Goal: Transaction & Acquisition: Purchase product/service

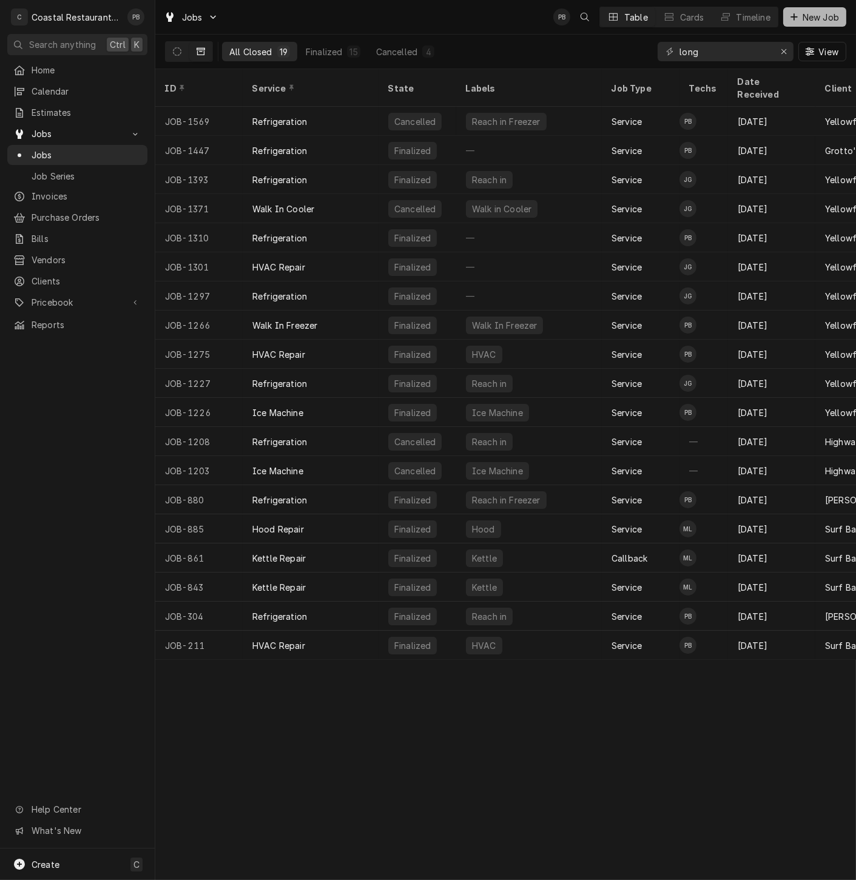
click at [819, 15] on span "New Job" at bounding box center [820, 17] width 41 height 13
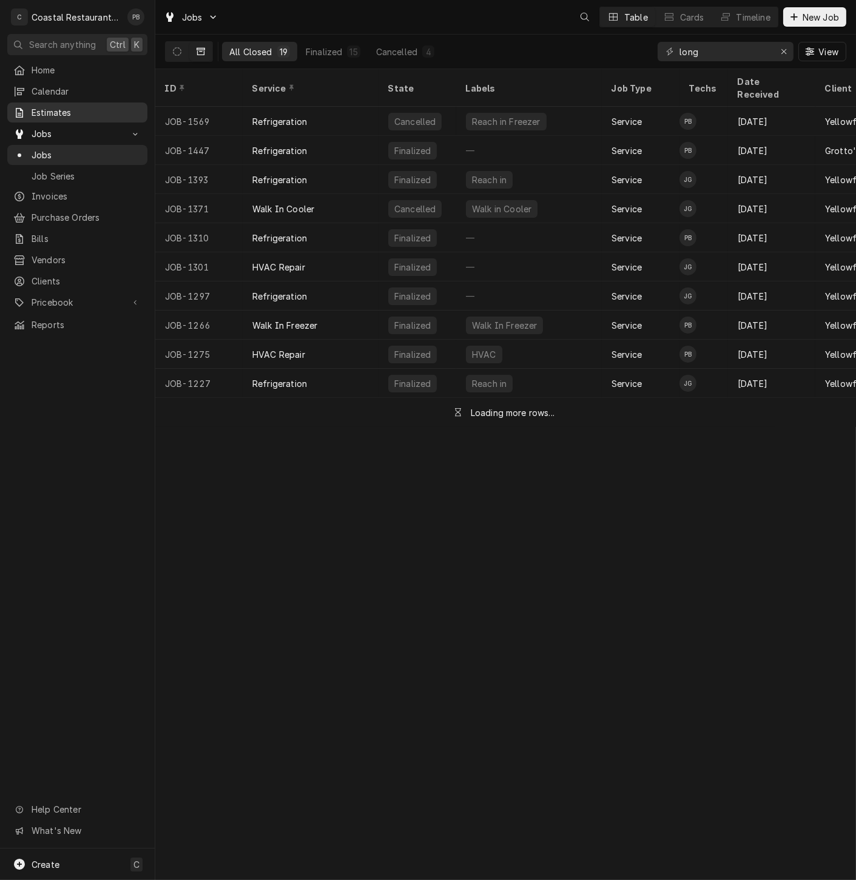
click at [79, 106] on span "Estimates" at bounding box center [87, 112] width 110 height 13
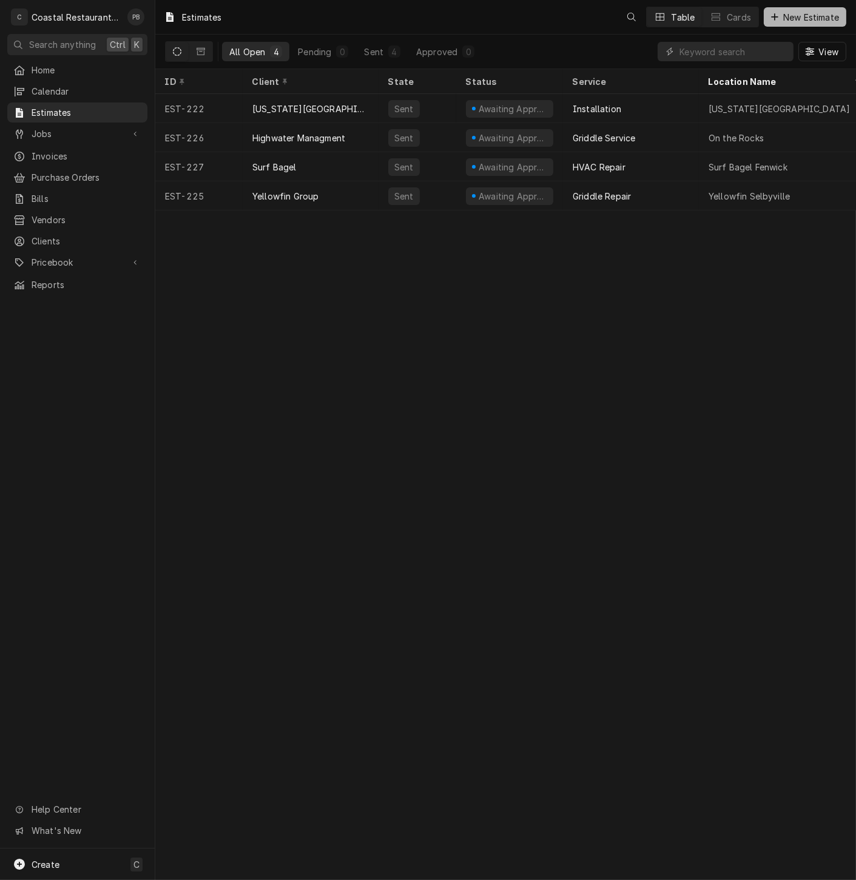
click at [832, 15] on span "New Estimate" at bounding box center [811, 17] width 61 height 13
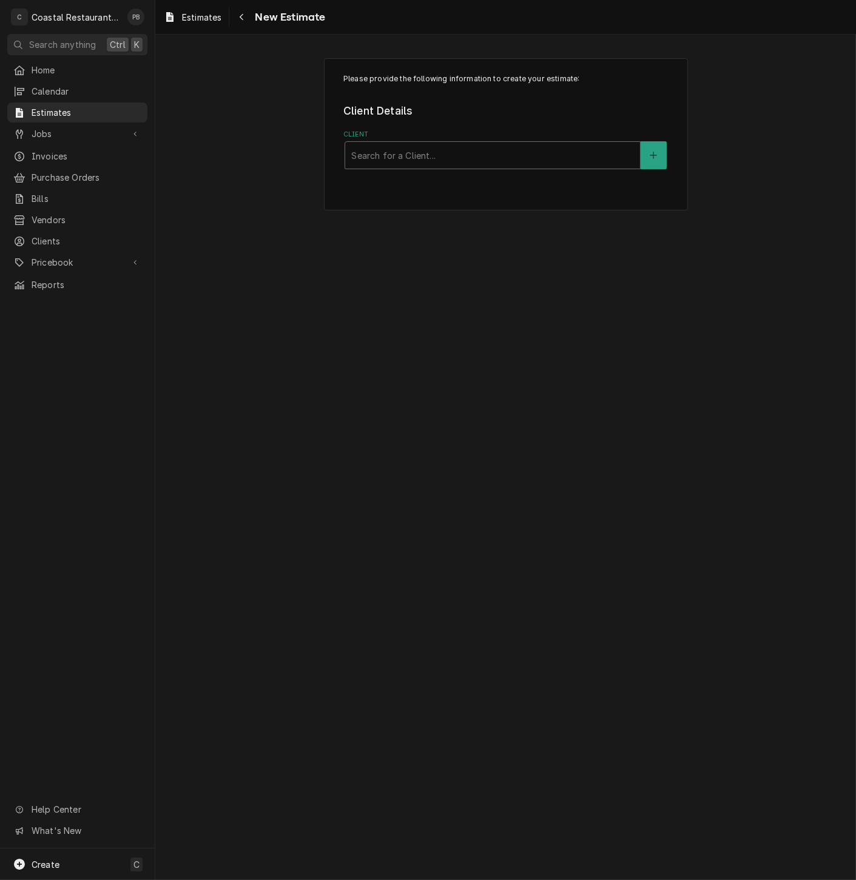
click at [458, 153] on div "Client" at bounding box center [492, 155] width 283 height 22
type input "cape"
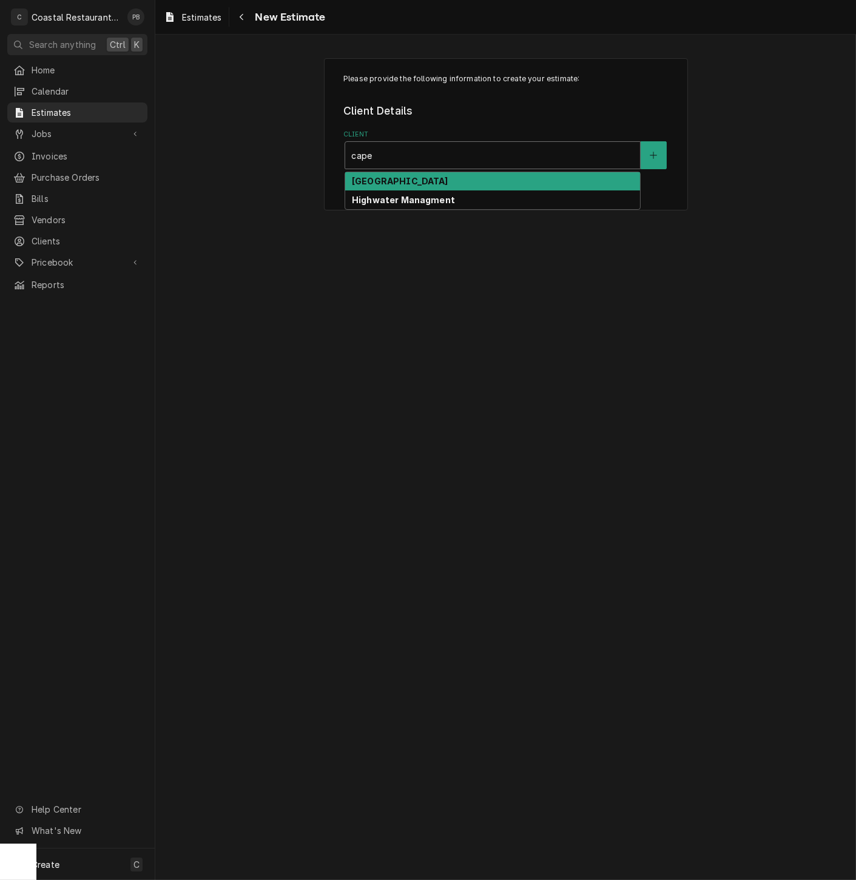
click at [443, 181] on strong "Cape Henlopen School District" at bounding box center [400, 181] width 96 height 10
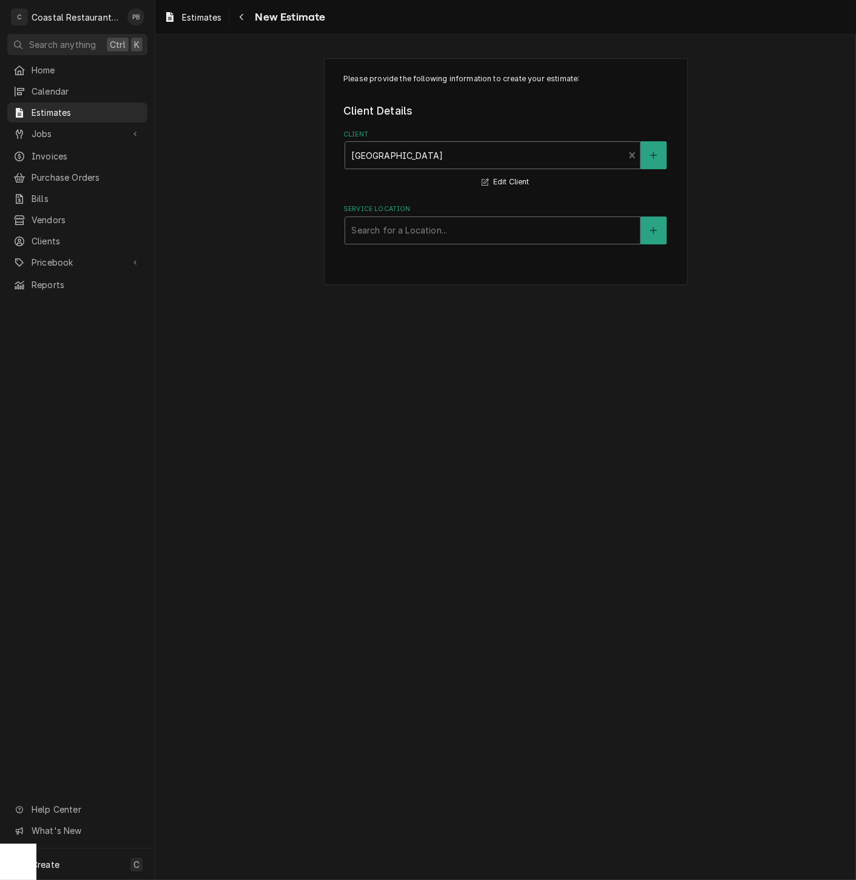
click at [445, 242] on div "Search for a Location..." at bounding box center [492, 230] width 295 height 27
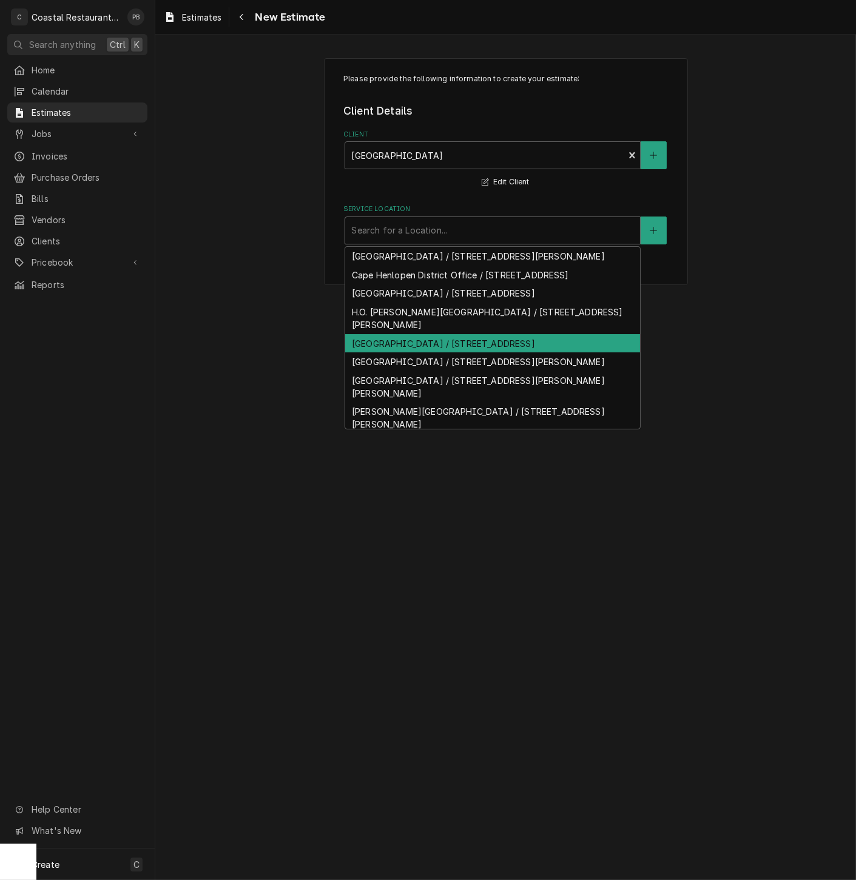
scroll to position [55, 0]
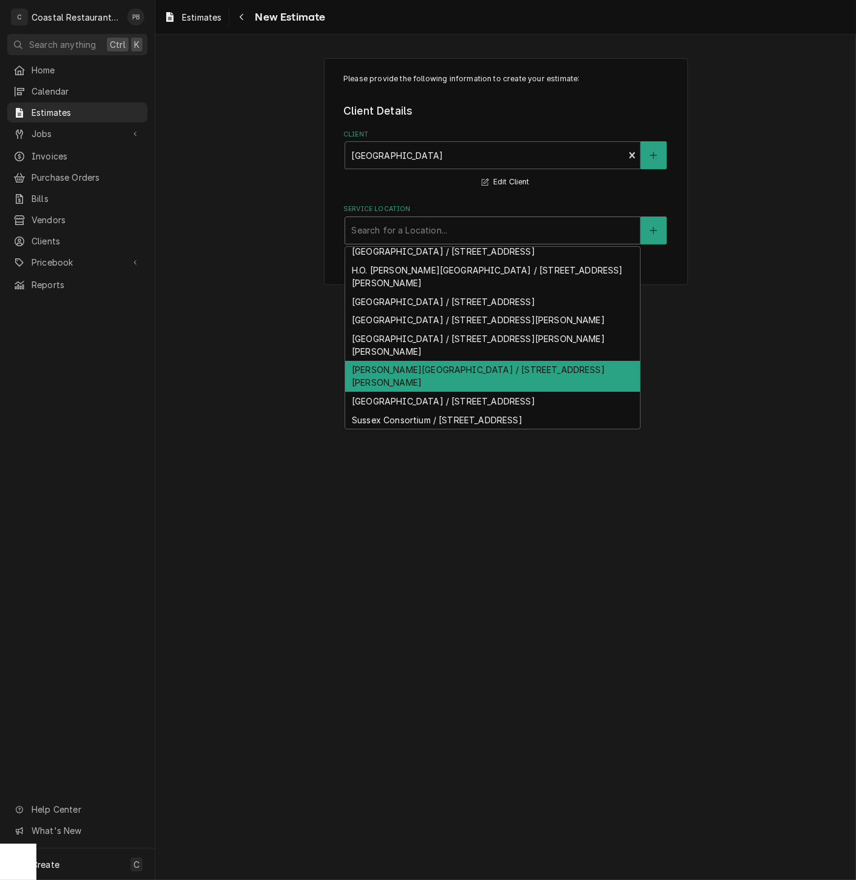
click at [426, 366] on div "Milton Elementary / 512 Federal St, Milton, DE 19968" at bounding box center [492, 377] width 295 height 32
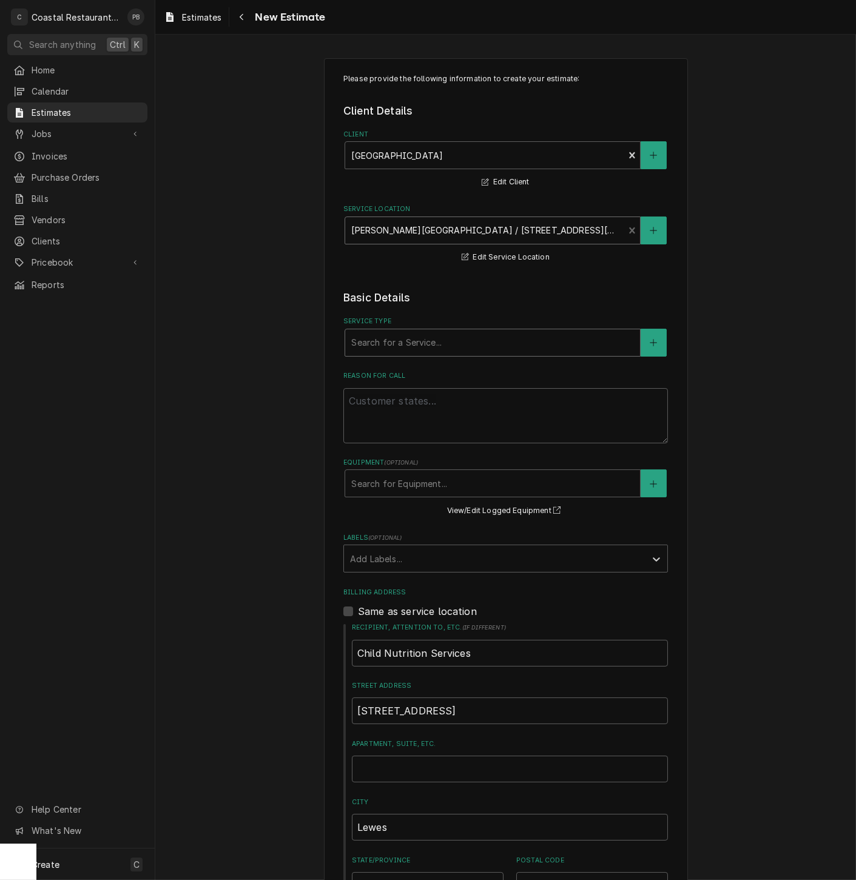
click at [427, 342] on div "Service Type" at bounding box center [492, 343] width 283 height 22
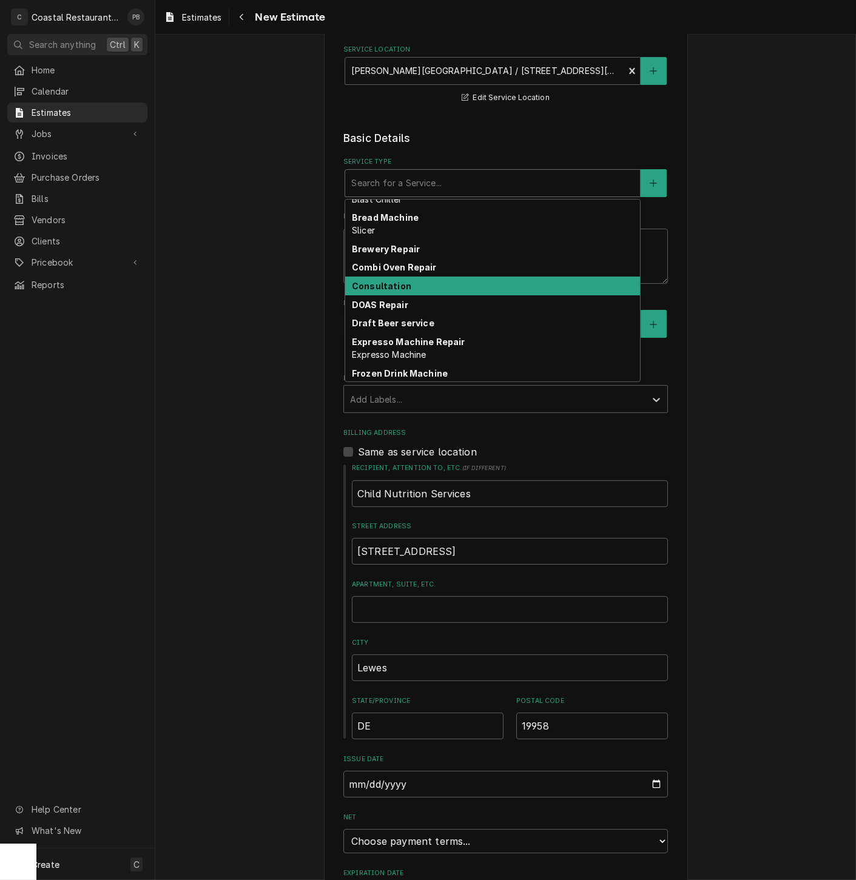
scroll to position [202, 0]
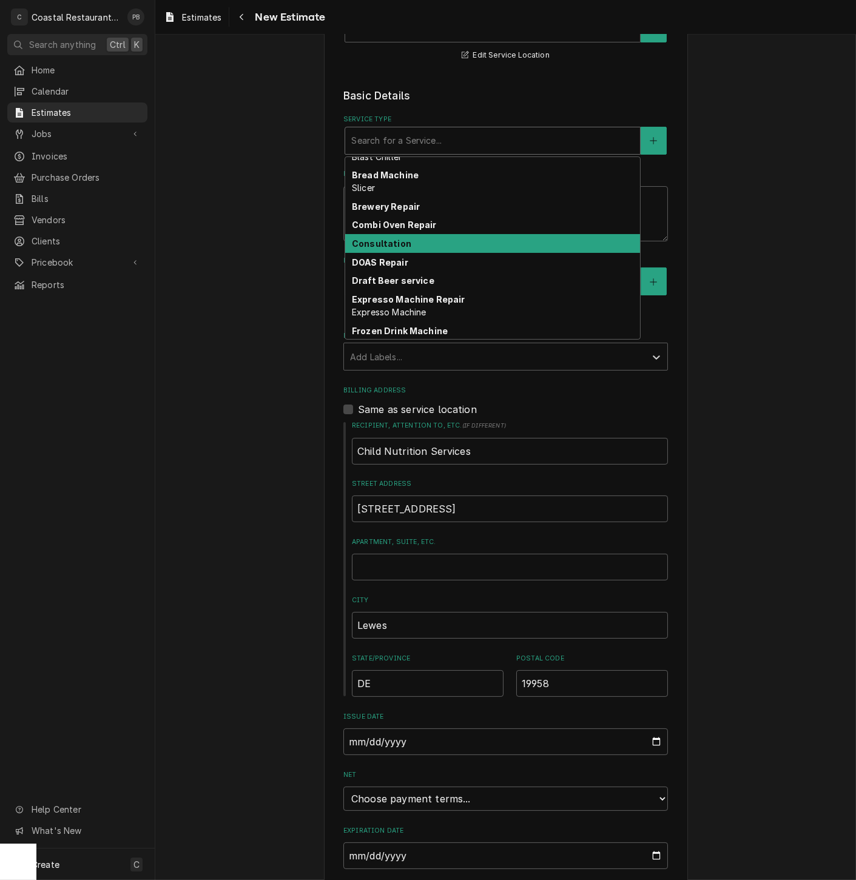
type textarea "x"
type input "w"
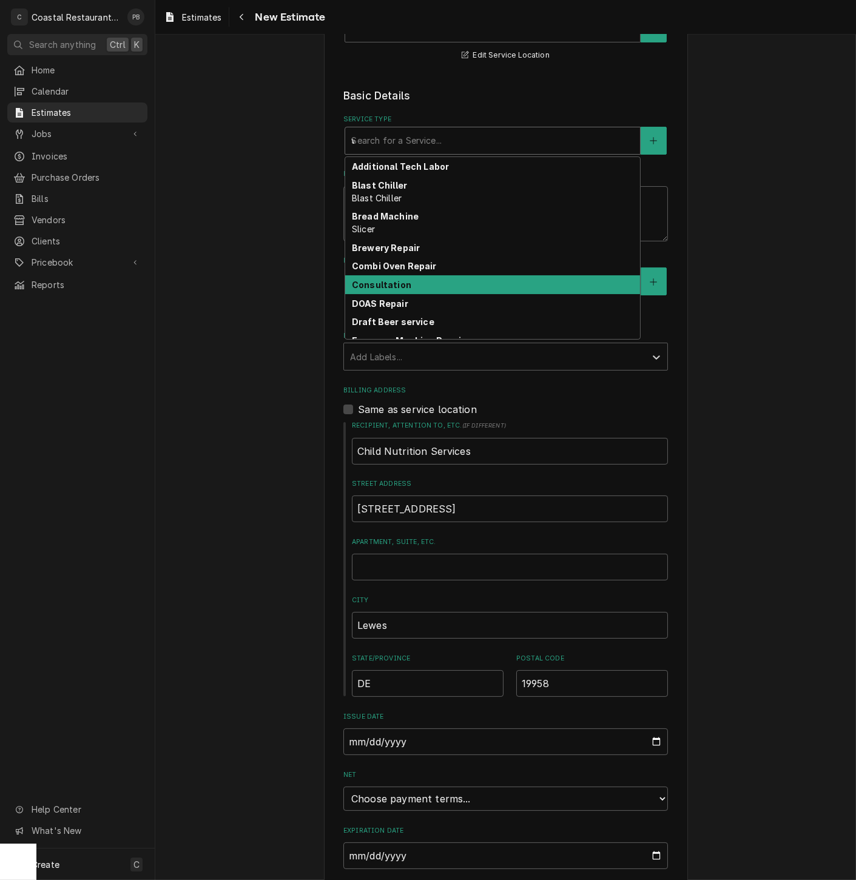
type textarea "x"
type input "wa"
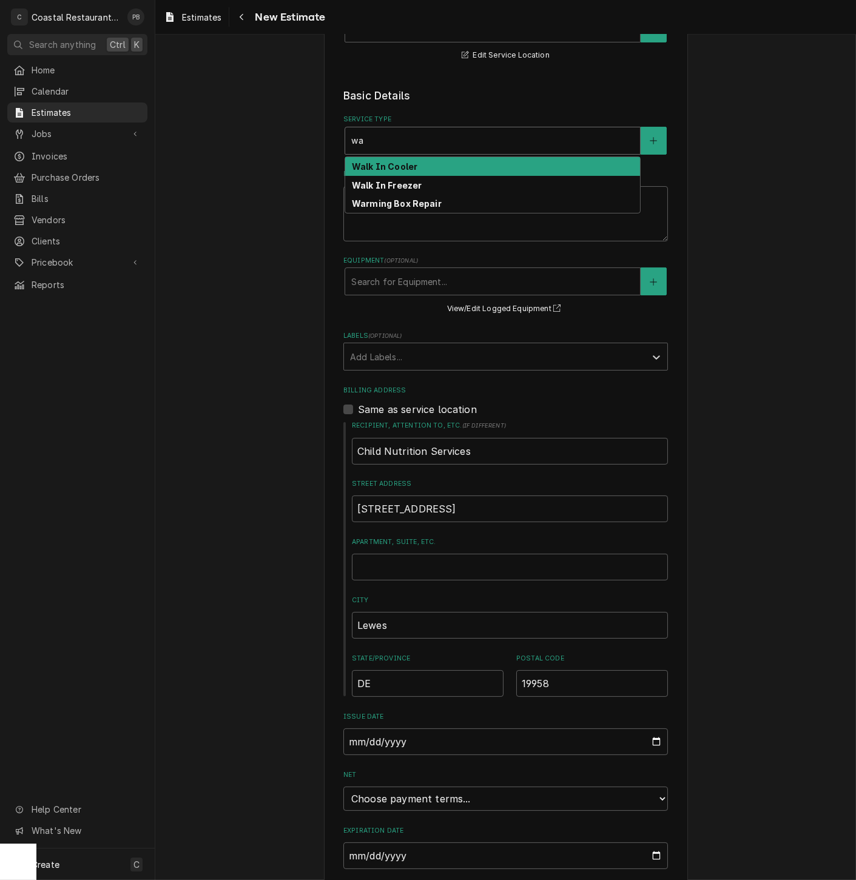
click at [402, 164] on strong "Walk In Cooler" at bounding box center [385, 166] width 66 height 10
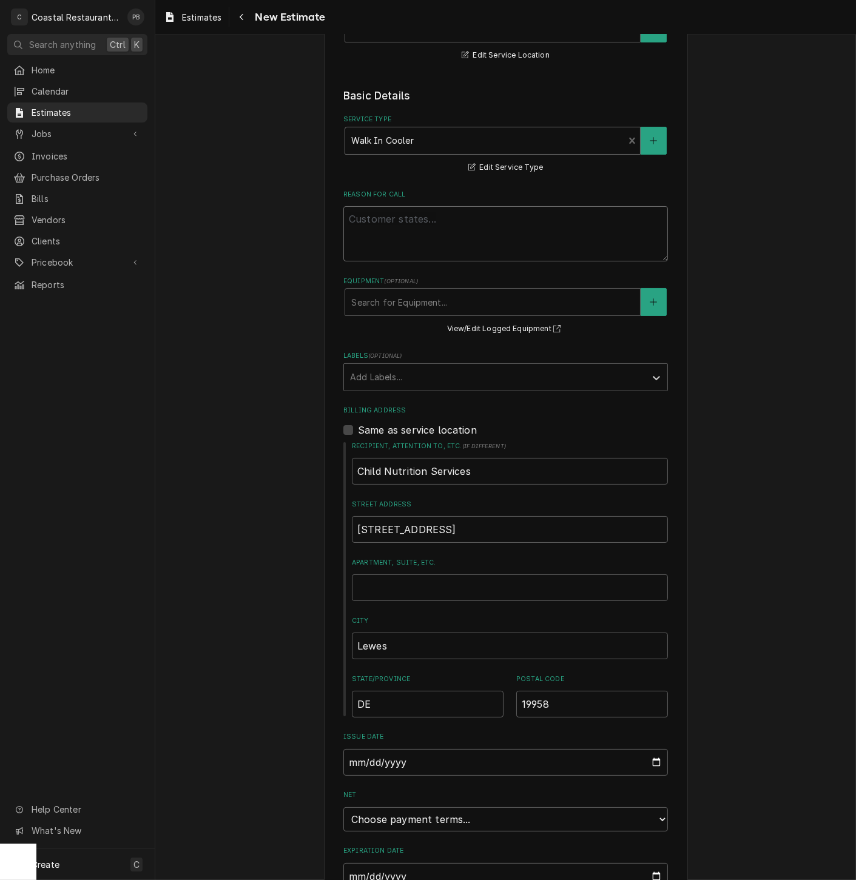
click at [442, 231] on textarea "Reason For Call" at bounding box center [505, 233] width 325 height 55
type textarea "x"
type textarea "o"
type textarea "x"
type textarea "on"
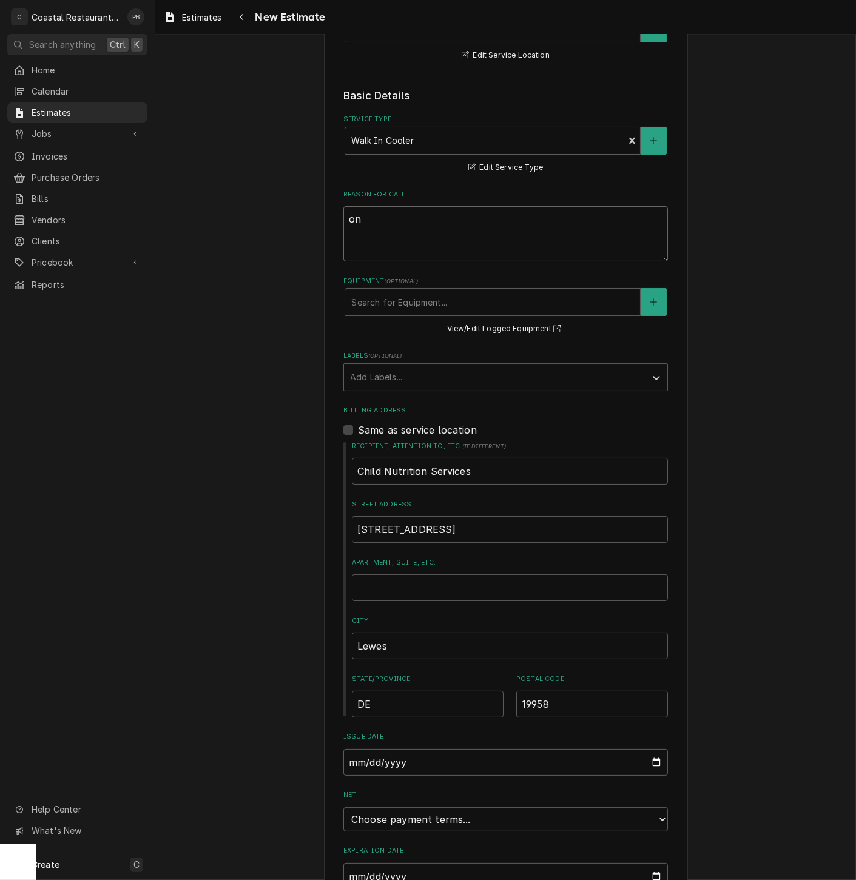
type textarea "x"
type textarea "one"
type textarea "x"
type textarea "one"
type textarea "x"
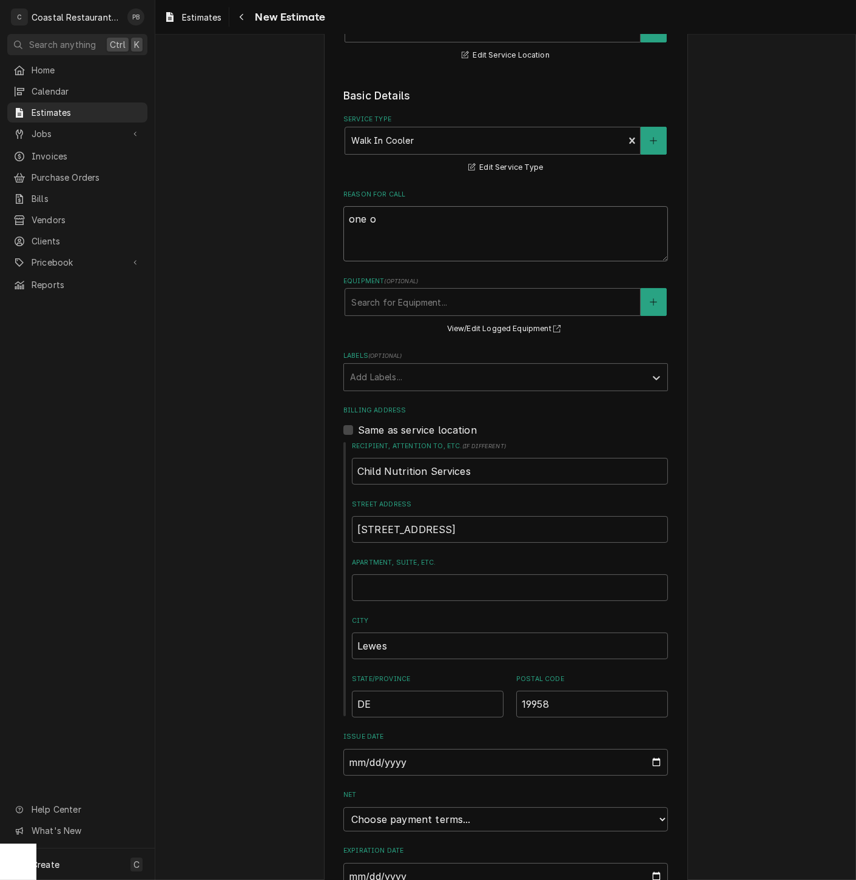
type textarea "one of"
type textarea "x"
type textarea "one of"
type textarea "x"
type textarea "one of t"
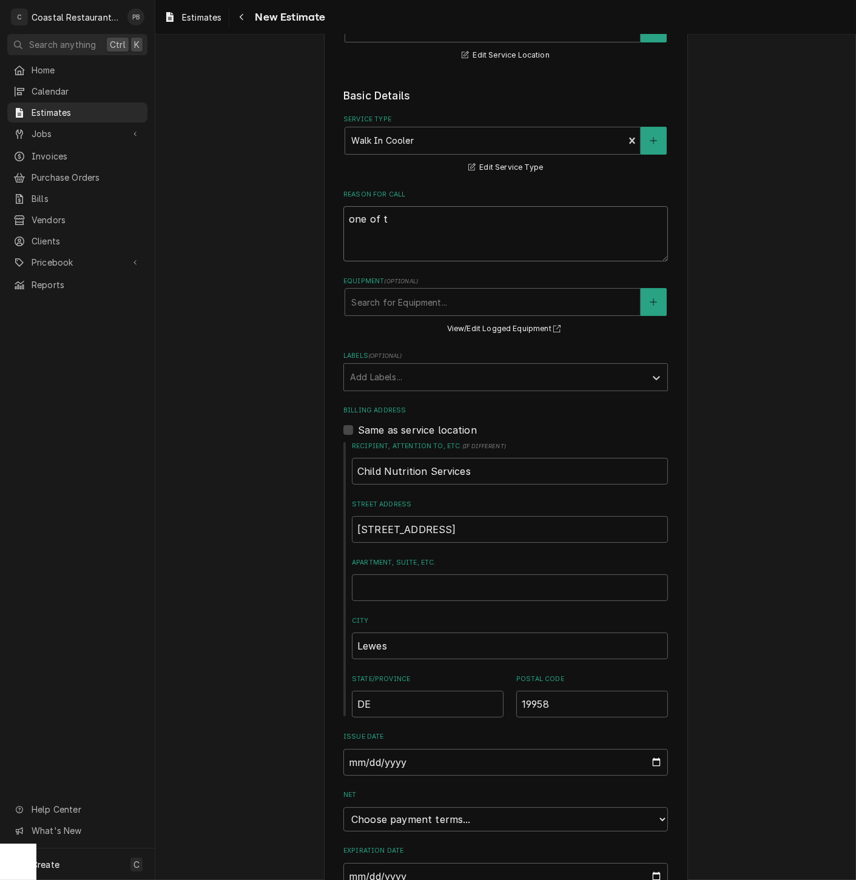
type textarea "x"
type textarea "one of th"
type textarea "x"
type textarea "one of the"
type textarea "x"
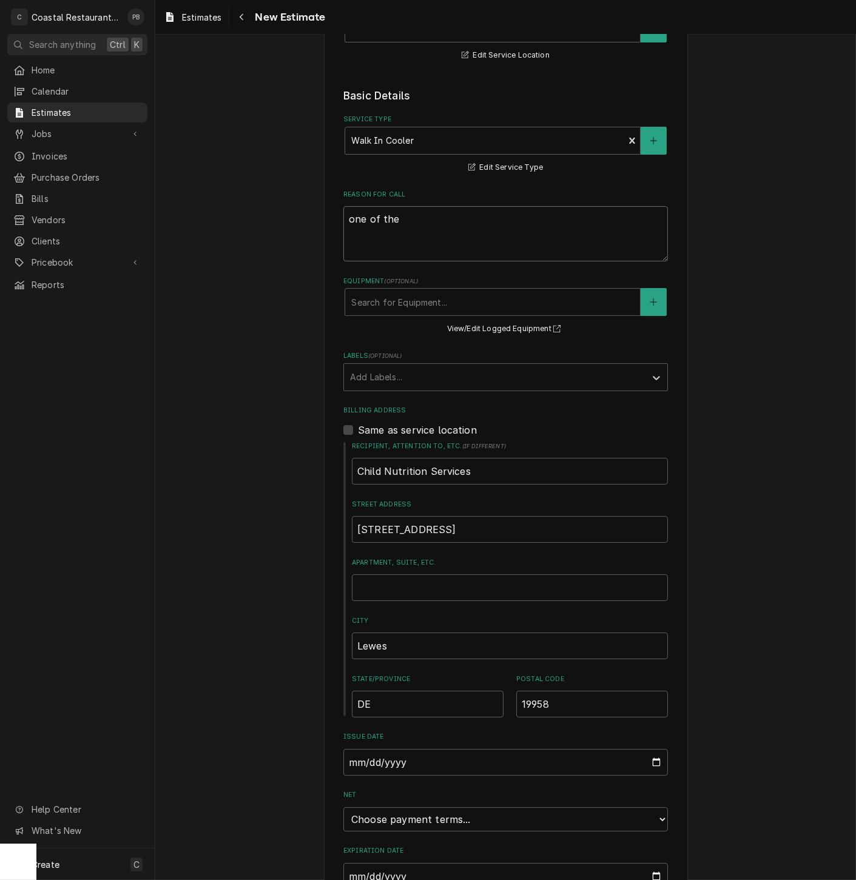
type textarea "one of the"
type textarea "x"
type textarea "one of the v"
type textarea "x"
type textarea "one of the vf"
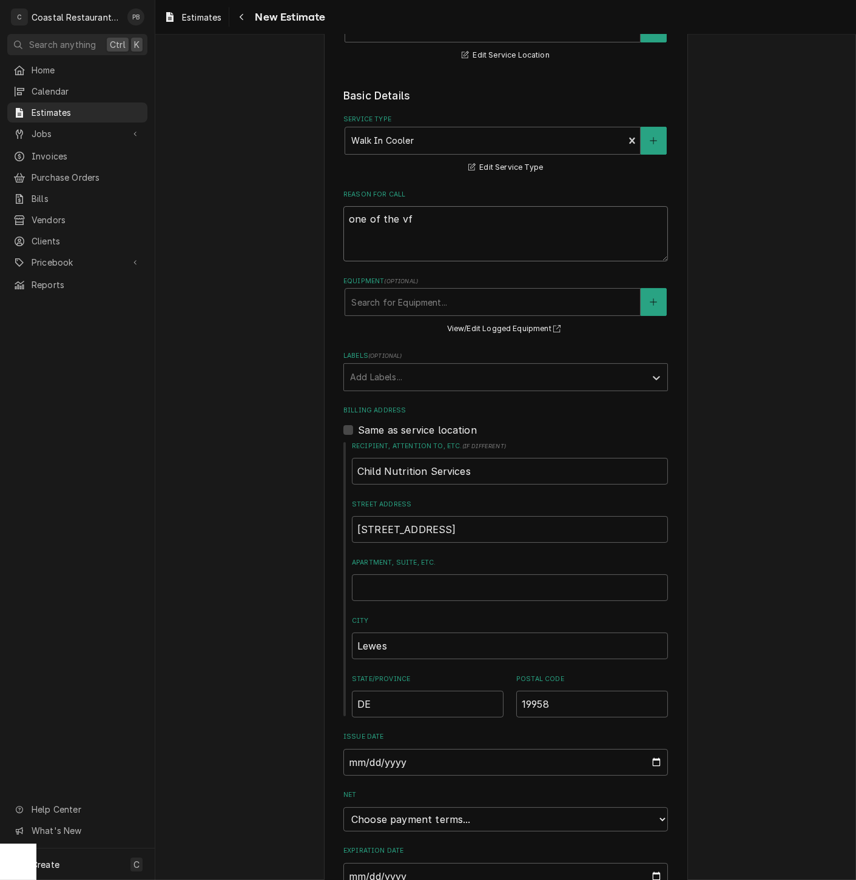
type textarea "x"
type textarea "one of the v"
type textarea "x"
type textarea "one of the f"
type textarea "x"
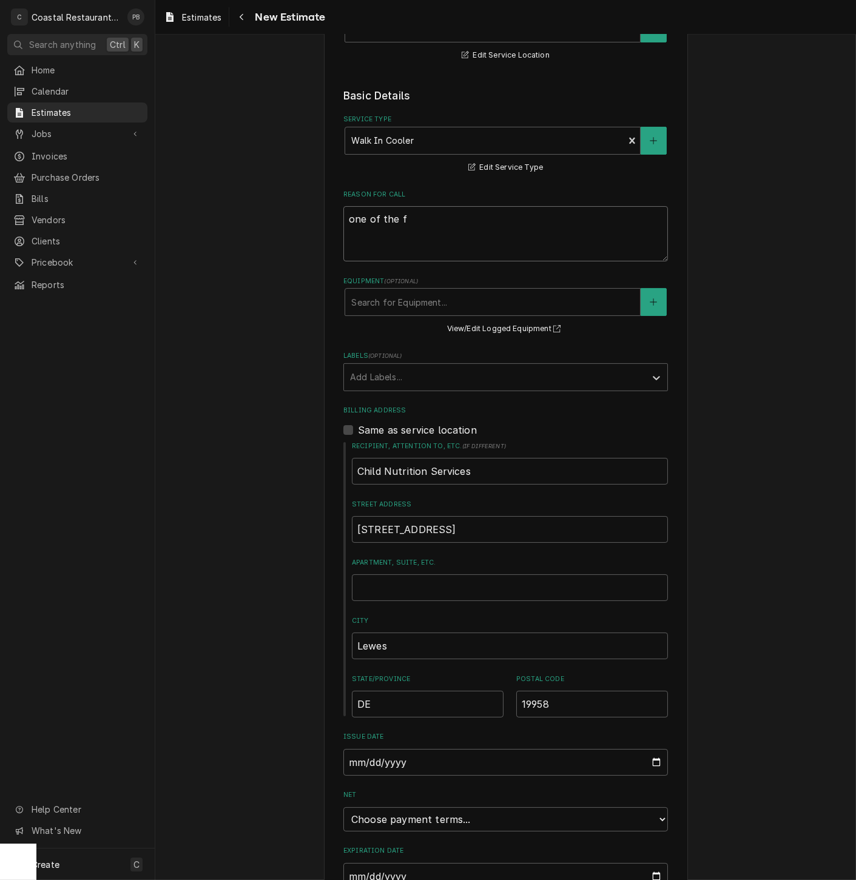
type textarea "one of the fa"
type textarea "x"
type textarea "one of the fans"
type textarea "x"
type textarea "one of the fans"
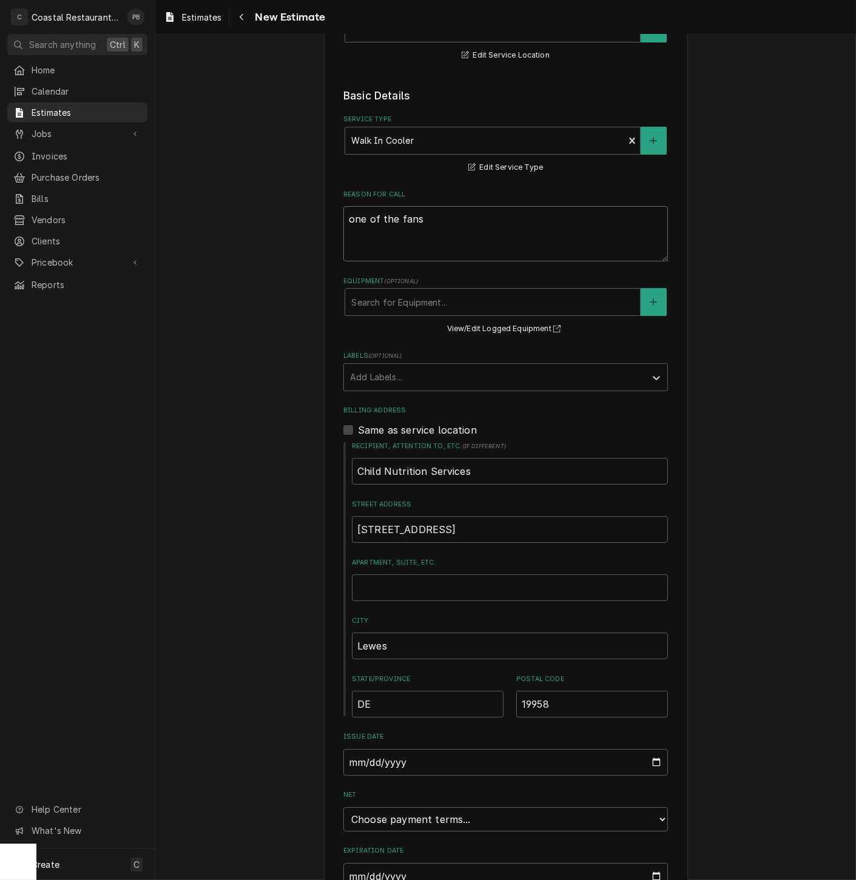
type textarea "x"
type textarea "one of the fans o"
type textarea "x"
type textarea "one of the fans on"
type textarea "x"
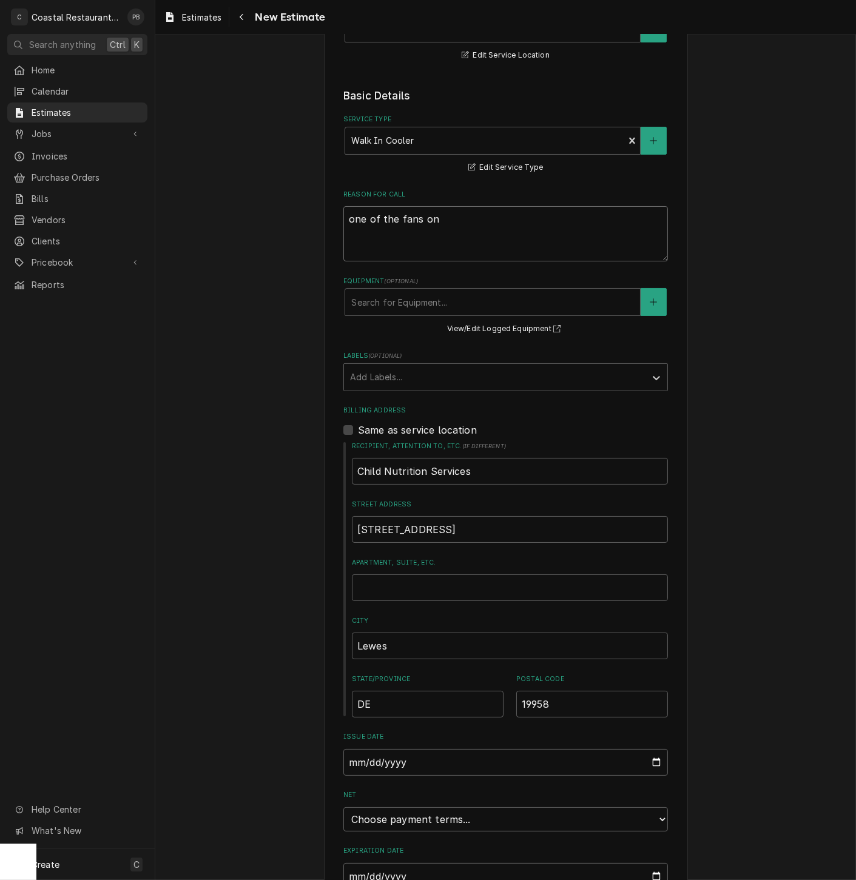
type textarea "one of the fans on"
type textarea "x"
type textarea "one of the fans on w"
type textarea "x"
type textarea "one of the fans on wa"
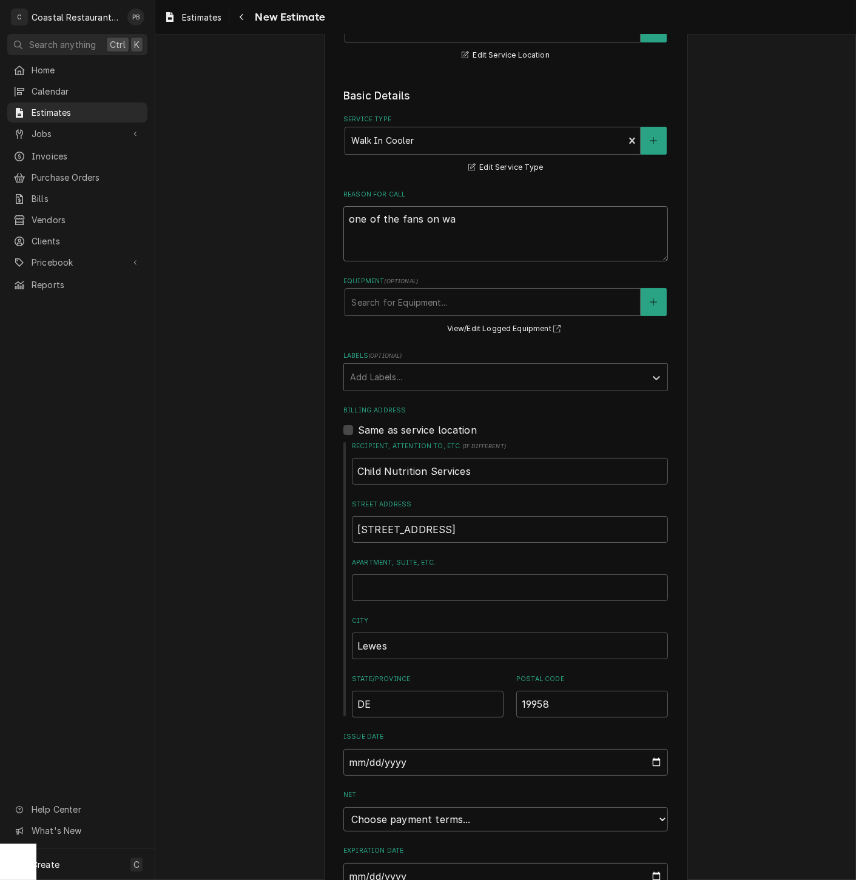
type textarea "x"
type textarea "one of the fans on wal"
type textarea "x"
type textarea "one of the fans on walk"
type textarea "x"
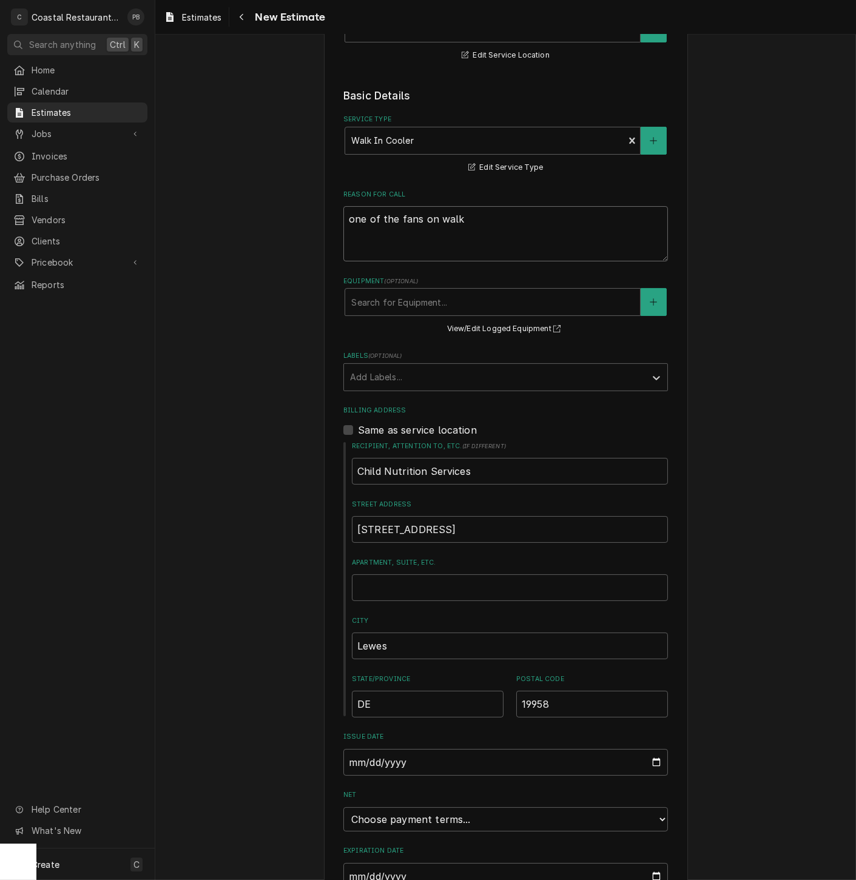
type textarea "one of the fans on walk i"
type textarea "x"
type textarea "one of the fans on walk in"
type textarea "x"
type textarea "one of the fans on walk in"
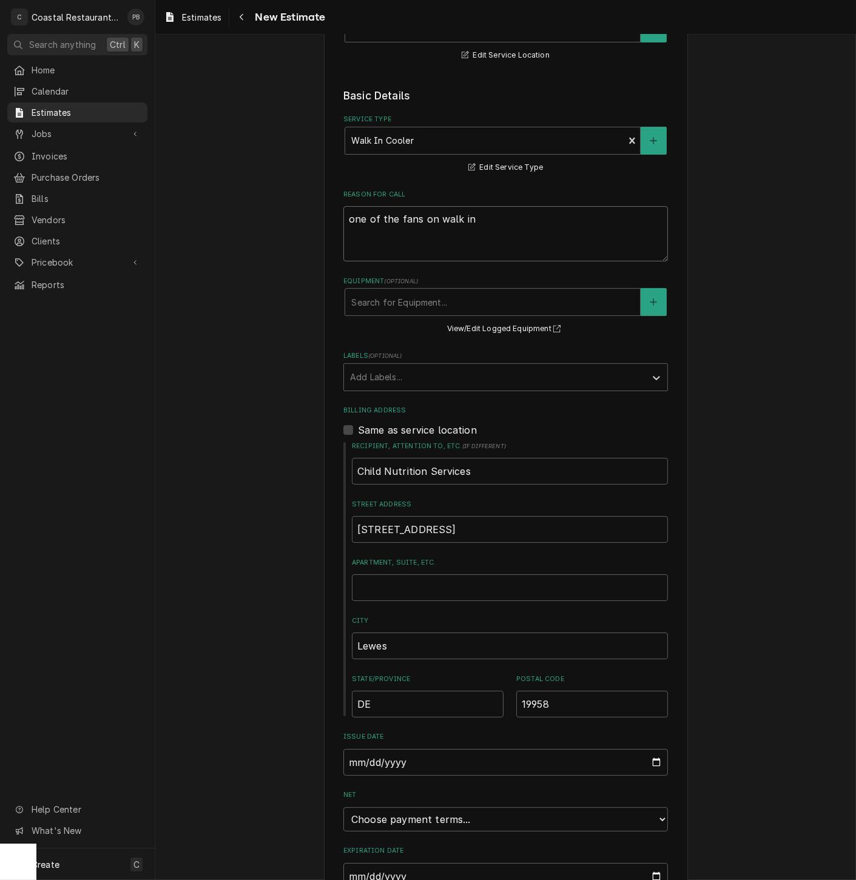
type textarea "x"
type textarea "one of the fans on walk in c"
type textarea "x"
type textarea "one of the fans on walk in co"
type textarea "x"
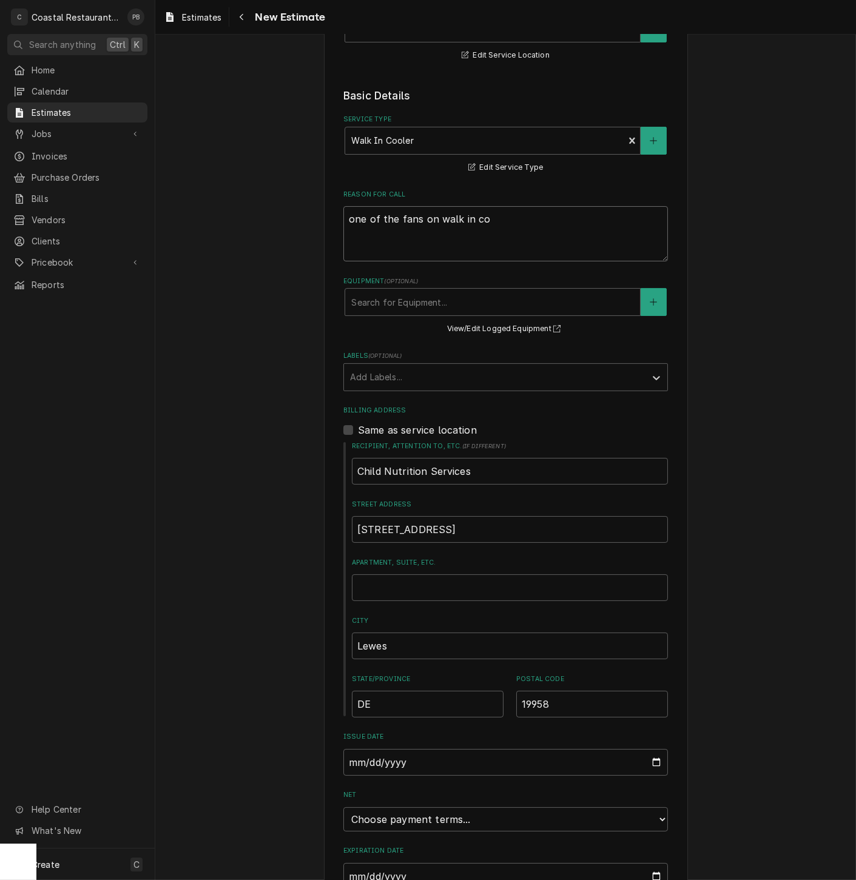
type textarea "one of the fans on walk in coo"
type textarea "x"
type textarea "one of the fans on walk in cool"
type textarea "x"
type textarea "one of the fans on walk in coole"
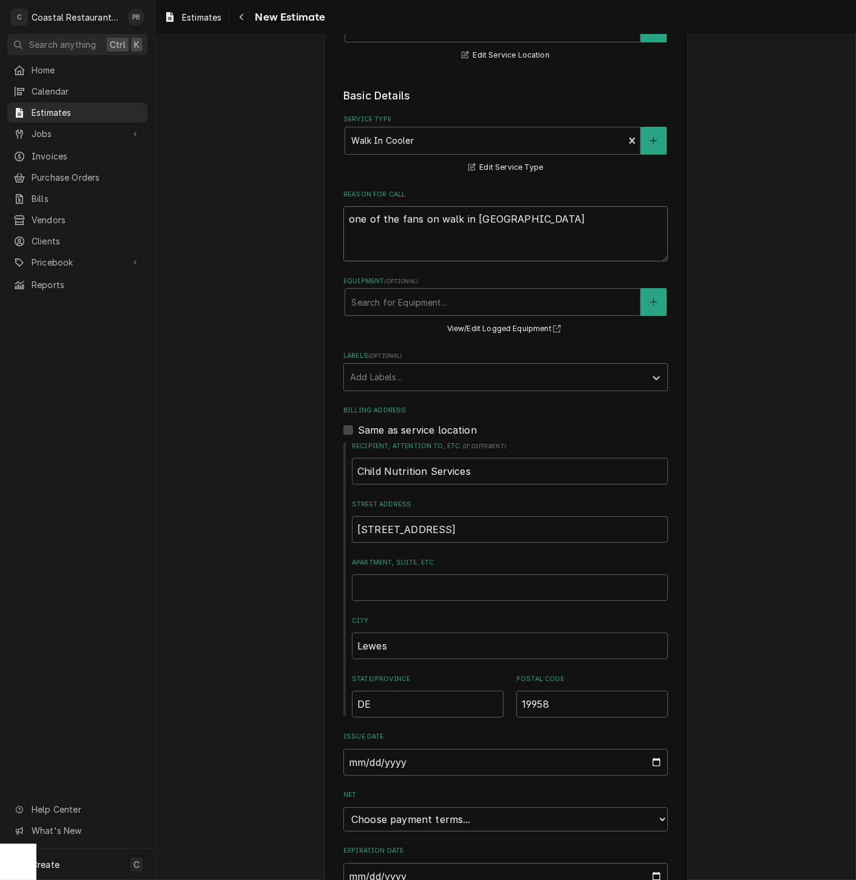
type textarea "x"
type textarea "one of the fans on walk in cooler"
type textarea "x"
type textarea "one of the fans on walk in cooler n"
type textarea "x"
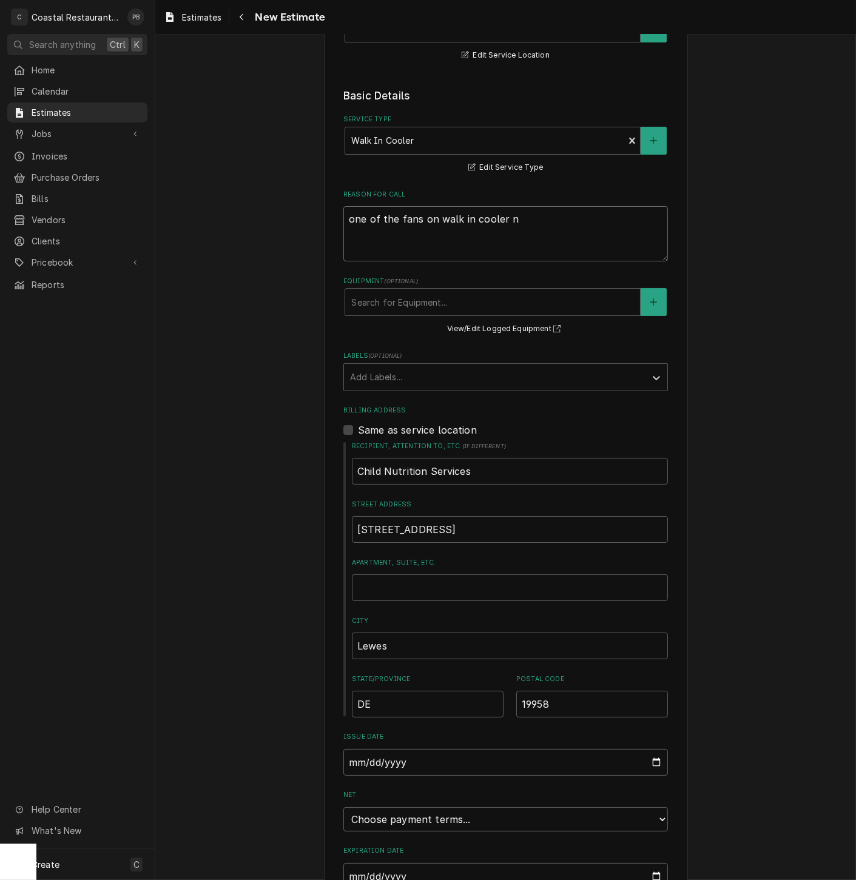
type textarea "one of the fans on walk in cooler no"
type textarea "x"
type textarea "one of the fans on walk in cooler not"
type textarea "x"
type textarea "one of the fans on walk in cooler not"
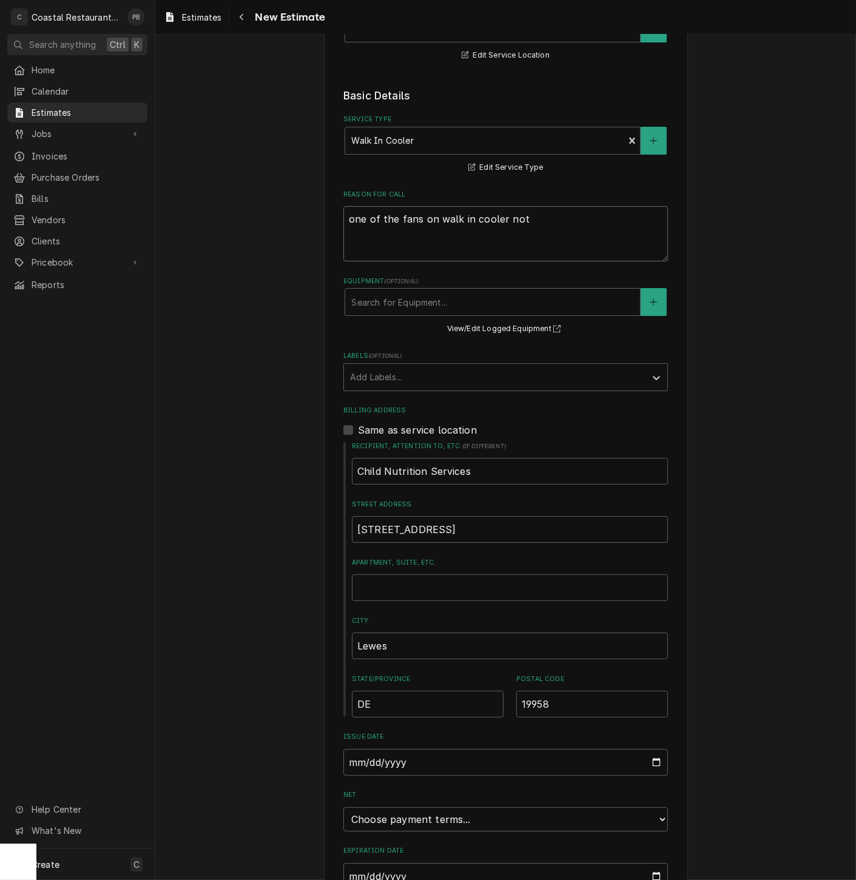
type textarea "x"
type textarea "one of the fans on walk in cooler not ru"
type textarea "x"
type textarea "one of the fans on walk in cooler not run"
type textarea "x"
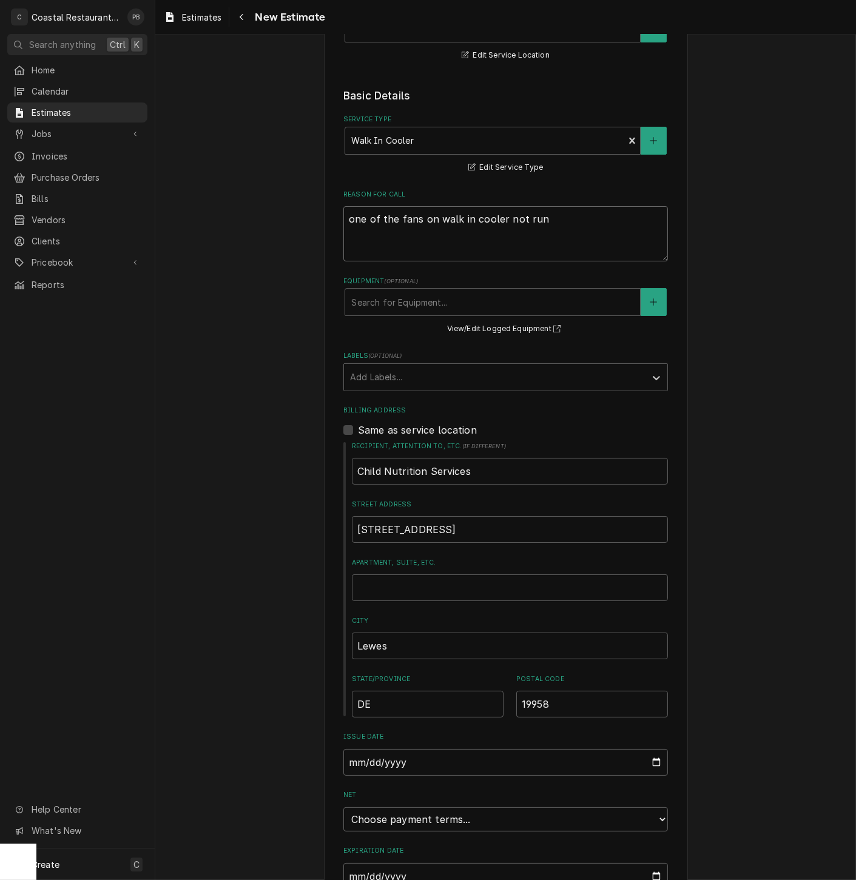
type textarea "one of the fans on walk in cooler not runn"
type textarea "x"
type textarea "one of the fans on walk in cooler not runni"
type textarea "x"
type textarea "one of the fans on walk in cooler not running"
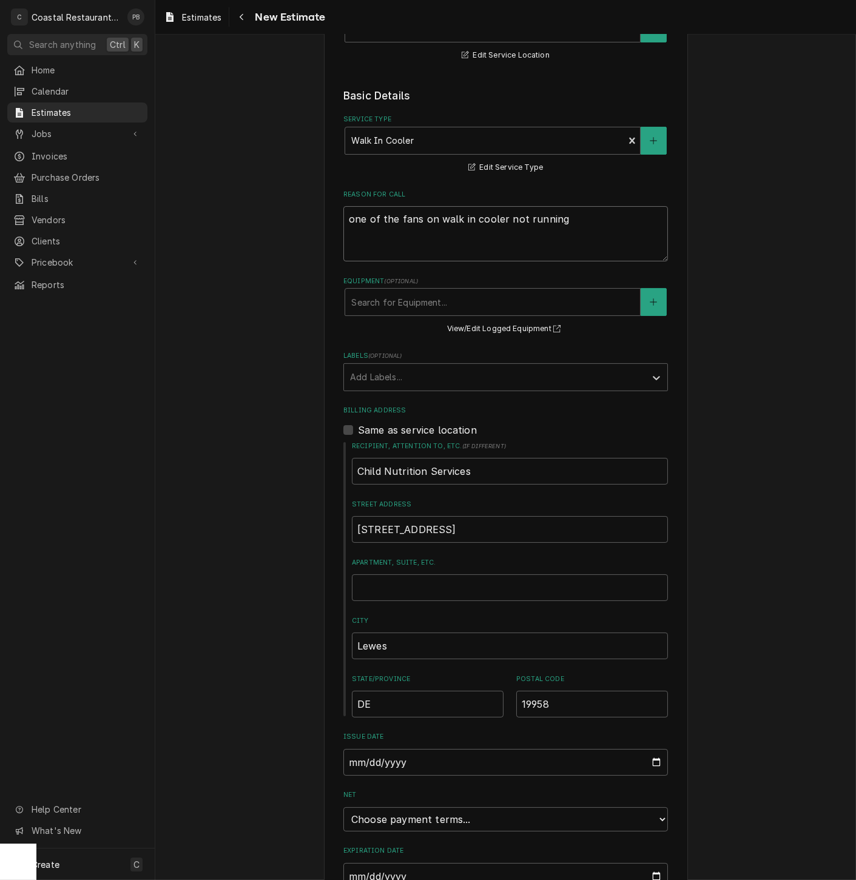
type textarea "x"
type textarea "one of the fans on walk in cooler not running"
type textarea "x"
type textarea "one of the fans on walk in cooler not running ,"
type textarea "x"
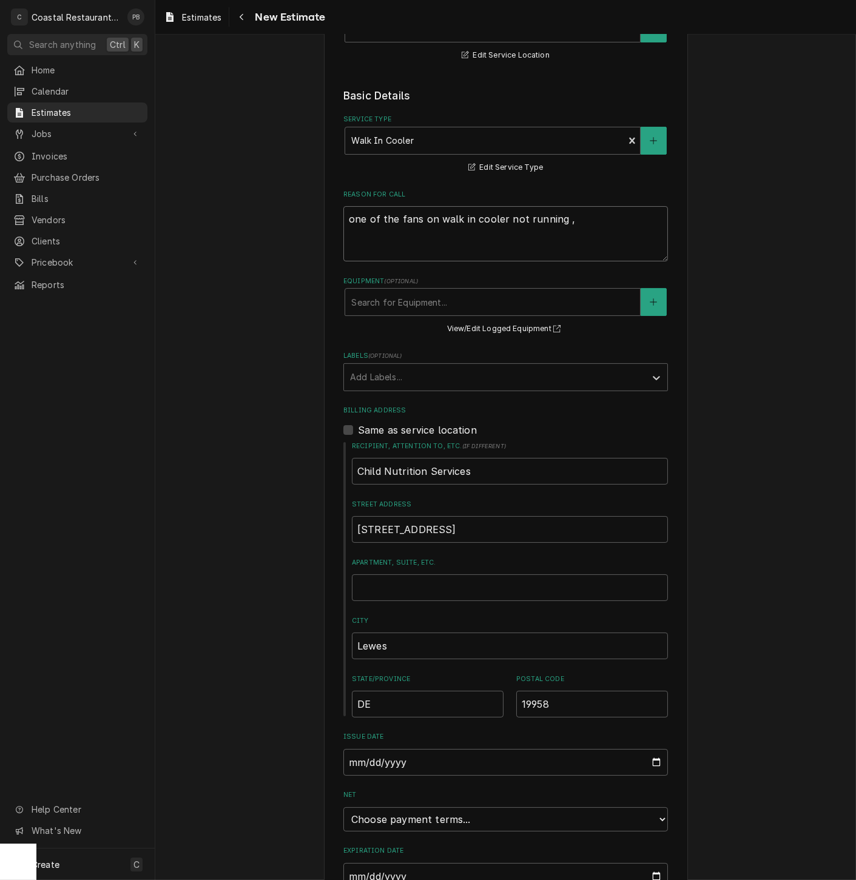
type textarea "one of the fans on walk in cooler not running ,"
type textarea "x"
type textarea "one of the fans on walk in cooler not running , u"
type textarea "x"
type textarea "one of the fans on walk in cooler not running , un"
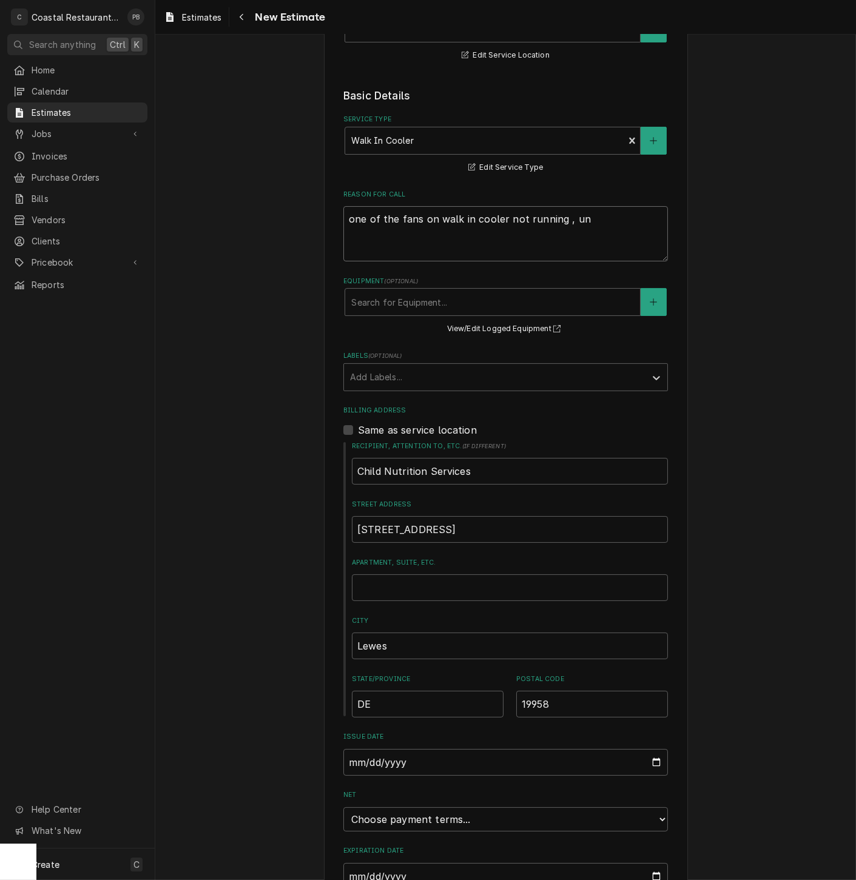
type textarea "x"
type textarea "one of the fans on walk in cooler not running , uni"
type textarea "x"
type textarea "one of the fans on walk in cooler not running , unit"
type textarea "x"
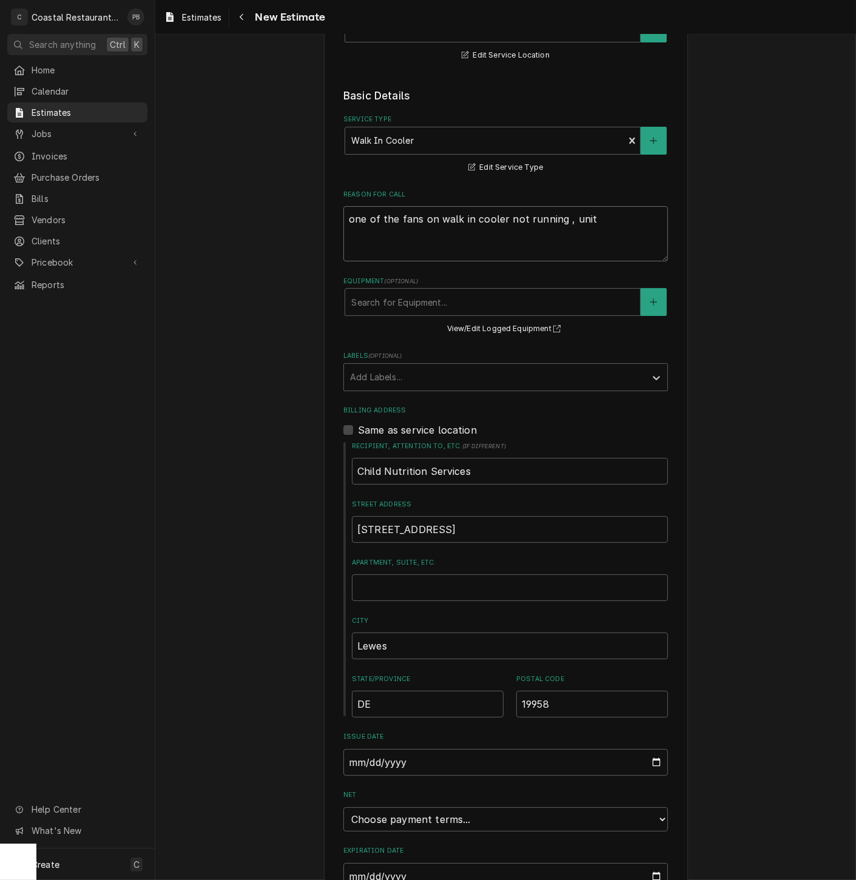
type textarea "one of the fans on walk in cooler not running , unit"
type textarea "x"
type textarea "one of the fans on walk in cooler not running , unit no"
type textarea "x"
type textarea "one of the fans on walk in cooler not running , unit not"
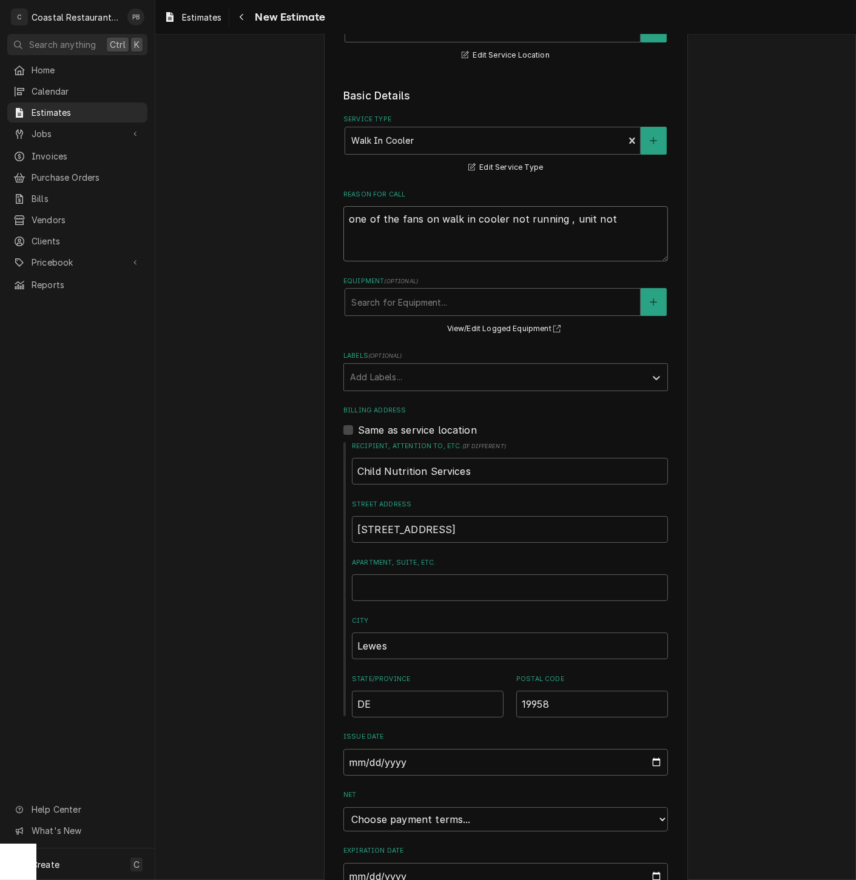
type textarea "x"
type textarea "one of the fans on walk in cooler not running , unit not"
type textarea "x"
type textarea "one of the fans on walk in cooler not running , unit not k"
type textarea "x"
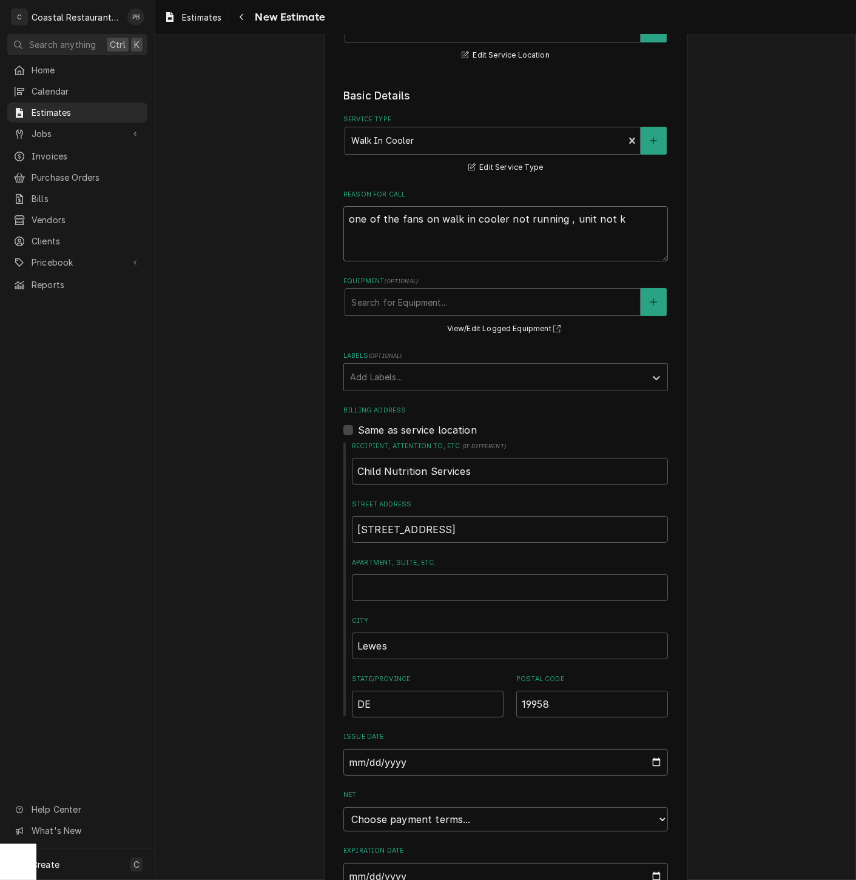
type textarea "one of the fans on walk in cooler not running , unit not ke"
type textarea "x"
type textarea "one of the fans on walk in cooler not running , unit not kee"
type textarea "x"
type textarea "one of the fans on walk in cooler not running , unit not keee"
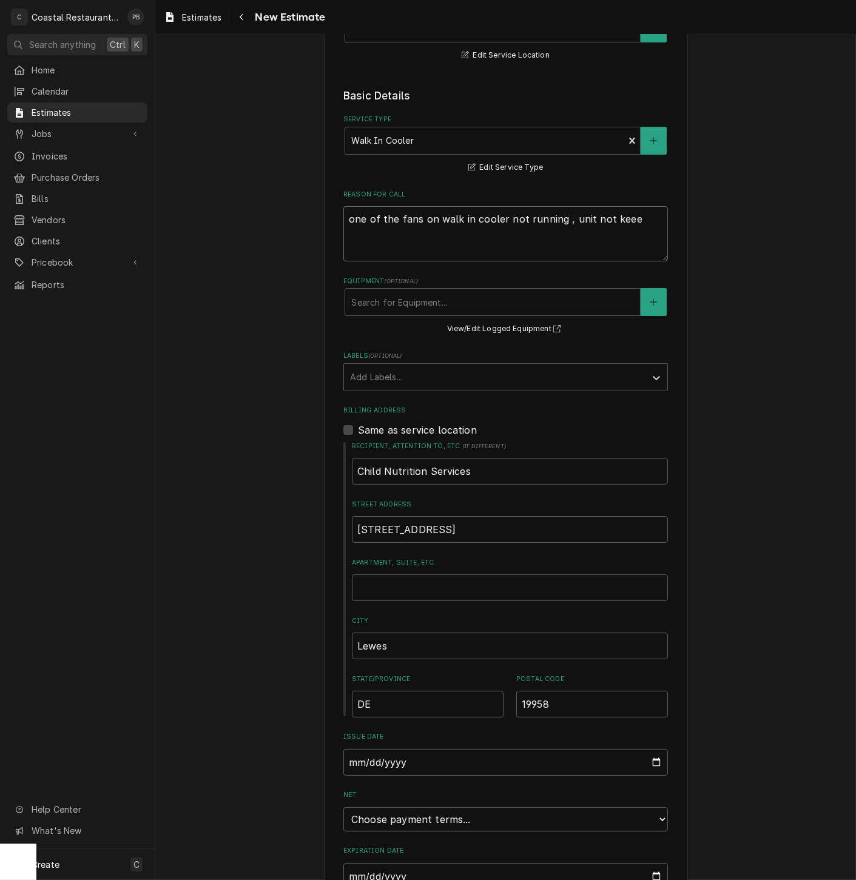
type textarea "x"
type textarea "one of the fans on walk in cooler not running , unit not keeep"
type textarea "x"
type textarea "one of the fans on walk in cooler not running , unit not keeepi"
type textarea "x"
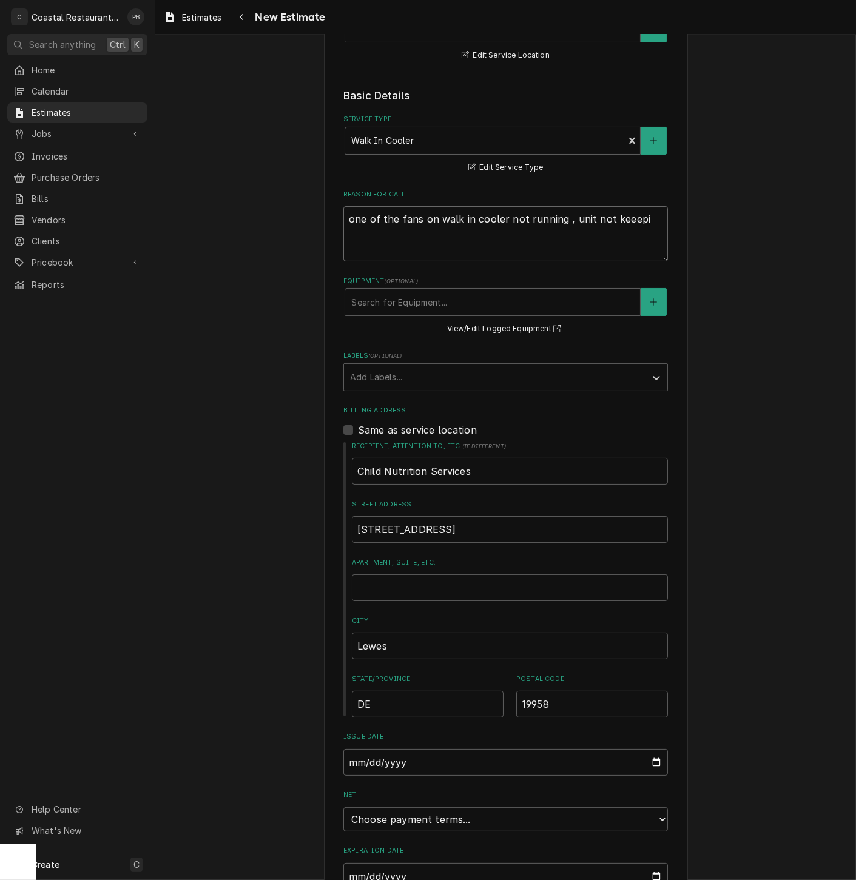
type textarea "one of the fans on walk in cooler not running , unit not keeepin"
type textarea "x"
type textarea "one of the fans on walk in cooler not running , unit not keeeping"
type textarea "x"
type textarea "one of the fans on walk in cooler not running , unit not keeeping"
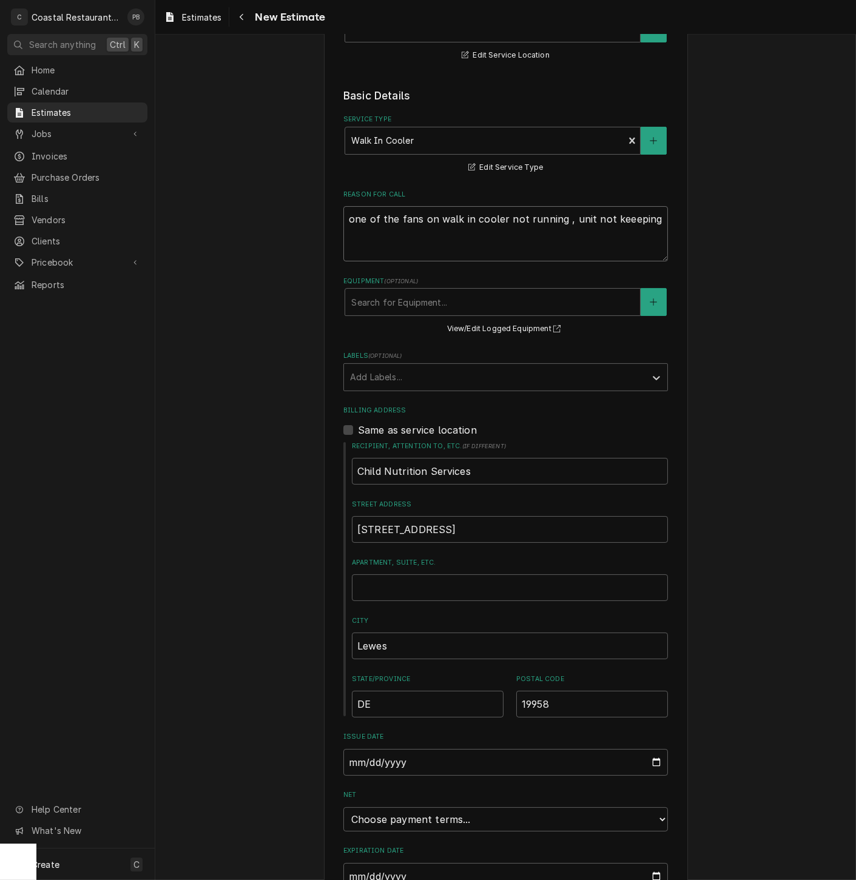
type textarea "x"
type textarea "one of the fans on walk in cooler not running , unit not keeeping"
type textarea "x"
type textarea "one of the fans on walk in cooler not running , unit not keeepin"
type textarea "x"
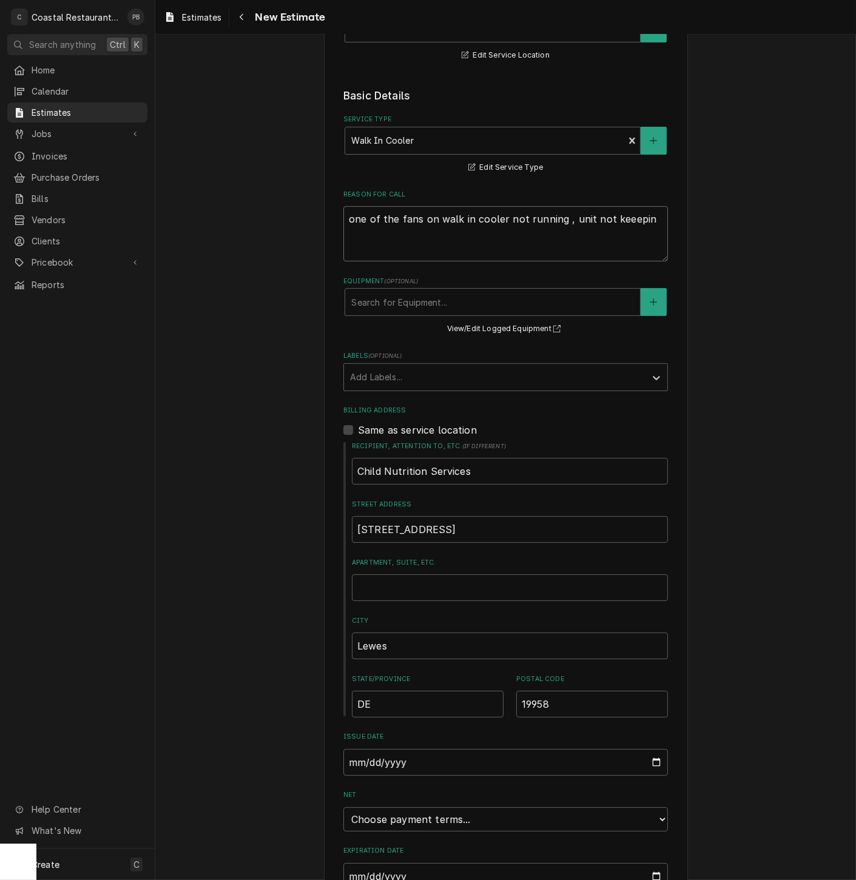
type textarea "one of the fans on walk in cooler not running , unit not keeepi"
type textarea "x"
type textarea "one of the fans on walk in cooler not running , unit not keeep"
type textarea "x"
type textarea "one of the fans on walk in cooler not running , unit not keee"
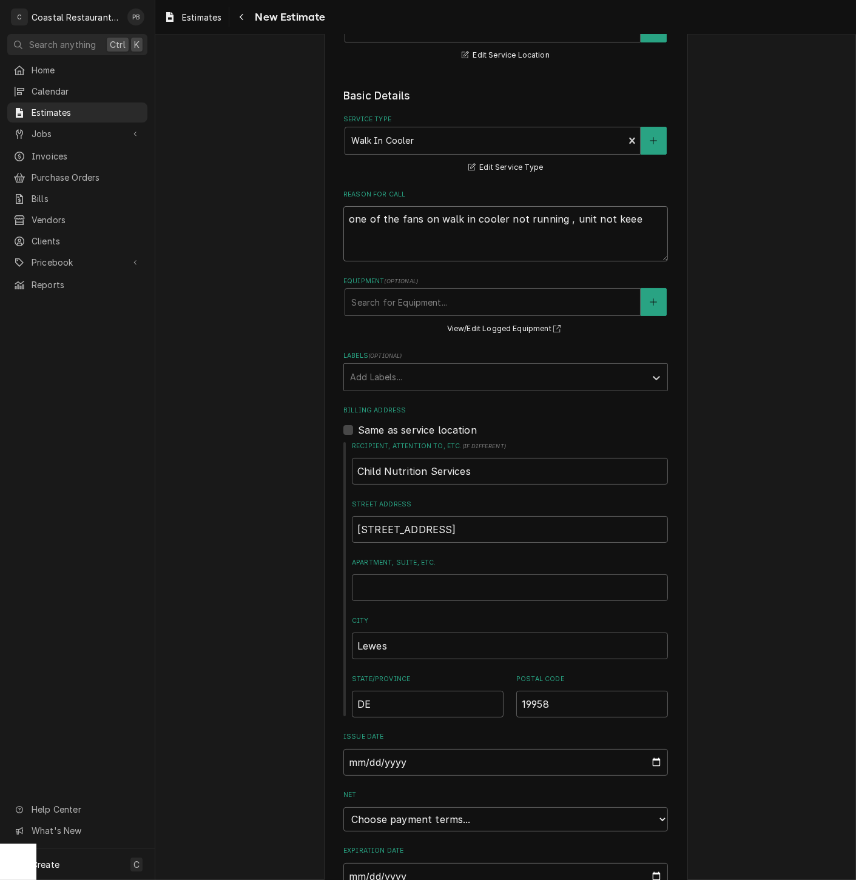
type textarea "x"
type textarea "one of the fans on walk in cooler not running , unit not kee"
type textarea "x"
type textarea "one of the fans on walk in cooler not running , unit not keep"
type textarea "x"
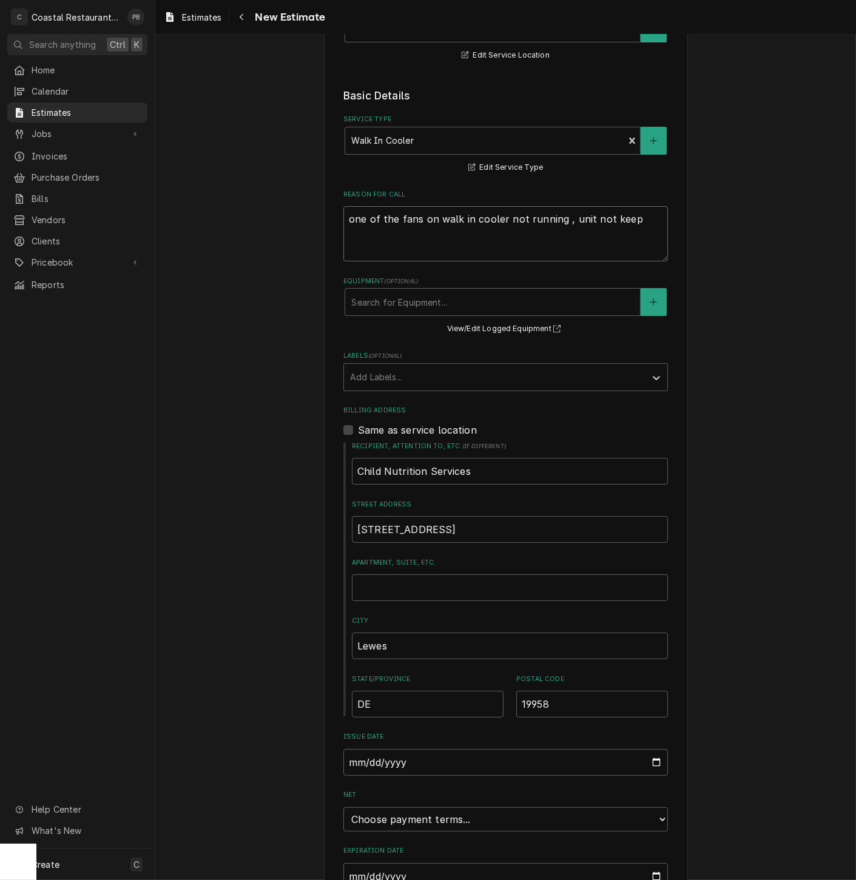
type textarea "one of the fans on walk in cooler not running , unit not keepi"
type textarea "x"
type textarea "one of the fans on walk in cooler not running , unit not keeping"
type textarea "x"
type textarea "one of the fans on walk in cooler not running , unit not keeping"
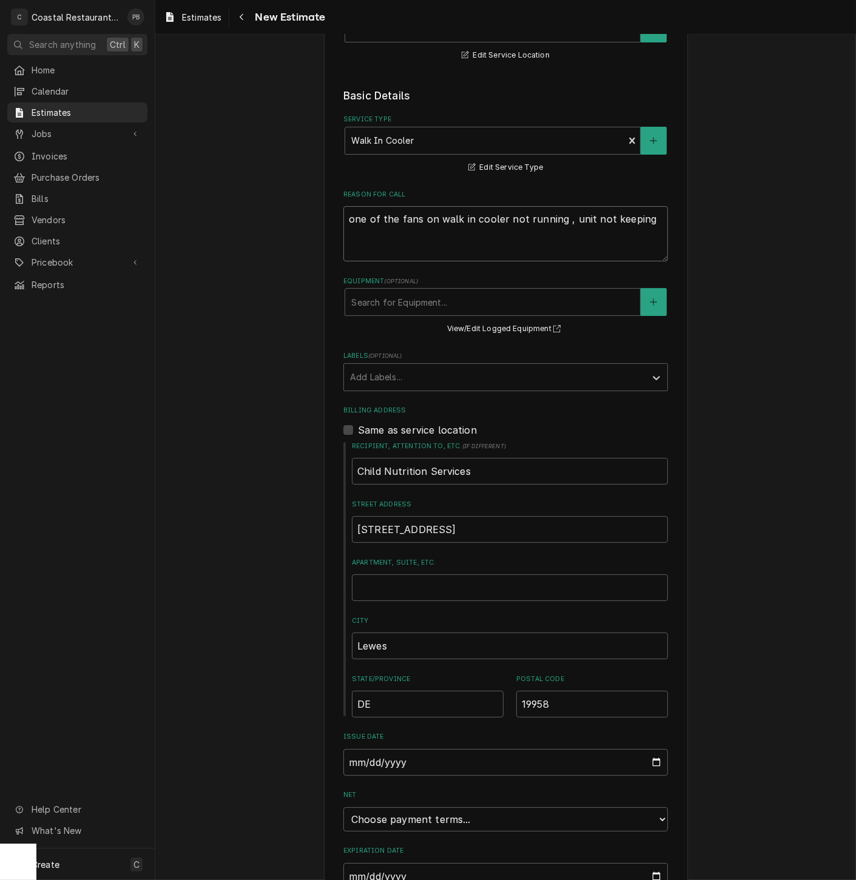
type textarea "x"
type textarea "one of the fans on walk in cooler not running , unit not keeping t"
type textarea "x"
type textarea "one of the fans on walk in cooler not running , unit not keeping te"
type textarea "x"
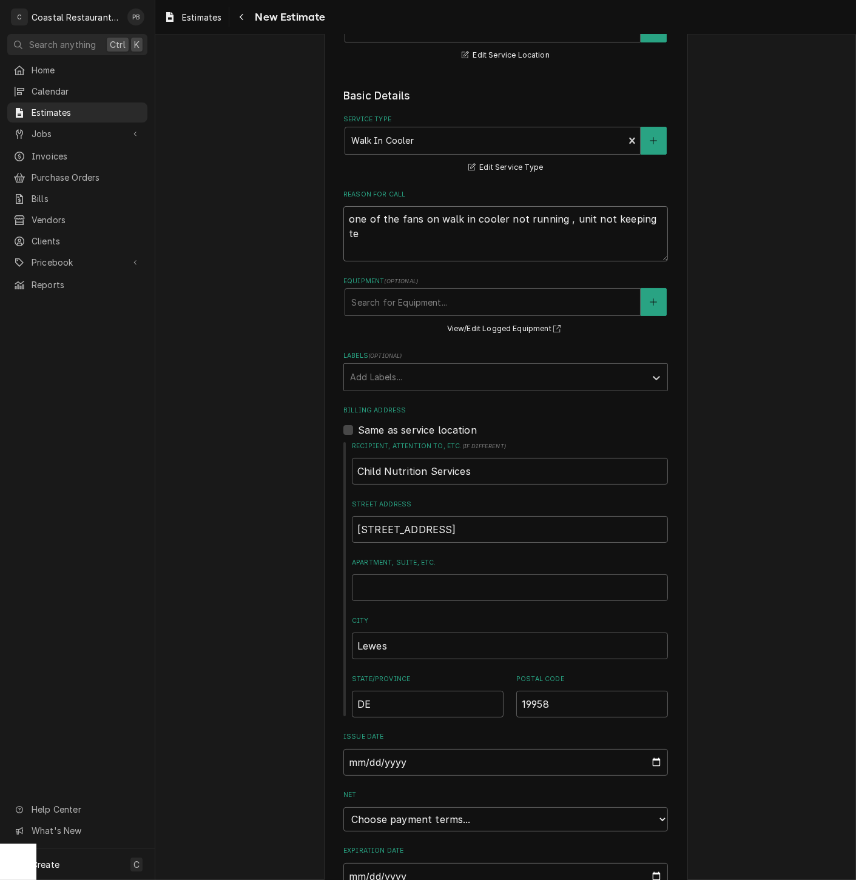
type textarea "one of the fans on walk in cooler not running , unit not keeping tem"
type textarea "x"
type textarea "one of the fans on walk in cooler not running , unit not keeping temp"
type textarea "x"
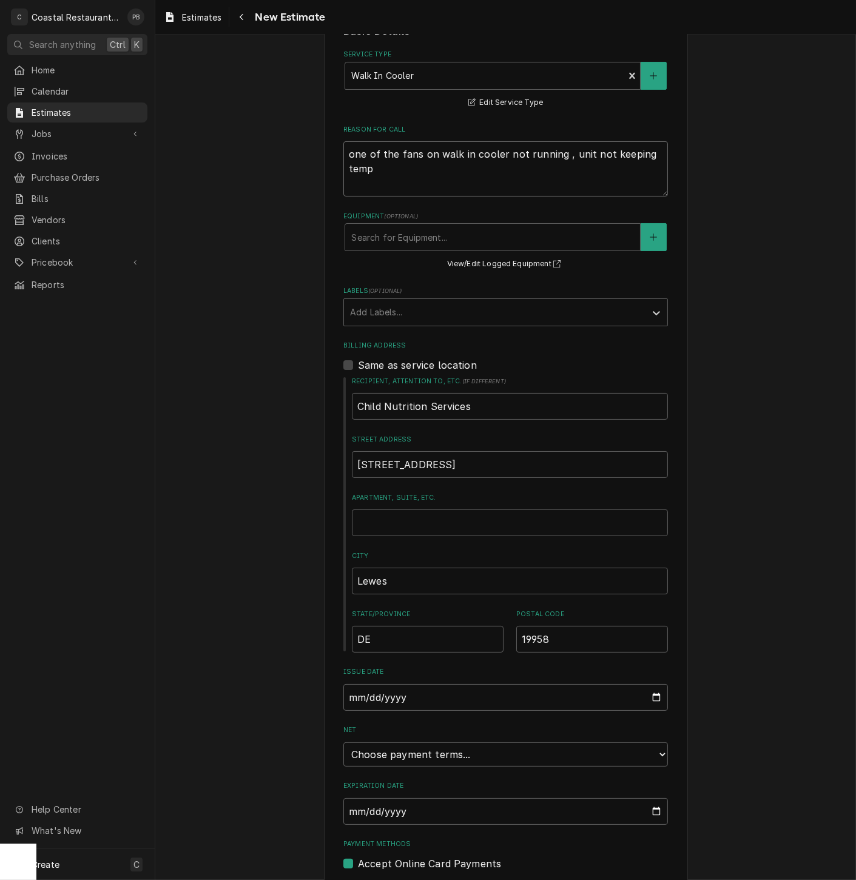
scroll to position [311, 0]
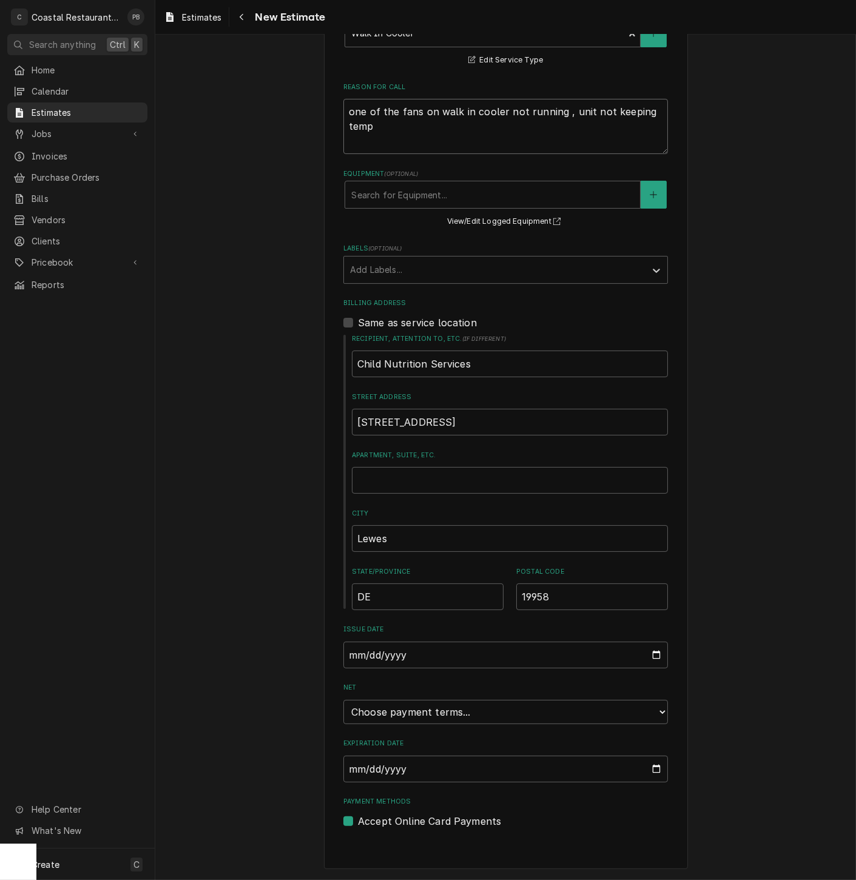
type textarea "one of the fans on walk in cooler not running , unit not keeping temp"
drag, startPoint x: 561, startPoint y: 704, endPoint x: 557, endPoint y: 709, distance: 6.4
click at [561, 704] on select "Choose payment terms... Same Day Net 7 Net 14 Net 21 Net 30 Net 45 Net 60 Net 90" at bounding box center [505, 712] width 325 height 24
type textarea "x"
click at [505, 769] on input "2025-10-02" at bounding box center [505, 767] width 325 height 27
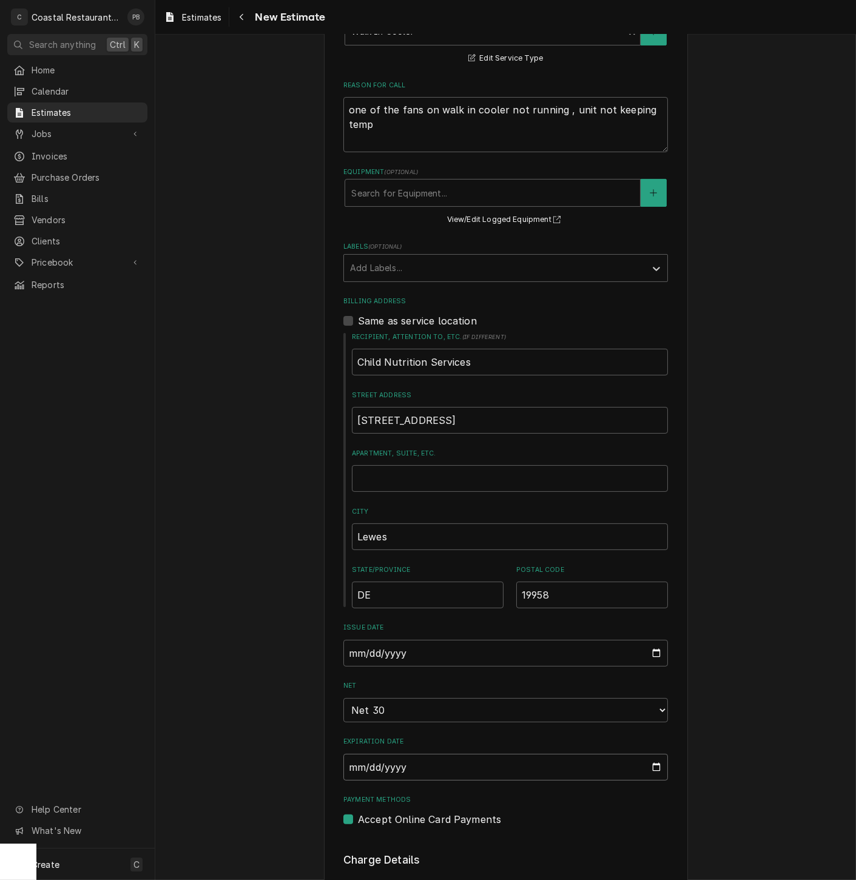
click at [505, 769] on input "2025-10-02" at bounding box center [505, 767] width 325 height 27
click at [647, 772] on input "2025-10-02" at bounding box center [505, 767] width 325 height 27
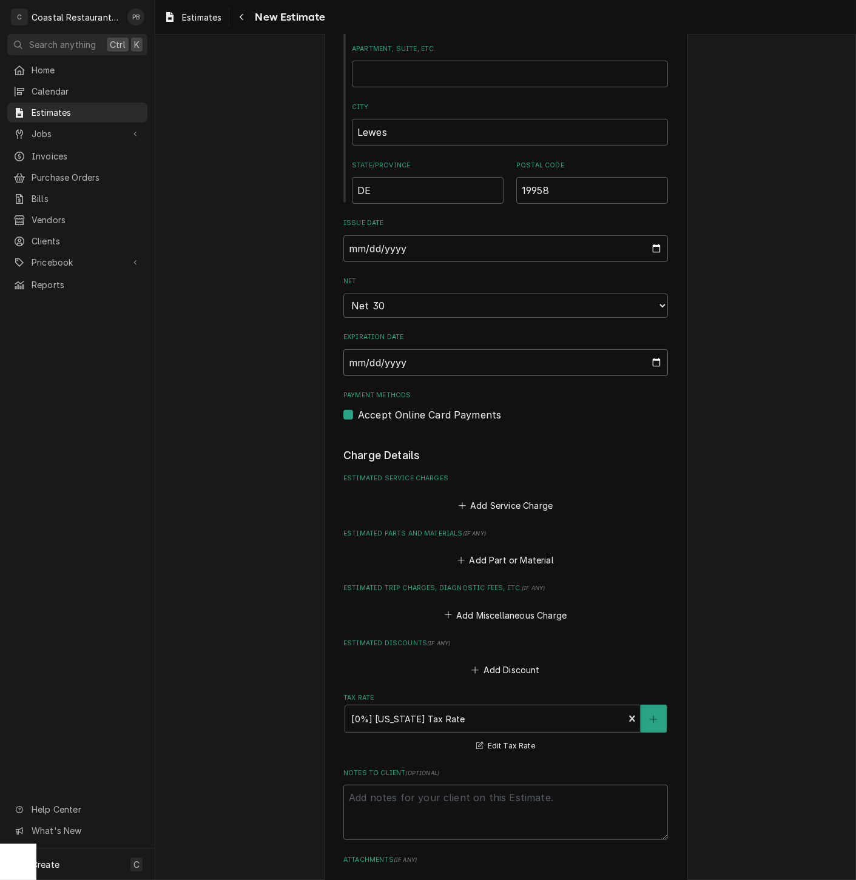
scroll to position [1030, 0]
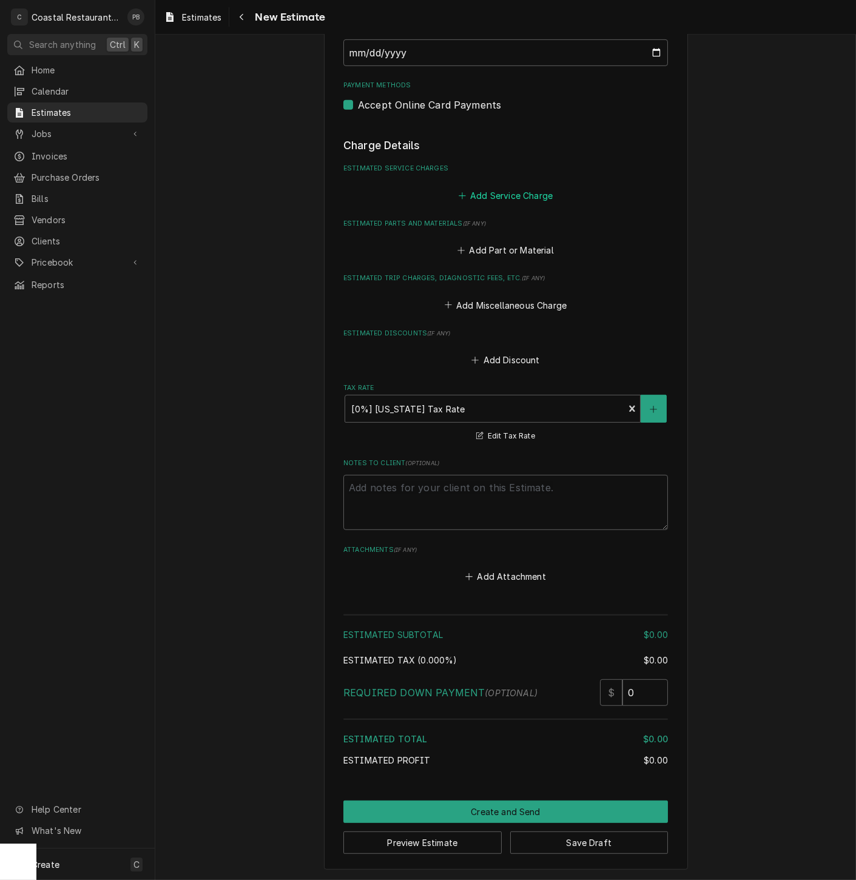
click at [484, 194] on button "Add Service Charge" at bounding box center [505, 195] width 98 height 17
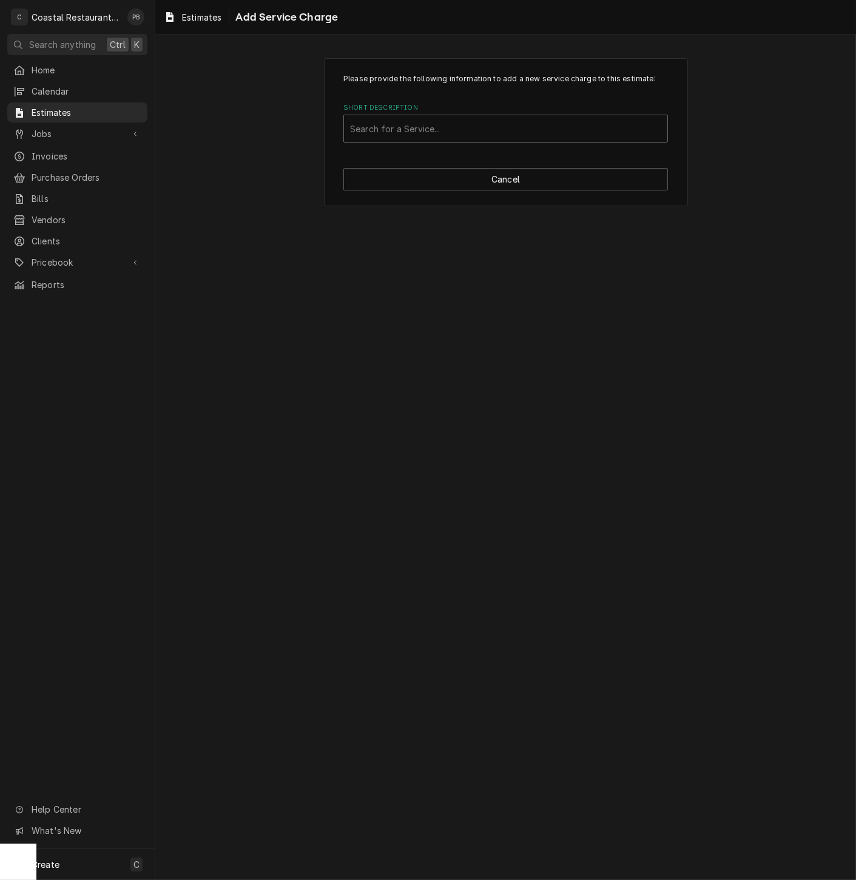
click at [451, 132] on div "Short Description" at bounding box center [505, 129] width 311 height 22
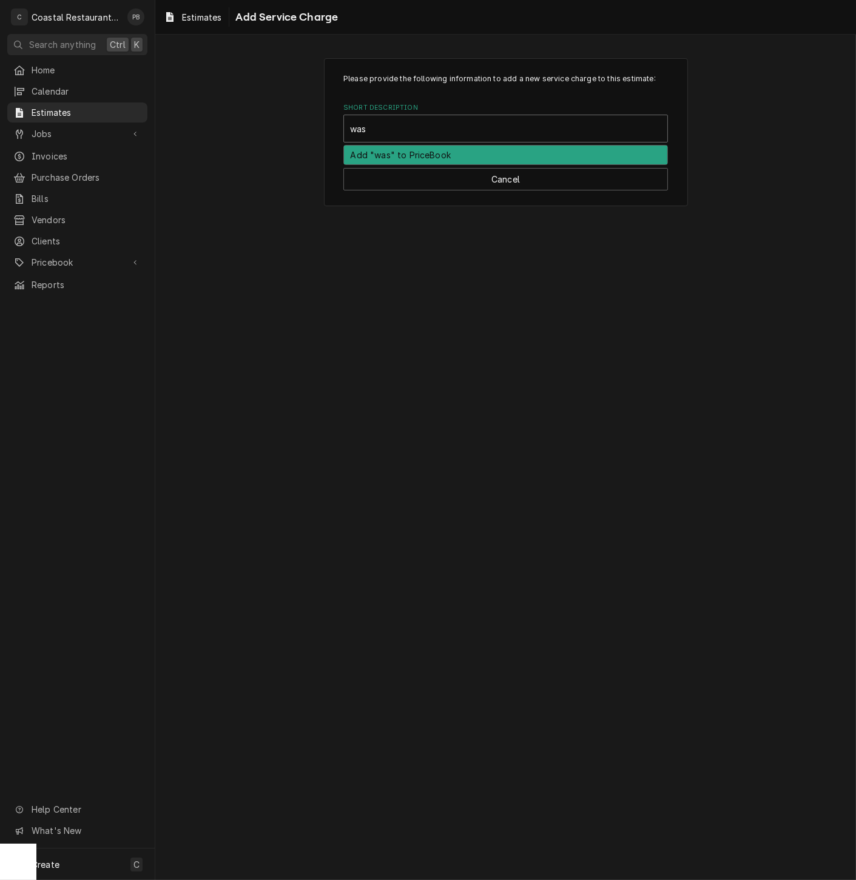
type input "wa"
click at [431, 150] on div "Walk In Cooler" at bounding box center [505, 155] width 323 height 19
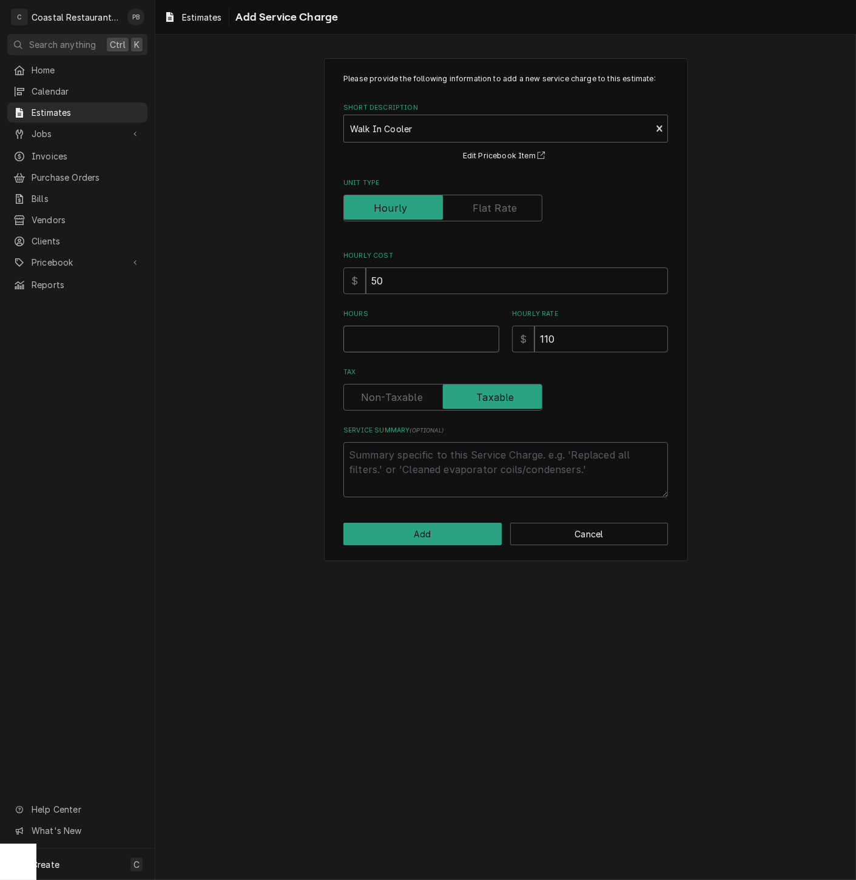
click at [407, 340] on input "Hours" at bounding box center [421, 339] width 156 height 27
type textarea "x"
type input "2"
type textarea "x"
type input "2"
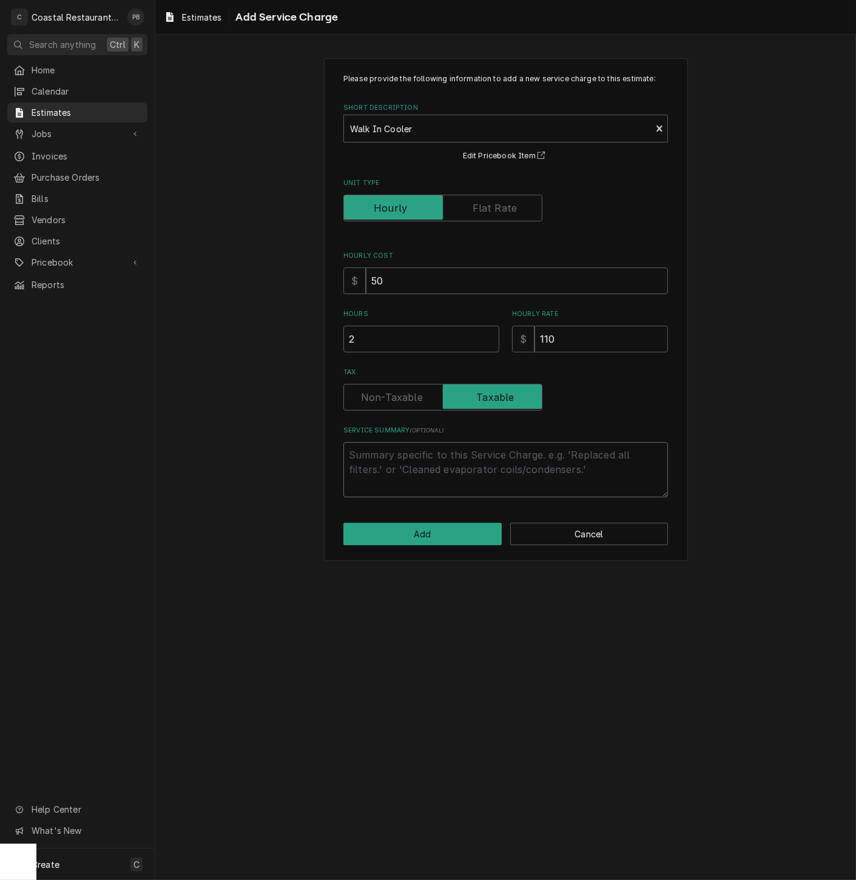
click at [468, 476] on textarea "Service Summary ( optional )" at bounding box center [505, 469] width 325 height 55
type textarea "x"
type textarea "r"
type textarea "x"
type textarea "re"
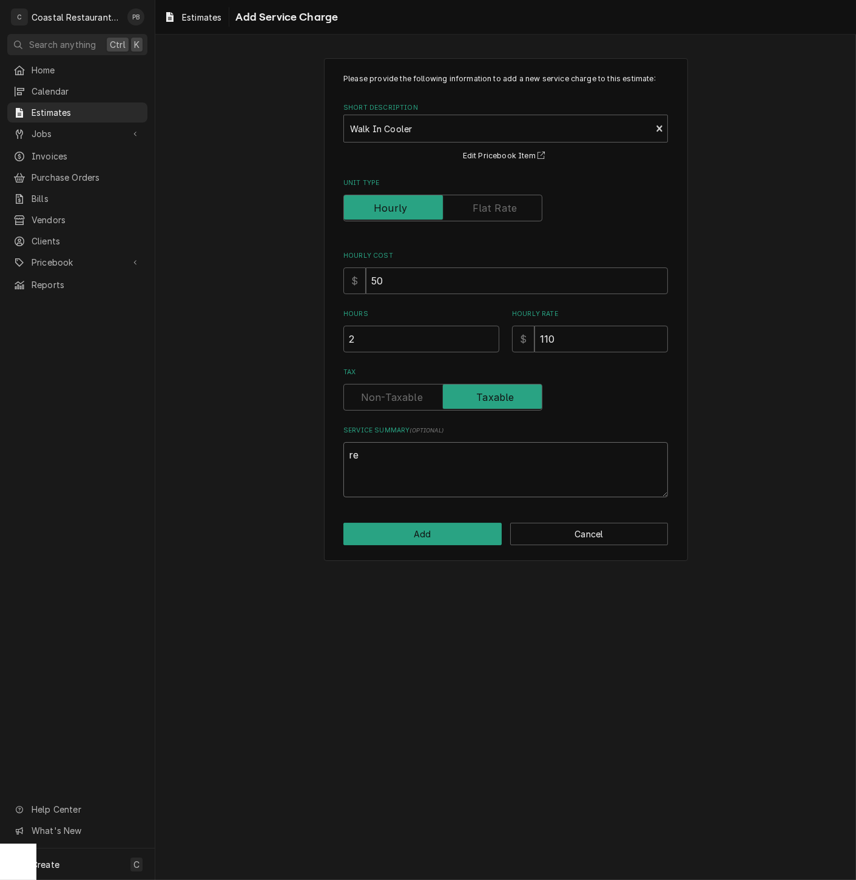
type textarea "x"
type textarea "rem"
type textarea "x"
type textarea "remo"
type textarea "x"
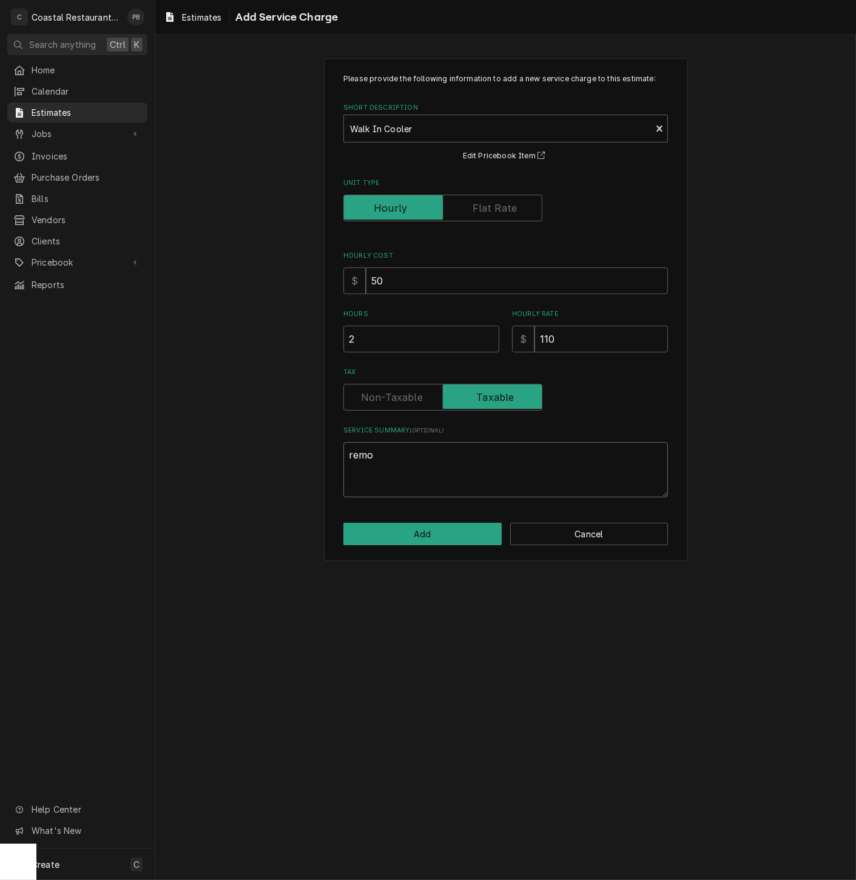
type textarea "remov"
type textarea "x"
type textarea "remove"
type textarea "x"
type textarea "remove"
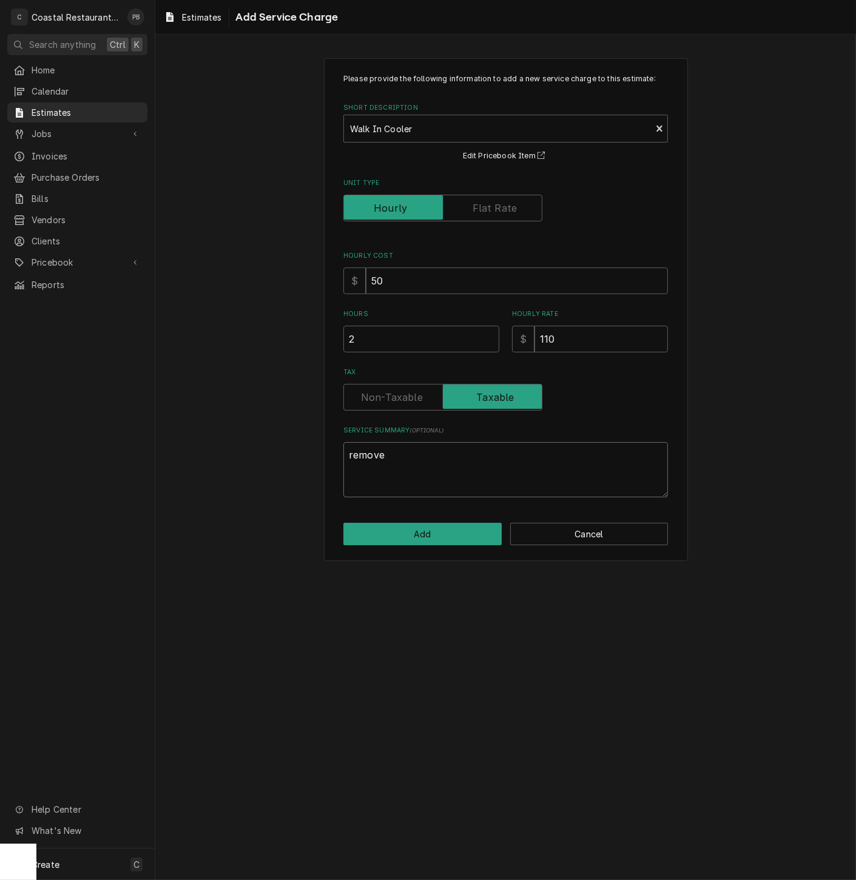
type textarea "x"
type textarea "remove o"
type textarea "x"
type textarea "remove ol"
type textarea "x"
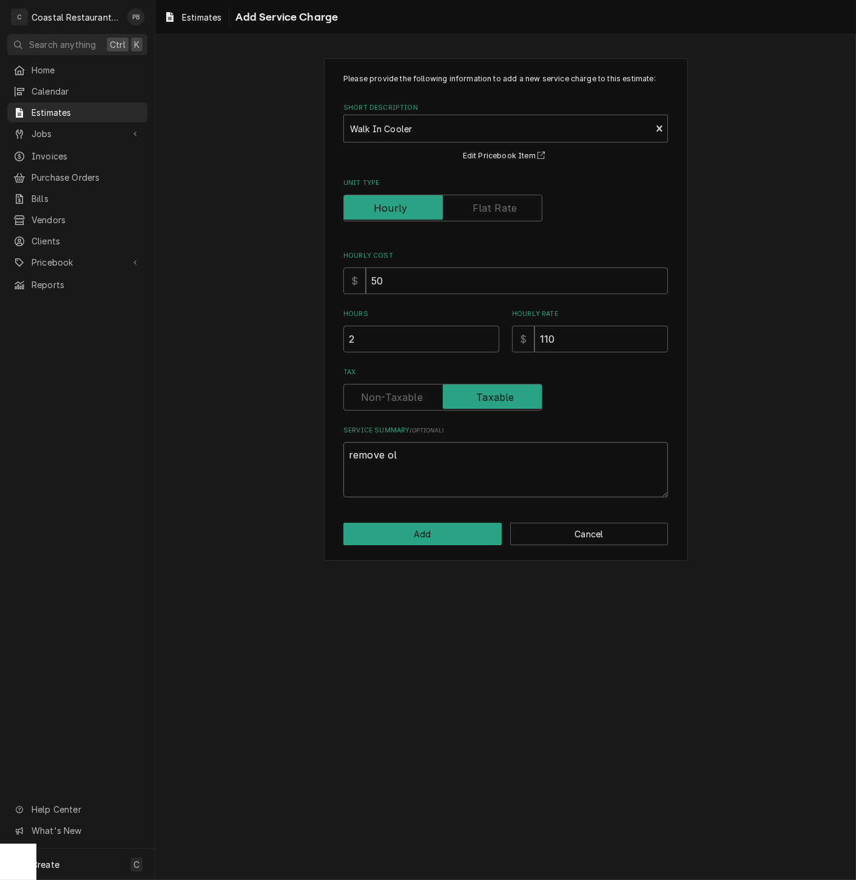
type textarea "remove old"
type textarea "x"
type textarea "remove old"
type textarea "x"
type textarea "remove old e"
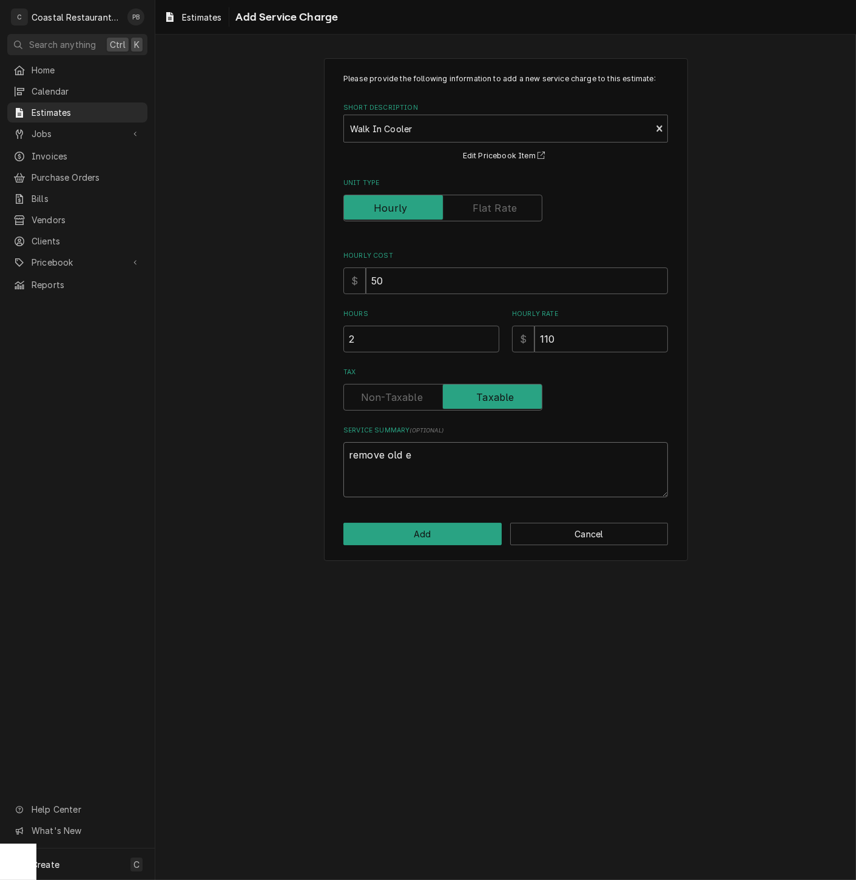
type textarea "x"
type textarea "remove old ev"
type textarea "x"
type textarea "remove old evap"
type textarea "x"
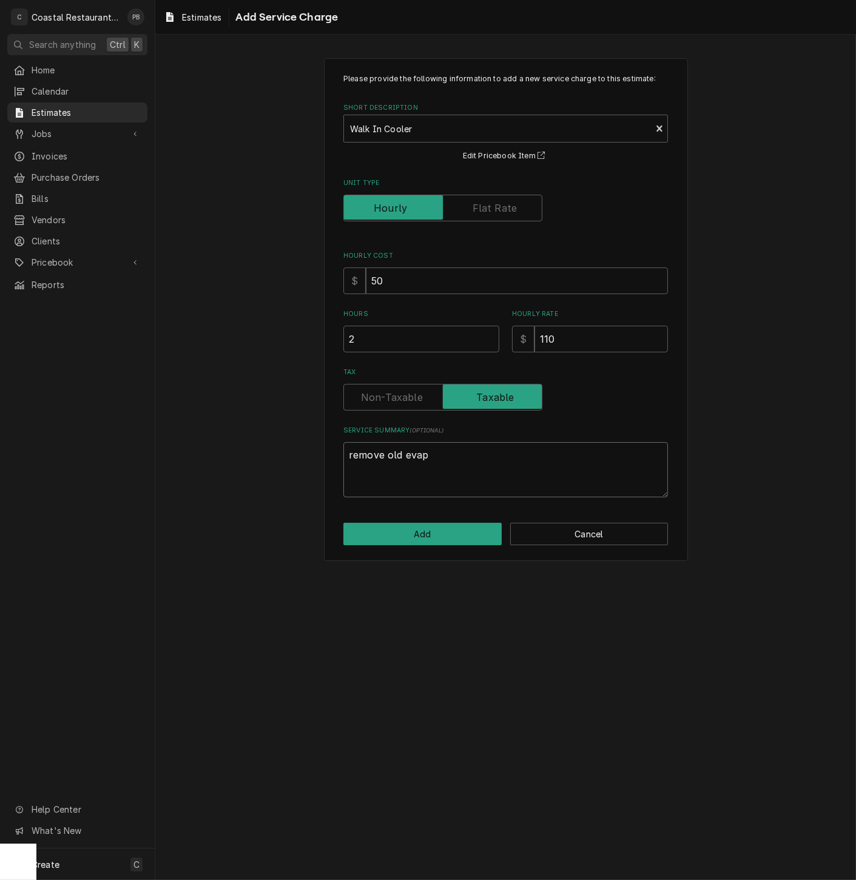
type textarea "remove old evapo"
type textarea "x"
type textarea "remove old evapor"
click at [449, 536] on button "Add" at bounding box center [422, 534] width 158 height 22
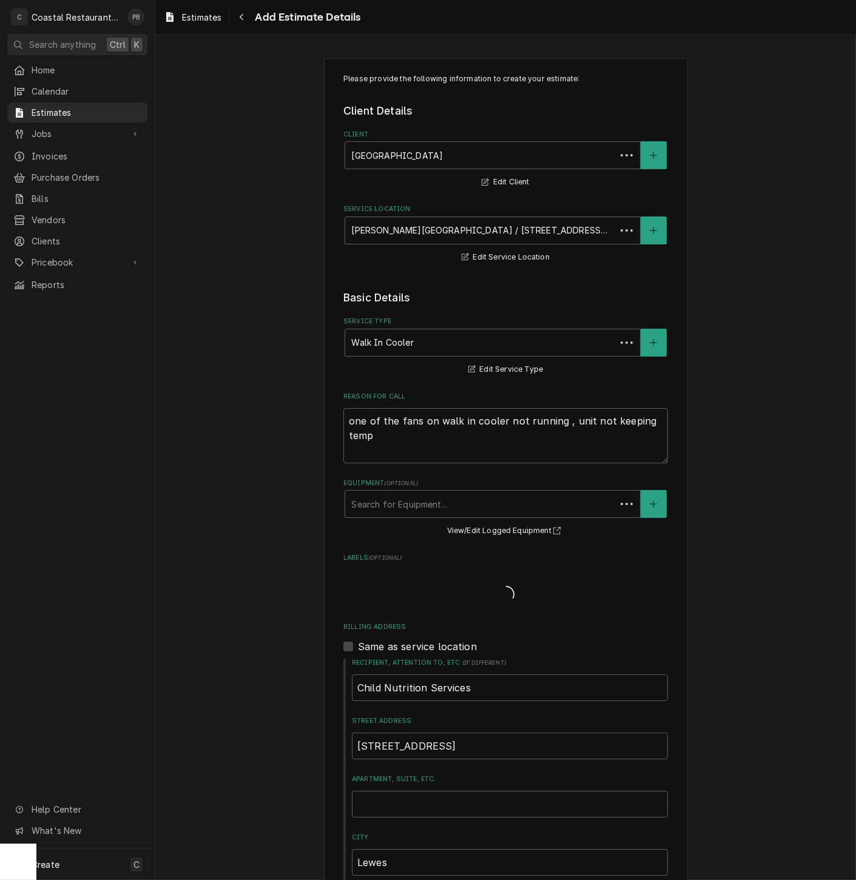
scroll to position [1016, 0]
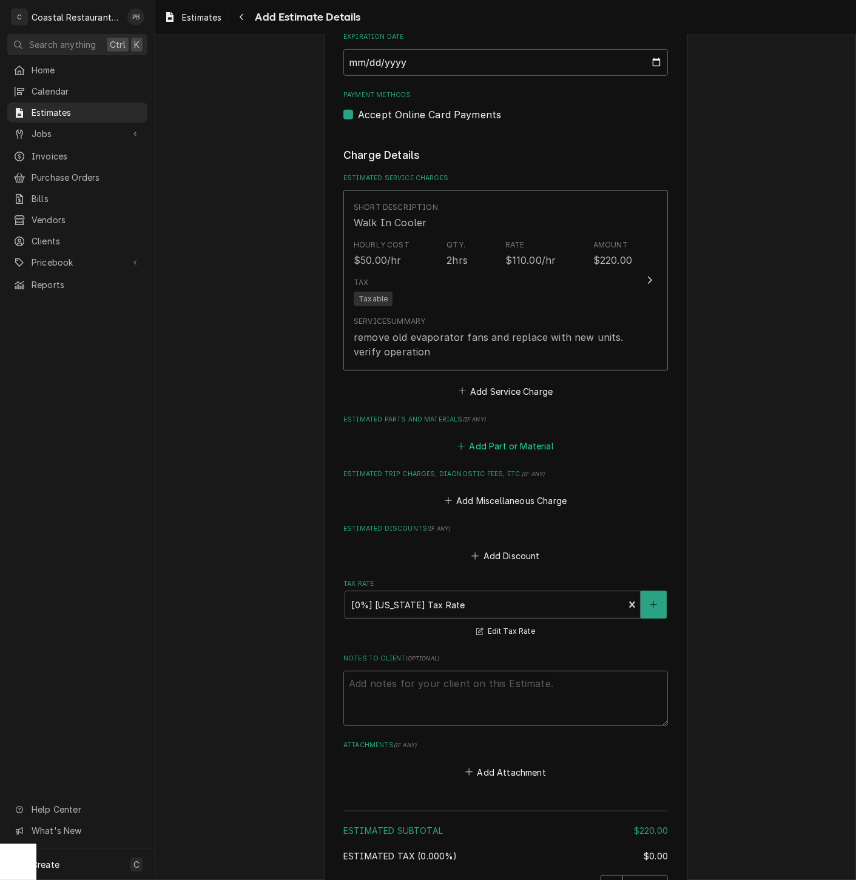
click at [483, 446] on button "Add Part or Material" at bounding box center [506, 445] width 100 height 17
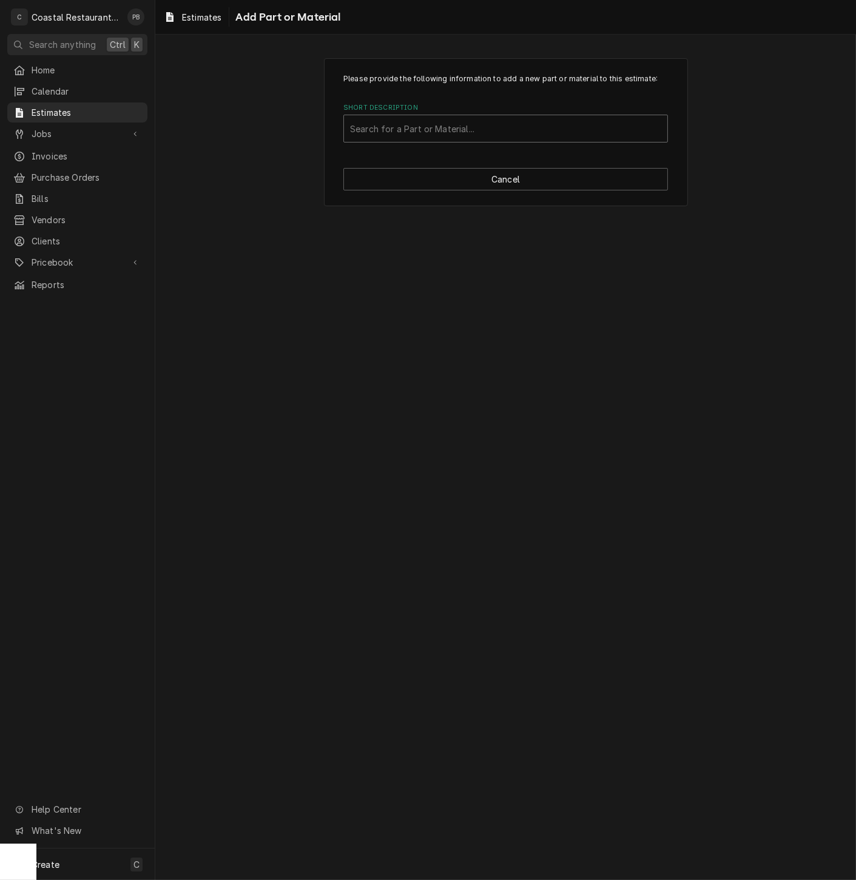
click at [473, 133] on div "Short Description" at bounding box center [505, 129] width 311 height 22
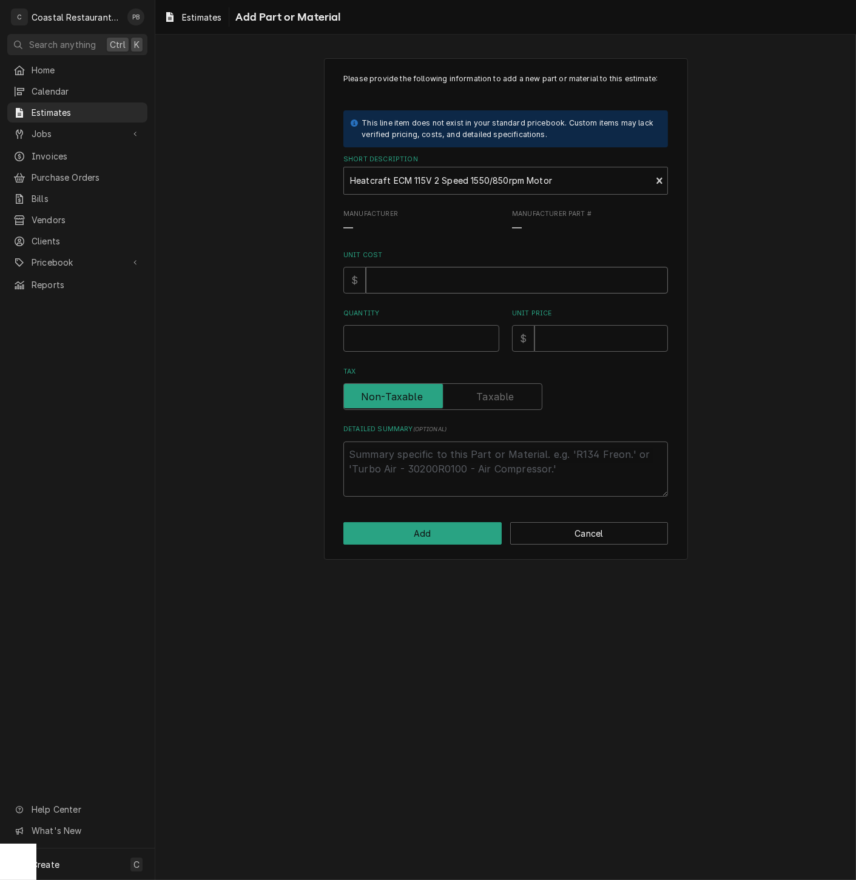
click at [436, 285] on input "Unit Cost" at bounding box center [517, 280] width 302 height 27
click at [445, 342] on input "Quantity" at bounding box center [421, 338] width 156 height 27
click at [613, 339] on input "Unit Price" at bounding box center [600, 338] width 133 height 27
click at [488, 449] on textarea "Detailed Summary ( optional )" at bounding box center [505, 469] width 325 height 55
click at [451, 536] on button "Add" at bounding box center [422, 533] width 158 height 22
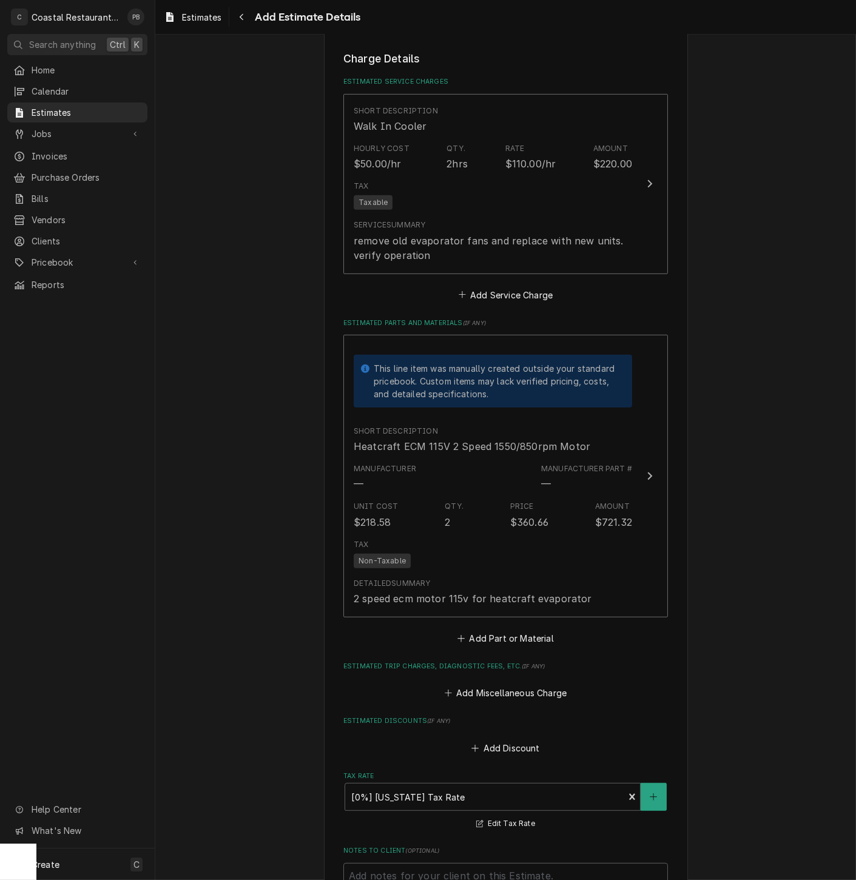
scroll to position [1339, 0]
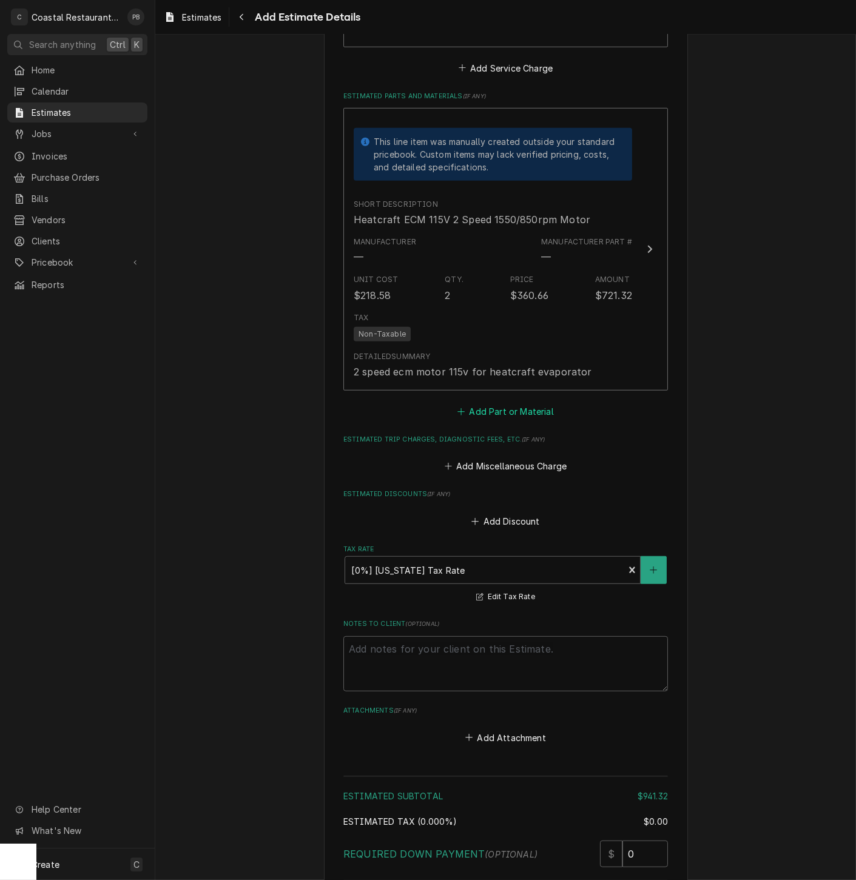
click at [523, 413] on button "Add Part or Material" at bounding box center [506, 411] width 100 height 17
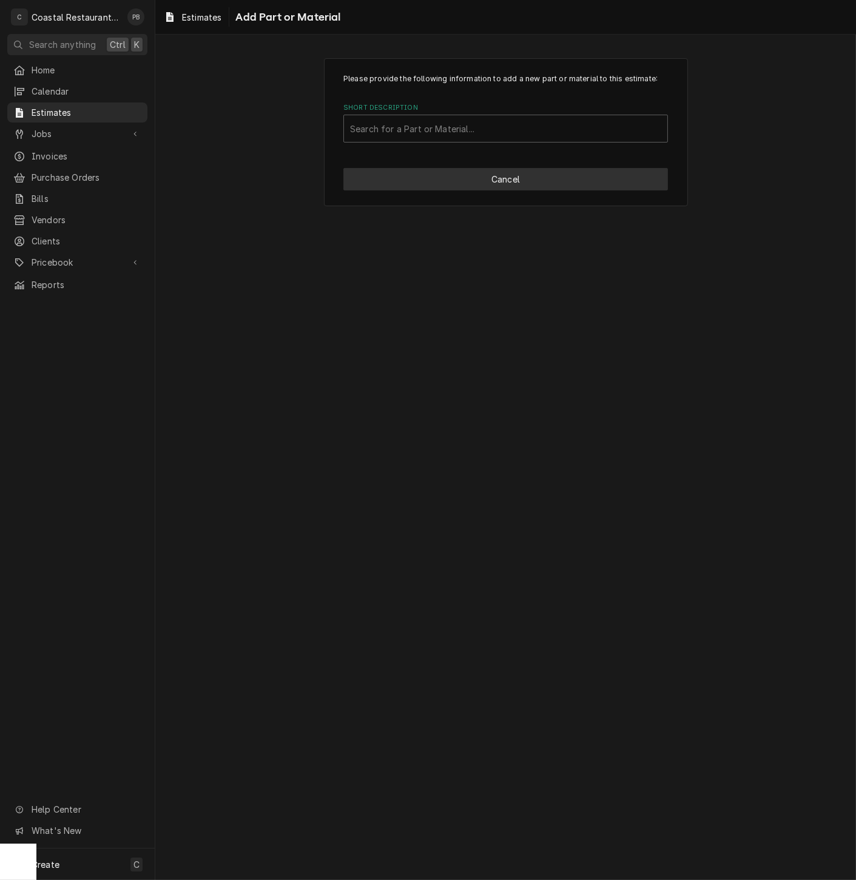
click at [508, 189] on button "Cancel" at bounding box center [505, 179] width 325 height 22
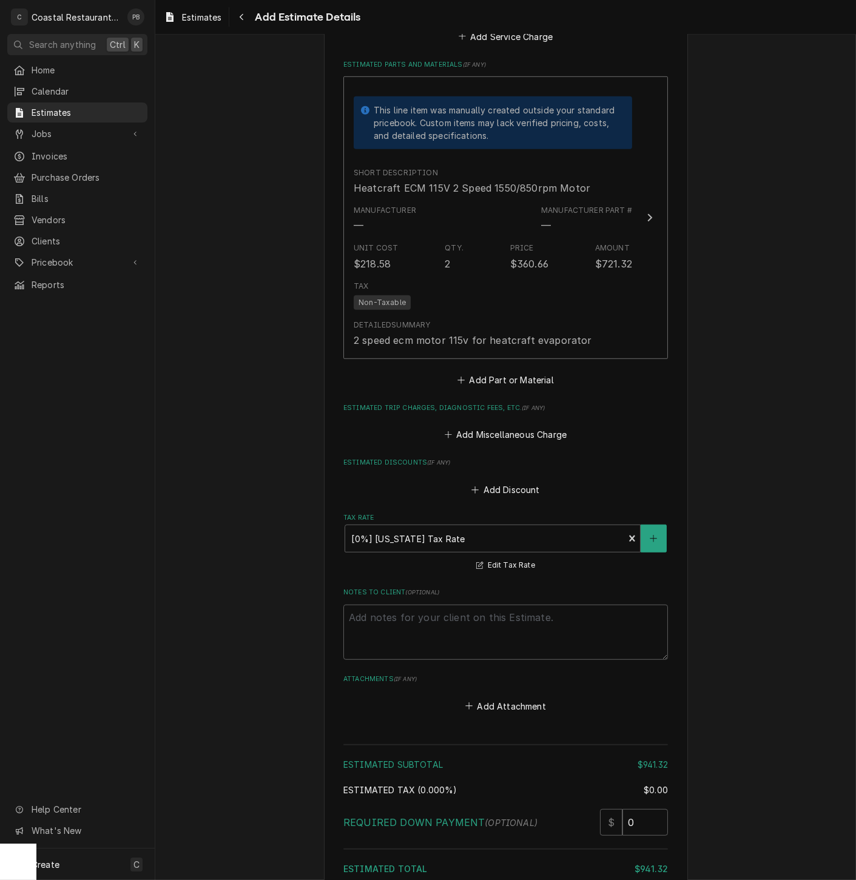
scroll to position [1506, 0]
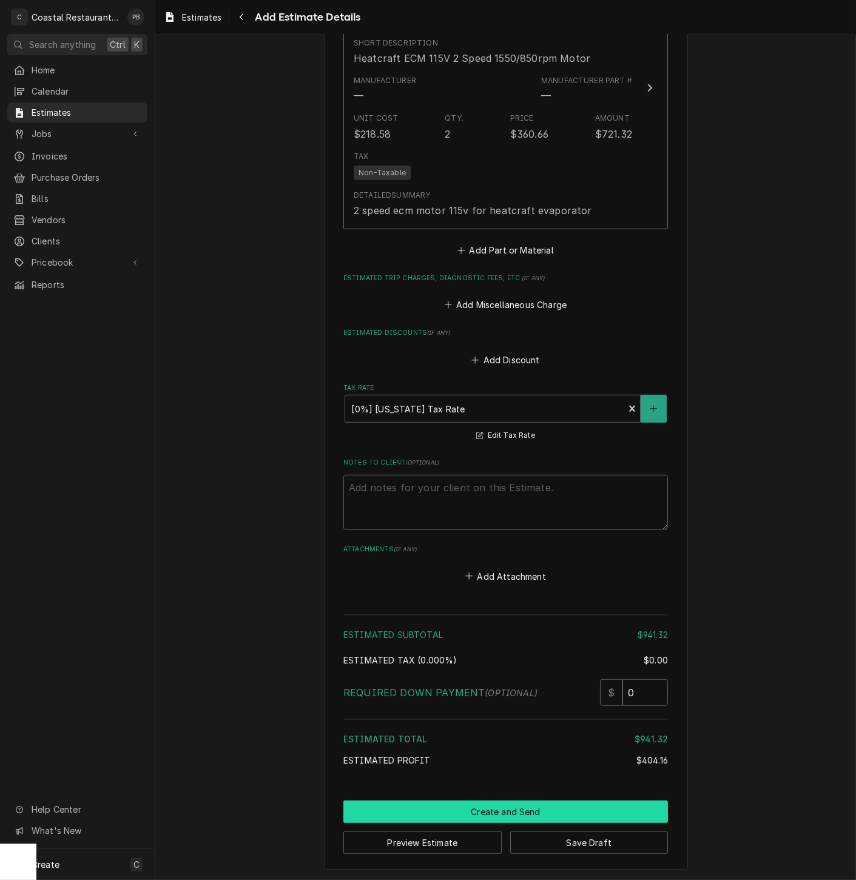
click at [504, 810] on button "Create and Send" at bounding box center [505, 812] width 325 height 22
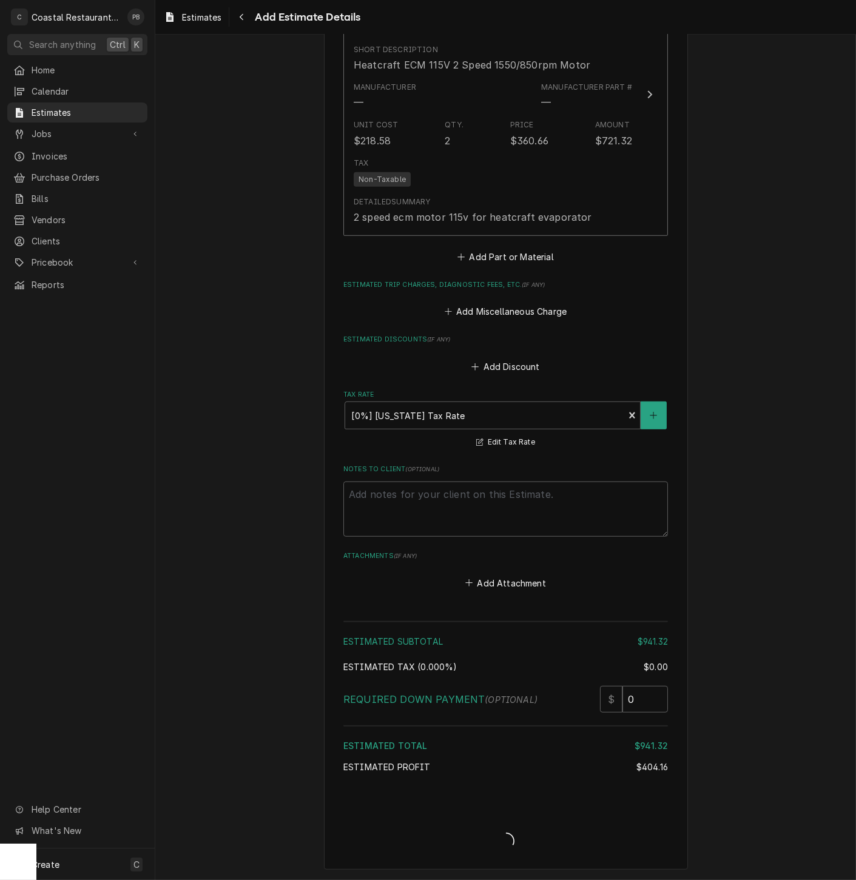
scroll to position [1498, 0]
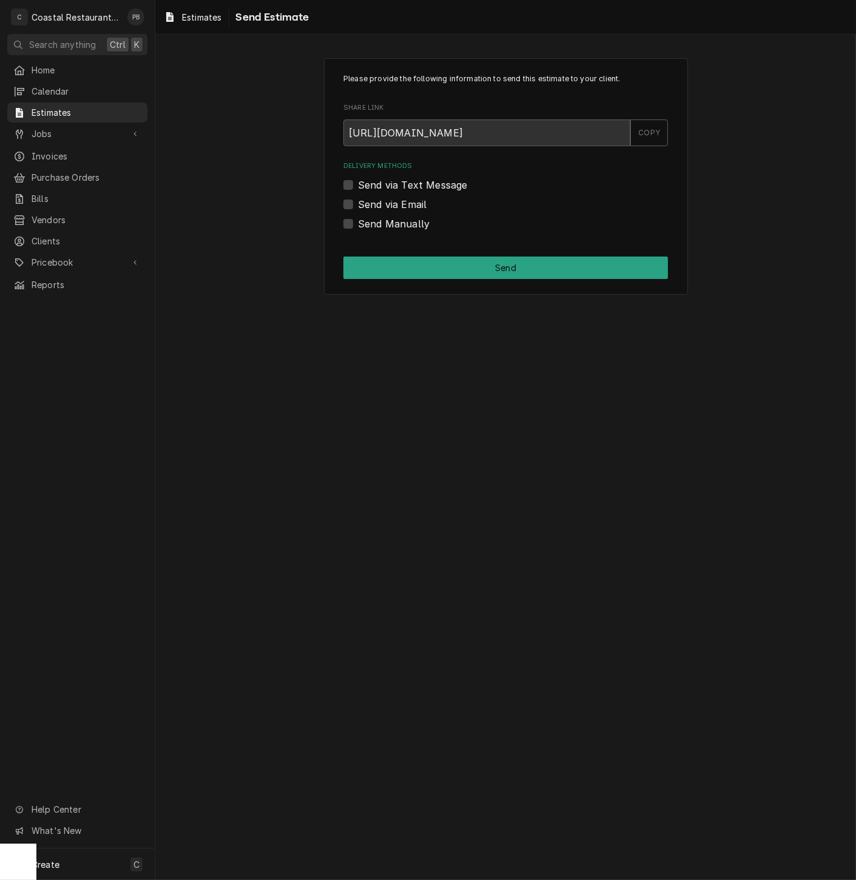
click at [358, 200] on label "Send via Email" at bounding box center [392, 204] width 69 height 15
click at [358, 200] on input "Send via Email" at bounding box center [520, 210] width 325 height 27
checkbox input "true"
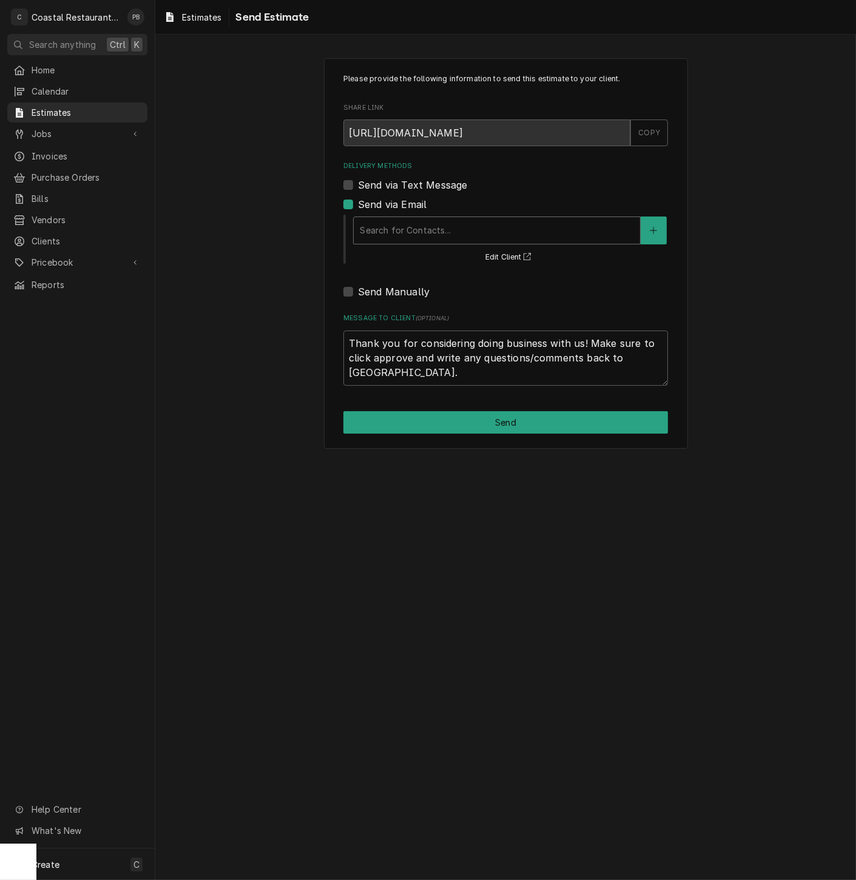
click at [404, 233] on div "Delivery Methods" at bounding box center [497, 231] width 274 height 22
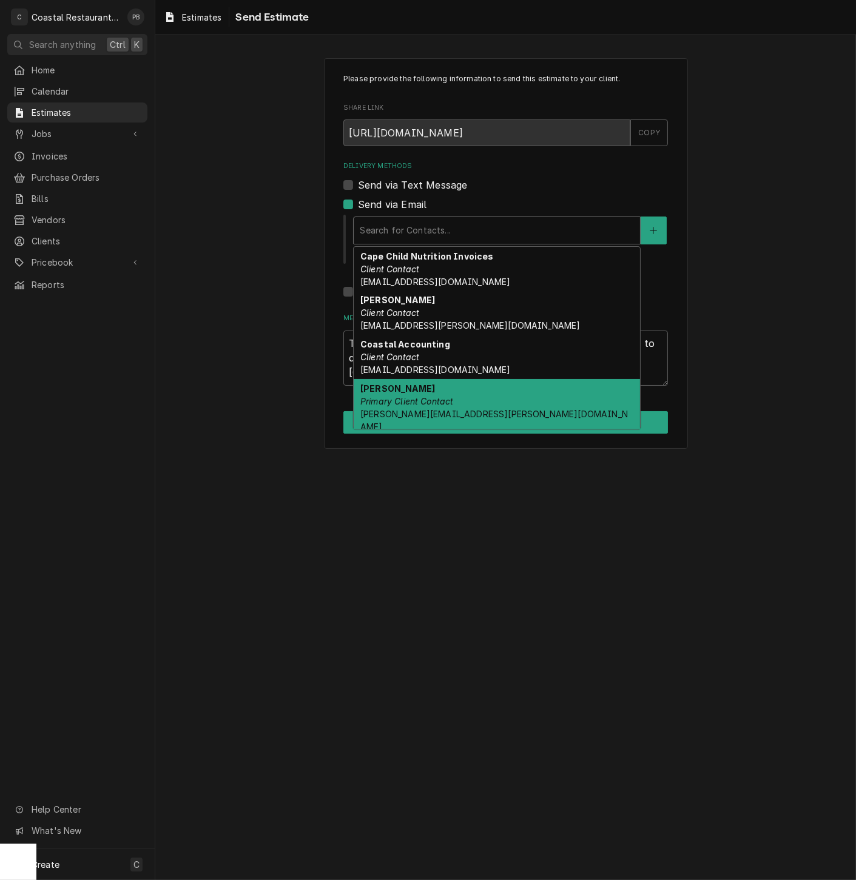
click at [437, 406] on div "Stacy Smith Primary Client Contact Stacy.Smith@cape.k12.de.us" at bounding box center [497, 407] width 286 height 57
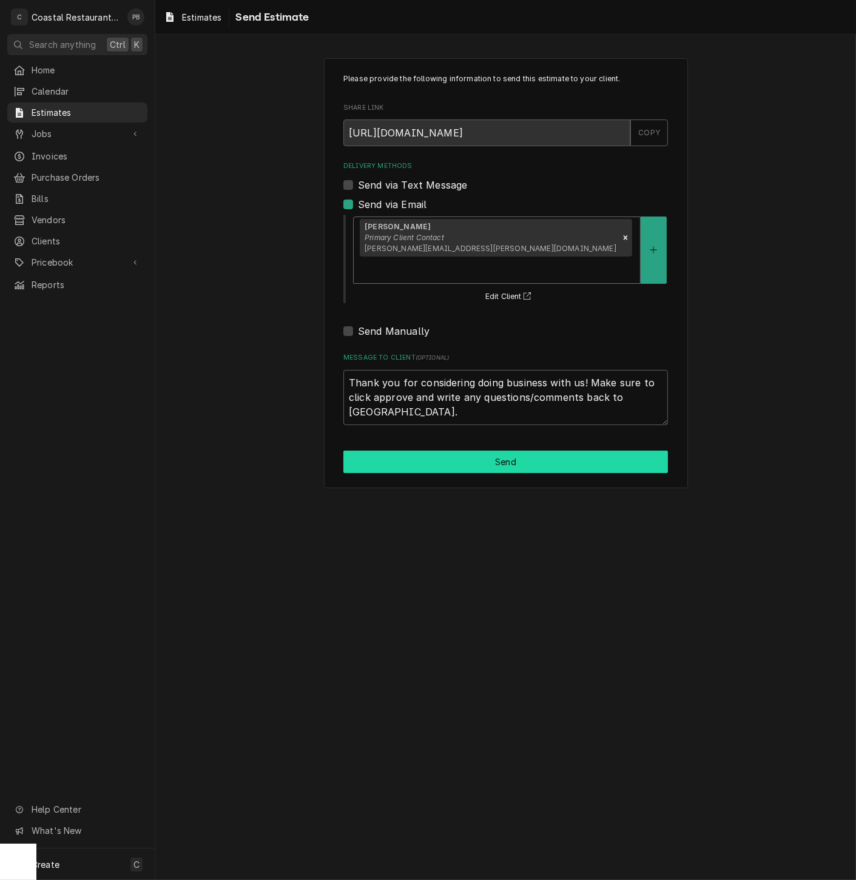
click at [513, 451] on button "Send" at bounding box center [505, 462] width 325 height 22
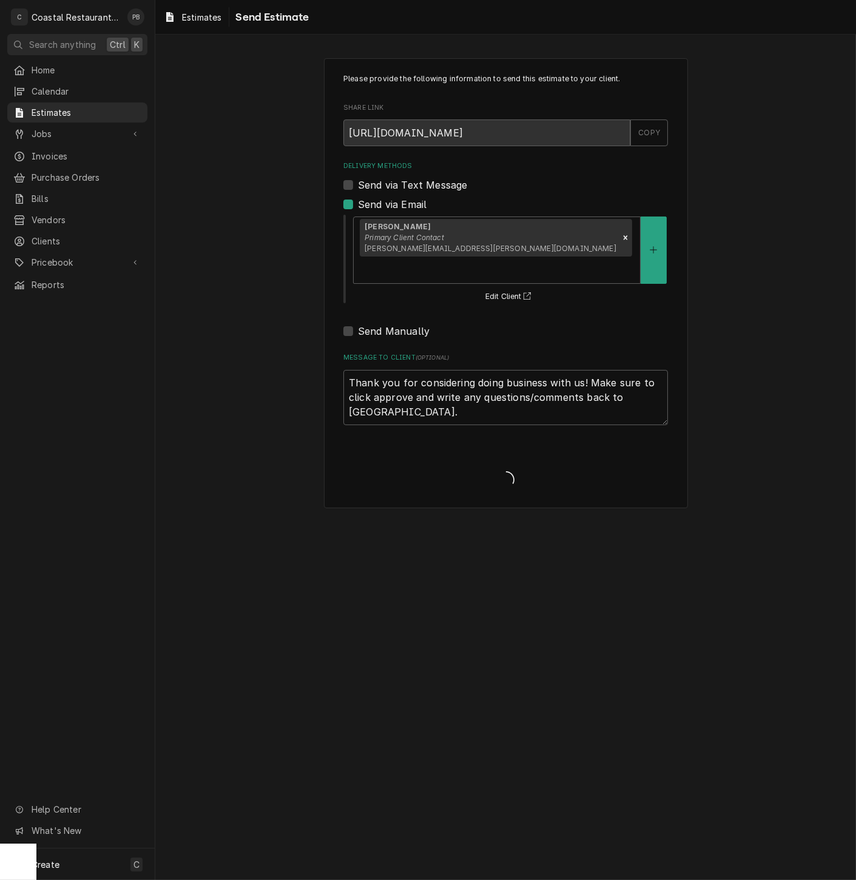
type textarea "x"
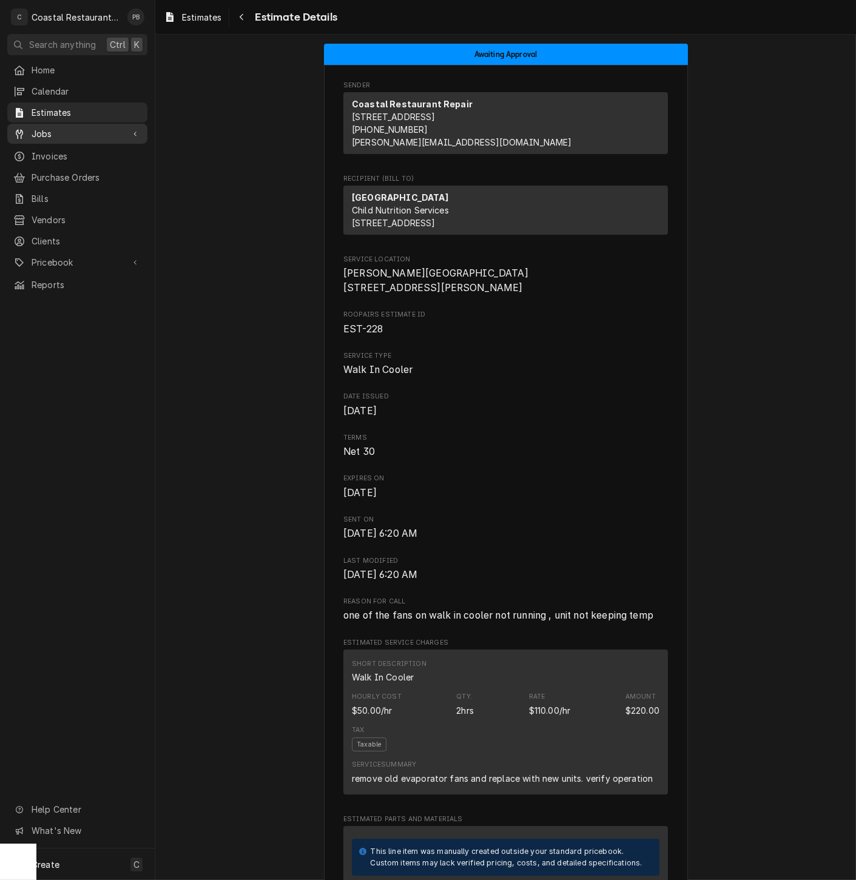
click at [63, 127] on span "Jobs" at bounding box center [78, 133] width 92 height 13
click at [57, 147] on div "Jobs" at bounding box center [77, 154] width 135 height 15
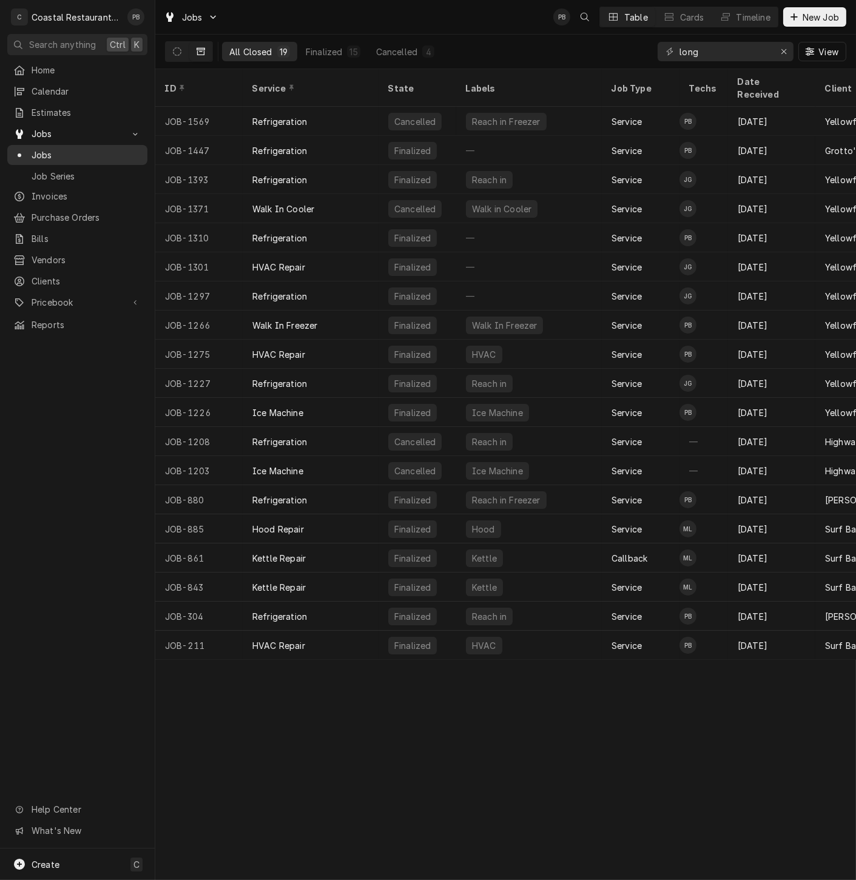
click at [50, 150] on span "Jobs" at bounding box center [87, 155] width 110 height 13
click at [178, 50] on icon "Dynamic Content Wrapper" at bounding box center [177, 51] width 8 height 8
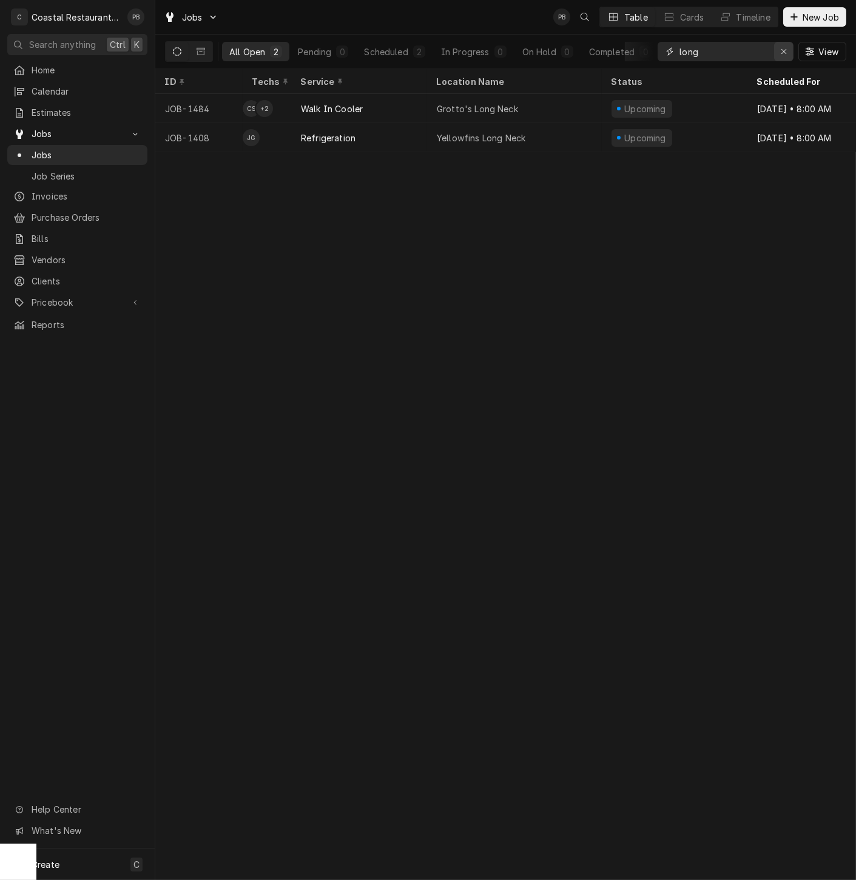
click at [782, 53] on icon "Erase input" at bounding box center [784, 51] width 7 height 8
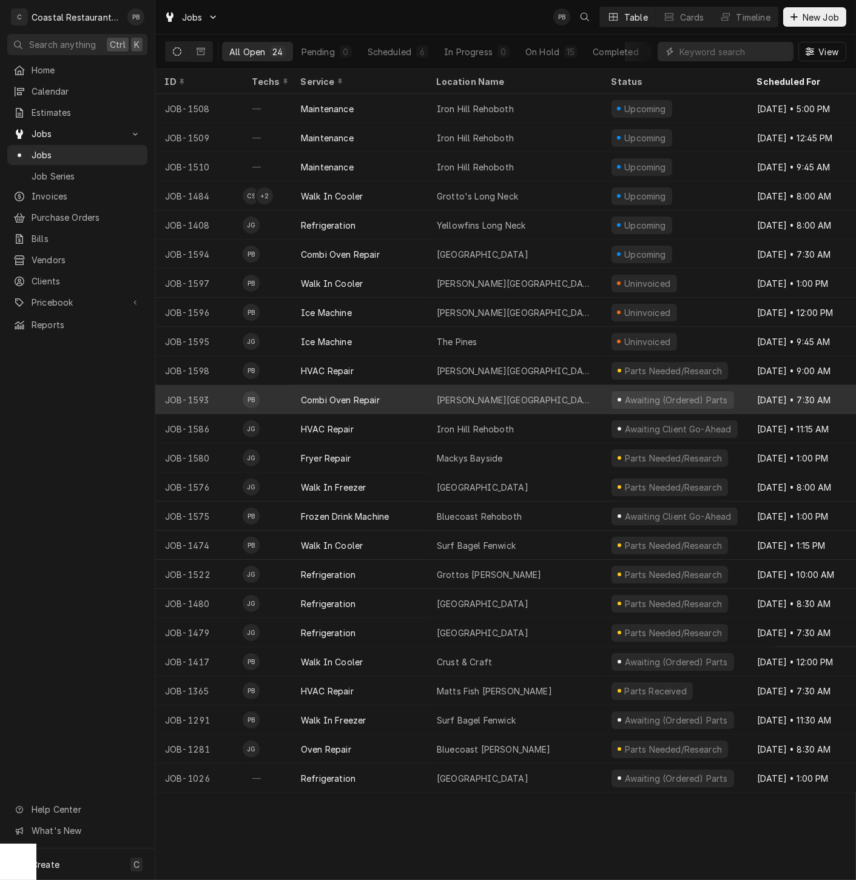
click at [397, 393] on div "Combi Oven Repair" at bounding box center [359, 399] width 136 height 29
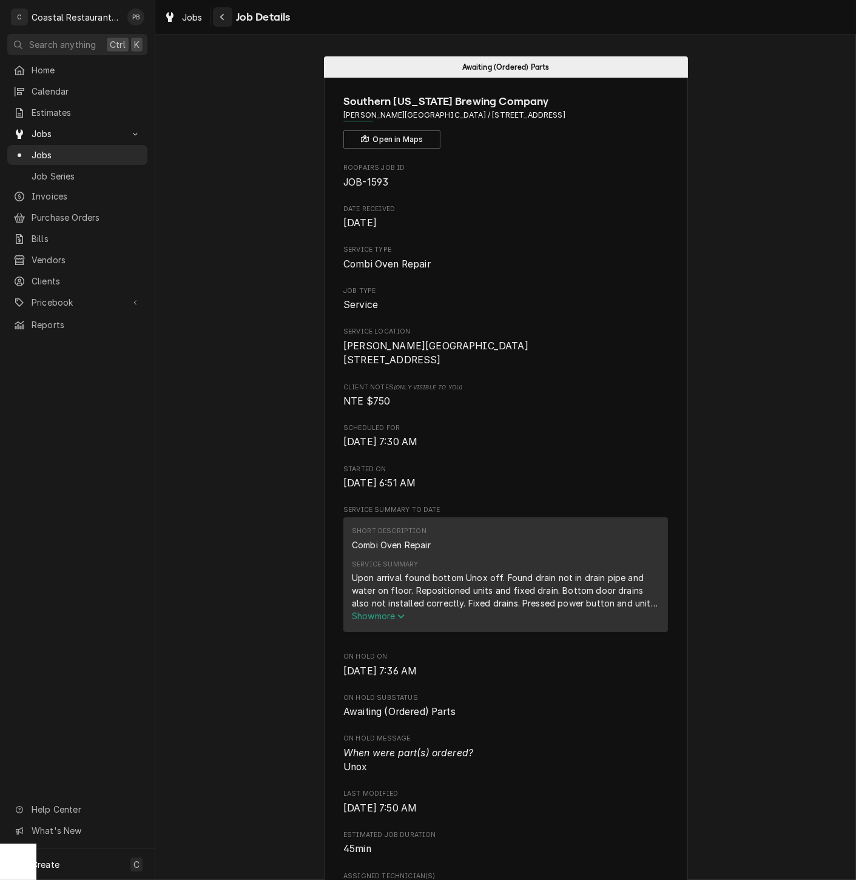
click at [220, 15] on icon "Navigate back" at bounding box center [222, 17] width 5 height 8
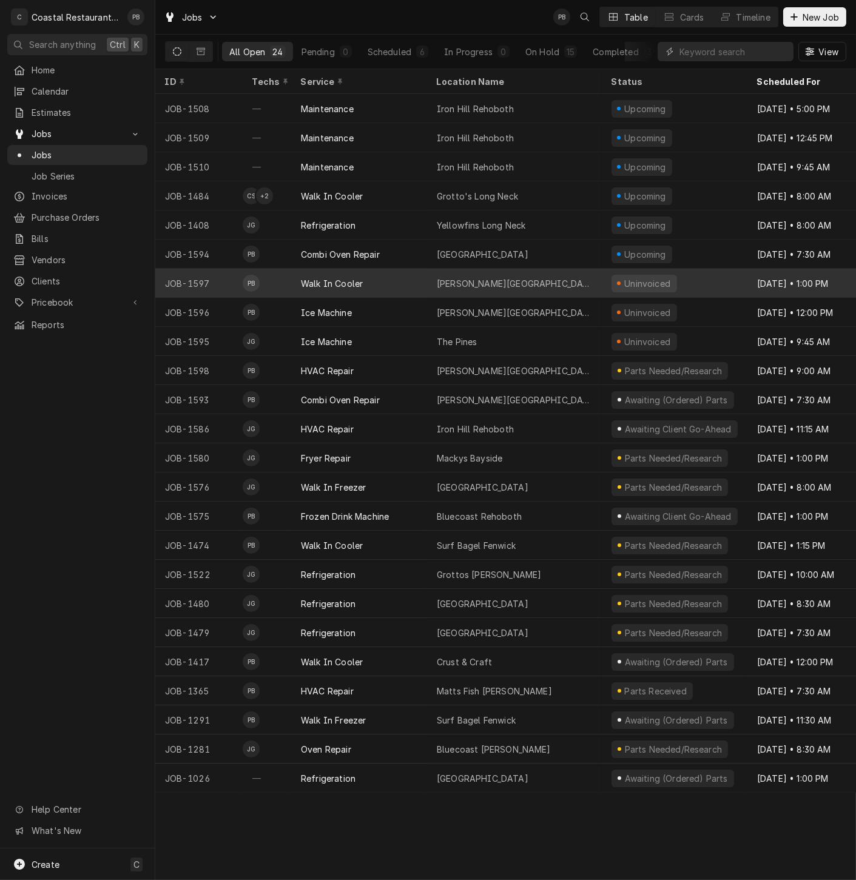
click at [376, 274] on div "Walk In Cooler" at bounding box center [359, 283] width 136 height 29
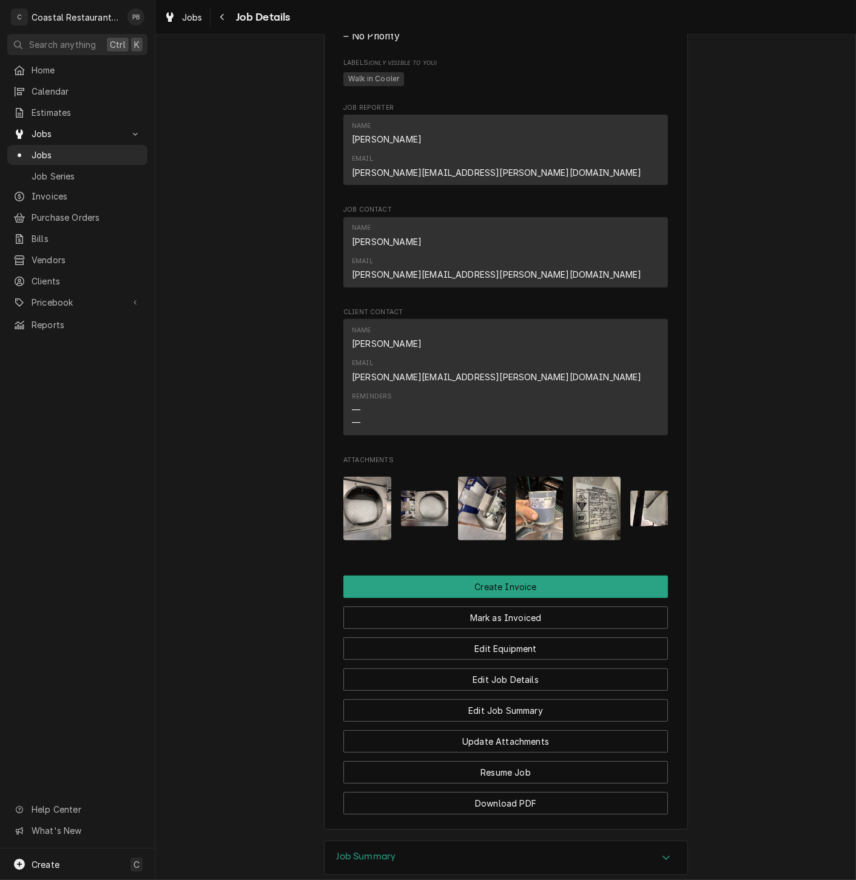
scroll to position [770, 0]
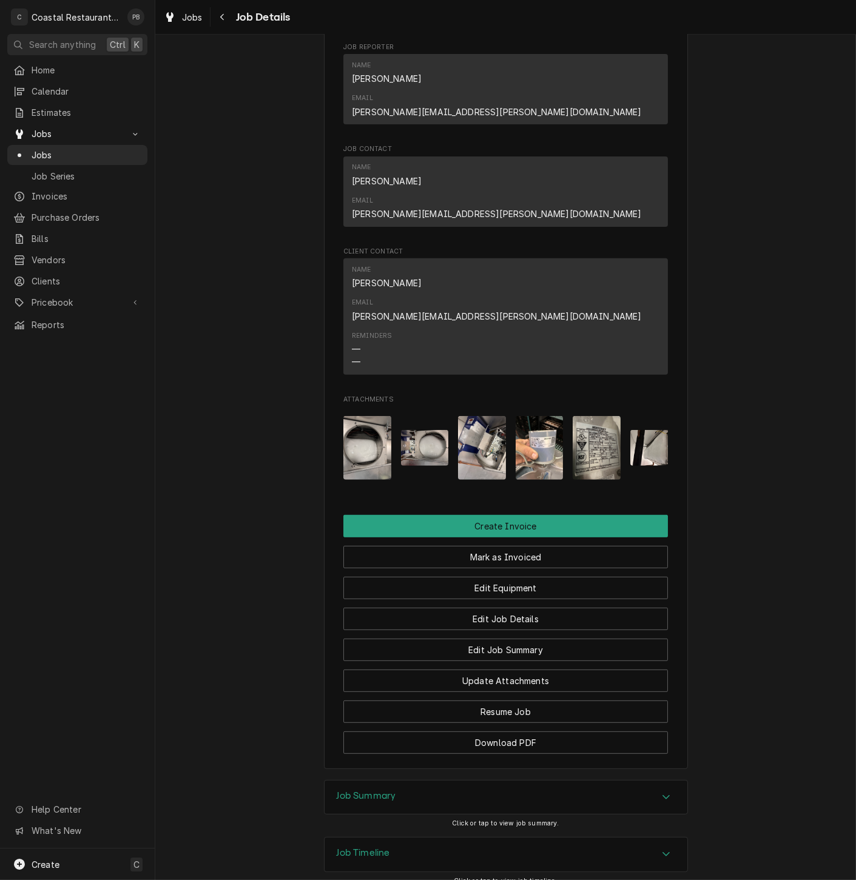
click at [651, 781] on div "Job Summary" at bounding box center [506, 798] width 363 height 34
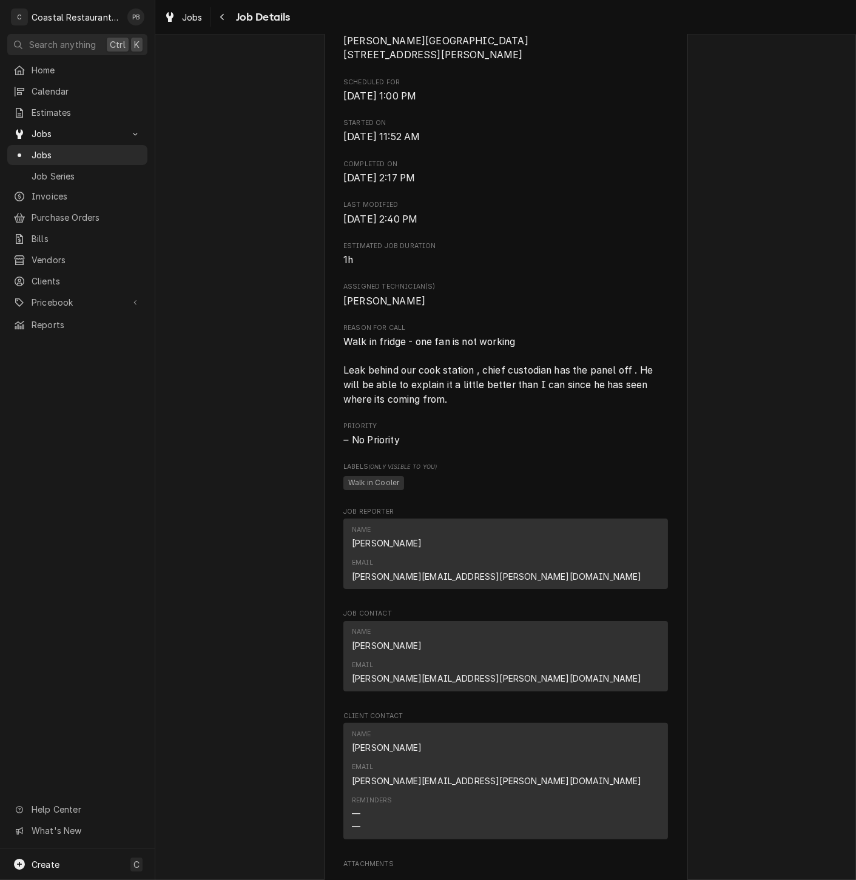
scroll to position [539, 0]
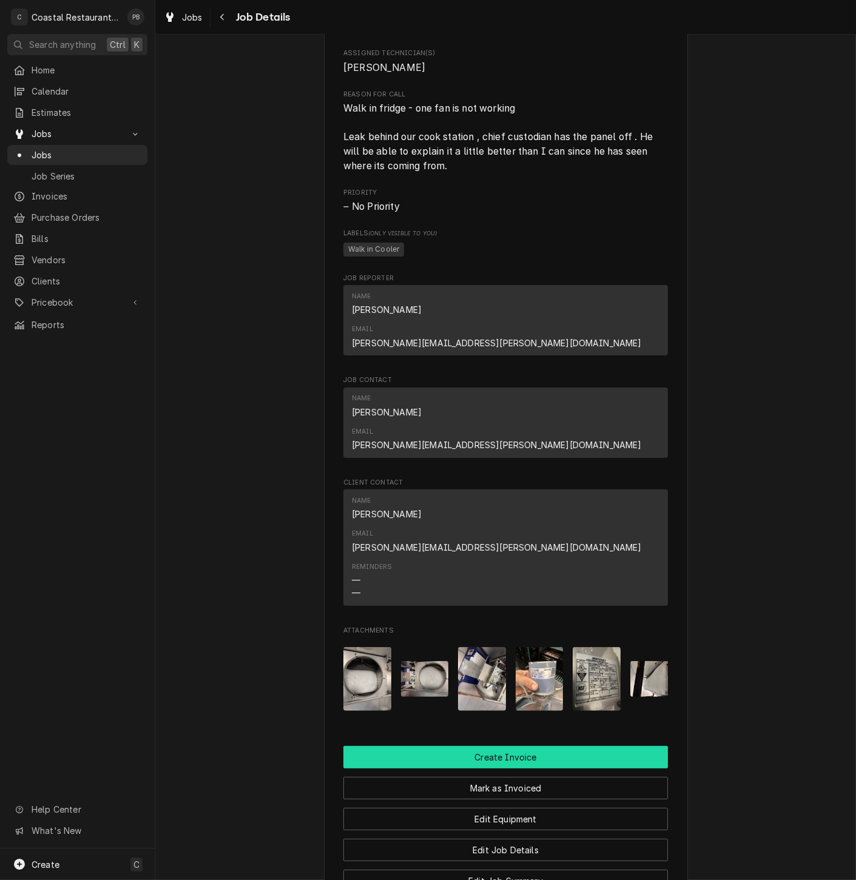
click at [479, 746] on button "Create Invoice" at bounding box center [505, 757] width 325 height 22
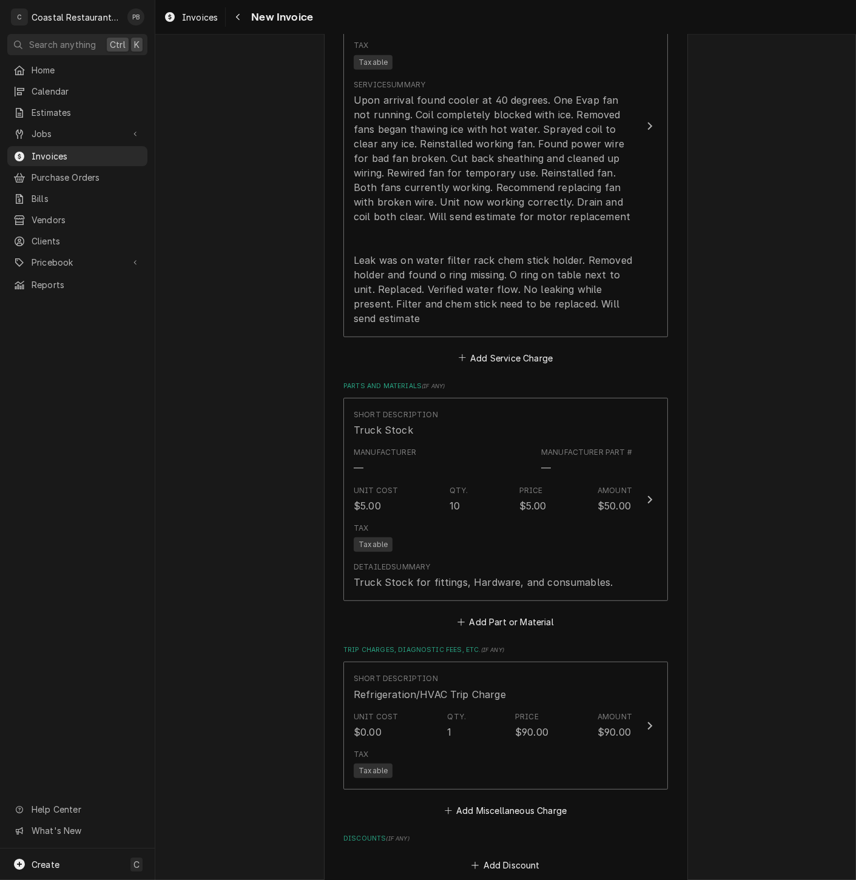
scroll to position [918, 0]
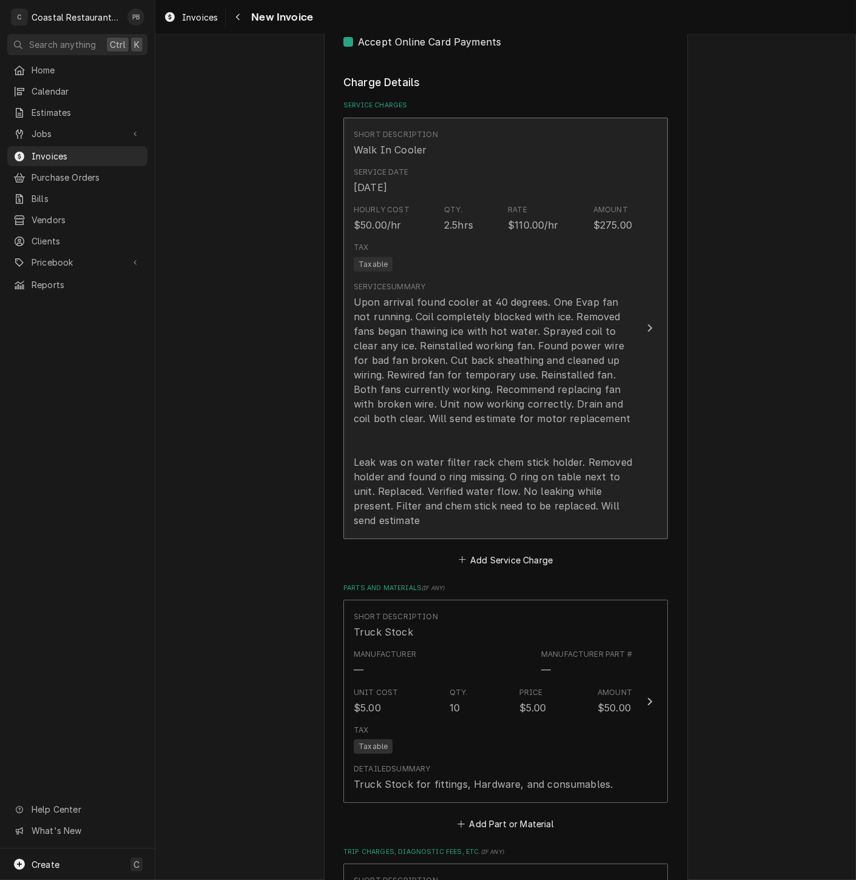
click at [642, 325] on div "Update Line Item" at bounding box center [650, 328] width 16 height 15
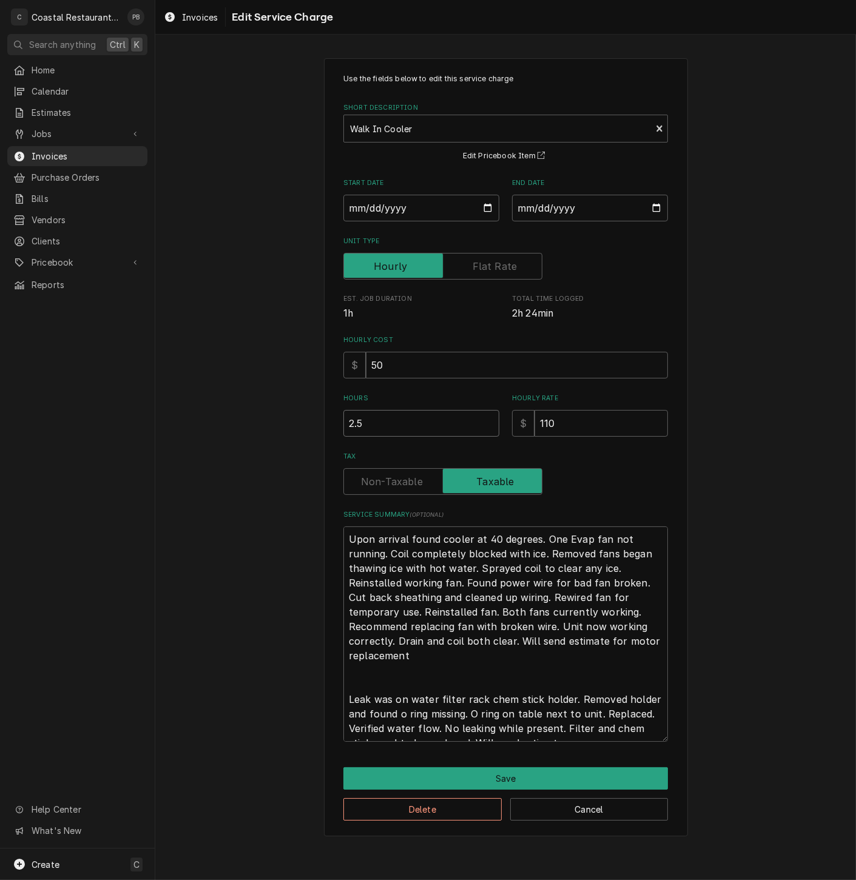
drag, startPoint x: 364, startPoint y: 422, endPoint x: 311, endPoint y: 419, distance: 52.9
click at [310, 420] on div "Use the fields below to edit this service charge Short Description Walk In Cool…" at bounding box center [505, 447] width 701 height 800
type textarea "x"
type input "3"
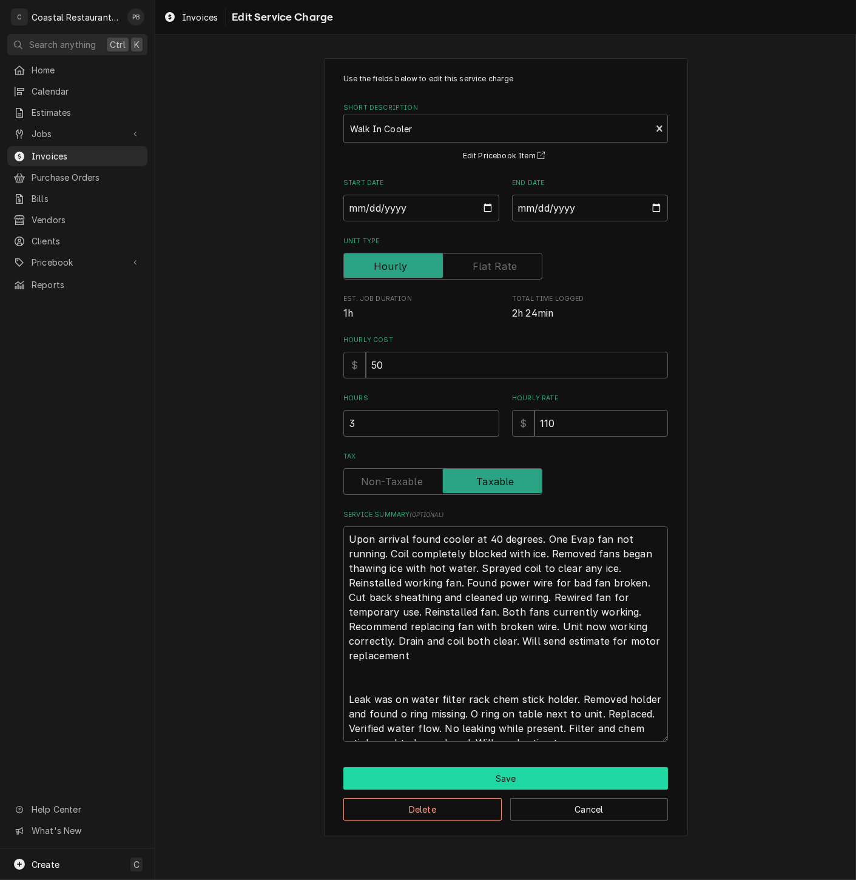
click at [527, 786] on button "Save" at bounding box center [505, 778] width 325 height 22
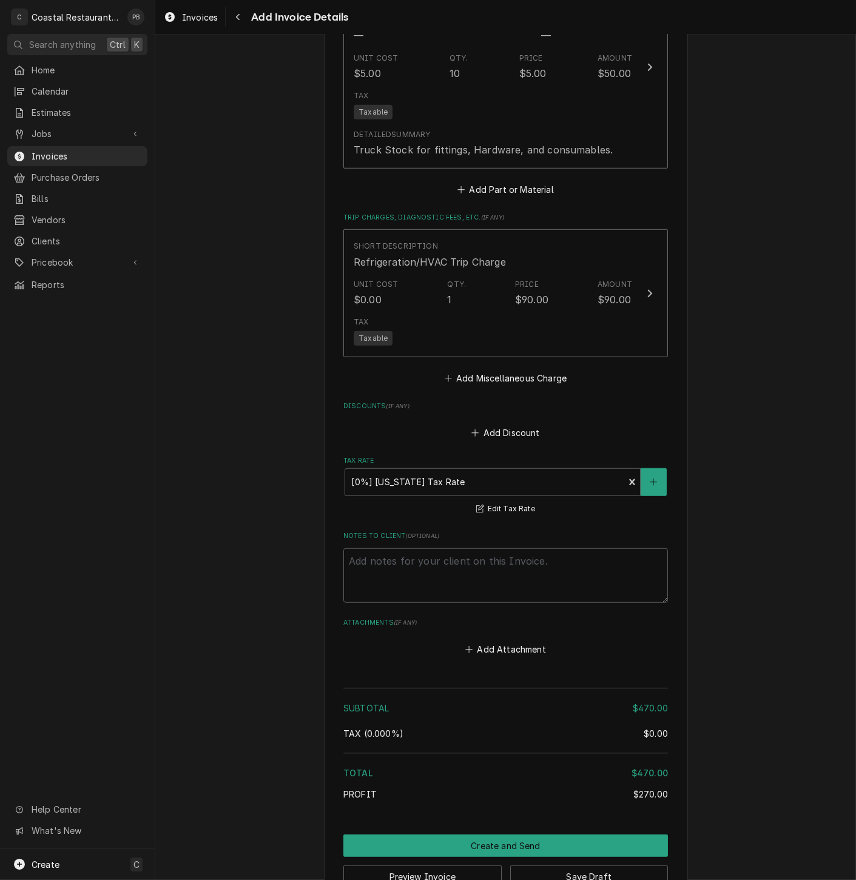
scroll to position [1592, 0]
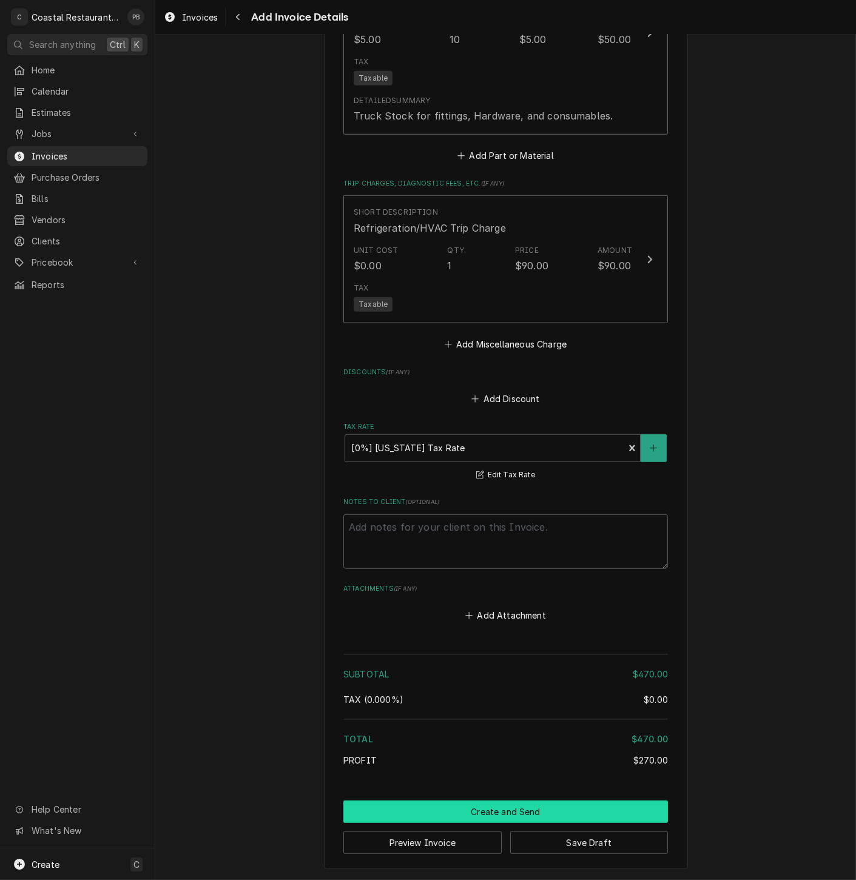
click at [530, 813] on button "Create and Send" at bounding box center [505, 812] width 325 height 22
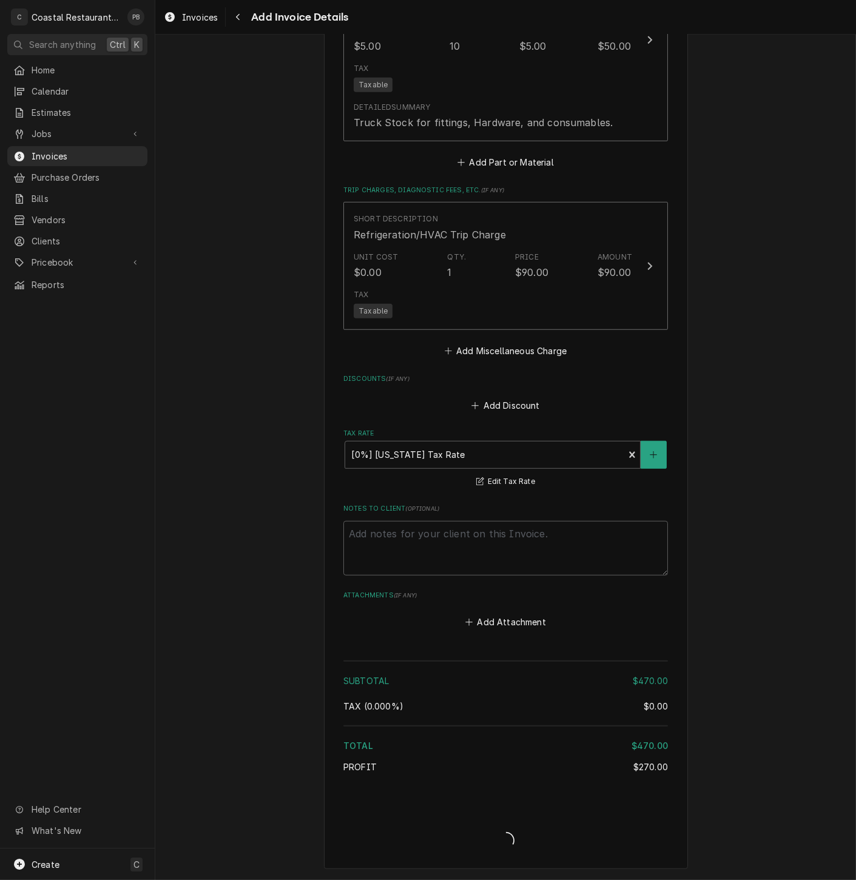
type textarea "x"
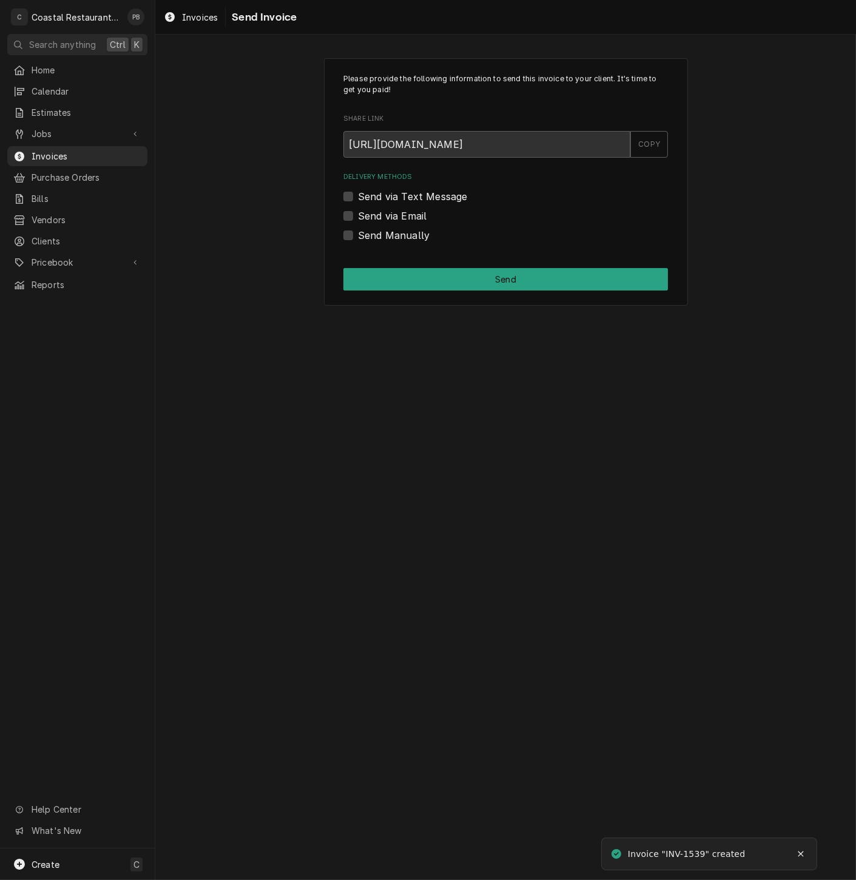
click at [358, 214] on label "Send via Email" at bounding box center [392, 216] width 69 height 15
click at [358, 214] on input "Send via Email" at bounding box center [520, 222] width 325 height 27
checkbox input "true"
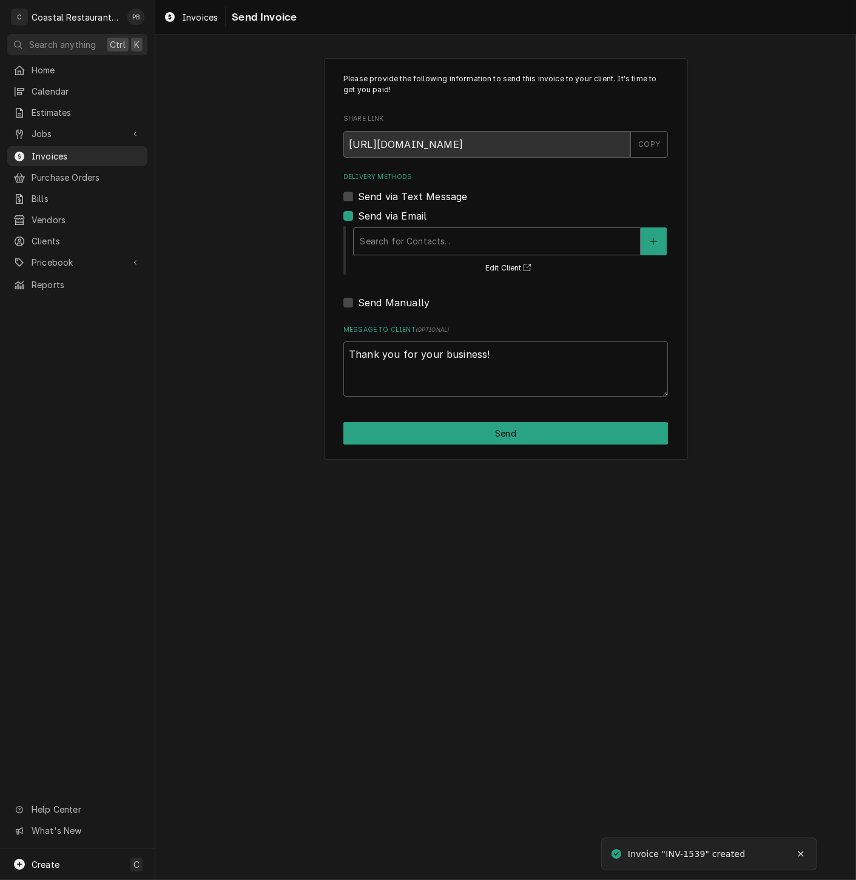
click at [493, 249] on div "Delivery Methods" at bounding box center [497, 242] width 274 height 22
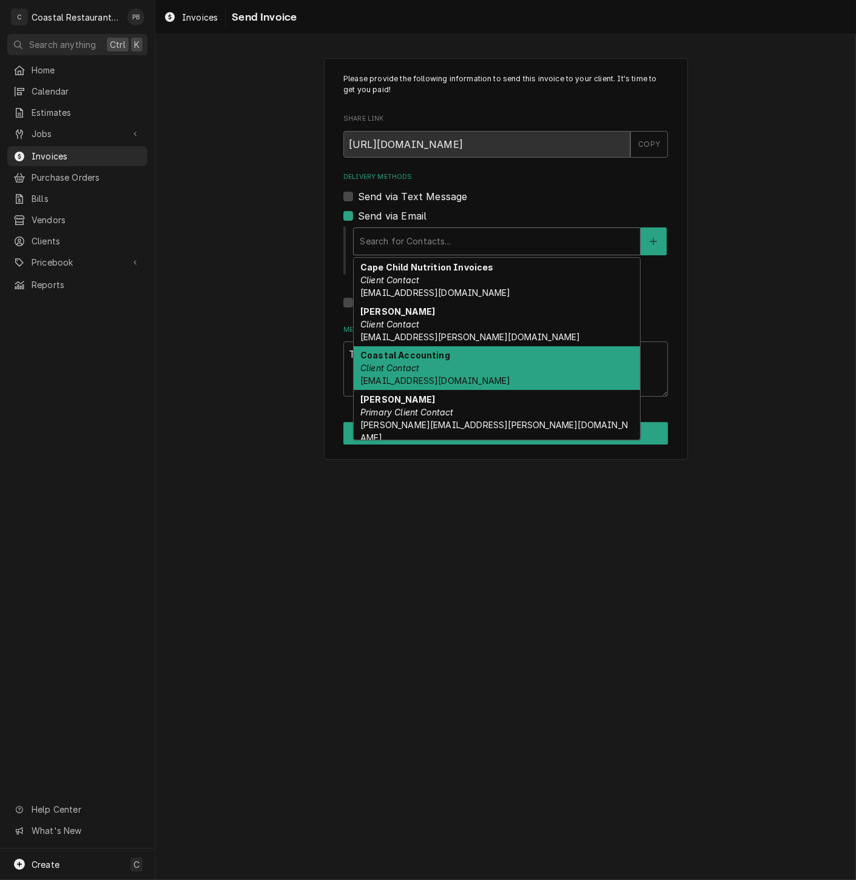
click at [475, 372] on div "Coastal Accounting Client Contact Accounting@coastalrestaurantrepair.com" at bounding box center [497, 368] width 286 height 44
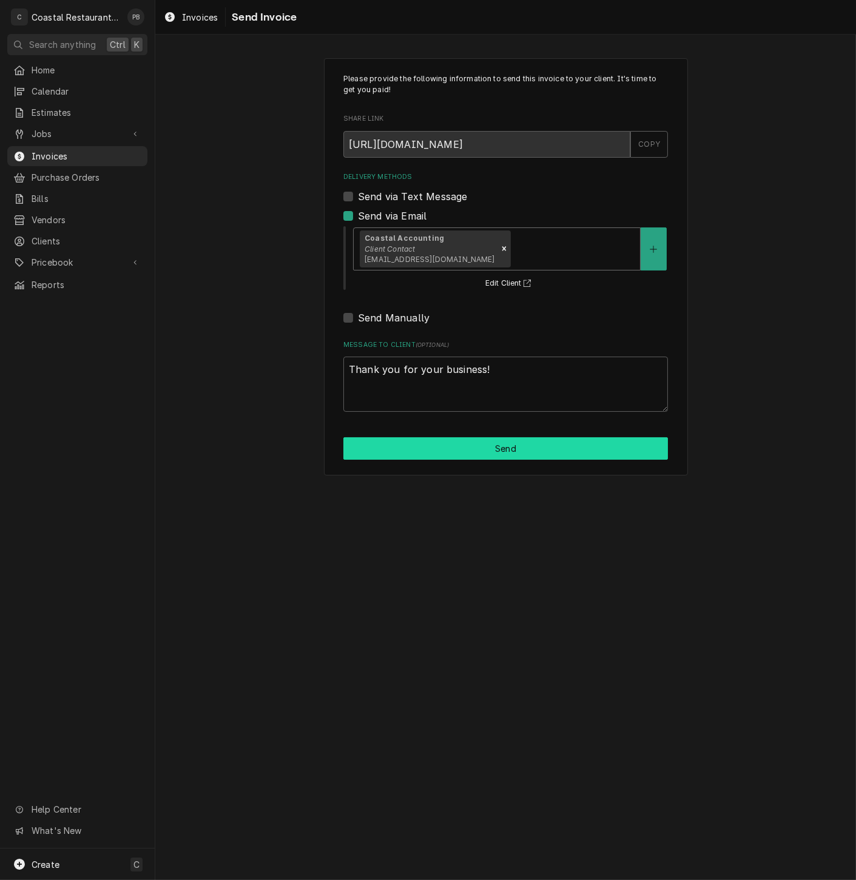
click at [500, 452] on button "Send" at bounding box center [505, 448] width 325 height 22
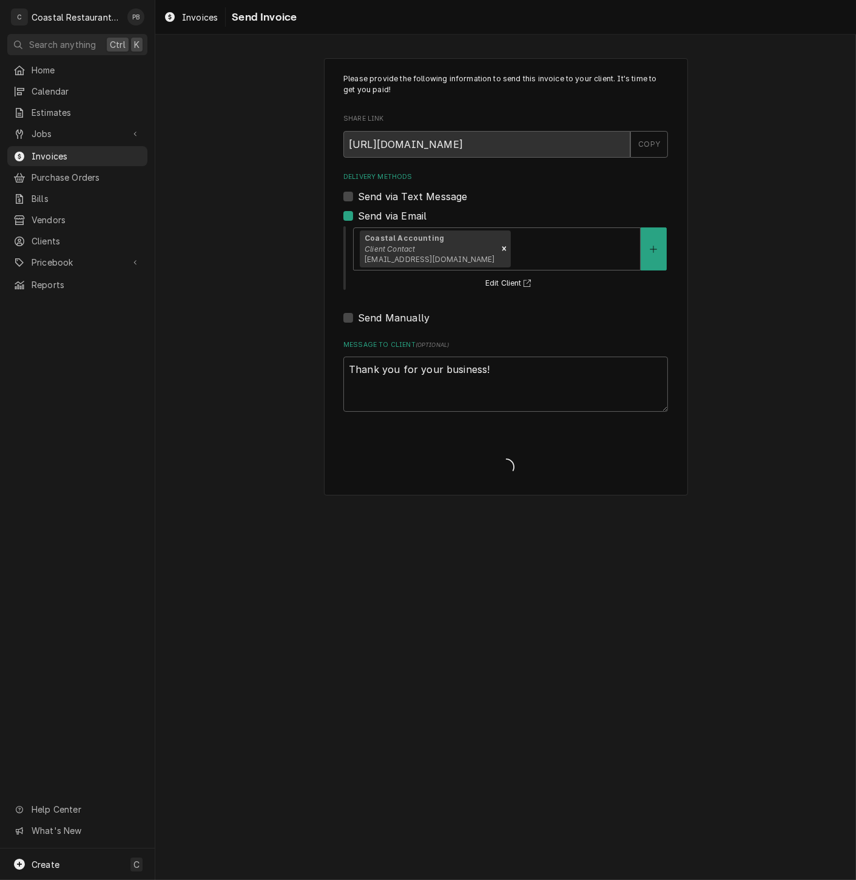
type textarea "x"
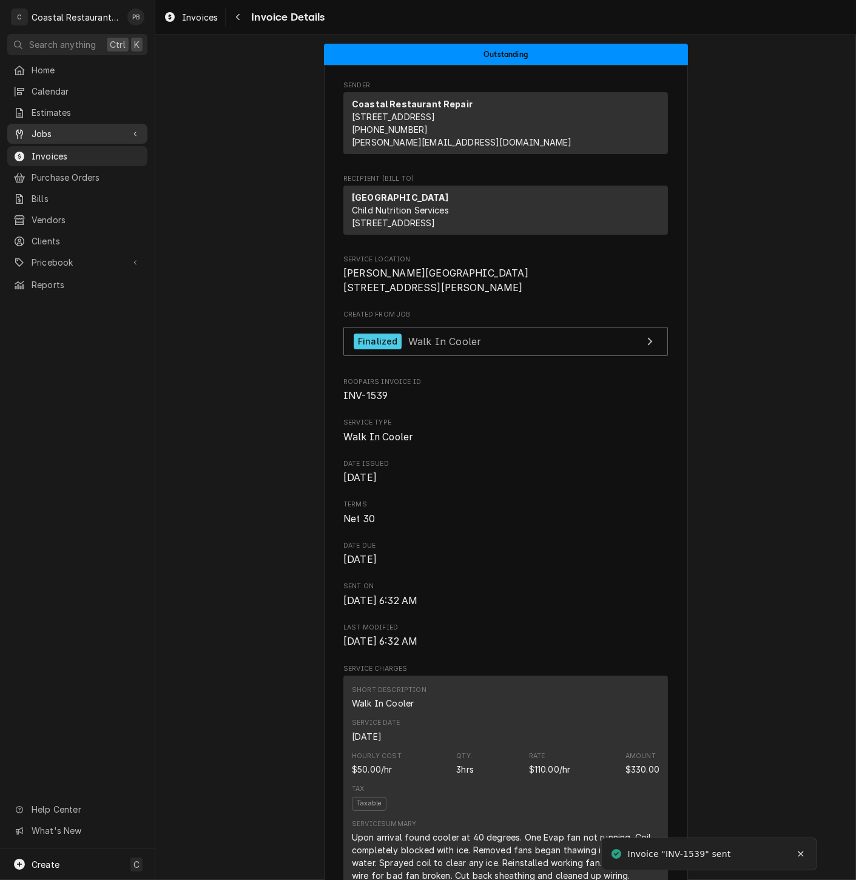
click at [56, 133] on span "Jobs" at bounding box center [78, 133] width 92 height 13
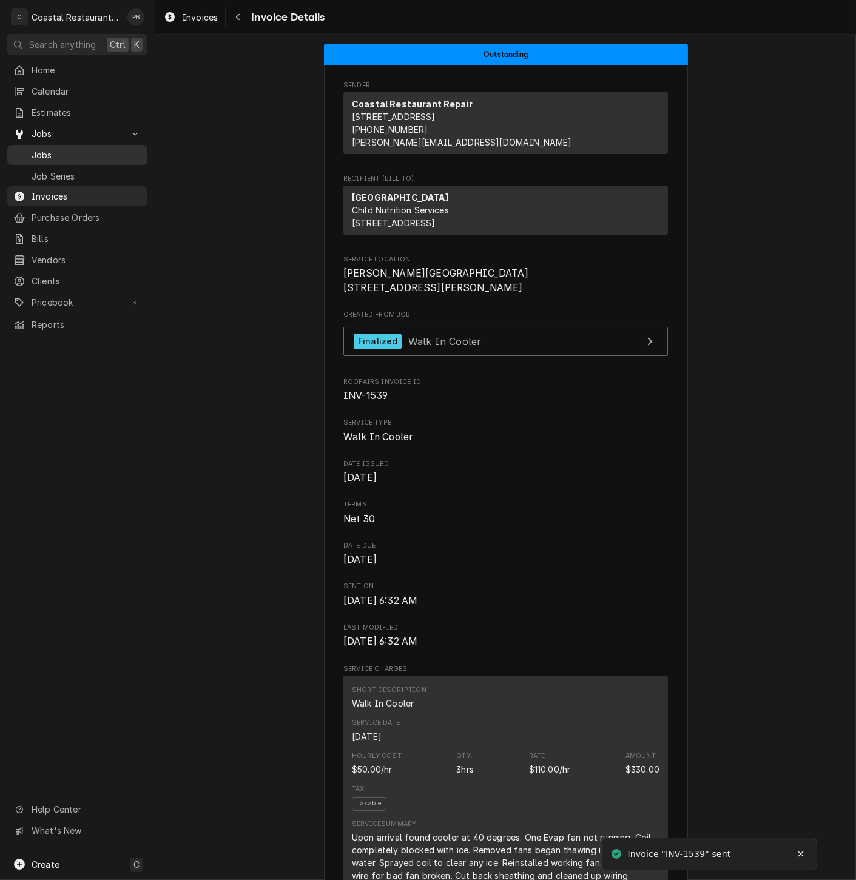
click at [50, 149] on span "Jobs" at bounding box center [87, 155] width 110 height 13
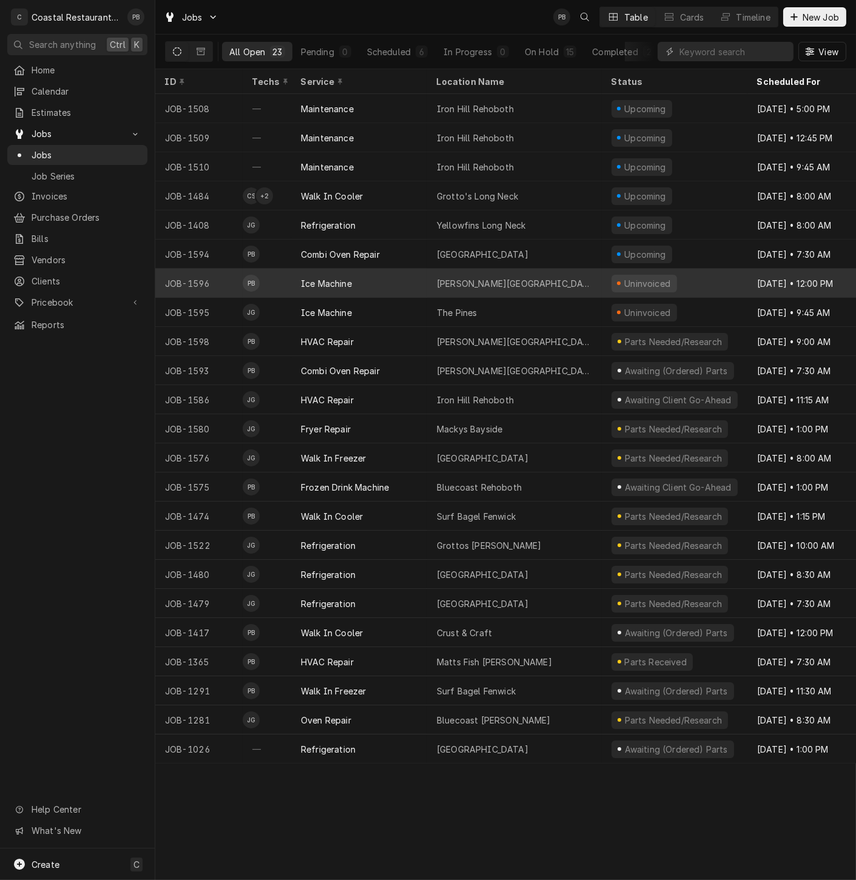
click at [425, 277] on div "Ice Machine" at bounding box center [359, 283] width 136 height 29
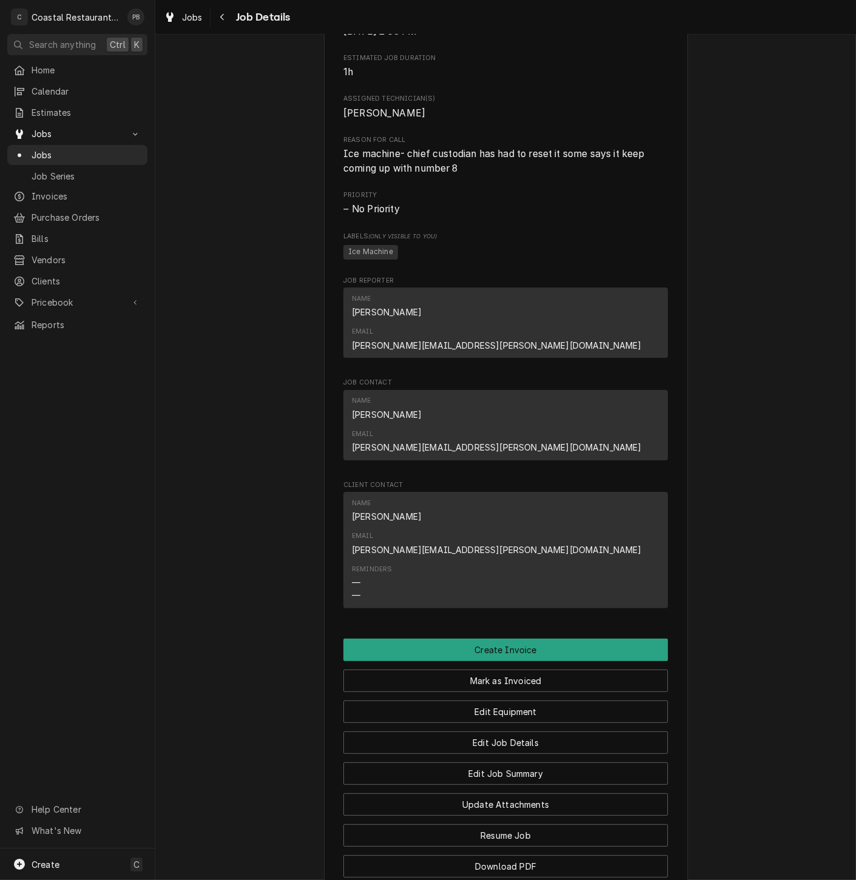
scroll to position [607, 0]
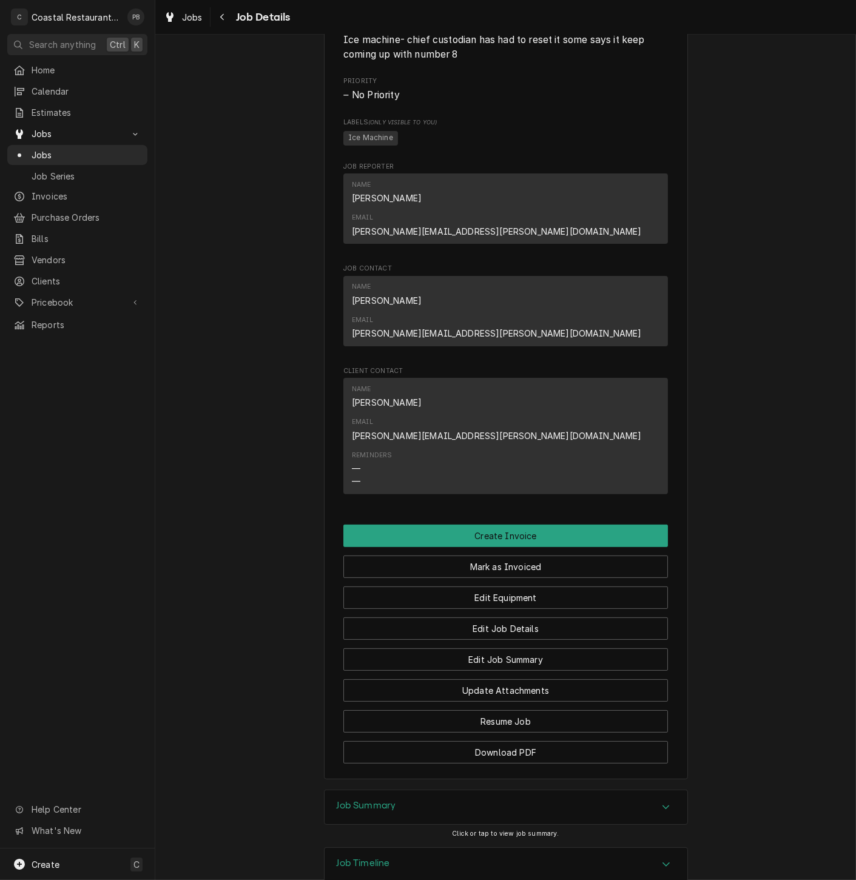
click at [657, 800] on div "Accordion Header" at bounding box center [666, 807] width 18 height 15
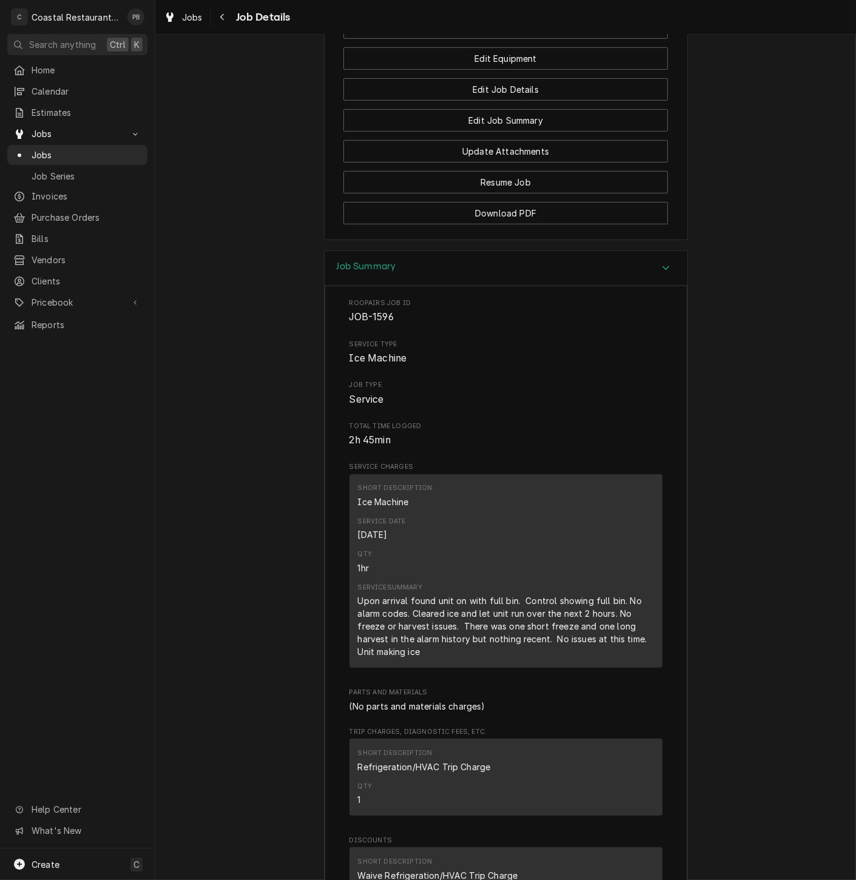
scroll to position [742, 0]
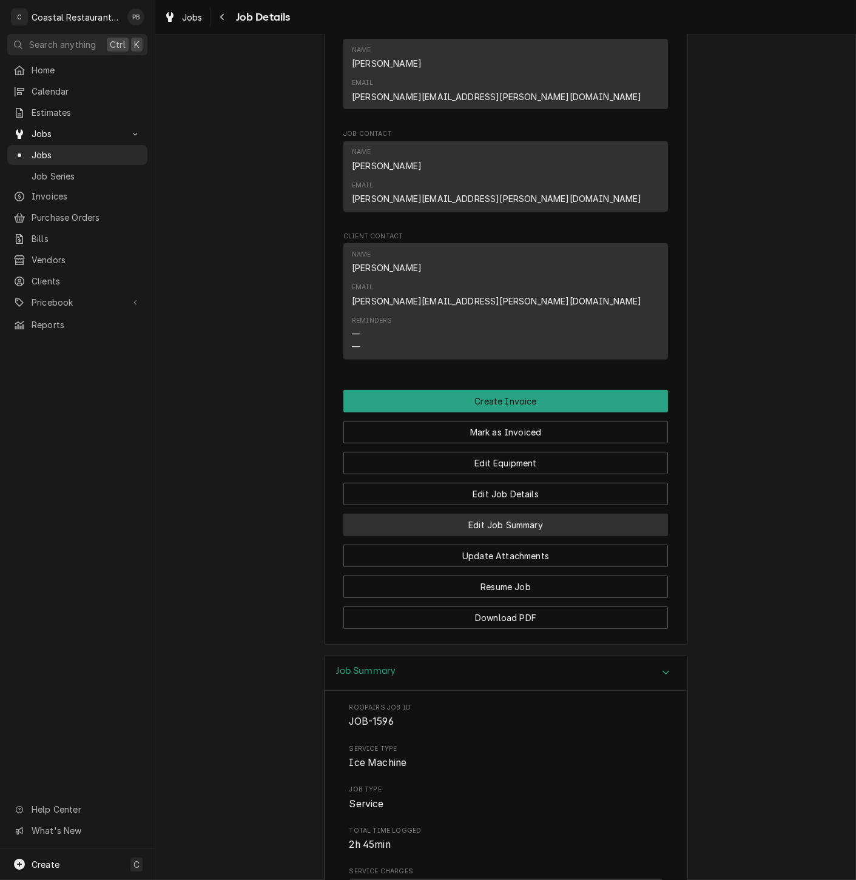
click at [528, 514] on button "Edit Job Summary" at bounding box center [505, 525] width 325 height 22
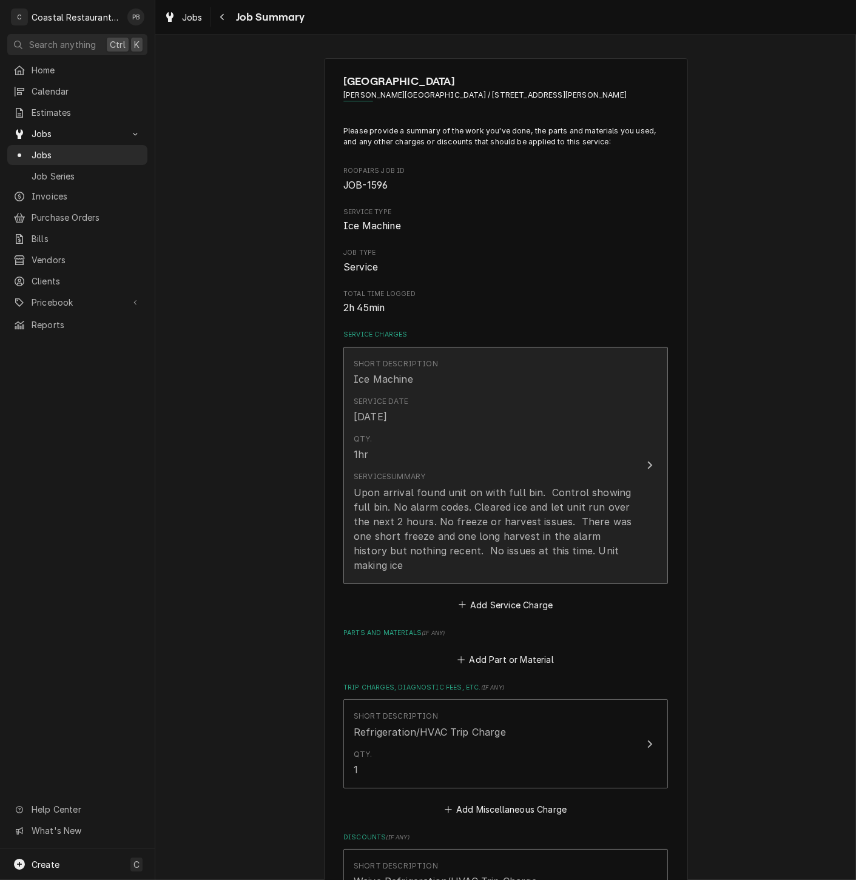
click at [627, 474] on button "Short Description Ice Machine Service Date [DATE] Qty. 1hr Service Summary Upon…" at bounding box center [505, 465] width 325 height 237
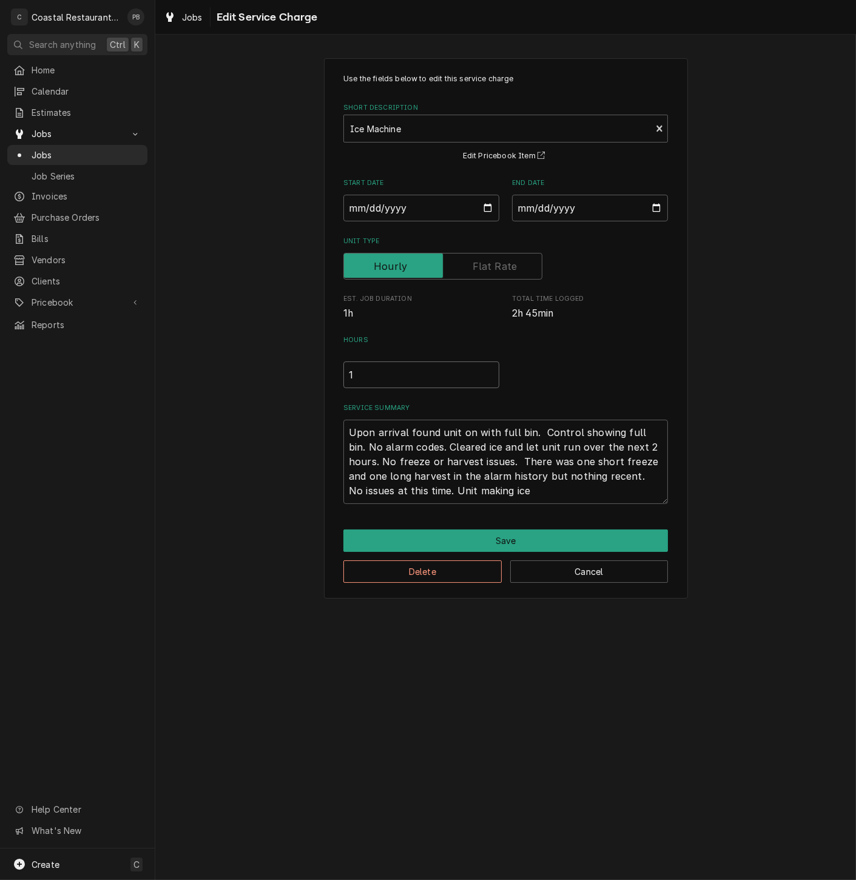
drag, startPoint x: 354, startPoint y: 385, endPoint x: 299, endPoint y: 377, distance: 55.2
click at [299, 377] on div "Use the fields below to edit this service charge Short Description Ice Machine …" at bounding box center [505, 328] width 701 height 562
type textarea "x"
type input "2"
type textarea "x"
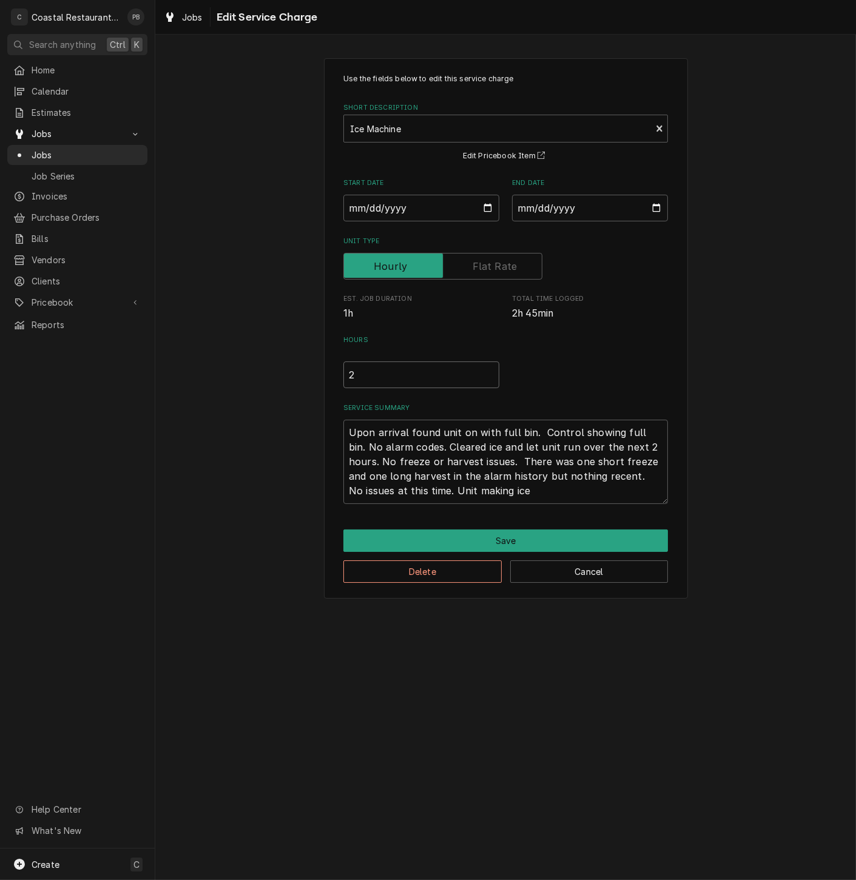
type input "2.5"
drag, startPoint x: 368, startPoint y: 370, endPoint x: 329, endPoint y: 374, distance: 39.6
click at [329, 374] on div "Use the fields below to edit this service charge Short Description Ice Machine …" at bounding box center [506, 328] width 364 height 541
type textarea "x"
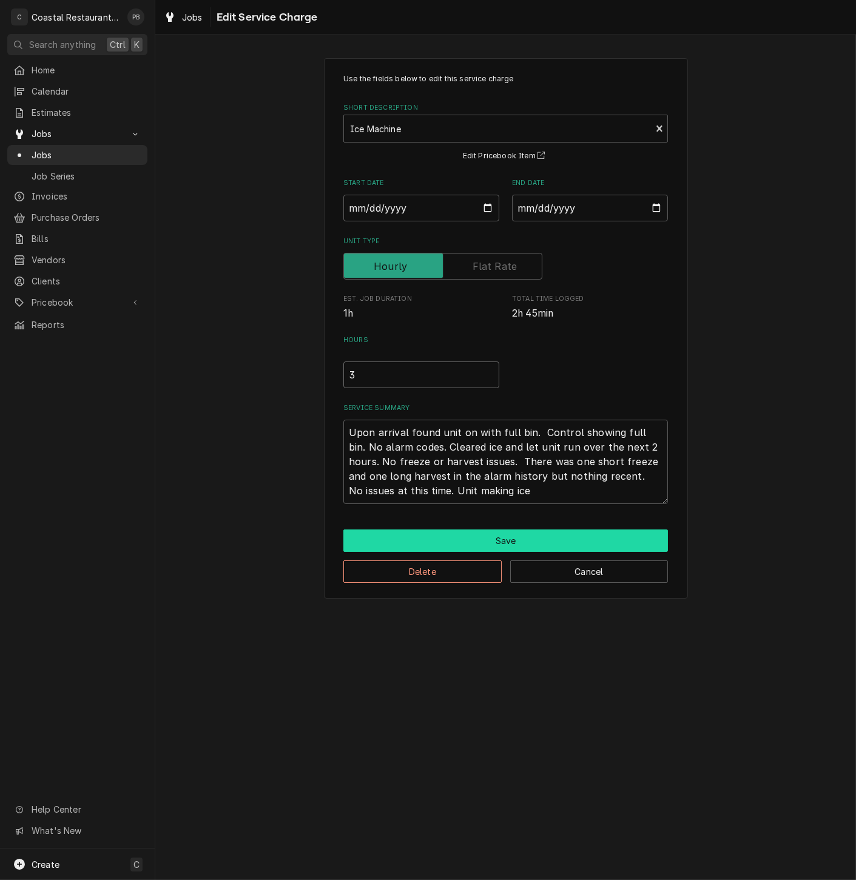
type input "3"
click at [487, 533] on button "Save" at bounding box center [505, 541] width 325 height 22
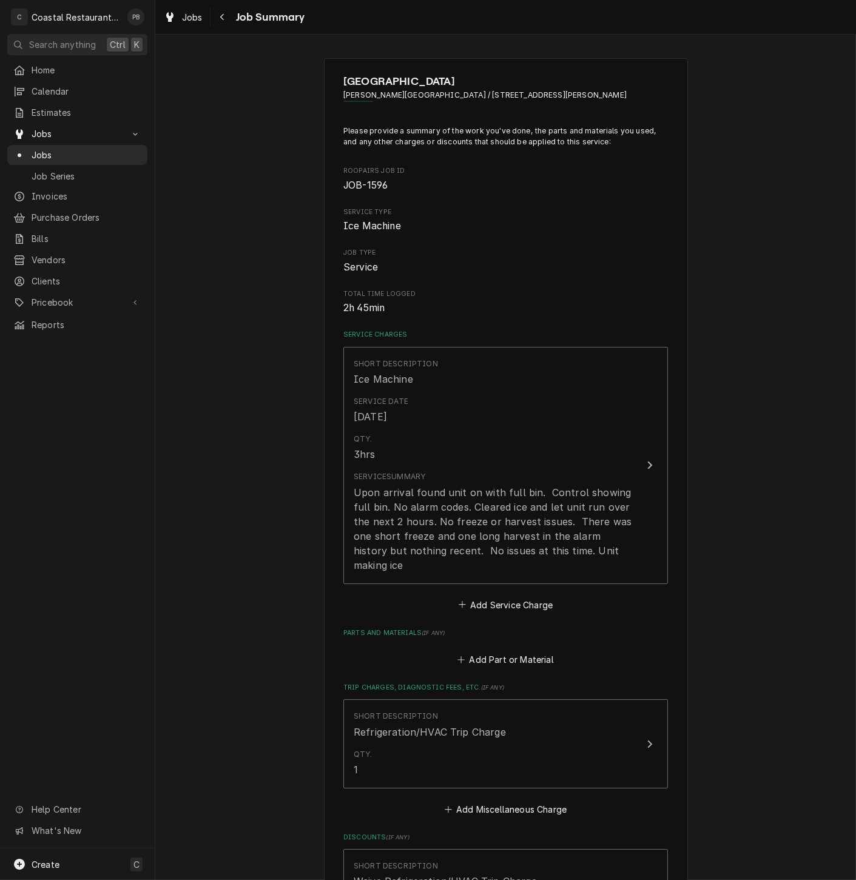
scroll to position [337, 0]
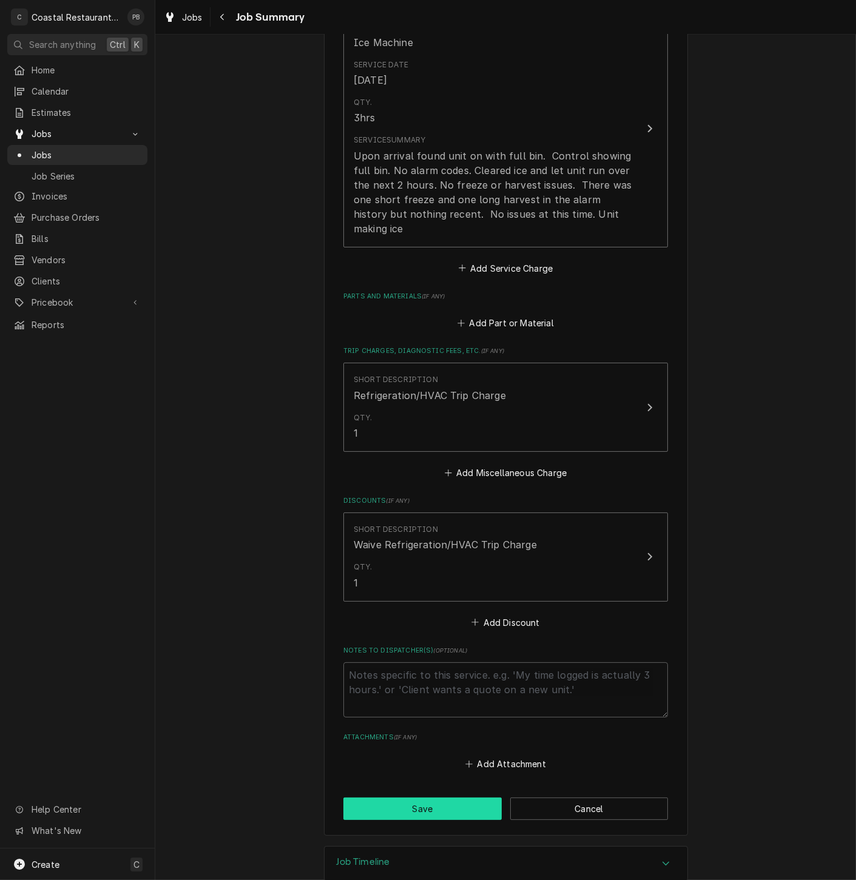
click at [433, 798] on button "Save" at bounding box center [422, 809] width 158 height 22
type textarea "x"
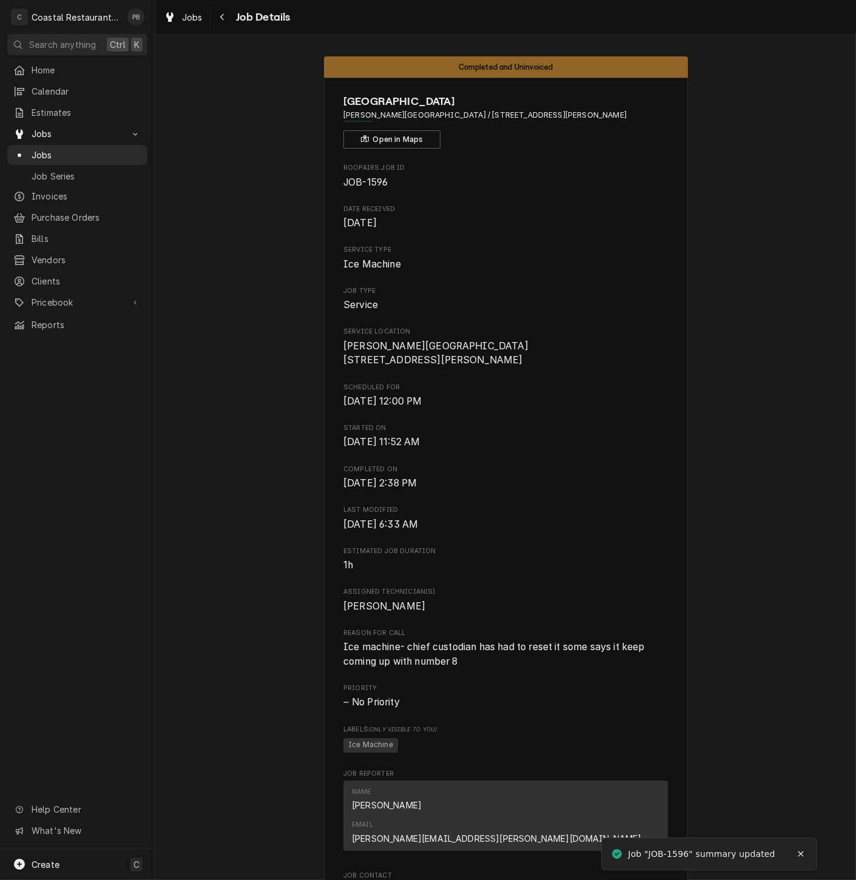
scroll to position [607, 0]
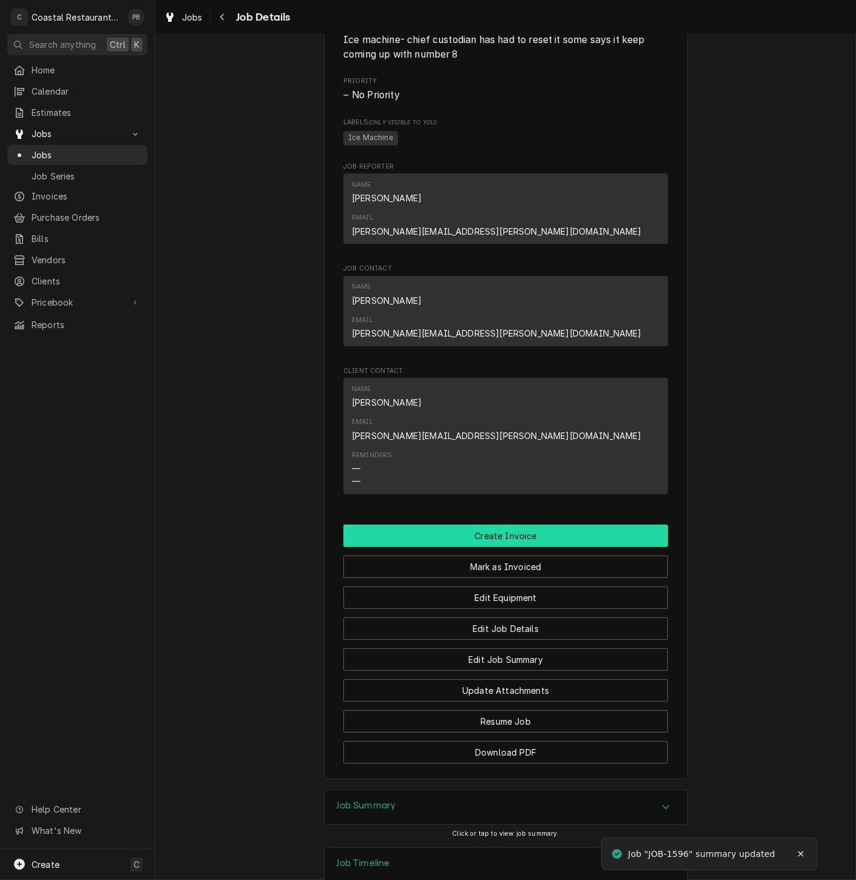
click at [502, 525] on button "Create Invoice" at bounding box center [505, 536] width 325 height 22
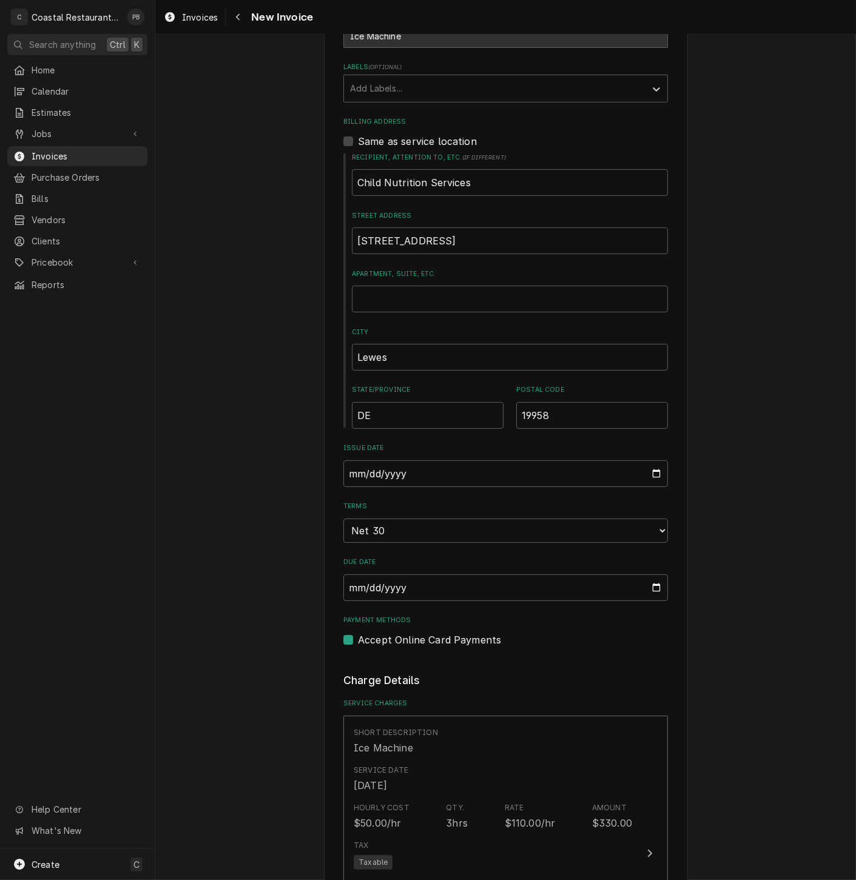
scroll to position [1318, 0]
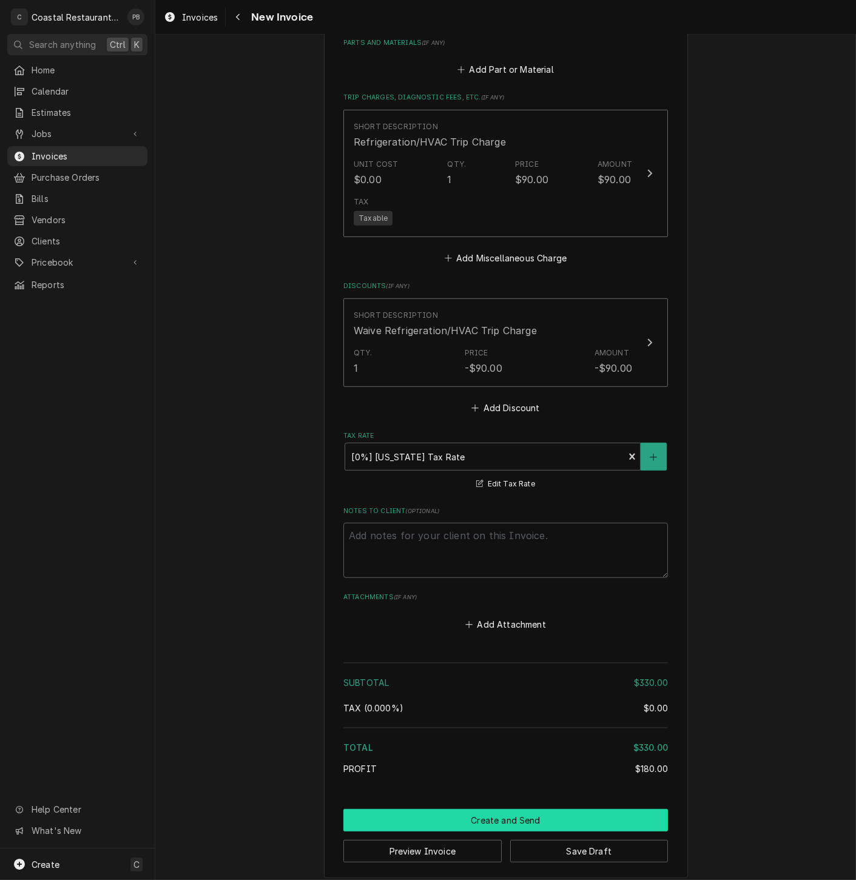
click at [467, 810] on button "Create and Send" at bounding box center [505, 820] width 325 height 22
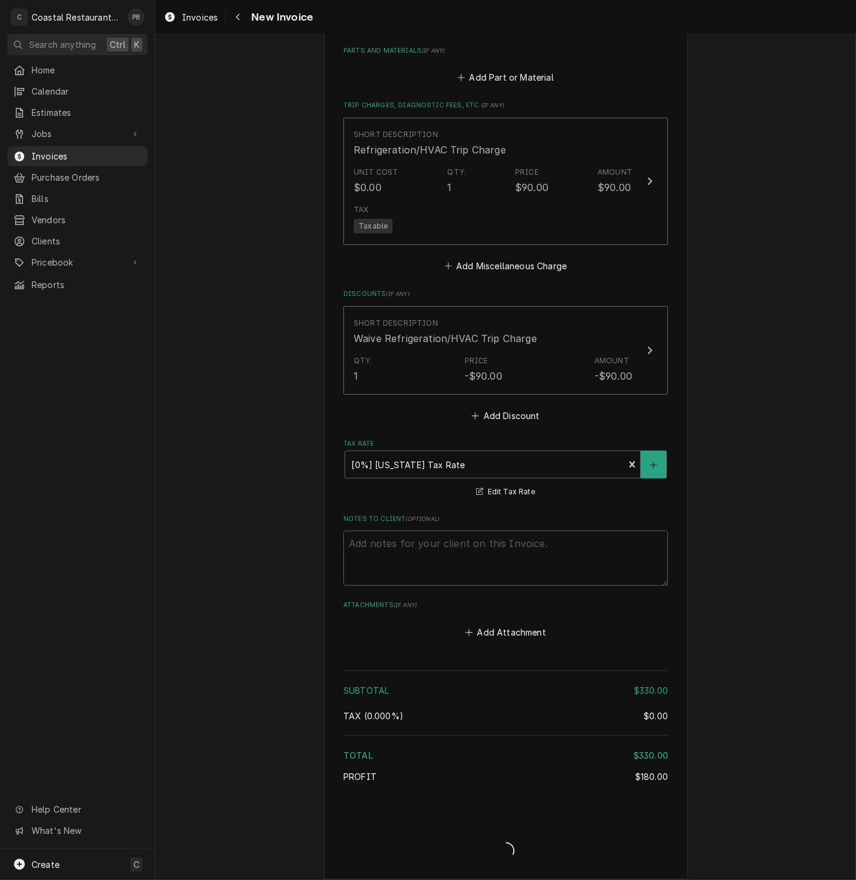
type textarea "x"
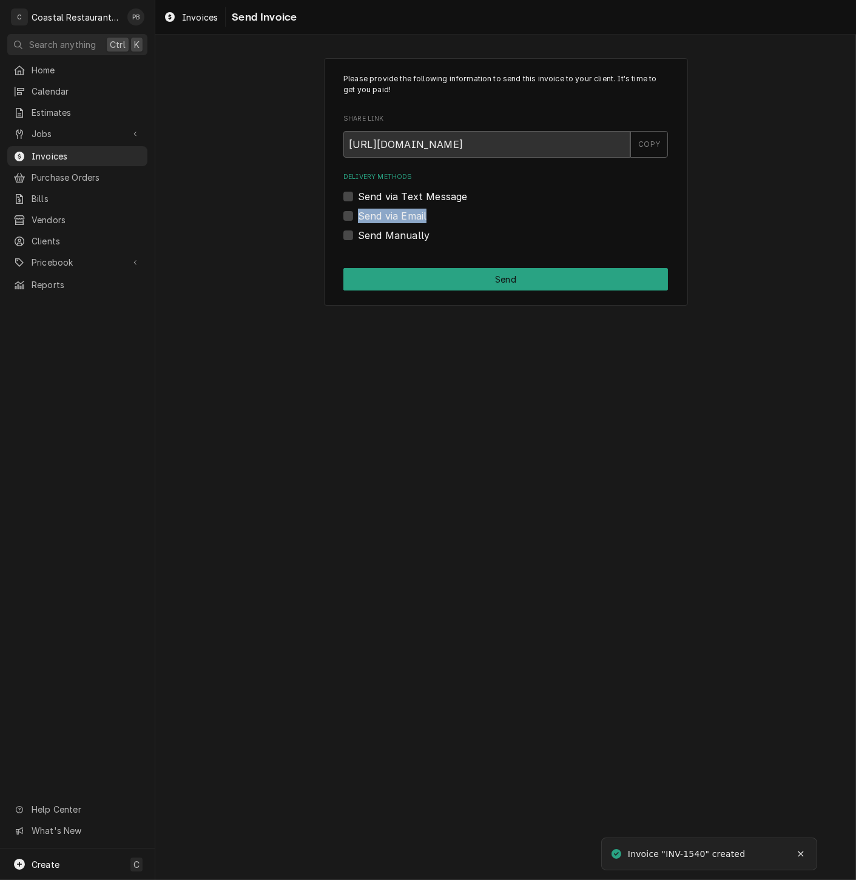
click at [352, 216] on div "Send via Email" at bounding box center [505, 216] width 325 height 15
drag, startPoint x: 352, startPoint y: 216, endPoint x: 549, endPoint y: 235, distance: 198.1
click at [554, 238] on div "Send Manually" at bounding box center [505, 235] width 325 height 15
click at [358, 217] on label "Send via Email" at bounding box center [392, 216] width 69 height 15
click at [358, 217] on input "Send via Email" at bounding box center [520, 222] width 325 height 27
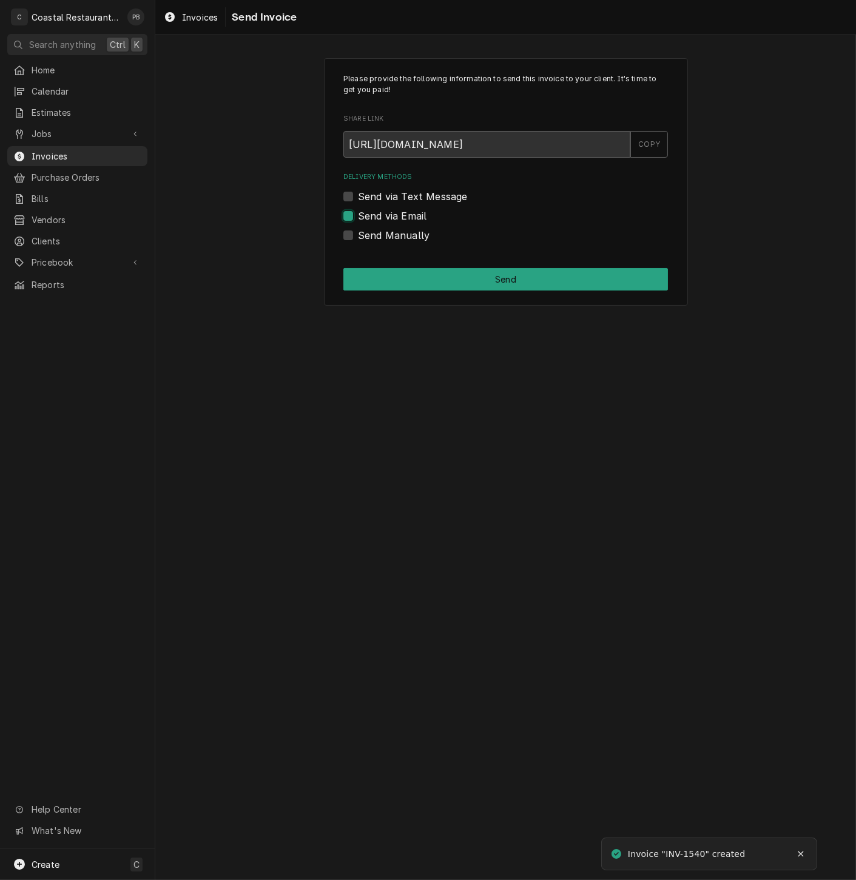
checkbox input "true"
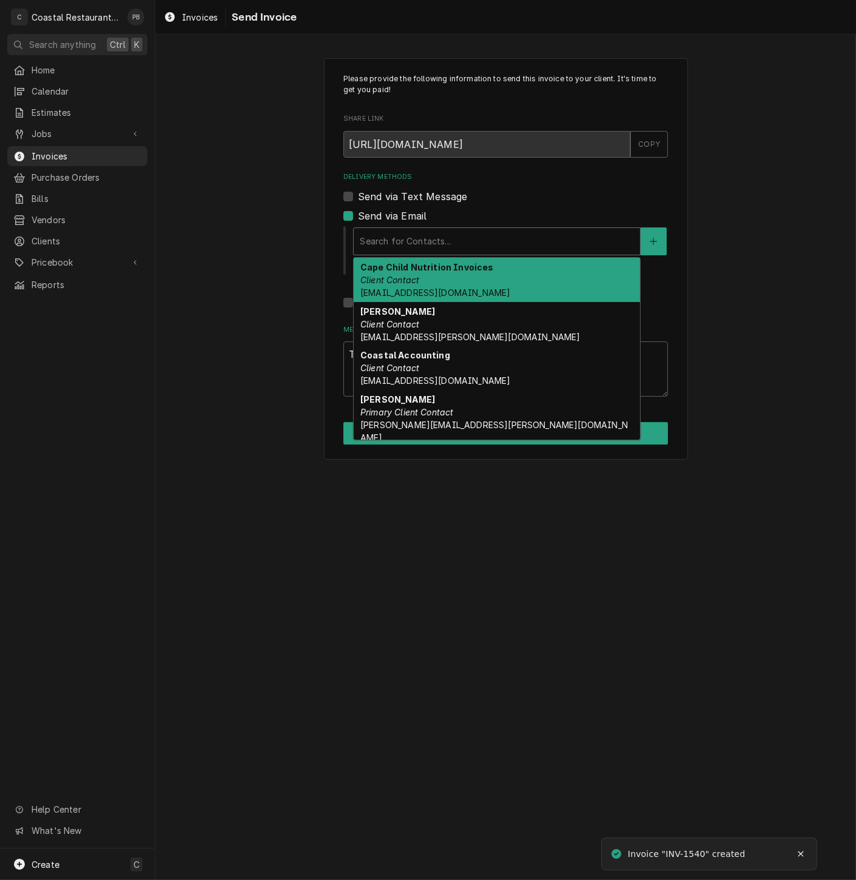
click at [482, 240] on div "Delivery Methods" at bounding box center [497, 242] width 274 height 22
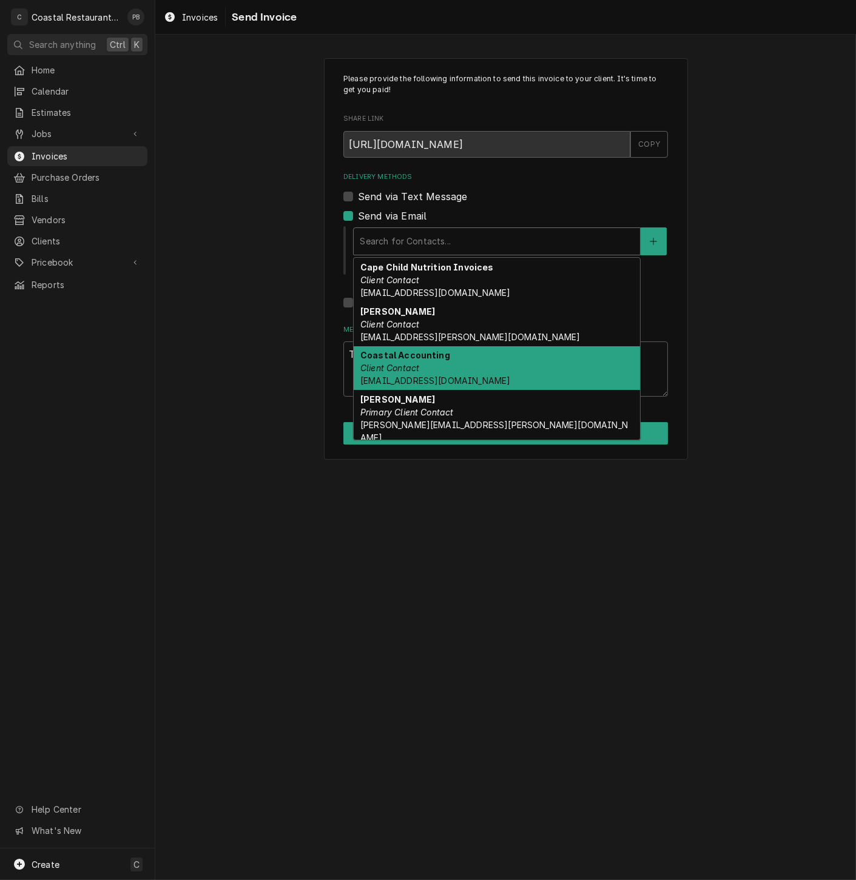
click at [499, 363] on div "Coastal Accounting Client Contact Accounting@coastalrestaurantrepair.com" at bounding box center [497, 368] width 286 height 44
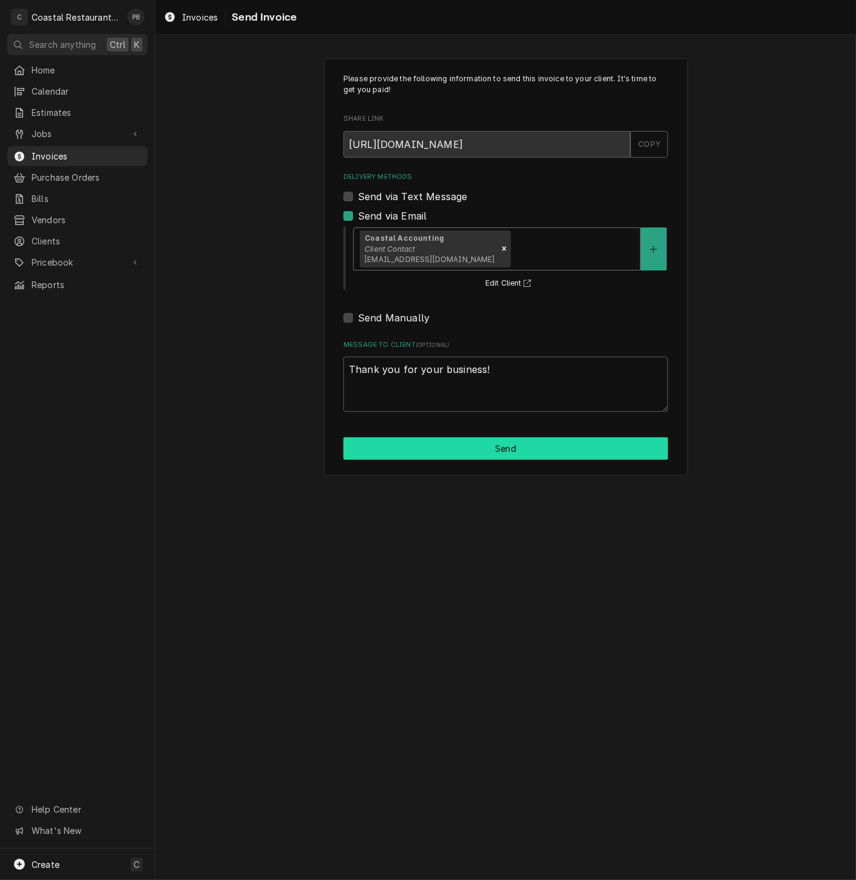
click at [528, 448] on button "Send" at bounding box center [505, 448] width 325 height 22
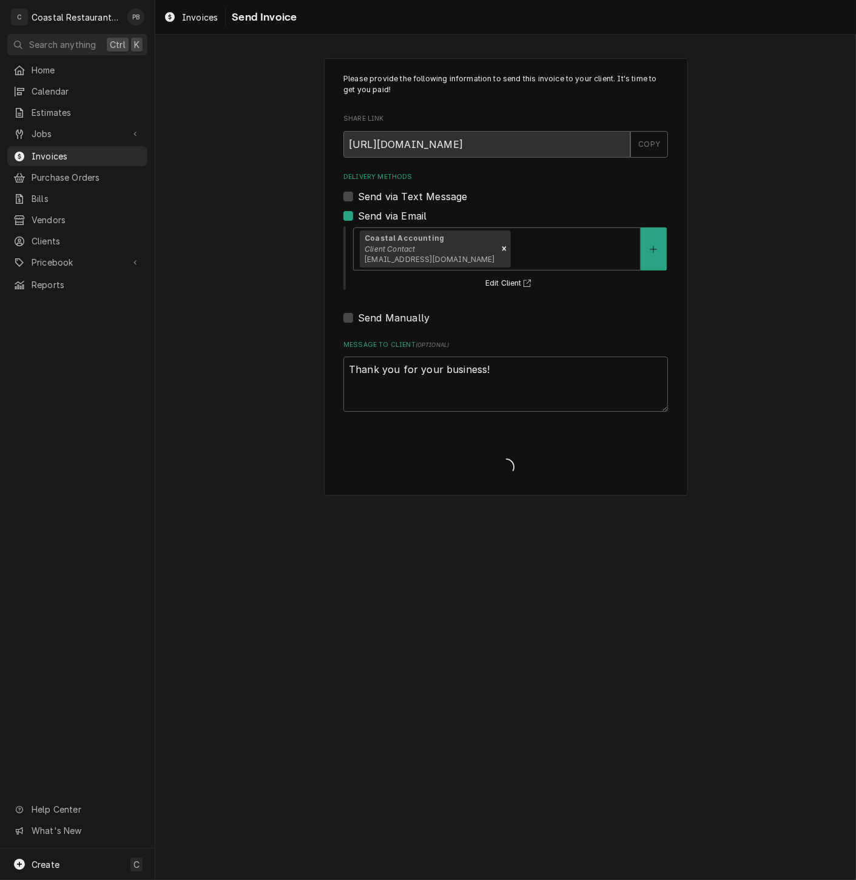
type textarea "x"
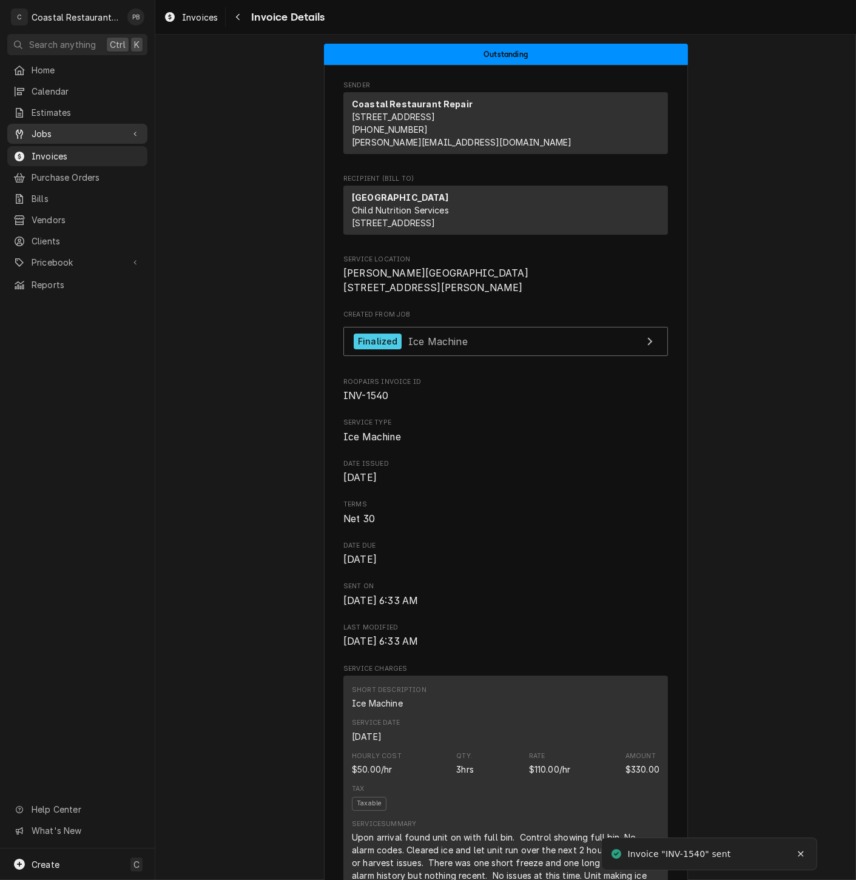
click at [55, 127] on span "Jobs" at bounding box center [78, 133] width 92 height 13
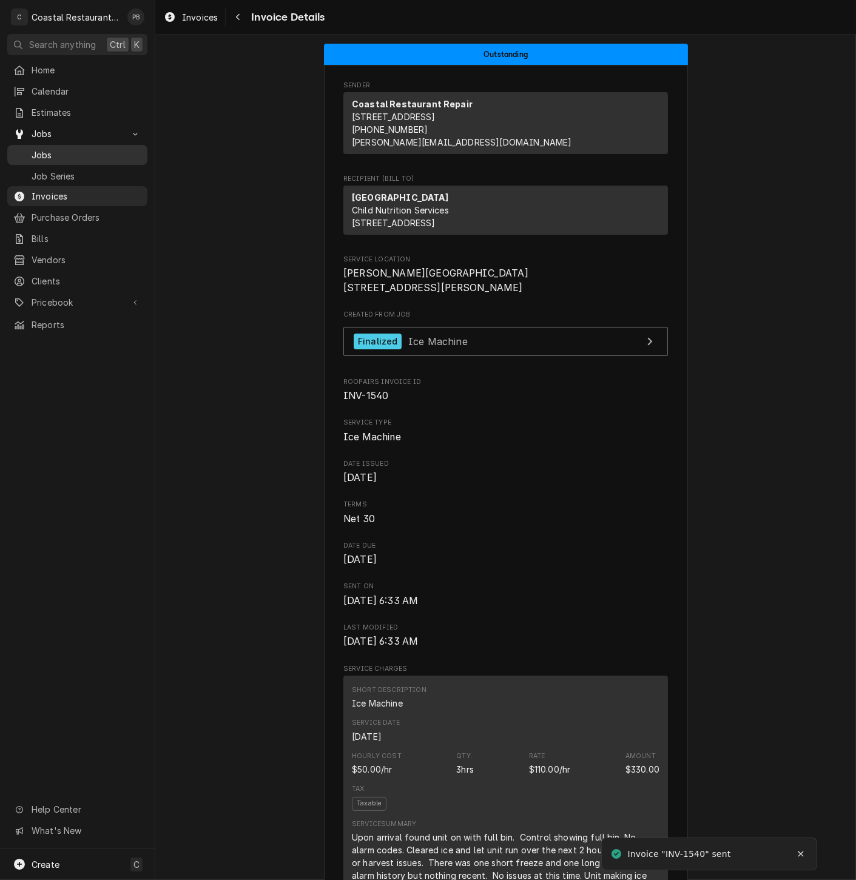
click at [62, 149] on span "Jobs" at bounding box center [87, 155] width 110 height 13
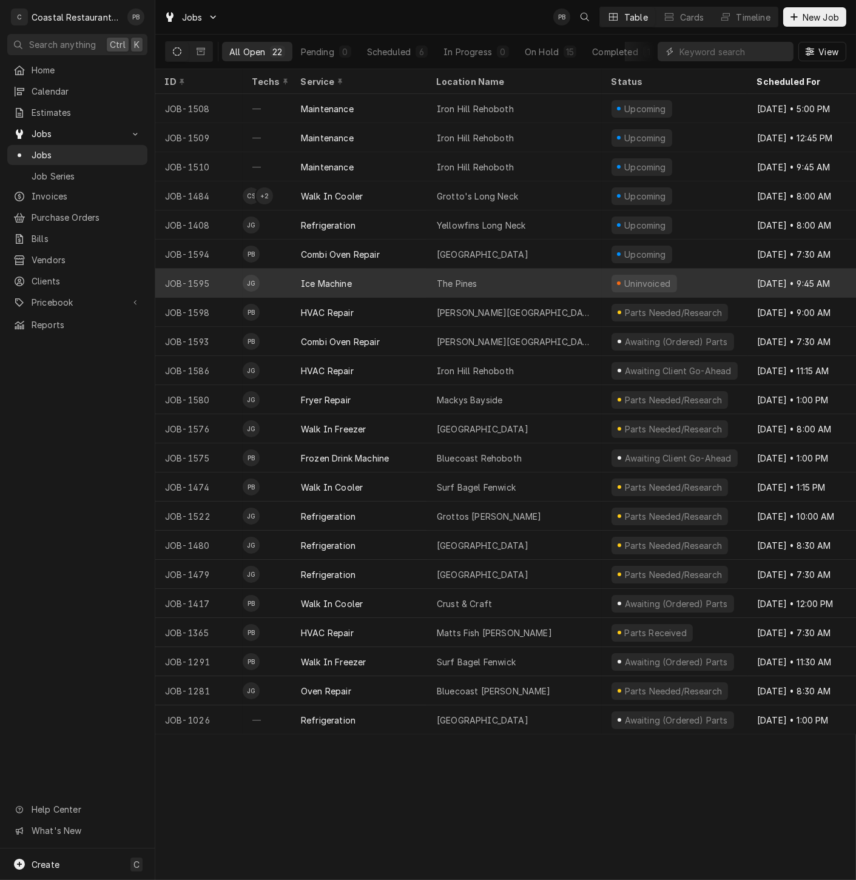
click at [481, 283] on div "The Pines" at bounding box center [514, 283] width 175 height 29
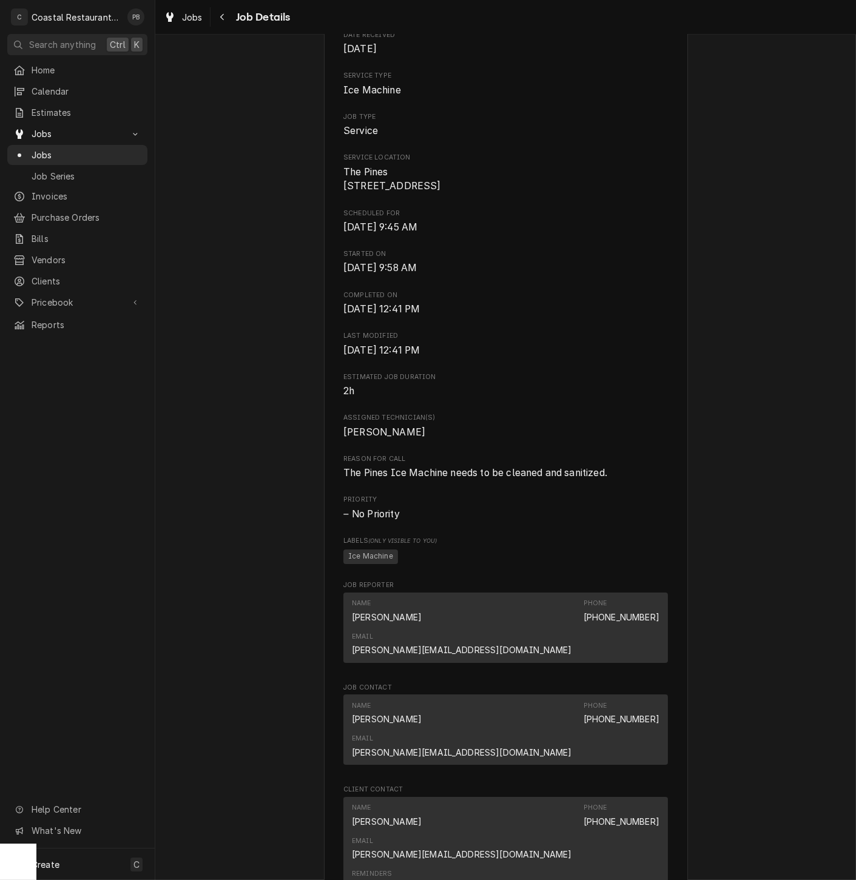
scroll to position [593, 0]
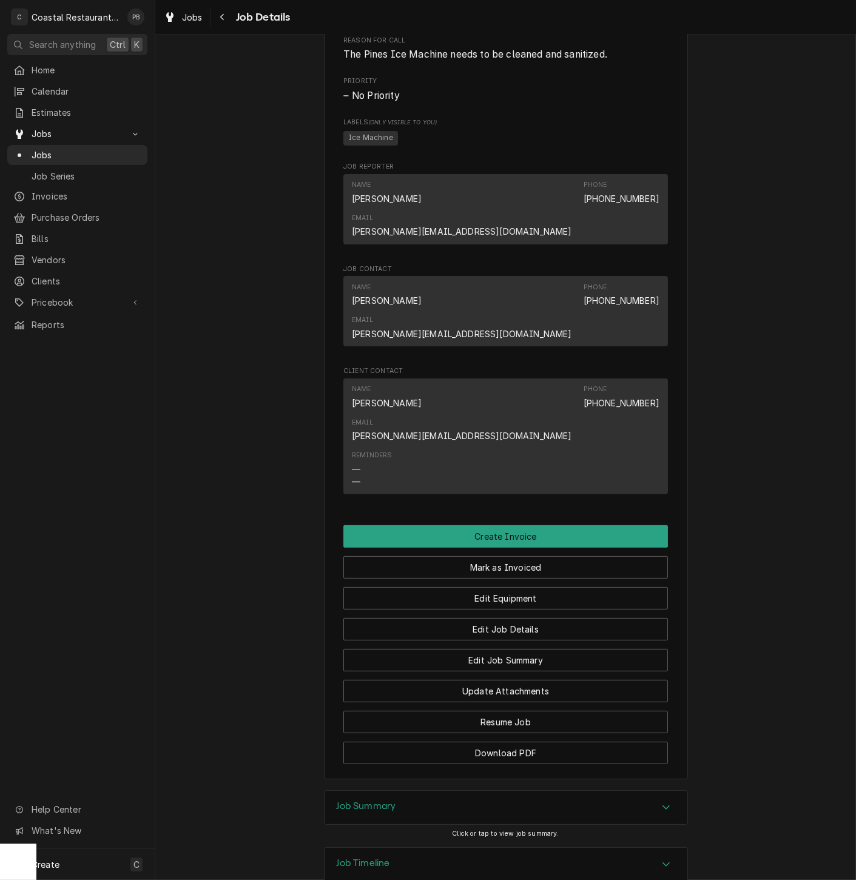
click at [662, 803] on icon "Accordion Header" at bounding box center [666, 808] width 8 height 10
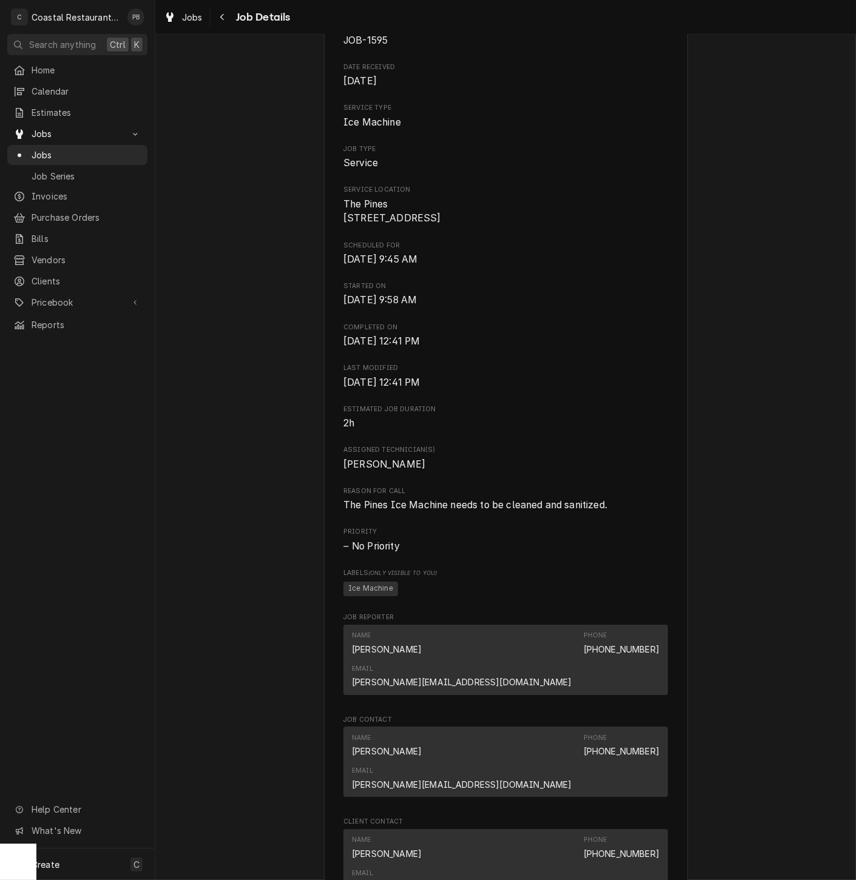
scroll to position [202, 0]
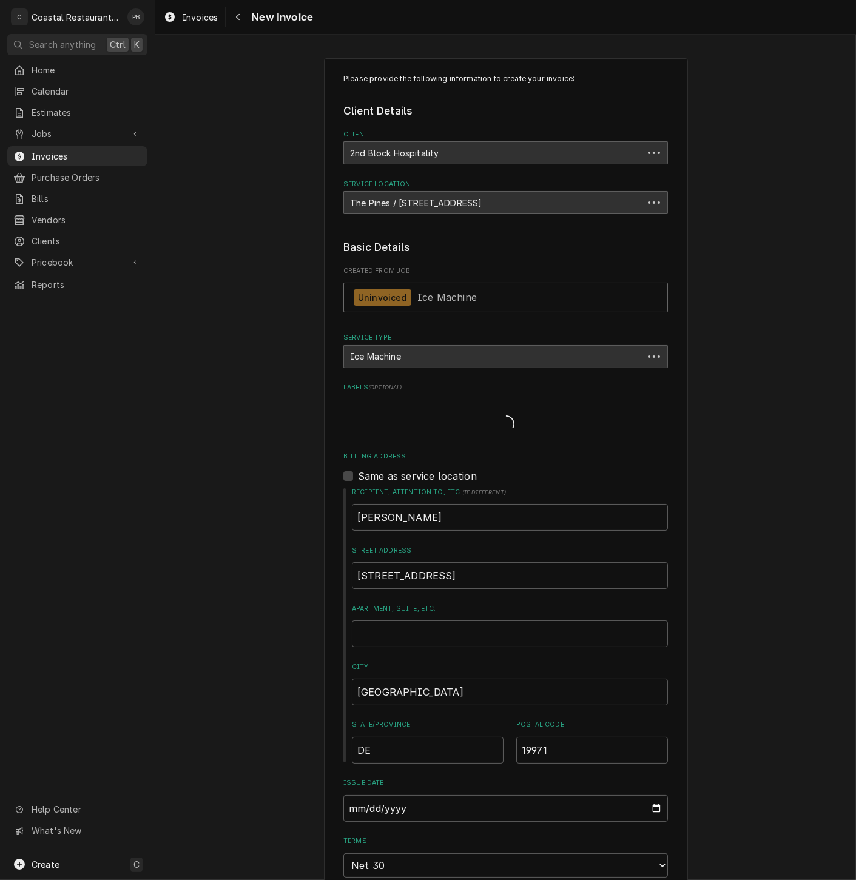
type textarea "x"
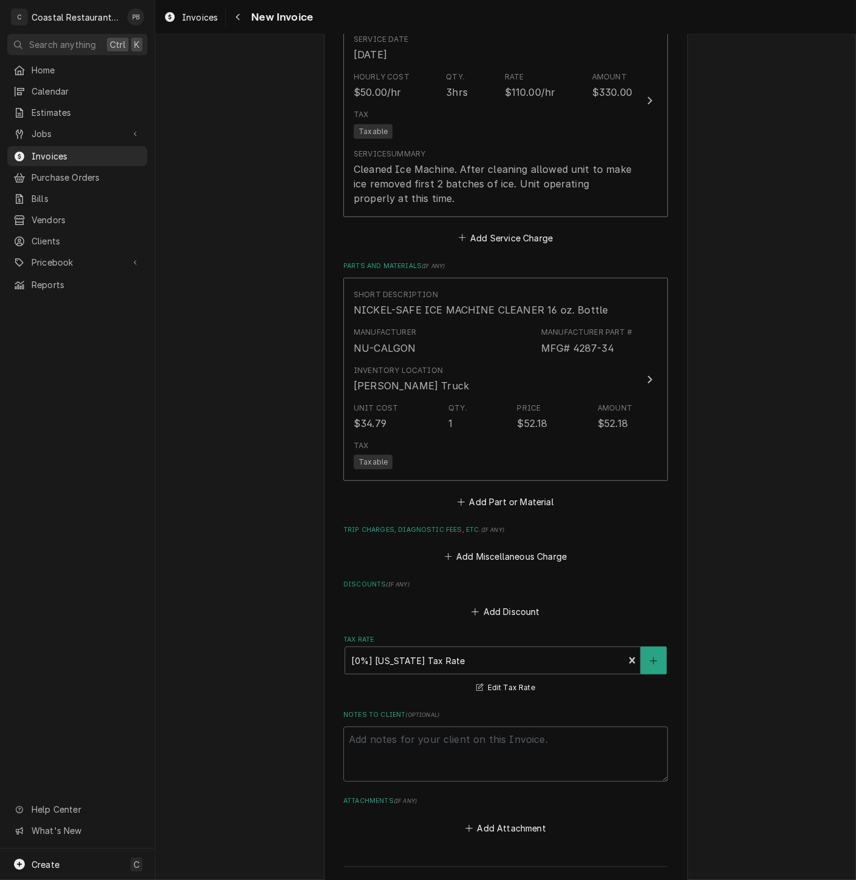
scroll to position [1269, 0]
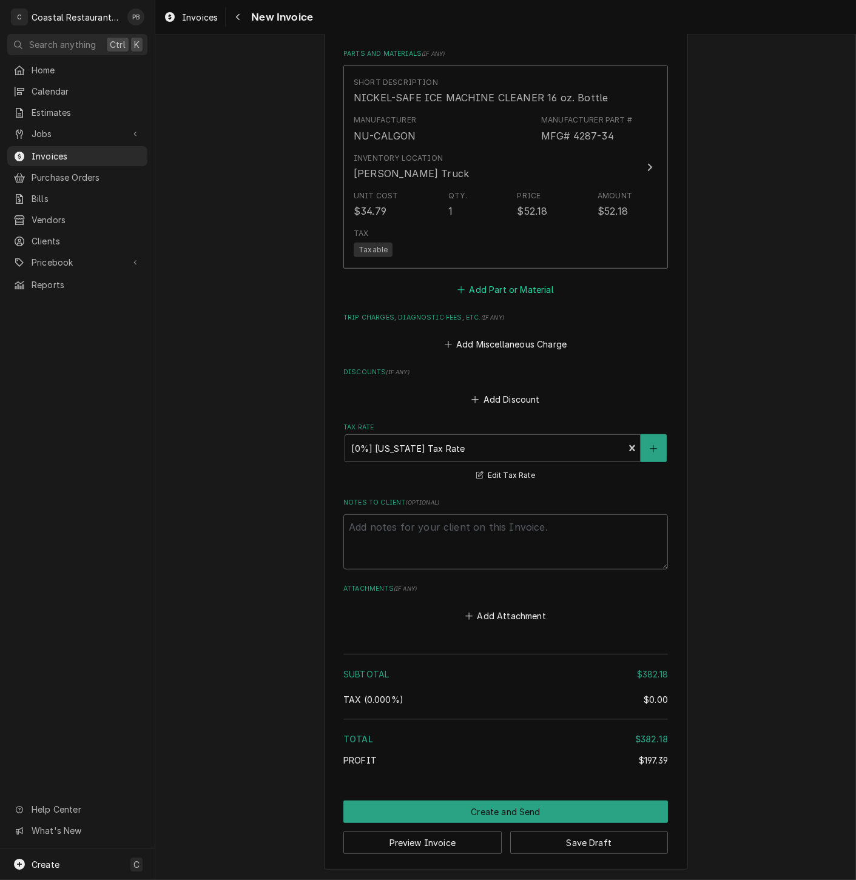
click at [512, 288] on button "Add Part or Material" at bounding box center [506, 289] width 100 height 17
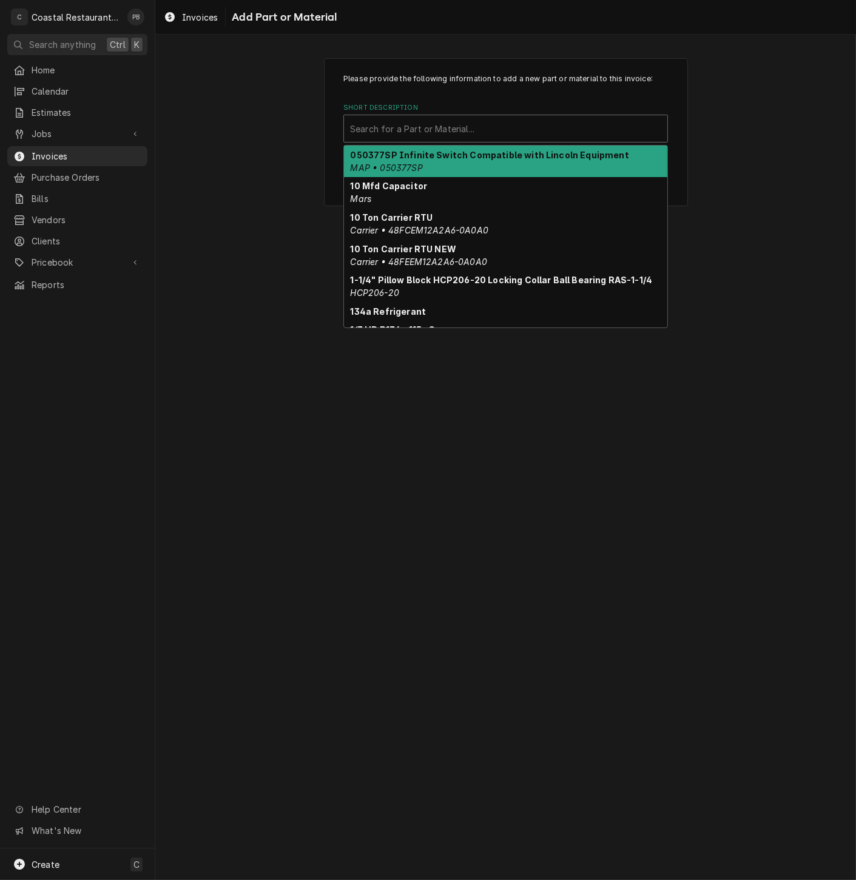
click at [507, 132] on div "Short Description" at bounding box center [505, 129] width 311 height 22
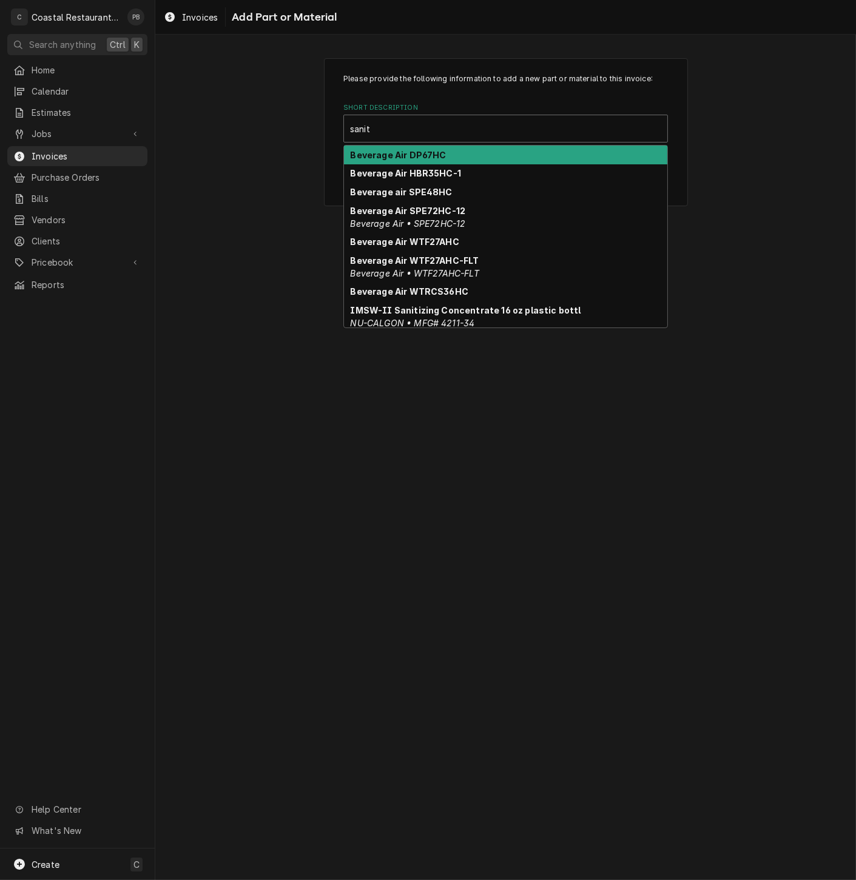
type input "saniti"
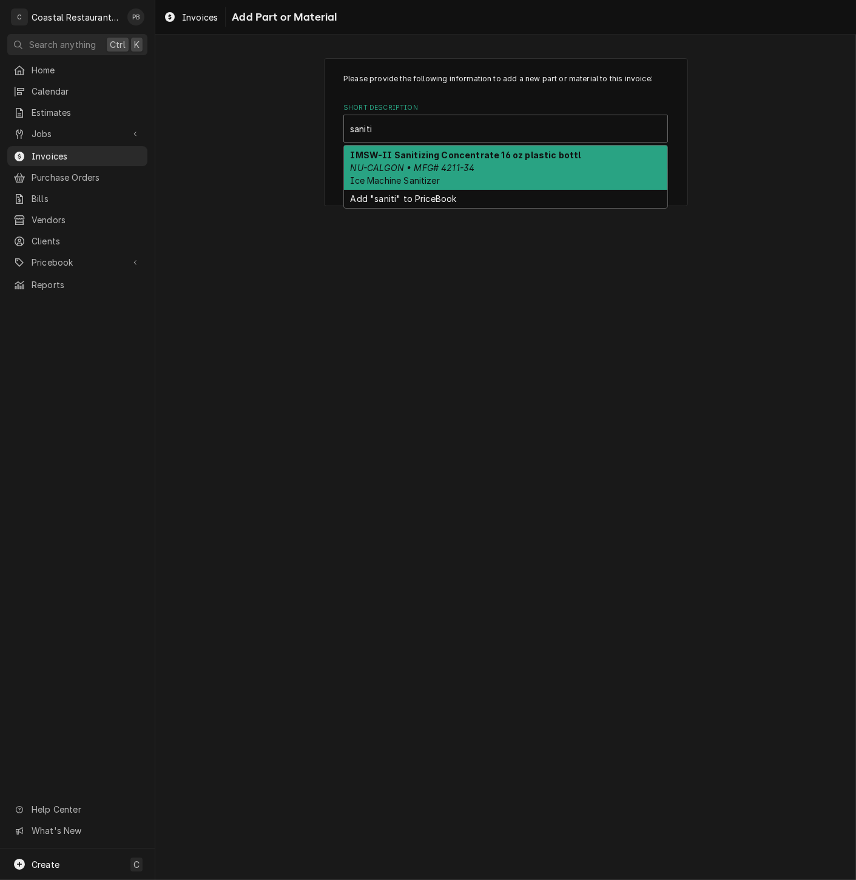
click at [511, 165] on div "IMSW-II Sanitizing Concentrate 16 oz plastic bottl NU-CALGON • MFG# 4211-34 Ice…" at bounding box center [505, 168] width 323 height 44
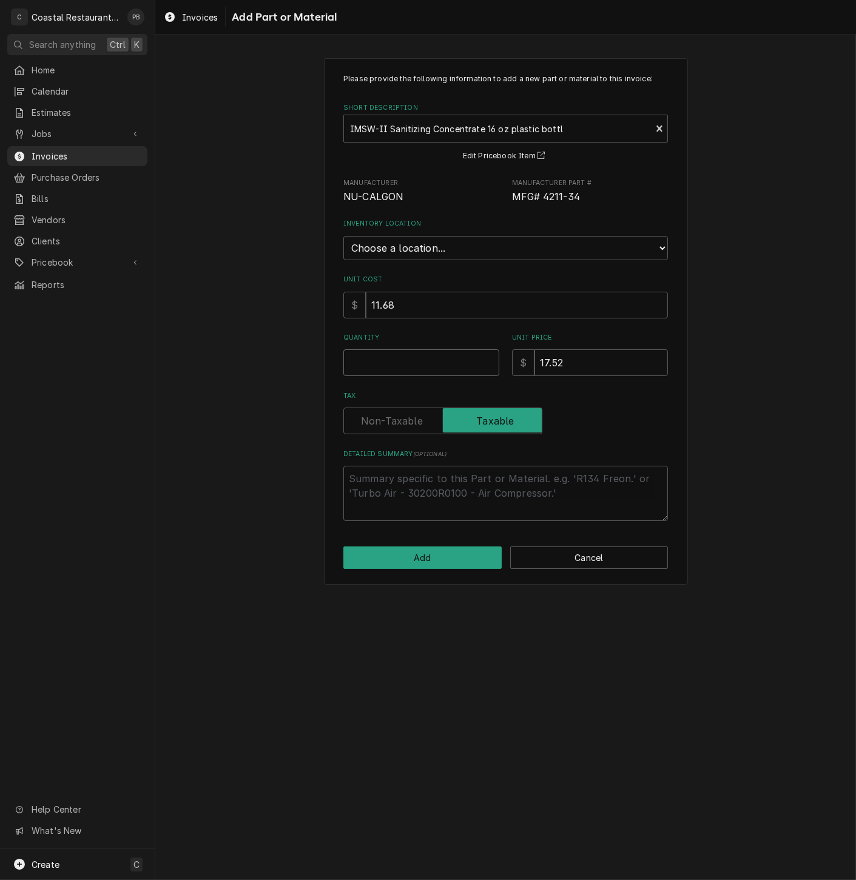
click at [422, 368] on input "Quantity" at bounding box center [421, 362] width 156 height 27
type textarea "x"
type input "1"
click at [422, 559] on button "Add" at bounding box center [422, 558] width 158 height 22
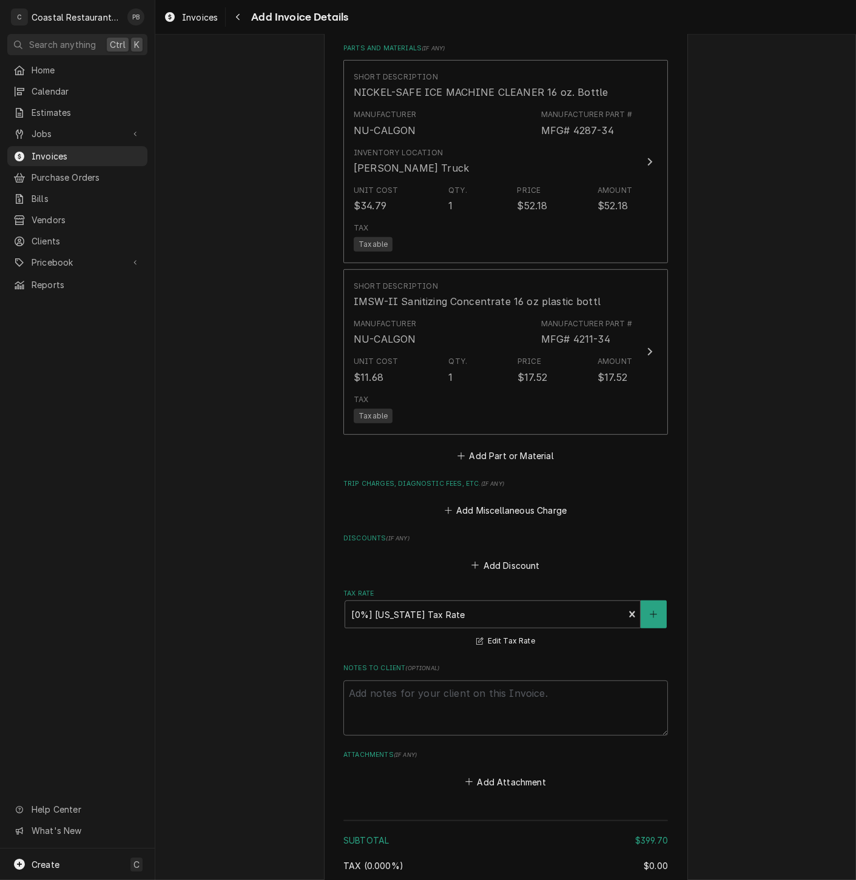
scroll to position [1255, 0]
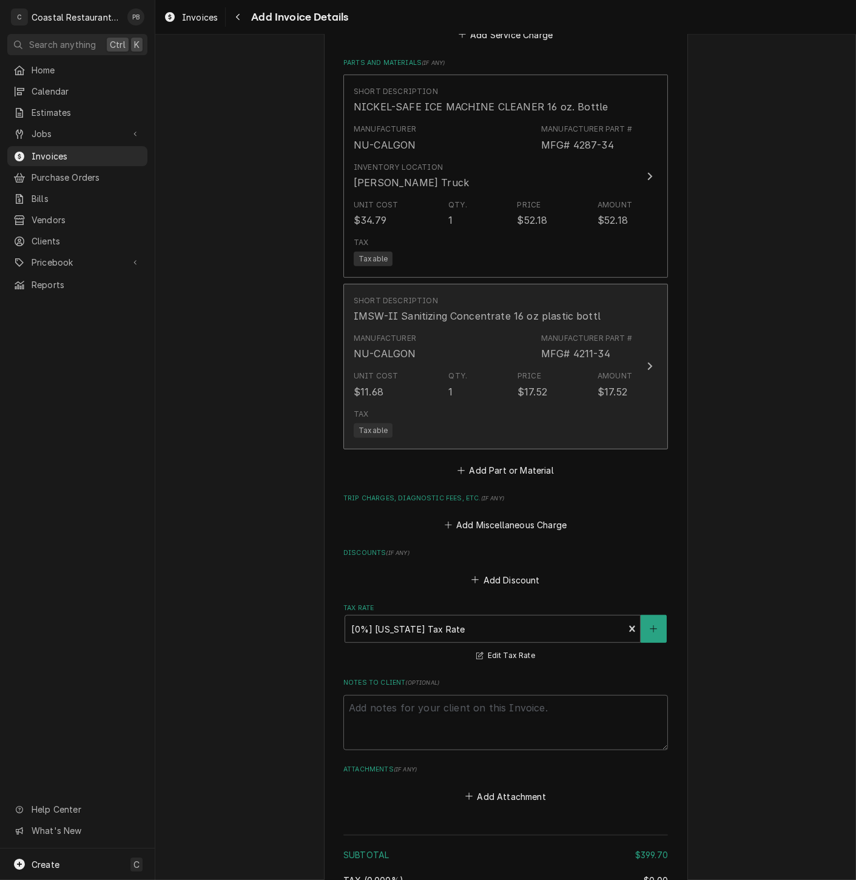
click at [597, 365] on div "Manufacturer NU-CALGON Manufacturer Part # MFG# 4211-34" at bounding box center [493, 347] width 278 height 38
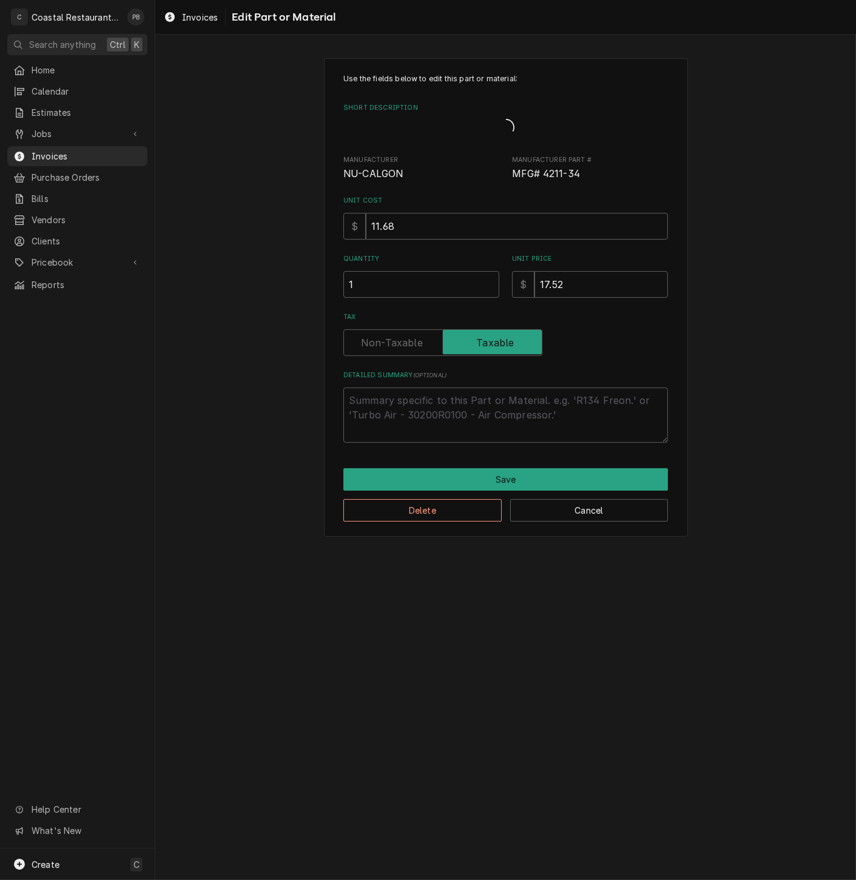
type textarea "x"
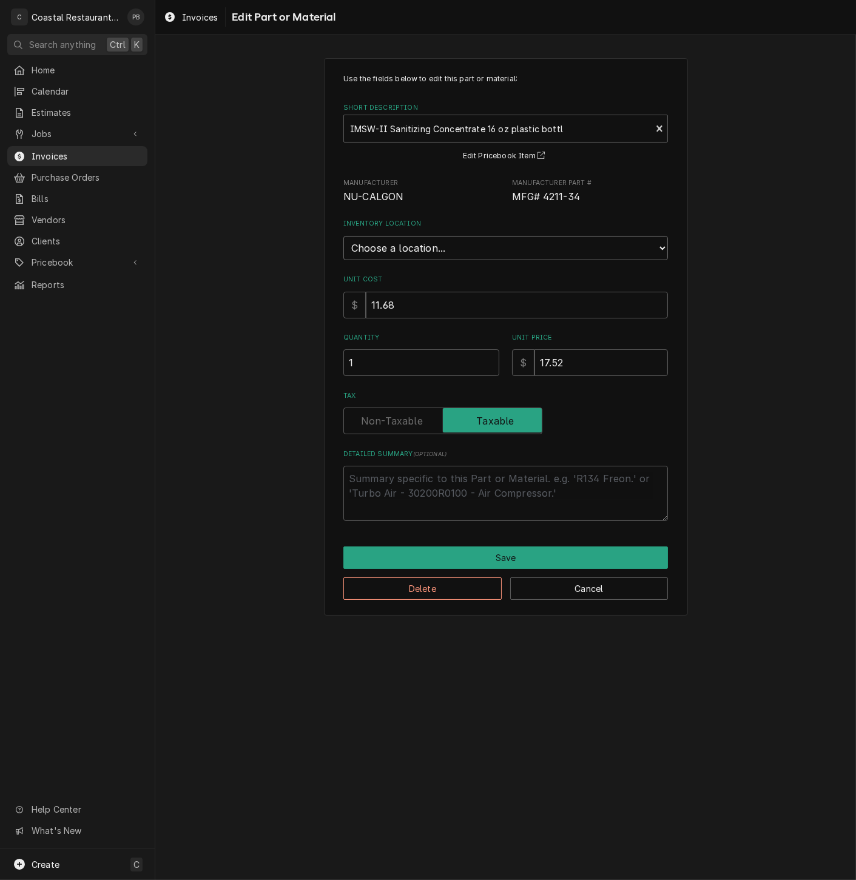
click at [470, 249] on select "Choose a location... Fenwick Warehouse James Gatton Truck Mike Lynch Truck Phil…" at bounding box center [505, 248] width 325 height 24
select select "325"
click at [343, 236] on select "Choose a location... Fenwick Warehouse James Gatton Truck Mike Lynch Truck Phil…" at bounding box center [505, 248] width 325 height 24
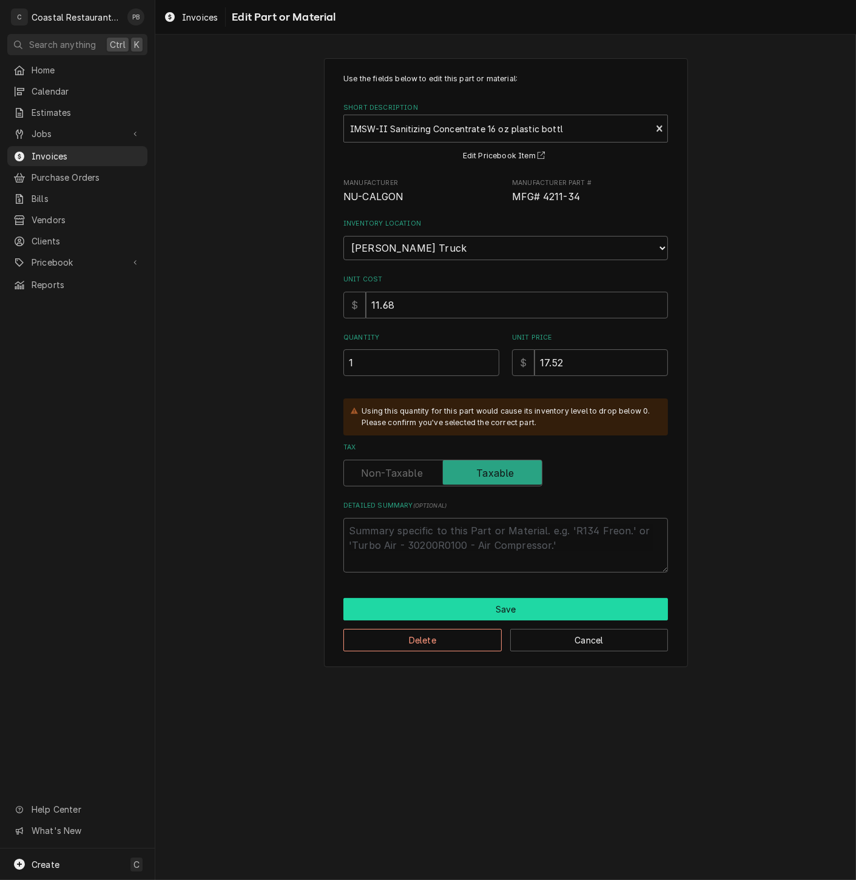
click at [485, 610] on button "Save" at bounding box center [505, 609] width 325 height 22
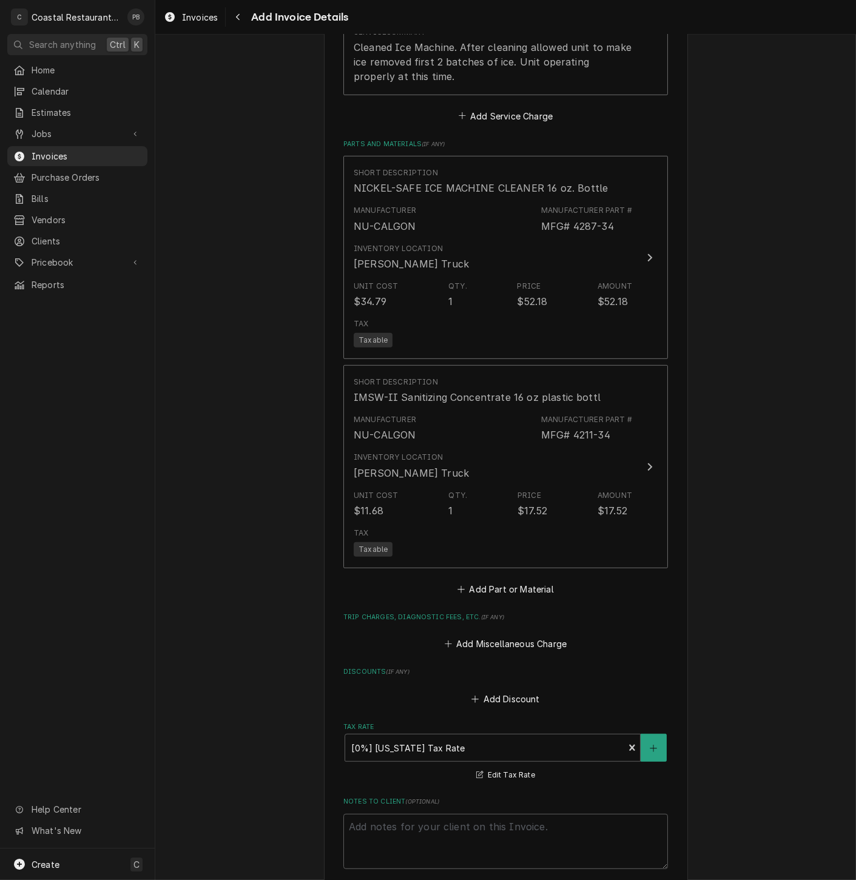
scroll to position [1376, 0]
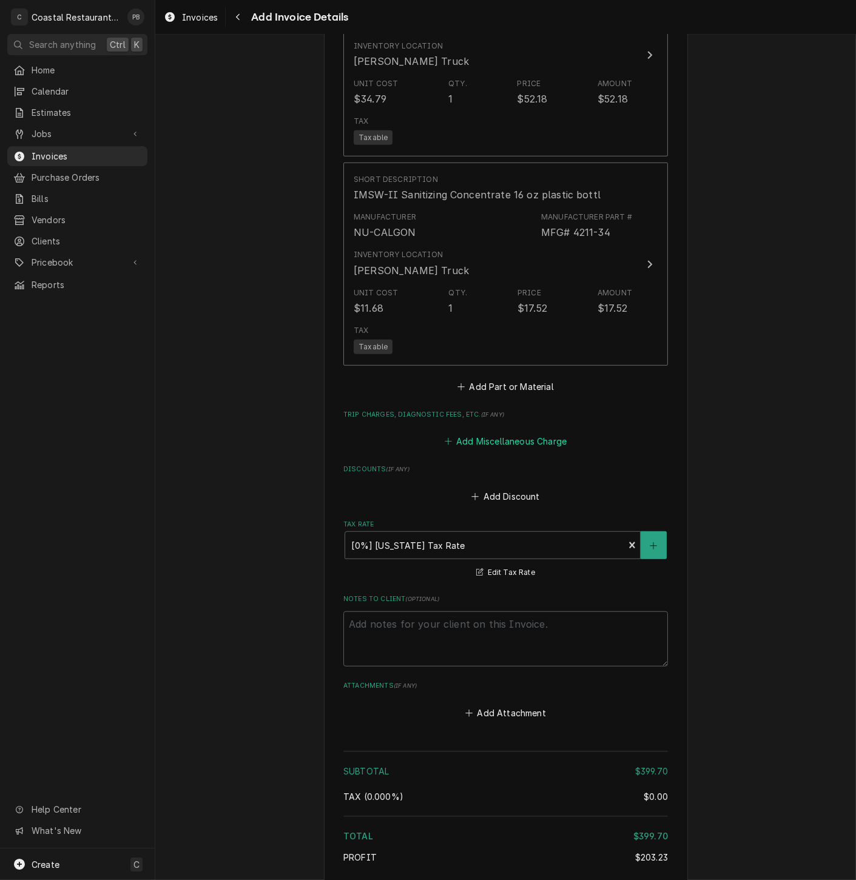
click at [500, 443] on button "Add Miscellaneous Charge" at bounding box center [505, 441] width 126 height 17
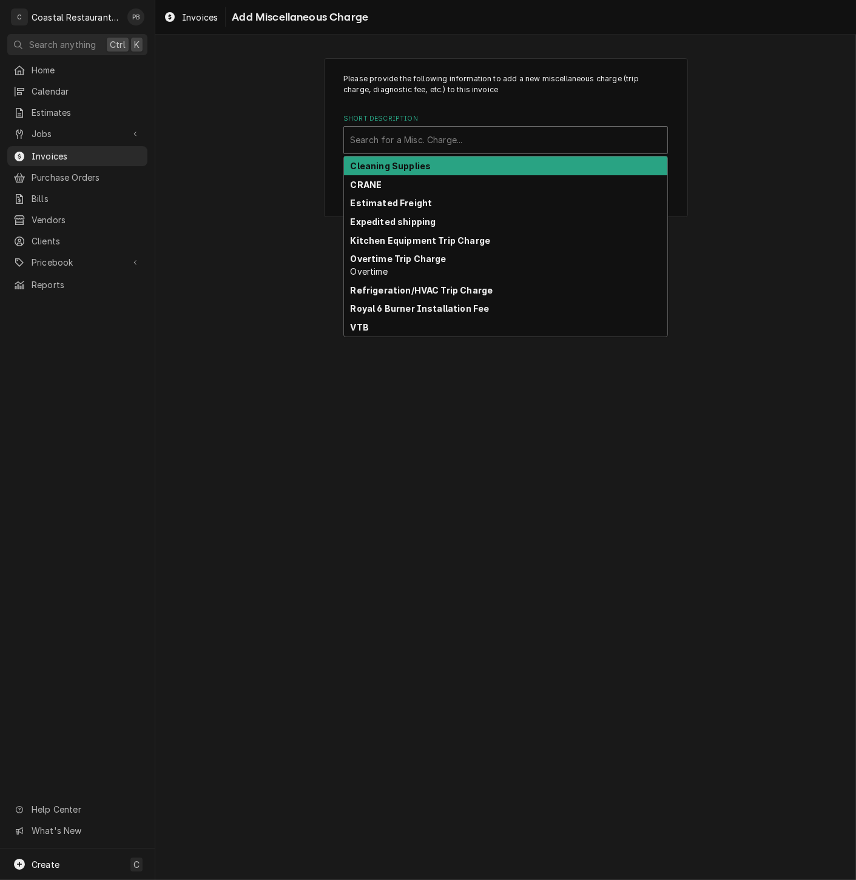
click at [478, 140] on div "Short Description" at bounding box center [505, 140] width 311 height 22
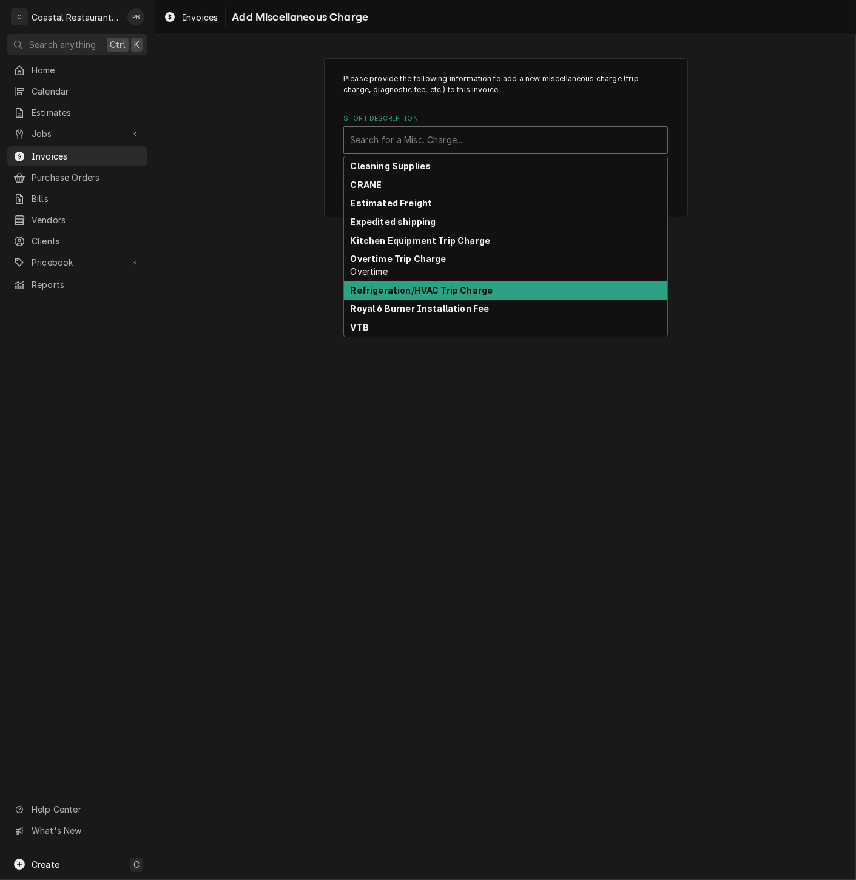
click at [450, 283] on div "Refrigeration/HVAC Trip Charge" at bounding box center [505, 290] width 323 height 19
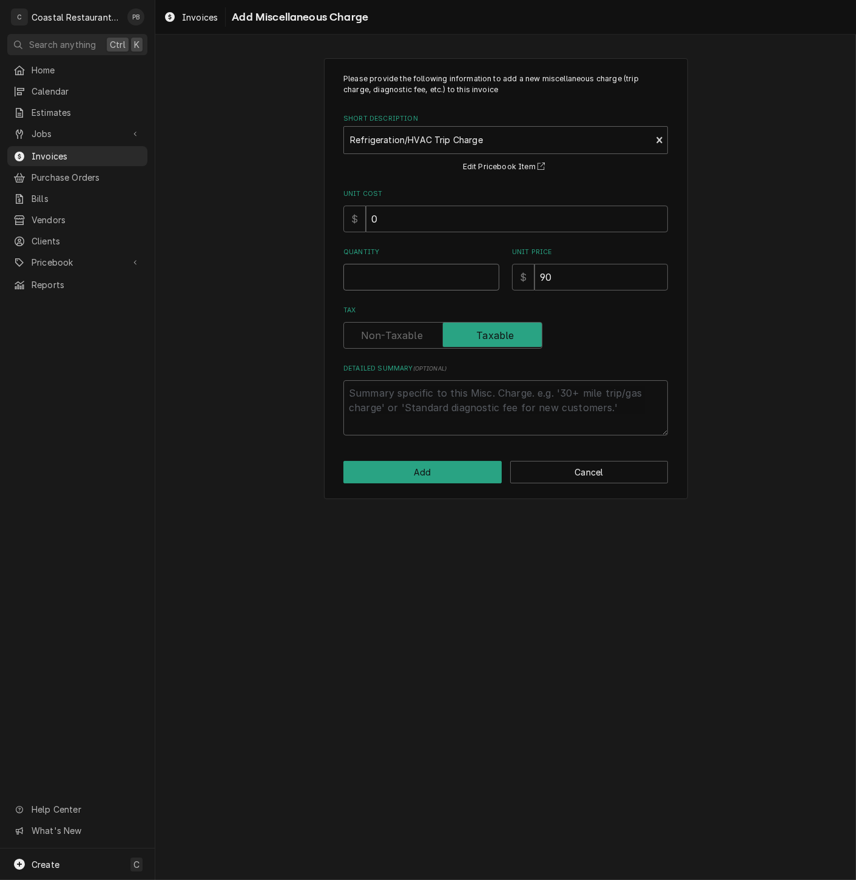
click at [399, 278] on input "Quantity" at bounding box center [421, 277] width 156 height 27
type textarea "x"
type input "1"
click at [435, 479] on button "Add" at bounding box center [422, 472] width 158 height 22
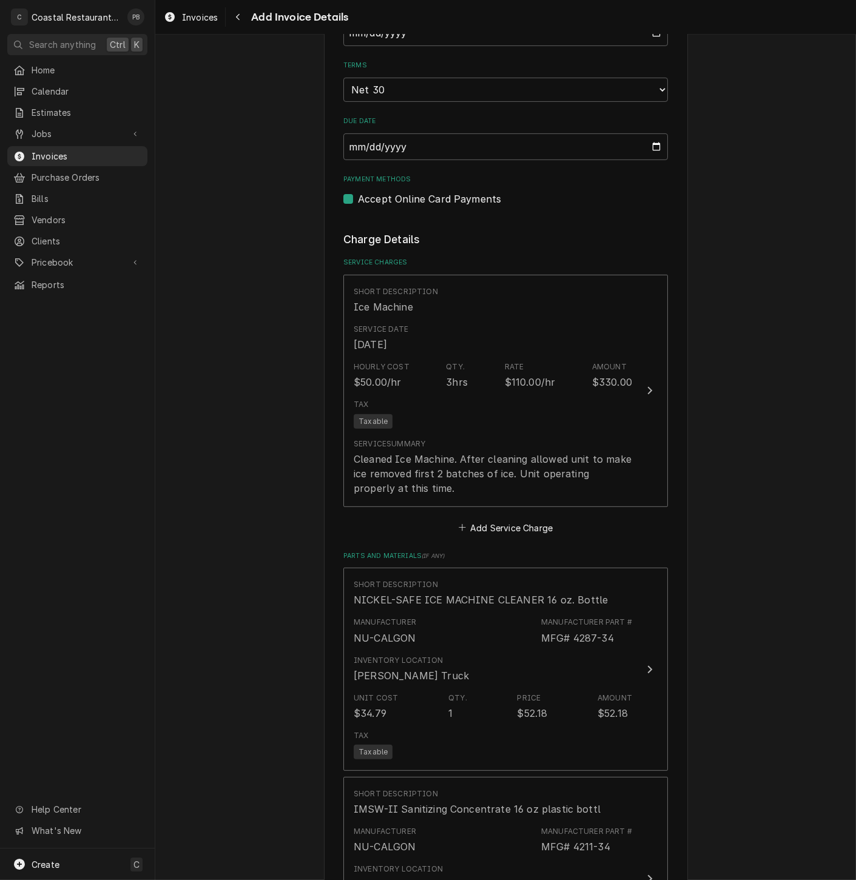
scroll to position [823, 0]
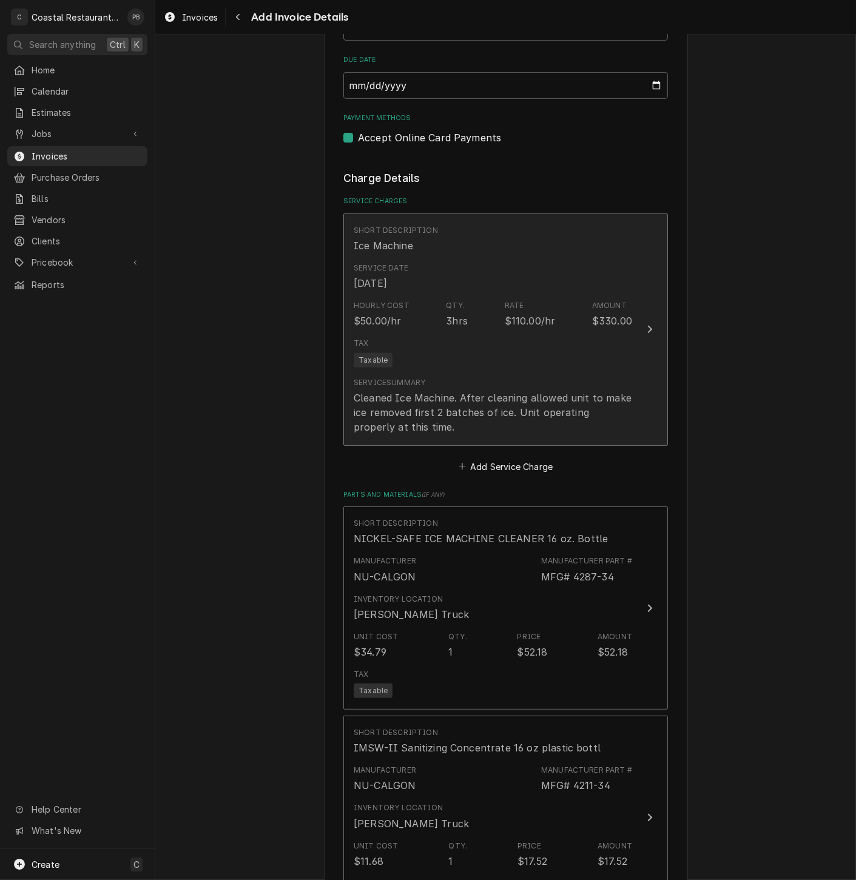
click at [622, 328] on div "$330.00" at bounding box center [612, 321] width 40 height 15
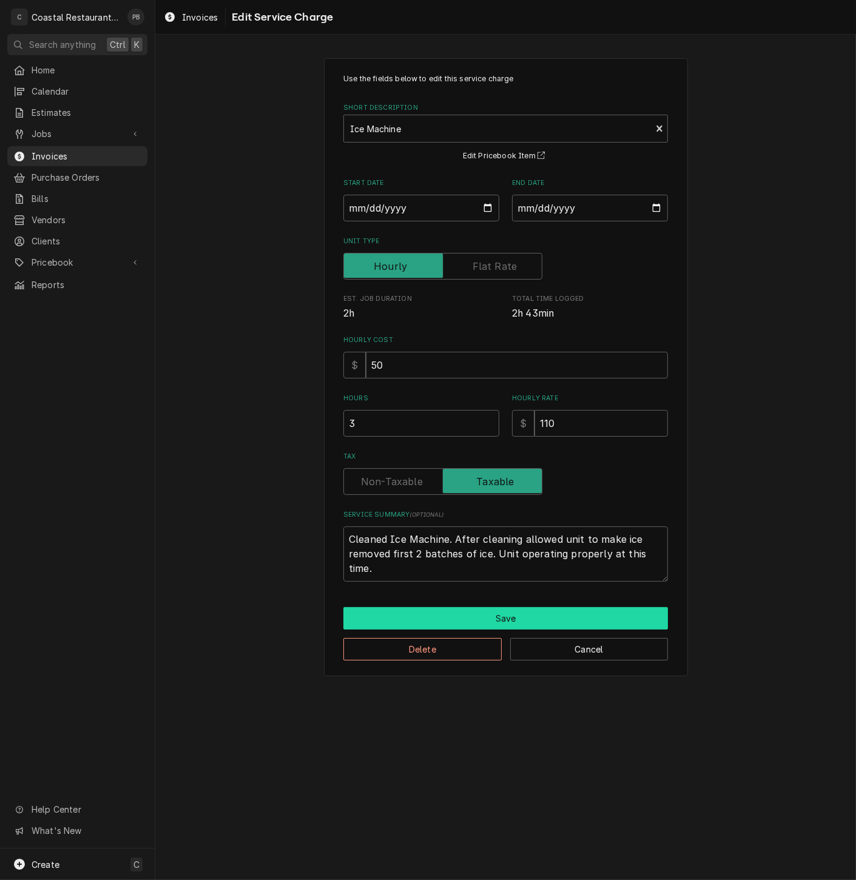
click at [522, 623] on button "Save" at bounding box center [505, 618] width 325 height 22
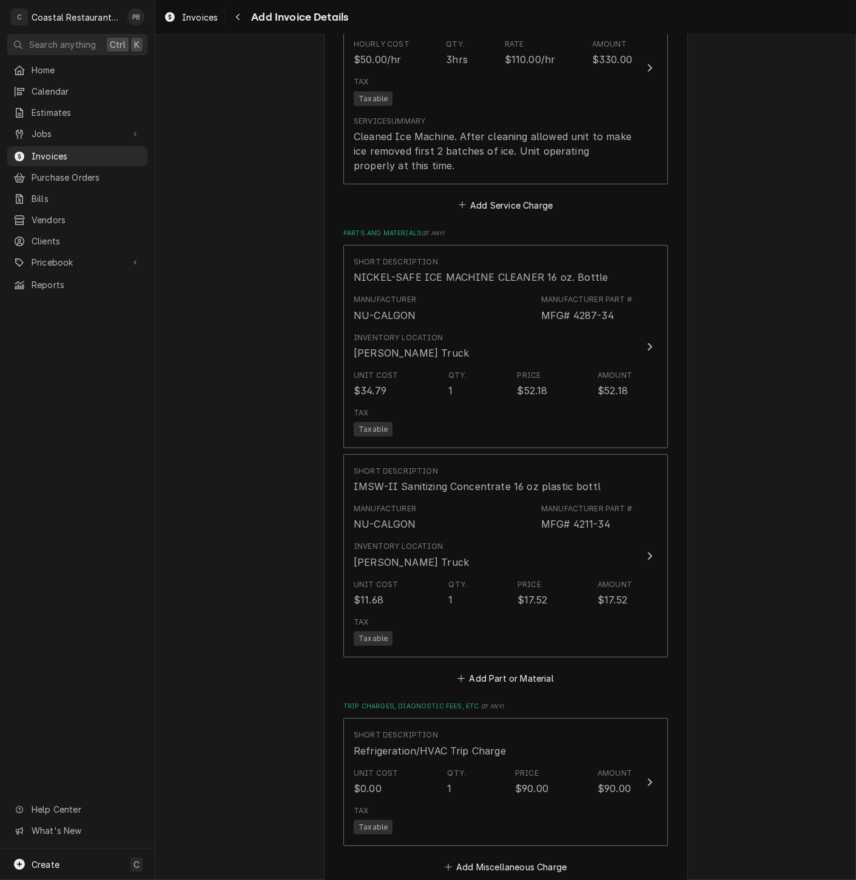
scroll to position [1612, 0]
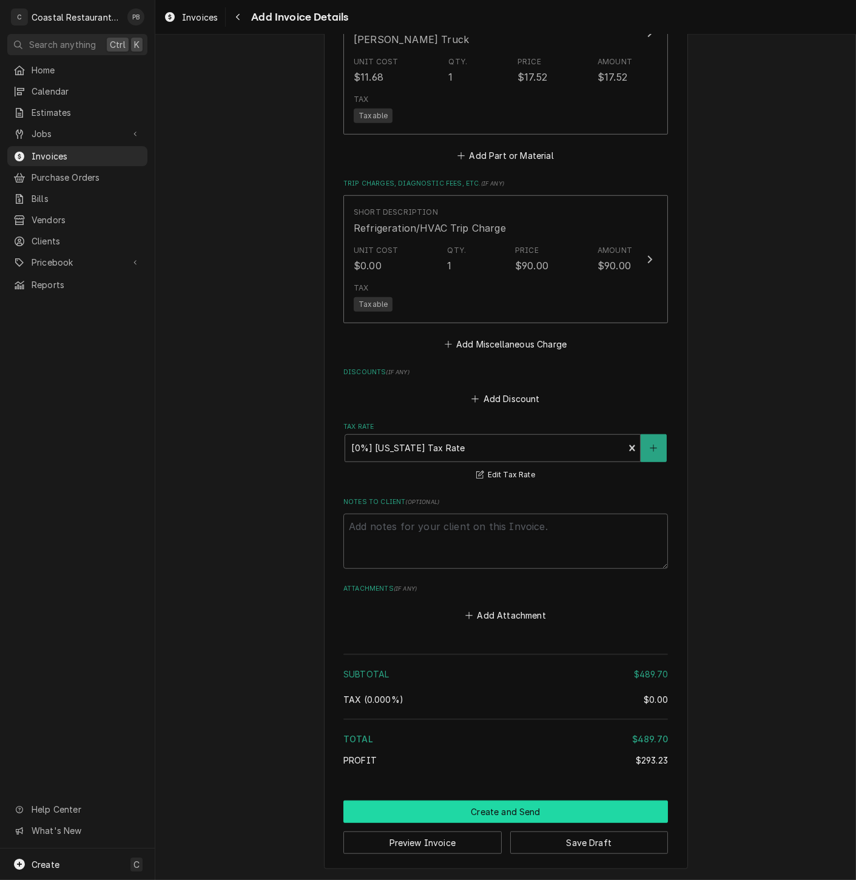
click at [518, 809] on button "Create and Send" at bounding box center [505, 812] width 325 height 22
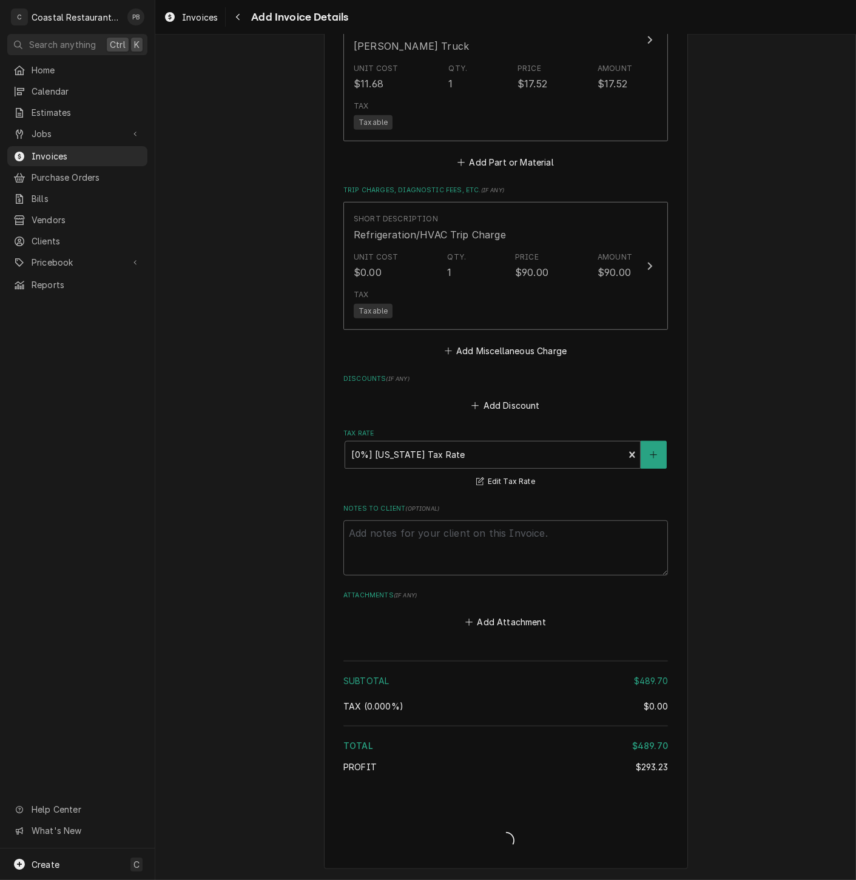
type textarea "x"
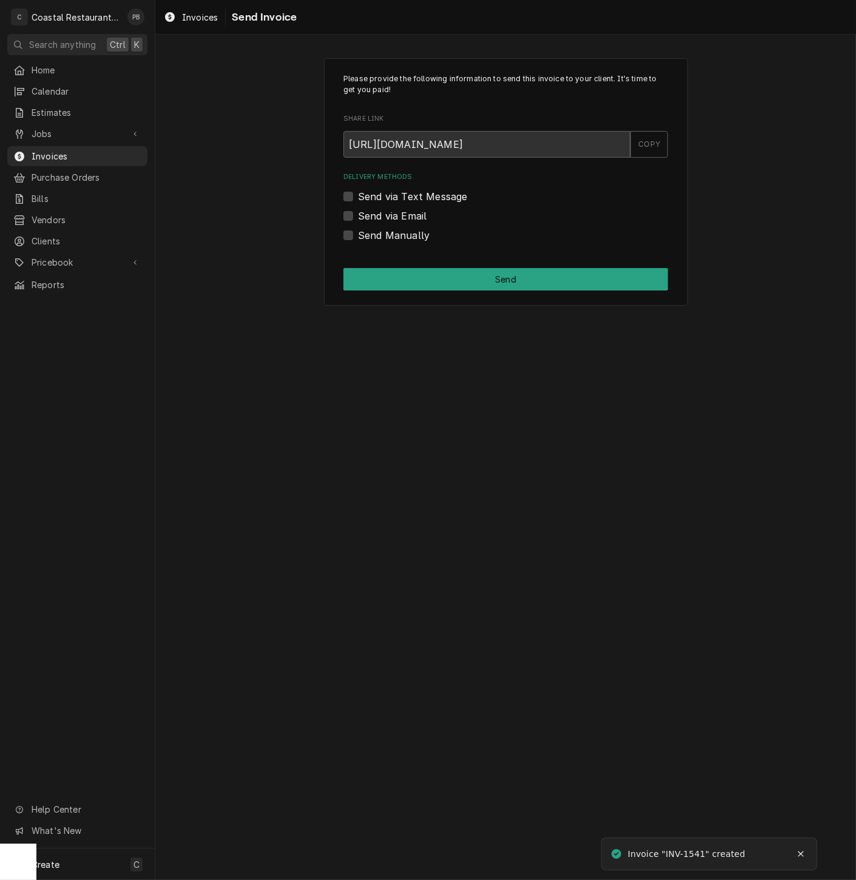
click at [358, 217] on label "Send via Email" at bounding box center [392, 216] width 69 height 15
click at [358, 217] on input "Send via Email" at bounding box center [520, 222] width 325 height 27
checkbox input "true"
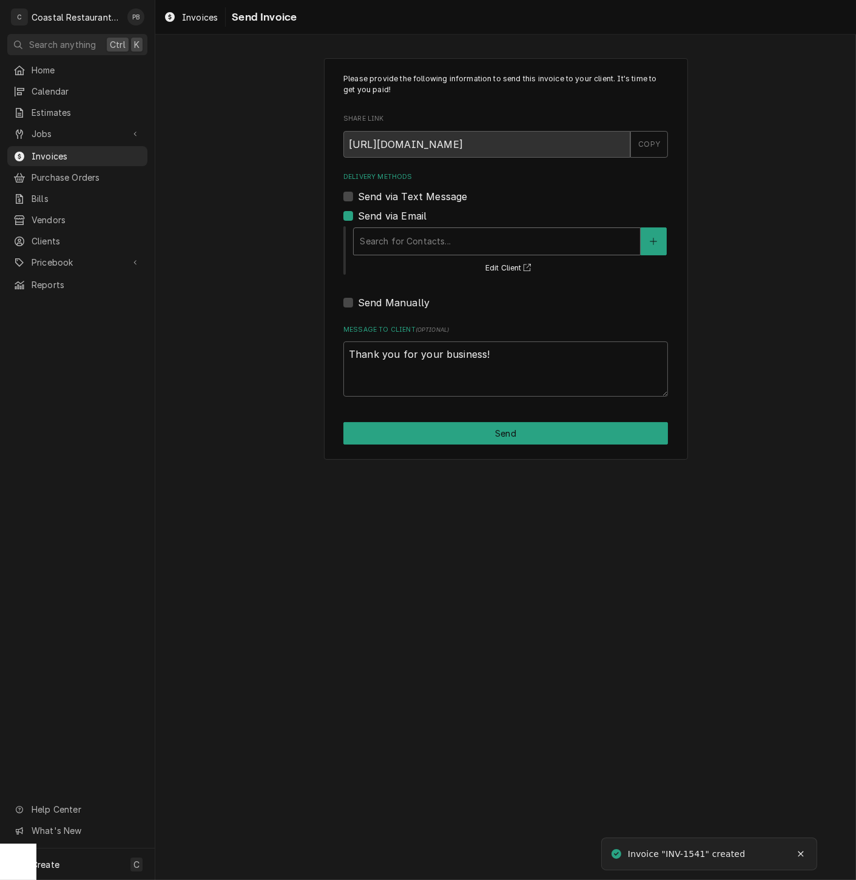
click at [423, 244] on div "Delivery Methods" at bounding box center [497, 242] width 274 height 22
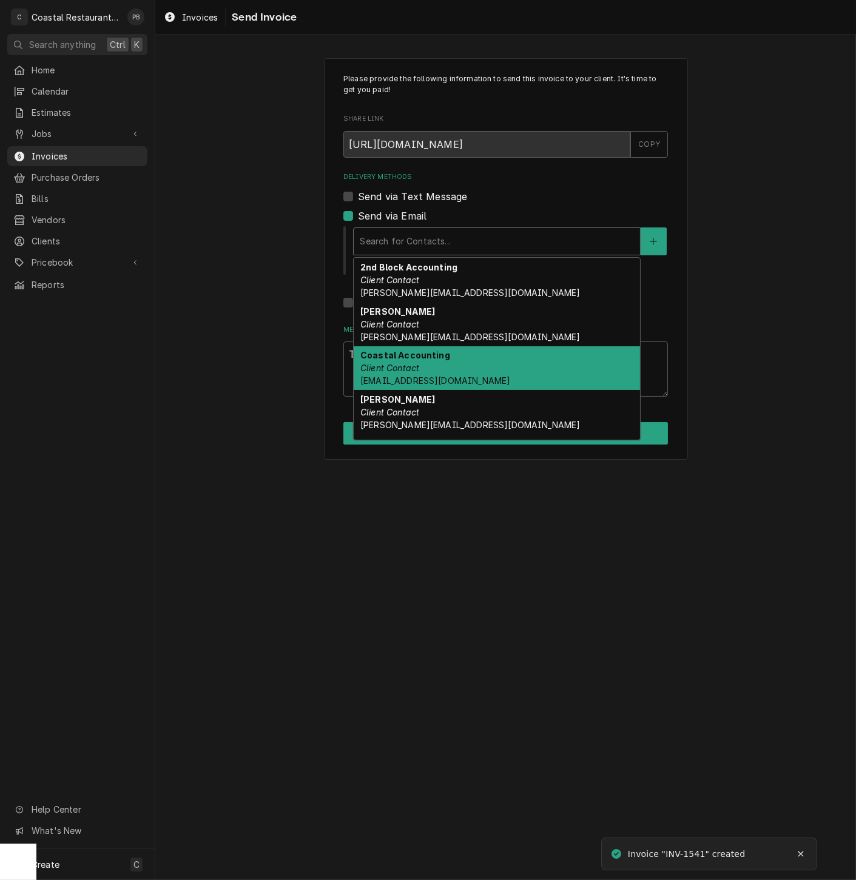
click at [471, 358] on div "Coastal Accounting Client Contact accounting@coastalrestaurantrepair.com" at bounding box center [497, 368] width 286 height 44
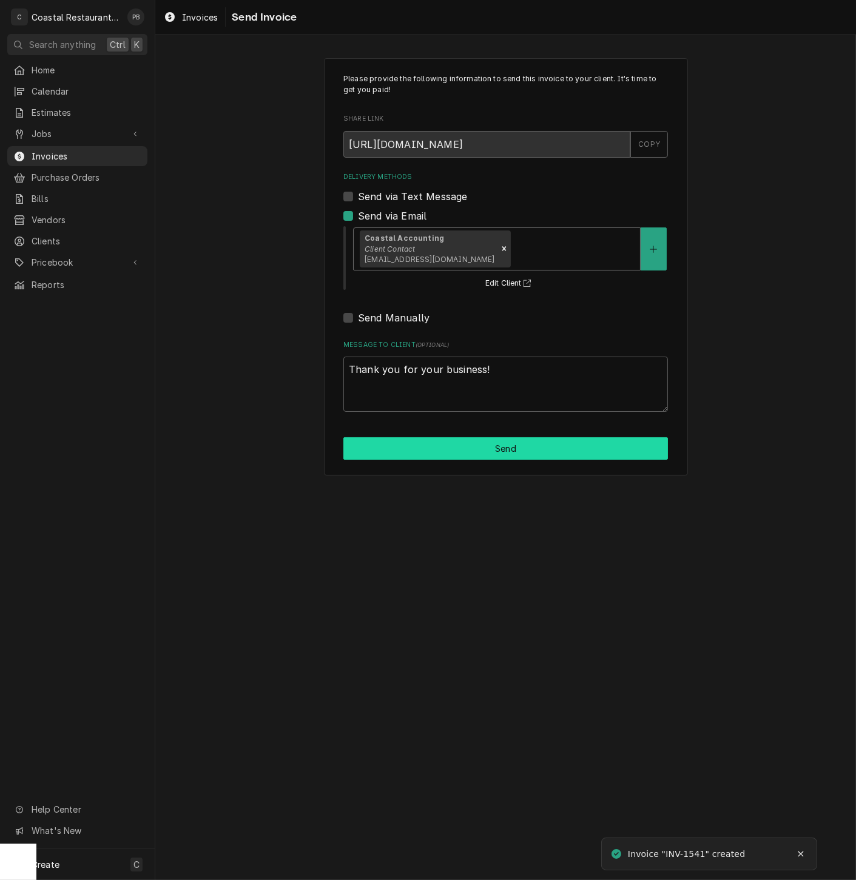
click at [512, 450] on button "Send" at bounding box center [505, 448] width 325 height 22
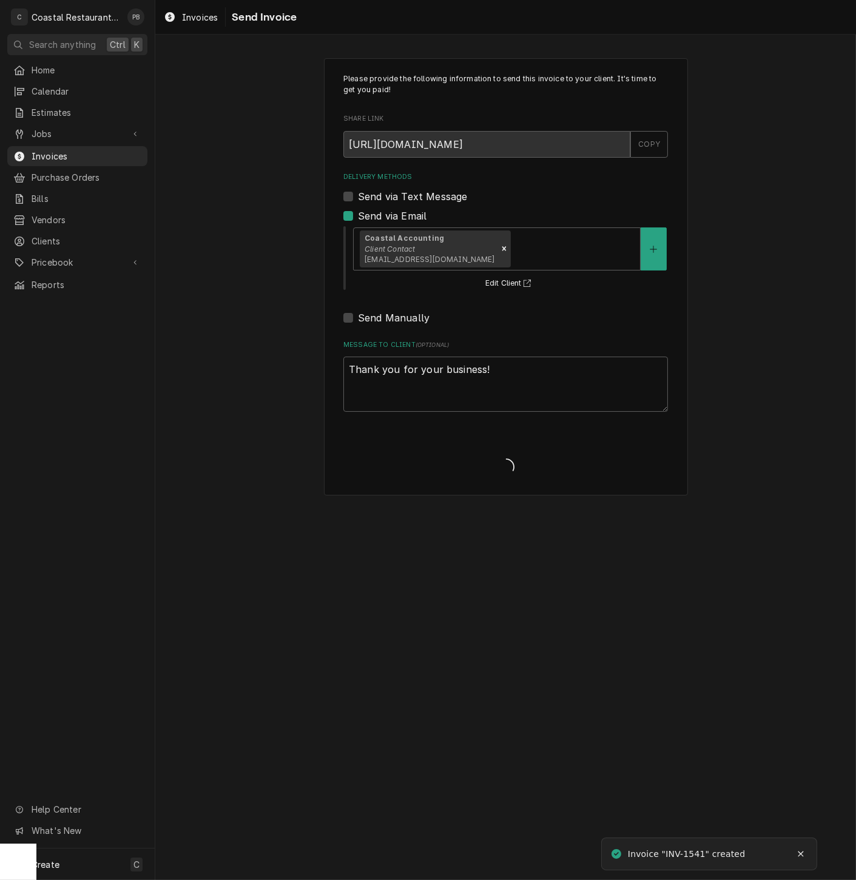
type textarea "x"
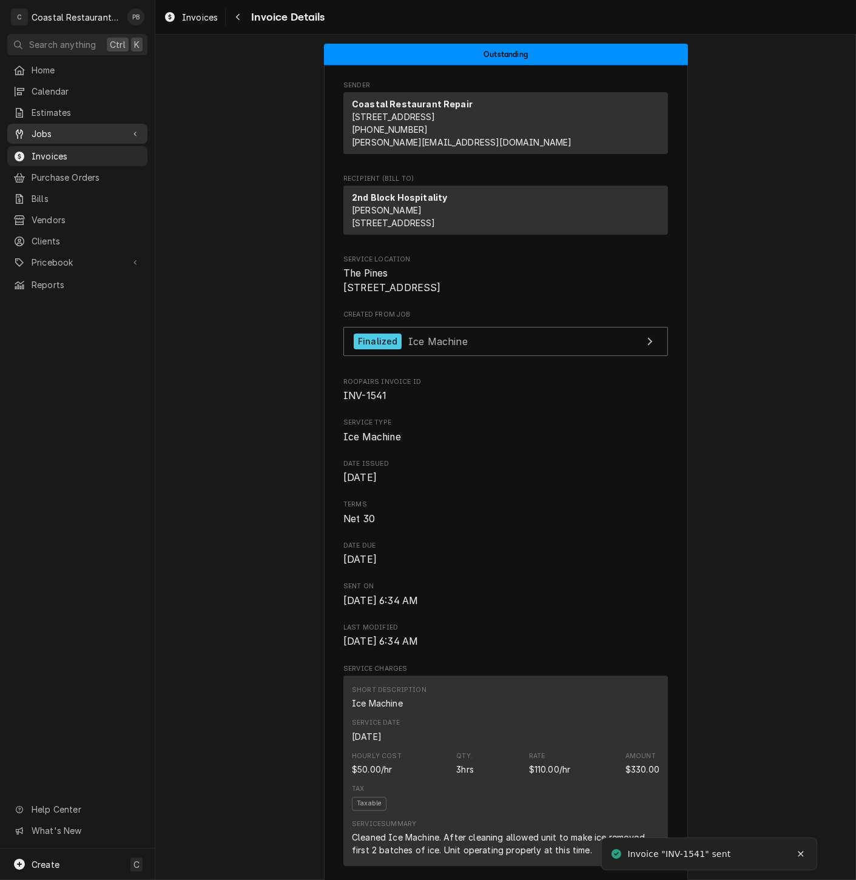
click at [57, 130] on span "Jobs" at bounding box center [78, 133] width 92 height 13
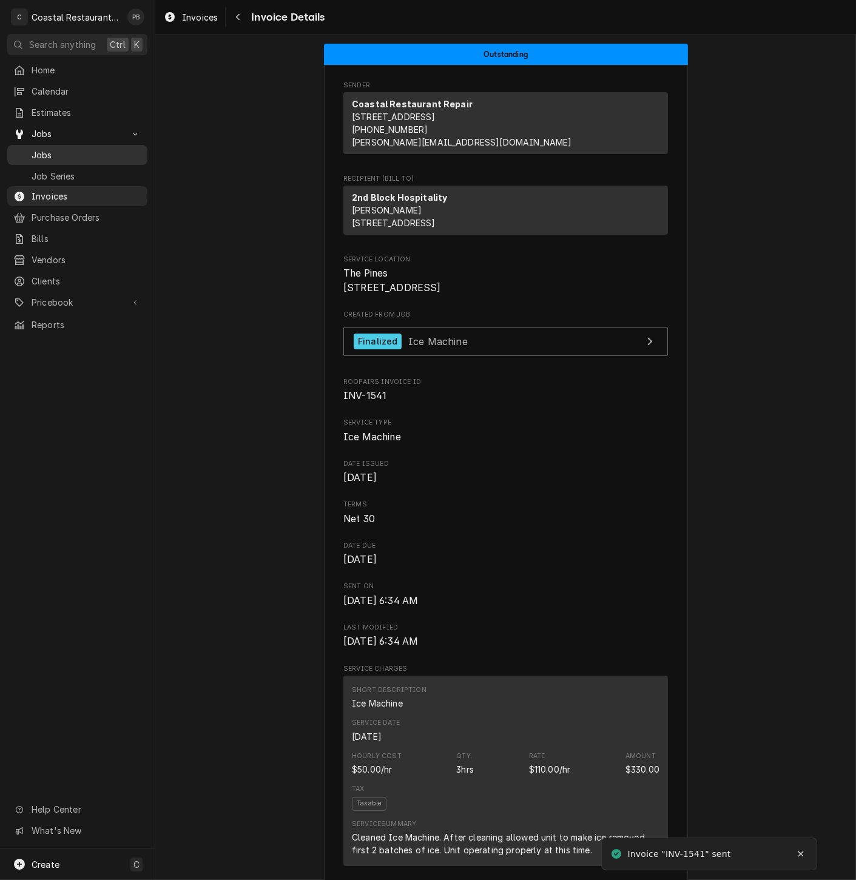
click at [50, 150] on span "Jobs" at bounding box center [87, 155] width 110 height 13
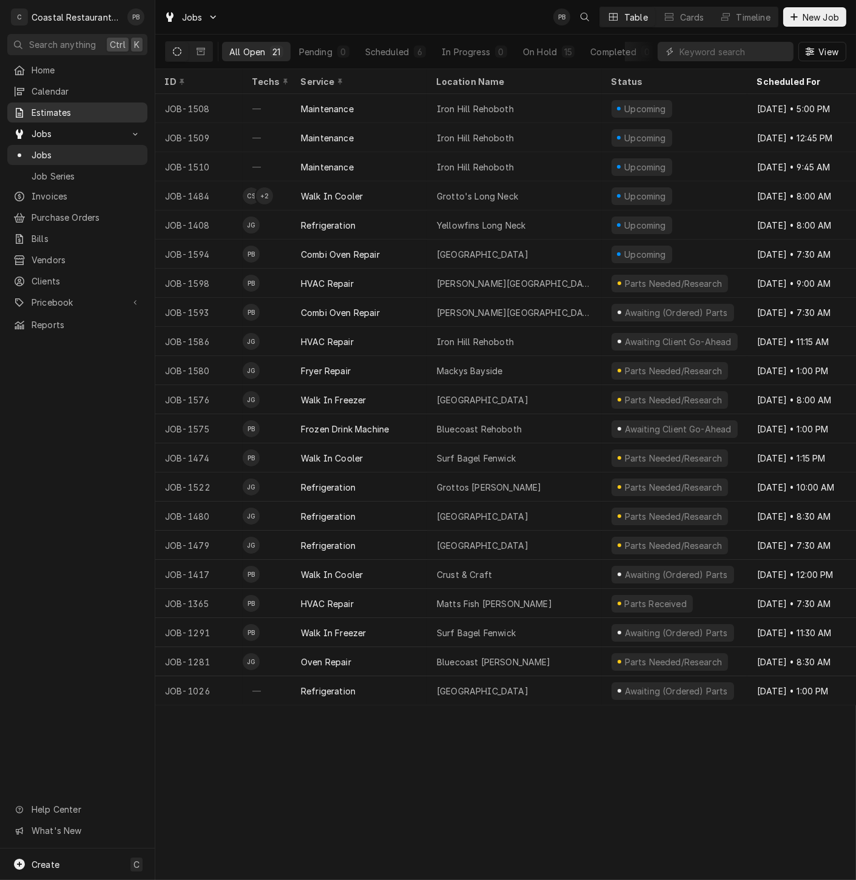
click at [77, 113] on span "Estimates" at bounding box center [87, 112] width 110 height 13
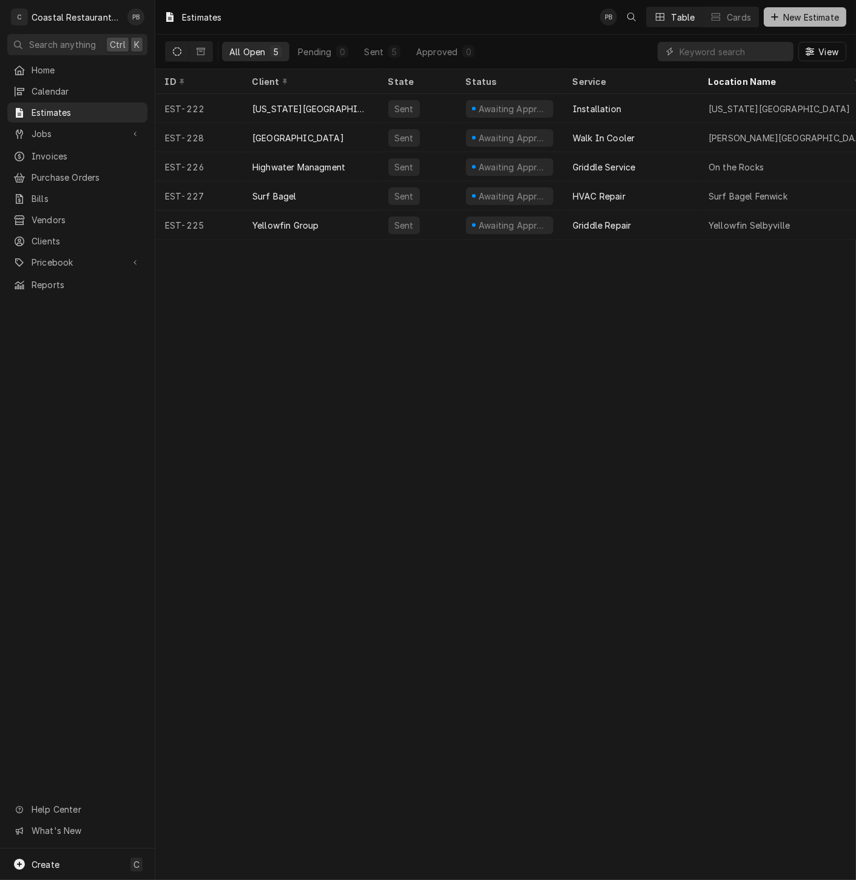
click at [805, 15] on span "New Estimate" at bounding box center [811, 17] width 61 height 13
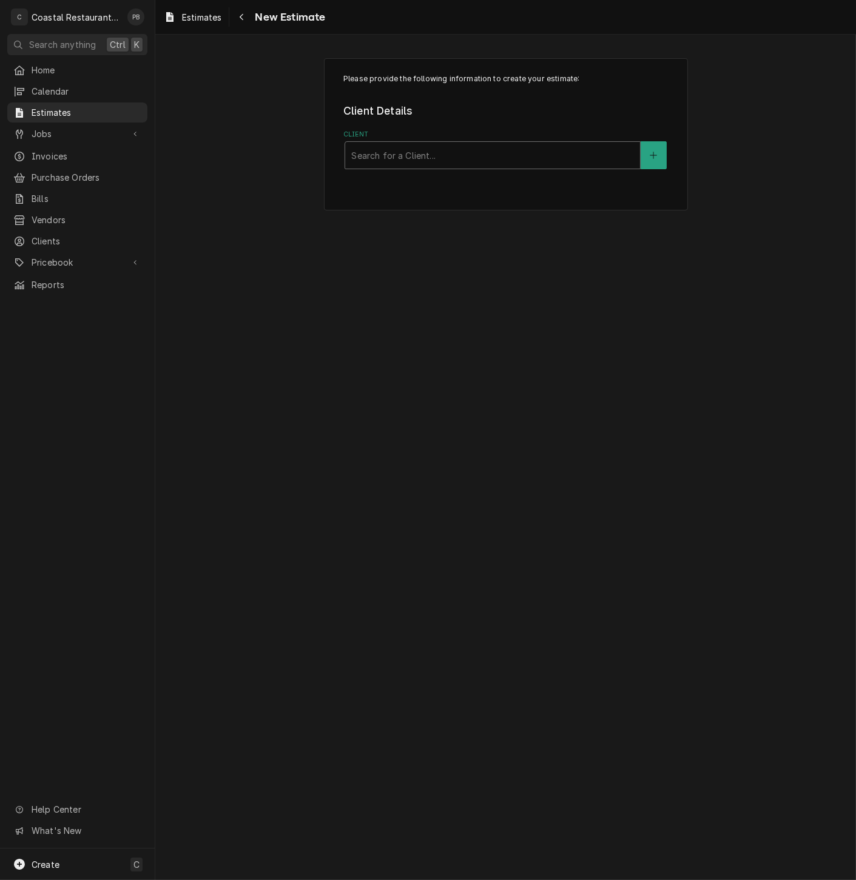
click at [497, 162] on div "Client" at bounding box center [492, 155] width 283 height 22
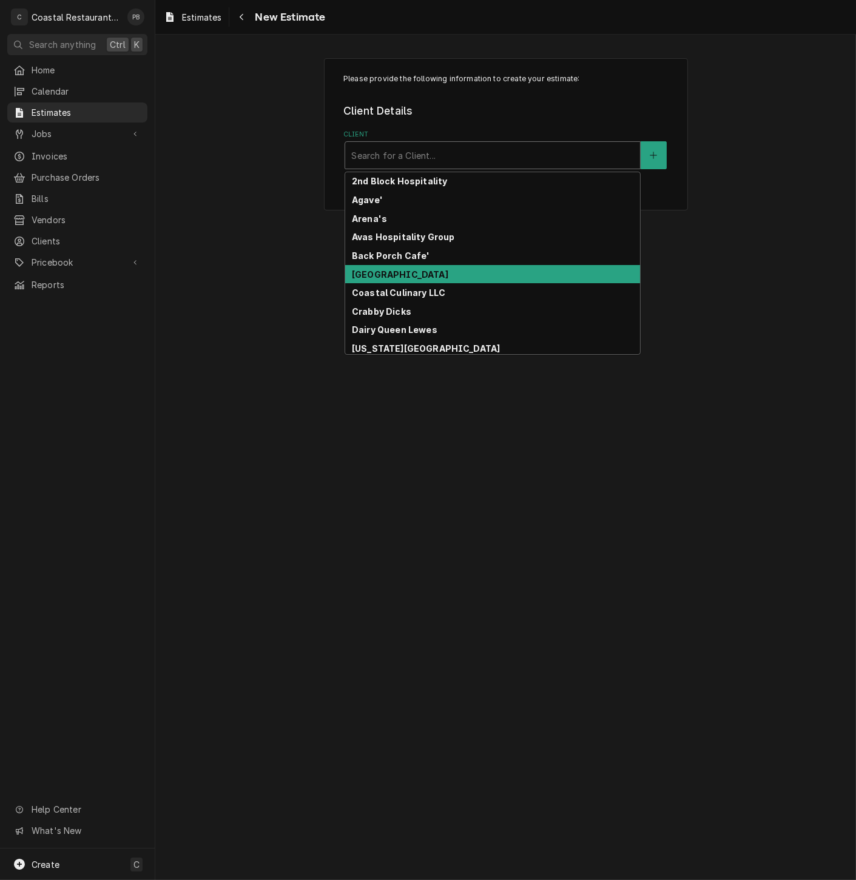
click at [490, 271] on div "[GEOGRAPHIC_DATA]" at bounding box center [492, 274] width 295 height 19
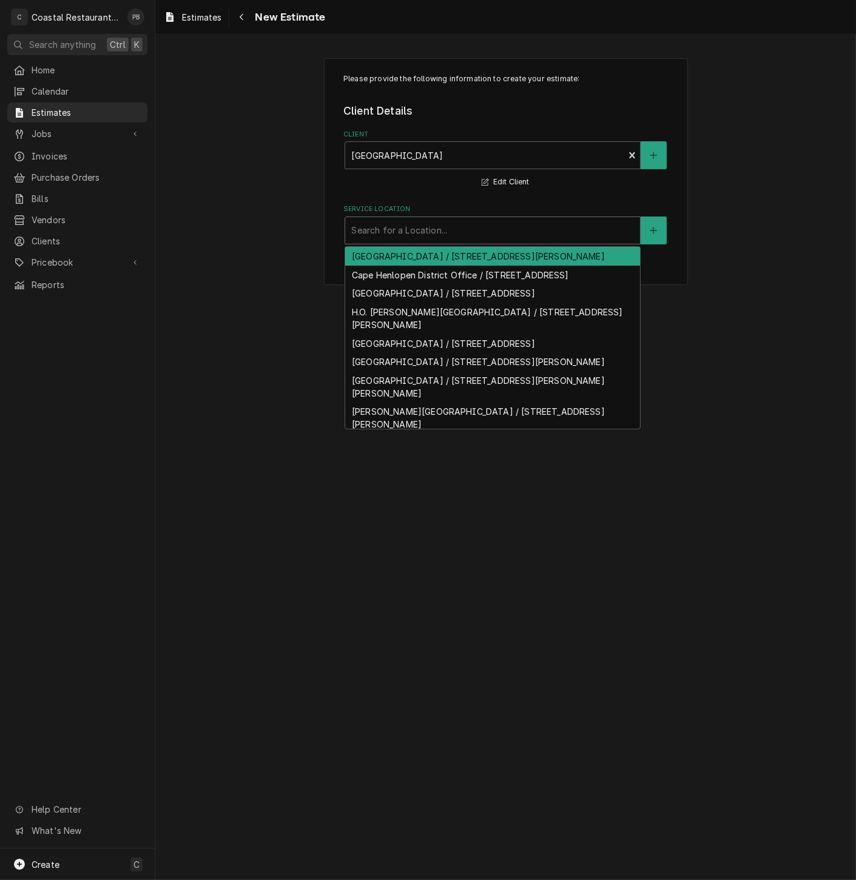
click at [432, 235] on div "Service Location" at bounding box center [492, 231] width 283 height 22
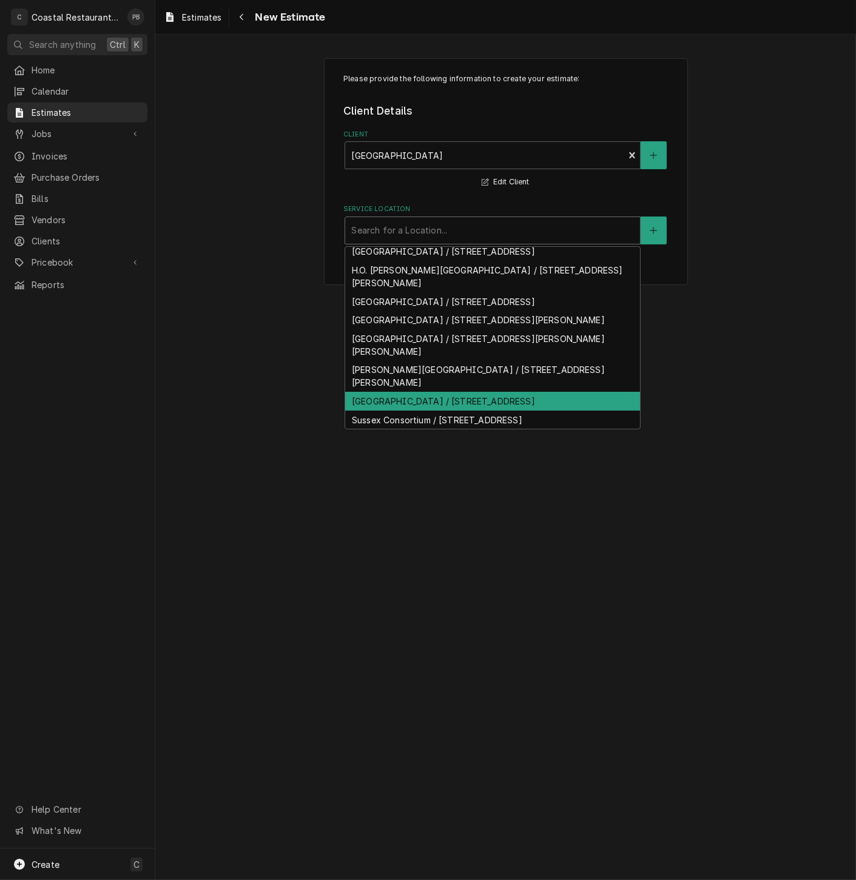
click at [407, 394] on div "[GEOGRAPHIC_DATA] / [STREET_ADDRESS]" at bounding box center [492, 401] width 295 height 19
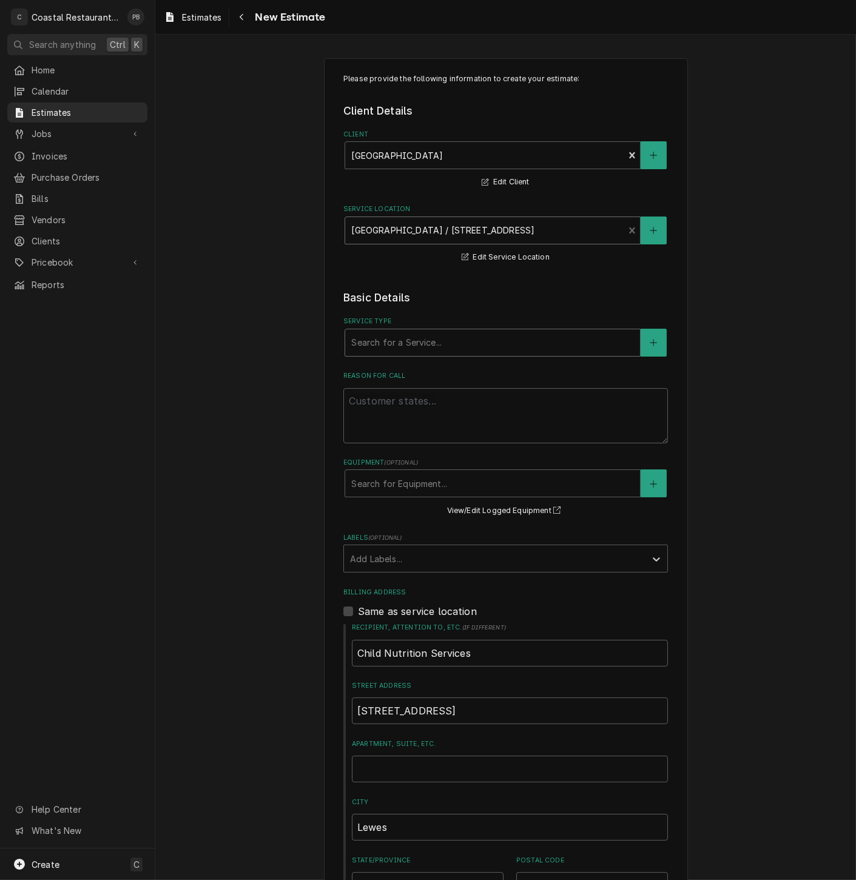
click at [409, 345] on div "Service Type" at bounding box center [492, 343] width 283 height 22
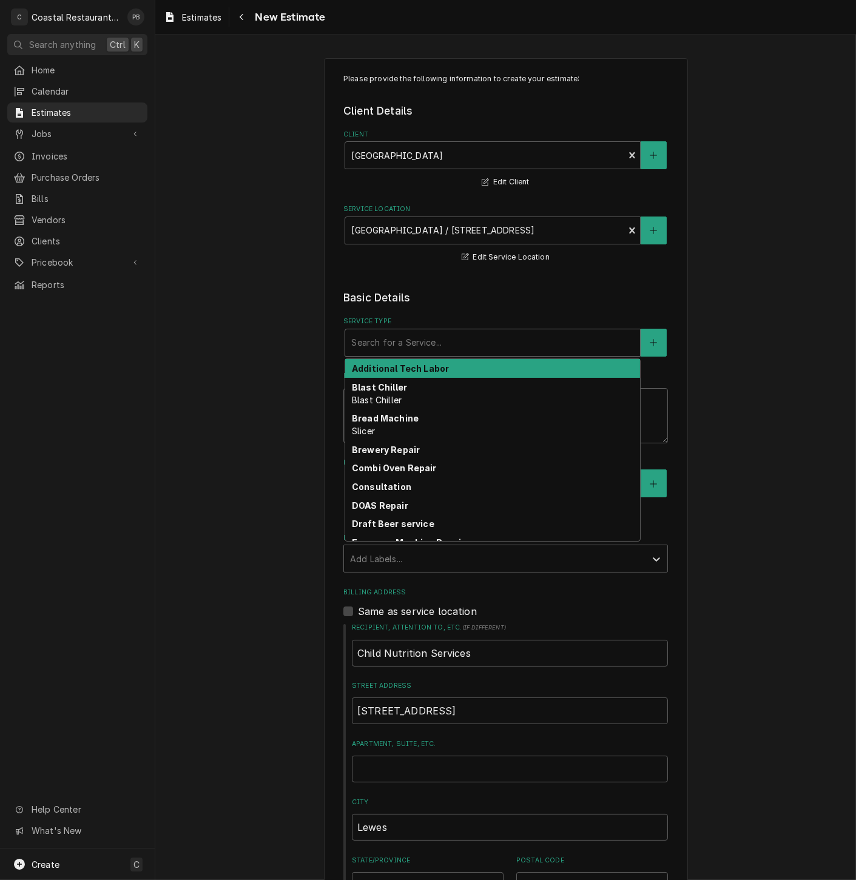
type textarea "x"
type input "r"
type textarea "x"
type input "re"
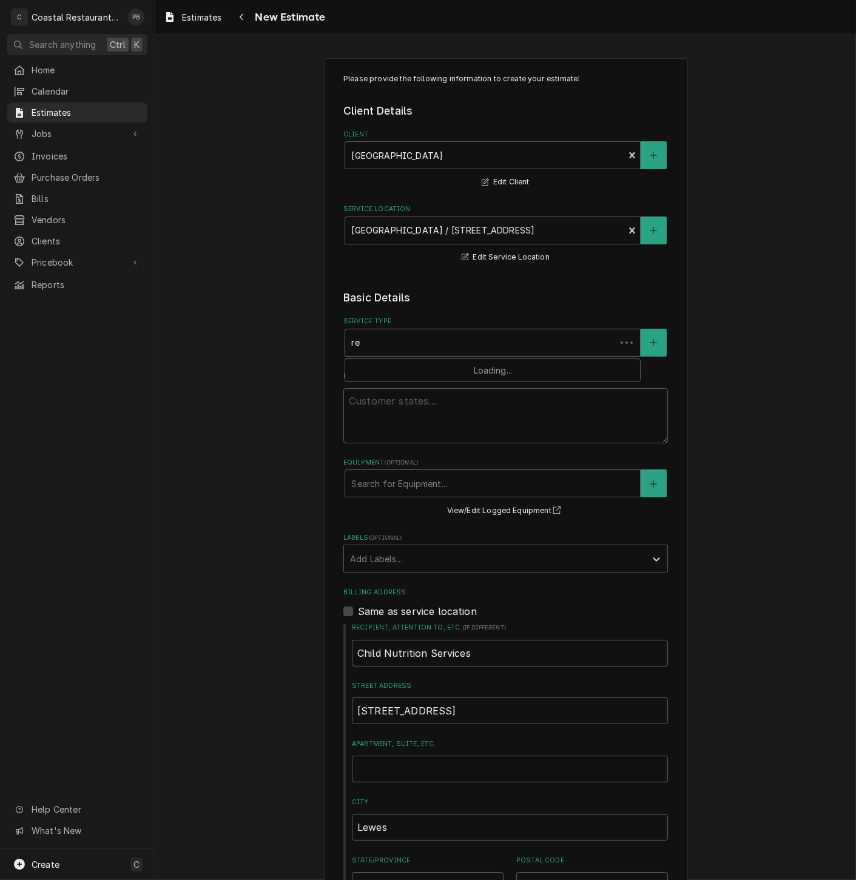
type textarea "x"
type input "ref"
click at [407, 377] on div "Refrigeration" at bounding box center [492, 368] width 295 height 19
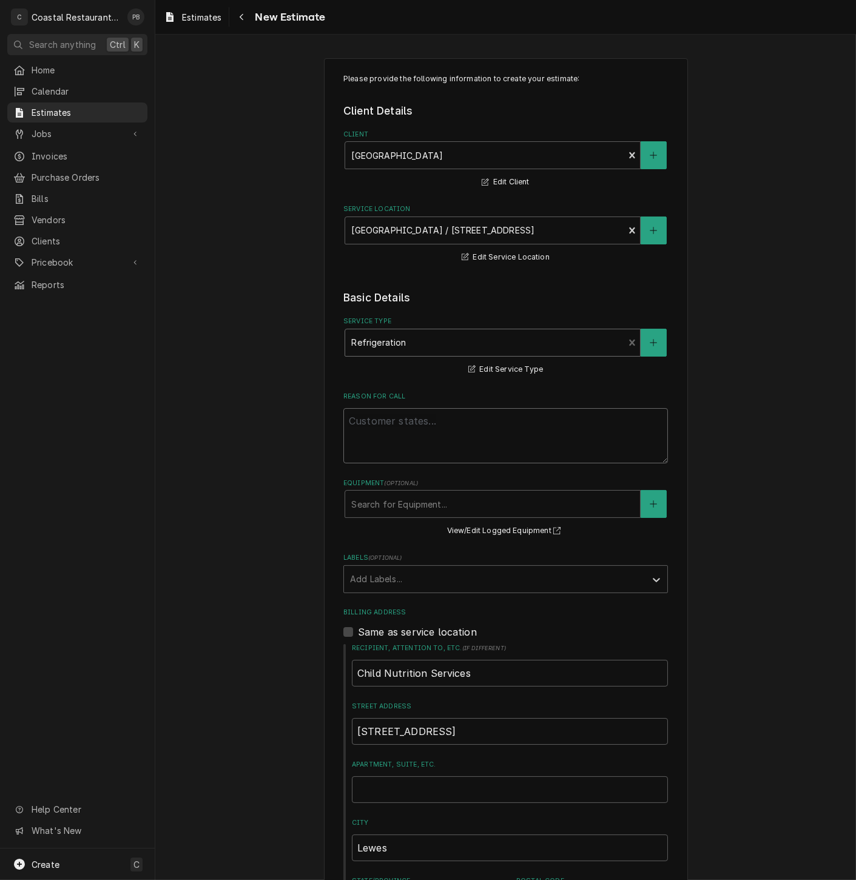
click at [411, 426] on textarea "Reason For Call" at bounding box center [505, 435] width 325 height 55
type textarea "x"
type textarea "c"
type textarea "x"
type textarea "co"
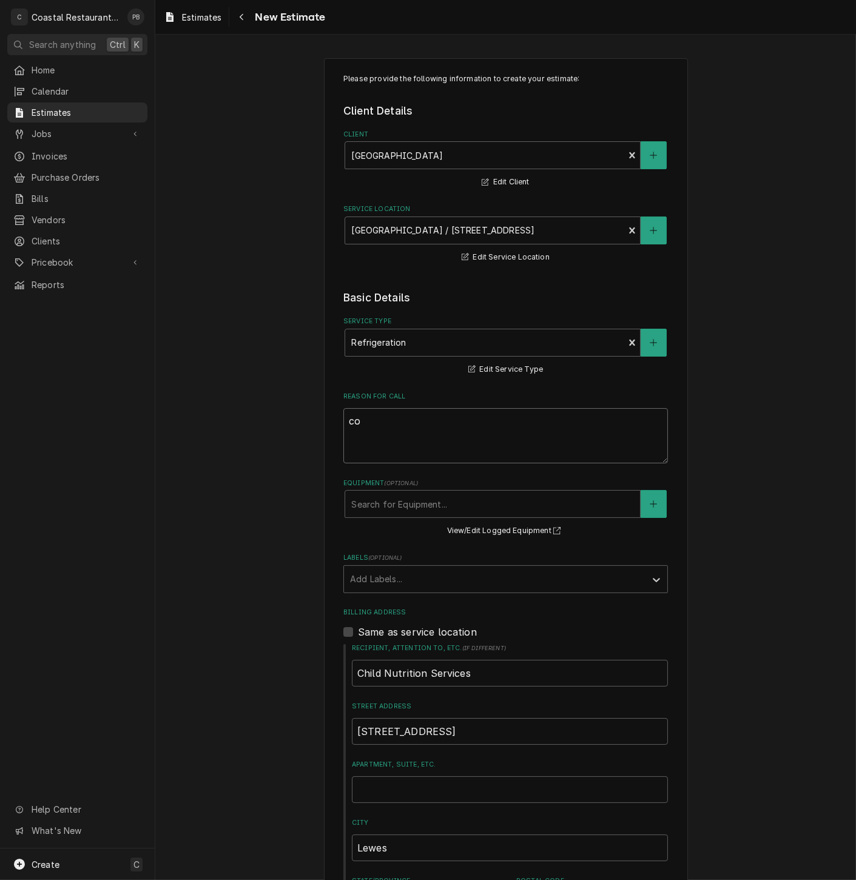
type textarea "x"
type textarea "cold"
type textarea "x"
type textarea "cold"
type textarea "x"
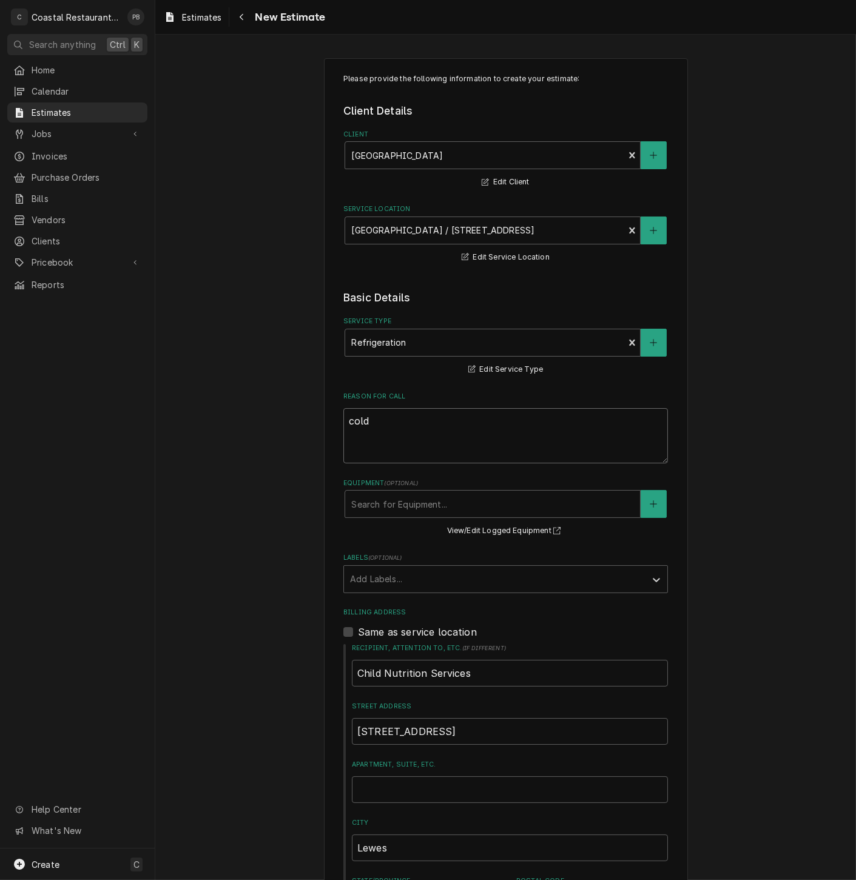
type textarea "cold w"
type textarea "x"
type textarea "cold wel"
type textarea "x"
type textarea "cold well"
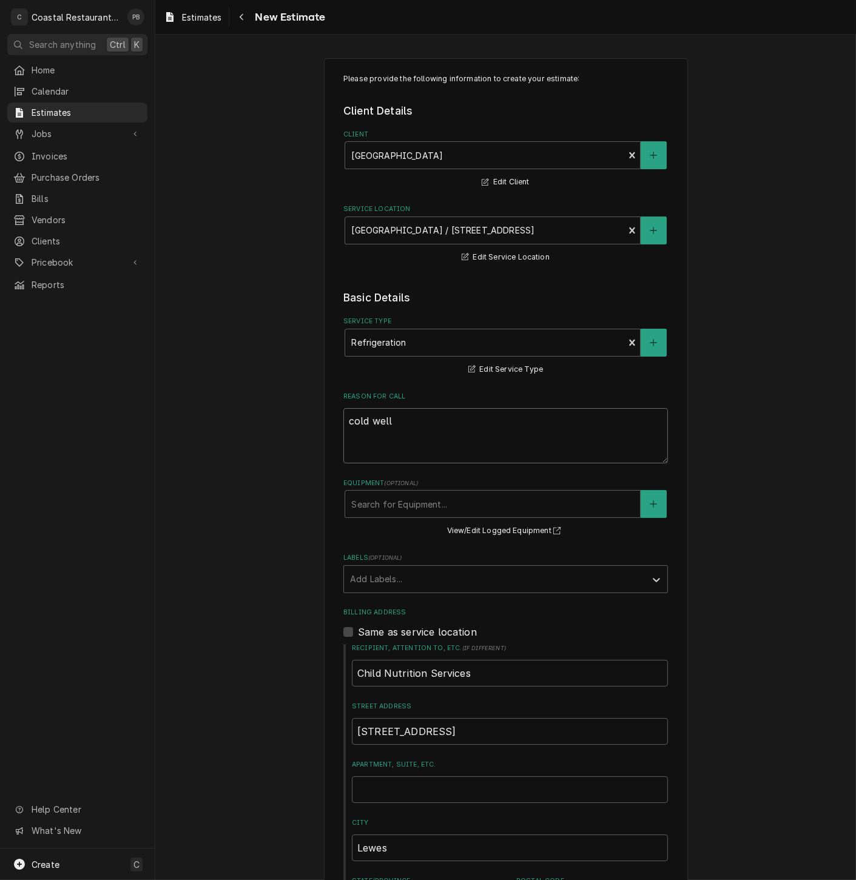
type textarea "x"
type textarea "cold well c"
type textarea "x"
type textarea "cold well co"
type textarea "x"
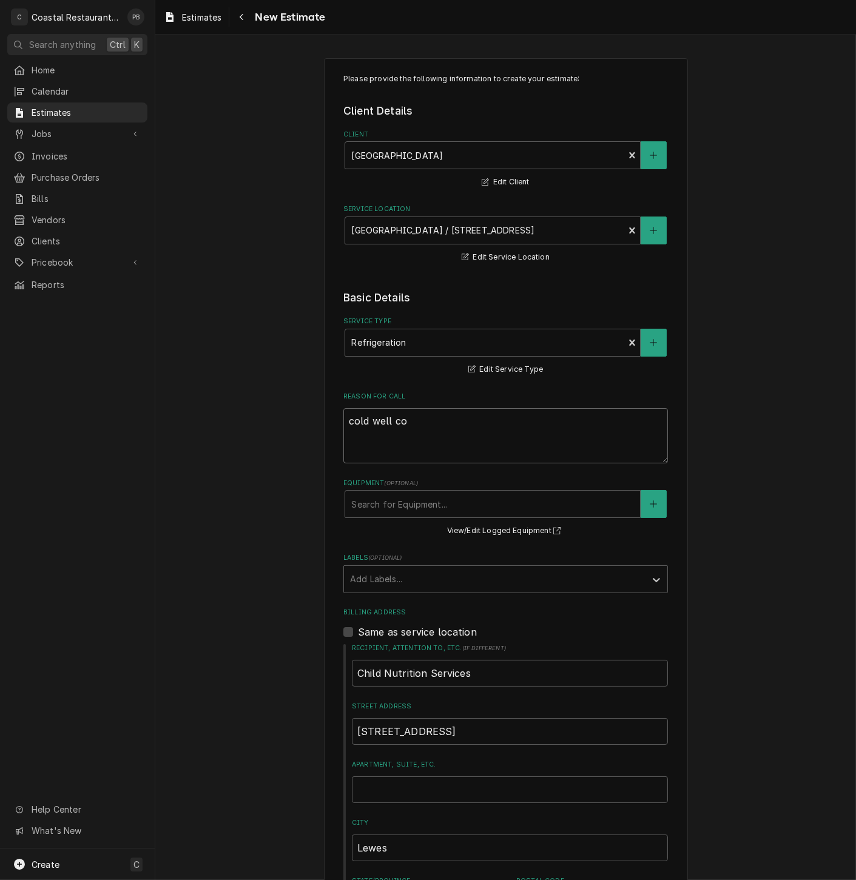
type textarea "cold well con"
type textarea "x"
type textarea "cold well cond"
type textarea "x"
type textarea "cold well conde"
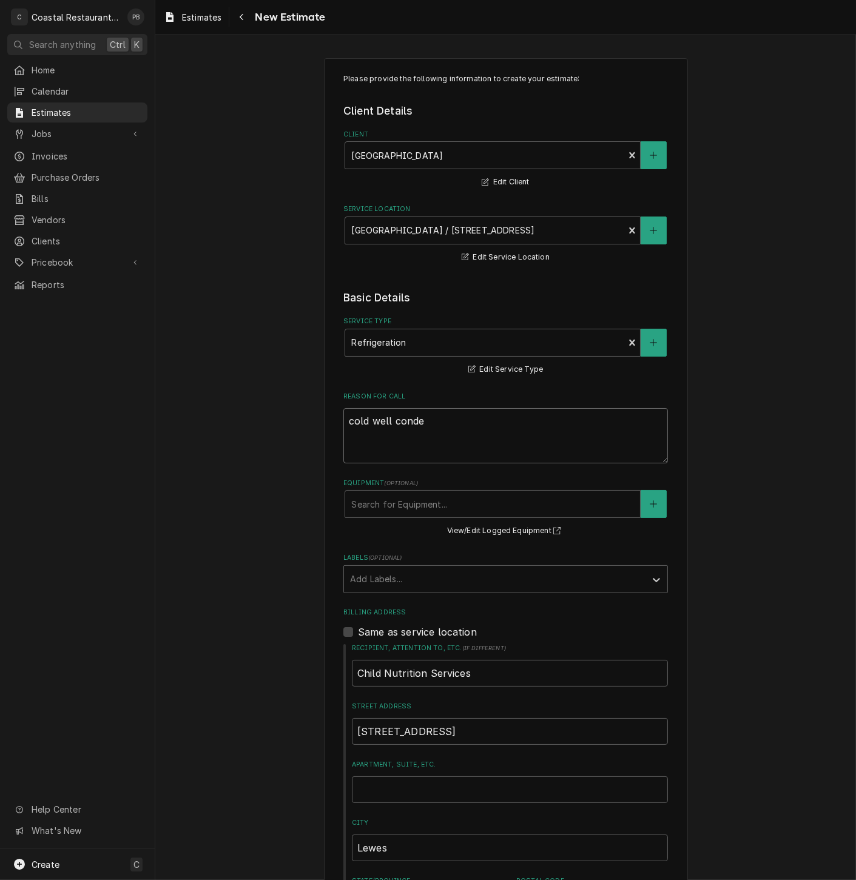
type textarea "x"
type textarea "cold well conden"
type textarea "x"
type textarea "cold well condens"
type textarea "x"
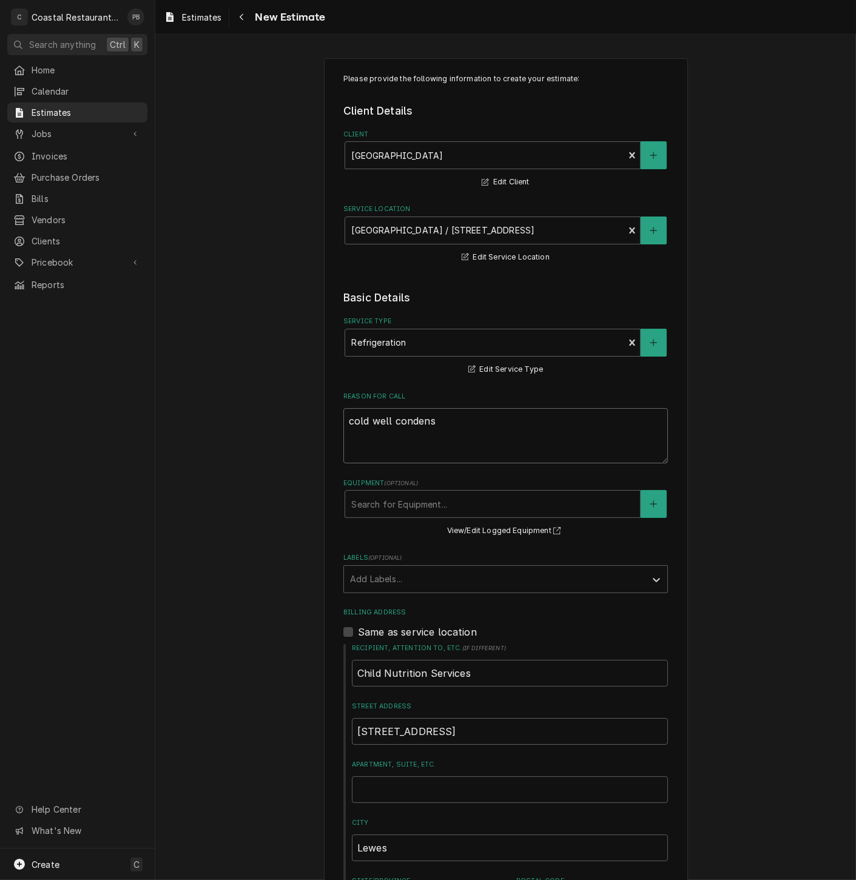
type textarea "cold well condensi"
type textarea "x"
type textarea "cold well condensin"
type textarea "x"
type textarea "cold well condensing"
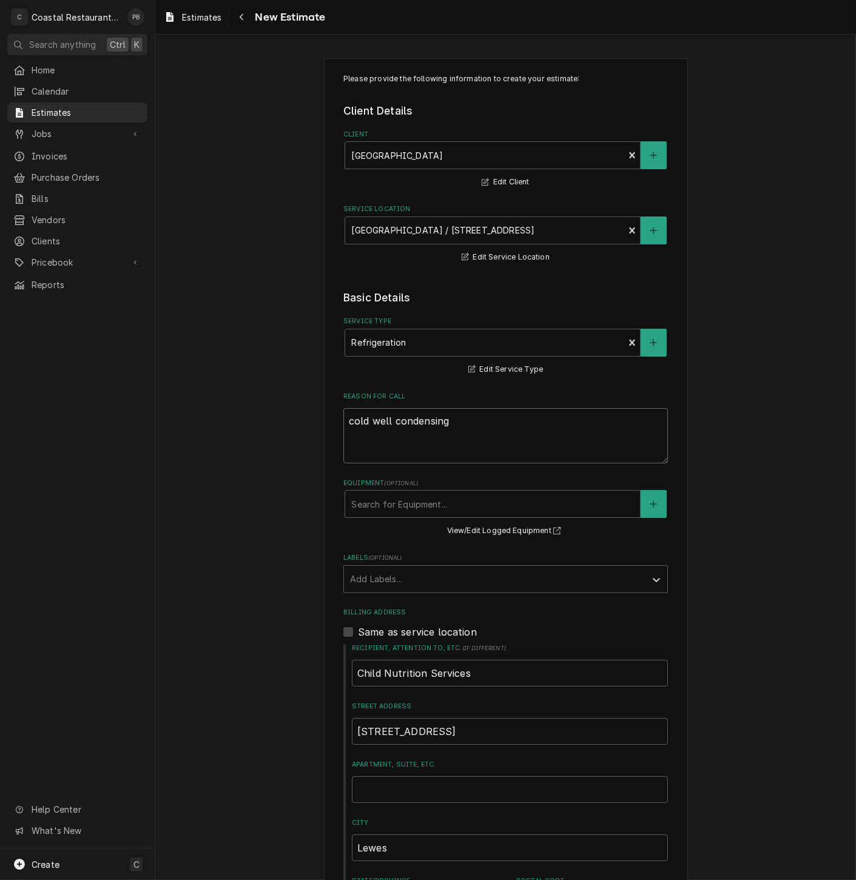
type textarea "x"
type textarea "cold well condensing"
type textarea "x"
type textarea "cold well condensing u"
type textarea "x"
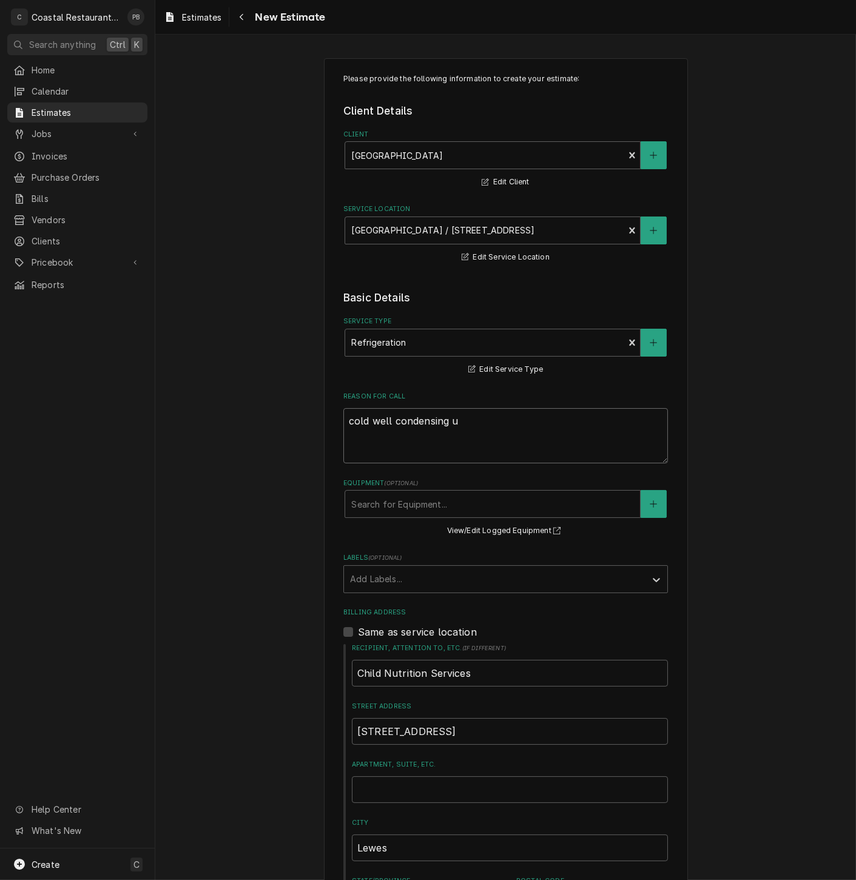
type textarea "cold well condensing un"
type textarea "x"
type textarea "cold well condensing uni"
type textarea "x"
type textarea "cold well condensing unit"
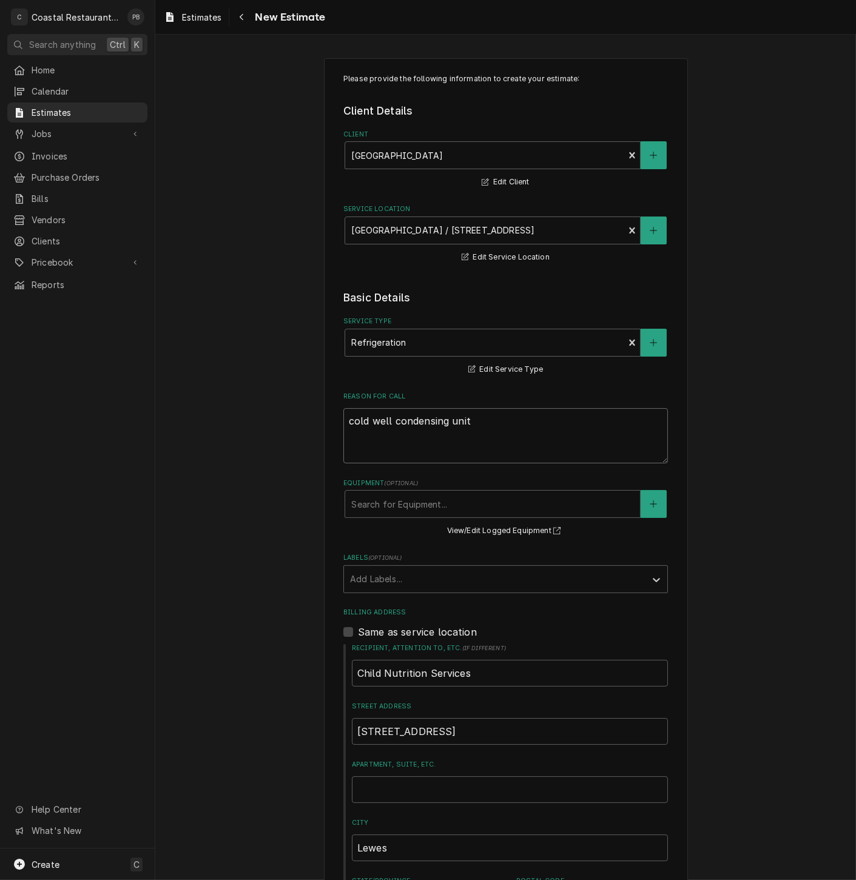
type textarea "x"
type textarea "cold well condensing unit"
type textarea "x"
type textarea "cold well condensing unit m"
type textarea "x"
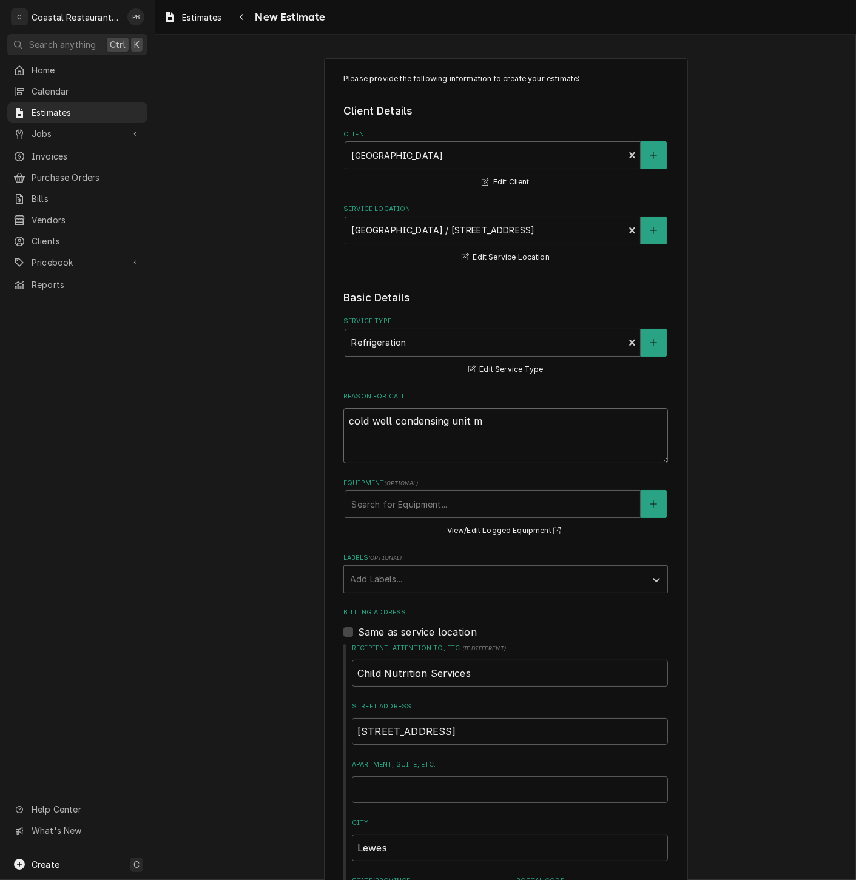
type textarea "cold well condensing unit ma"
type textarea "x"
type textarea "cold well condensing unit mak"
type textarea "x"
type textarea "cold well condensing unit maki"
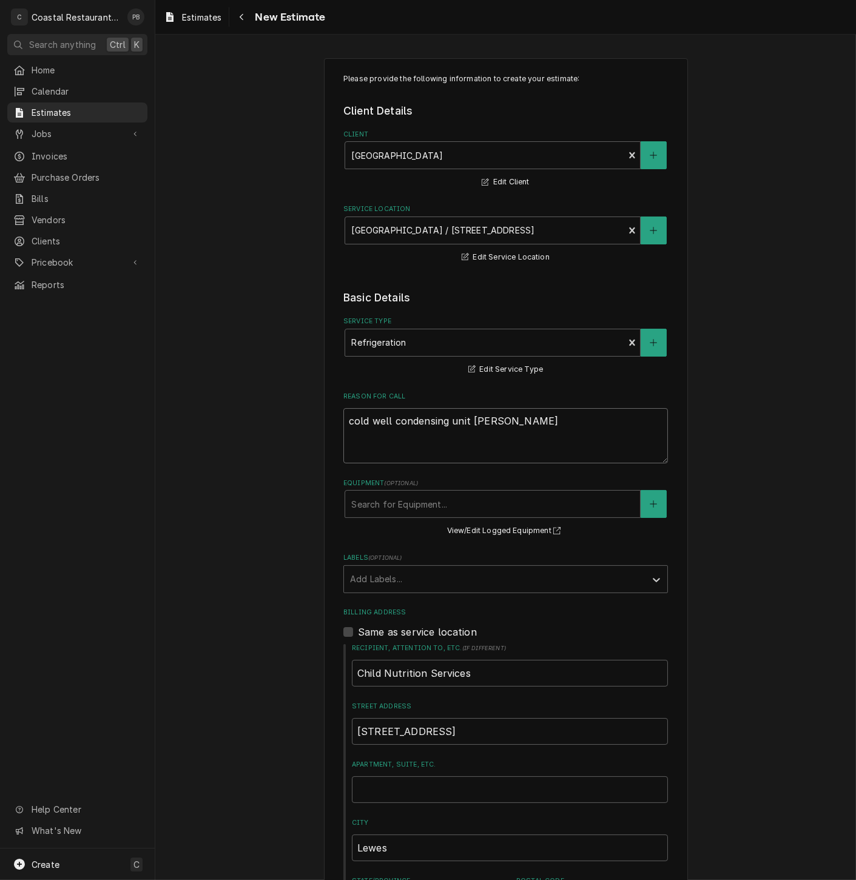
type textarea "x"
type textarea "cold well condensing unit makin"
type textarea "x"
type textarea "cold well condensing unit making"
type textarea "x"
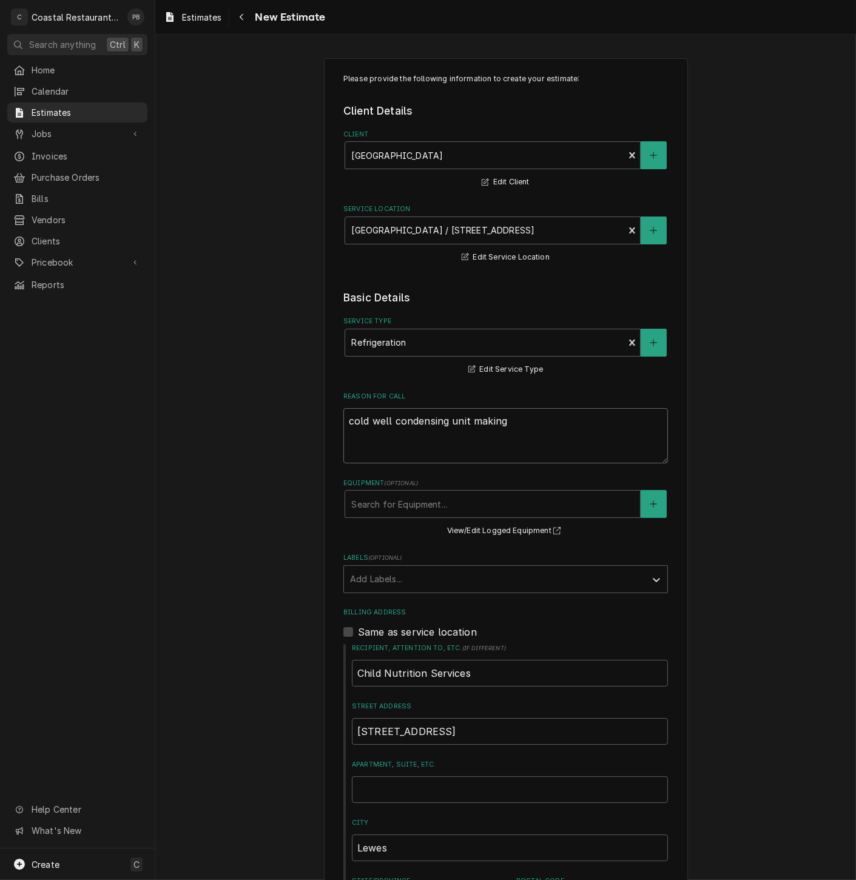
type textarea "cold well condensing unit making s"
type textarea "x"
type textarea "cold well condensing unit making sq"
type textarea "x"
type textarea "cold well condensing unit making squ"
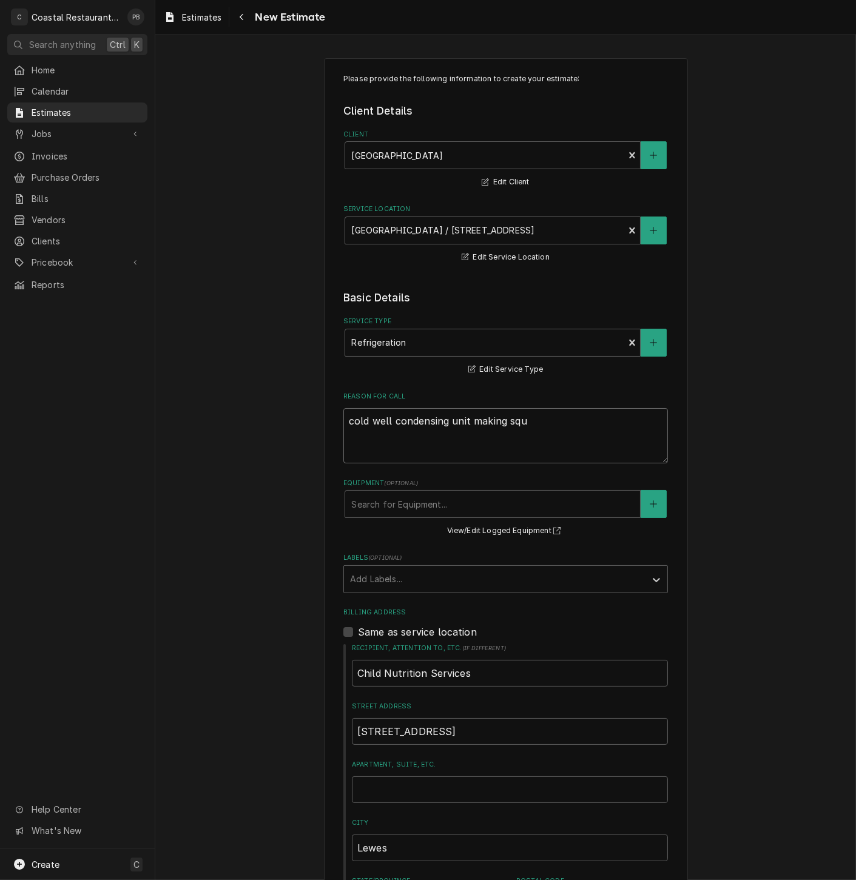
type textarea "x"
type textarea "cold well condensing unit making sque"
type textarea "x"
type textarea "cold well condensing unit making squee"
type textarea "x"
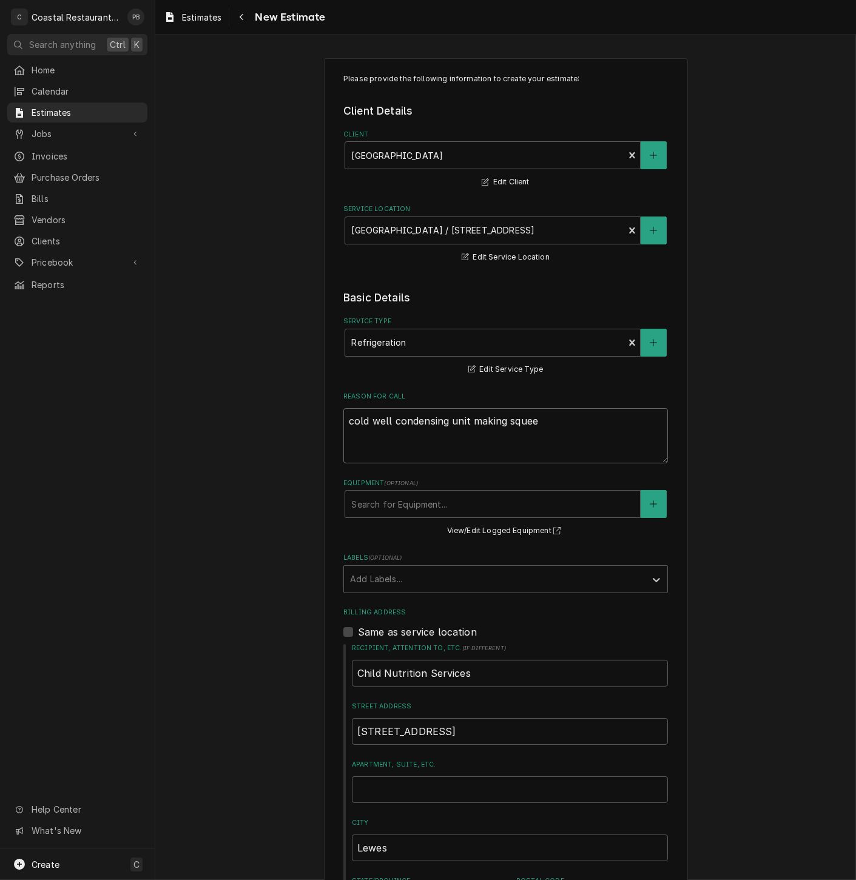
type textarea "cold well condensing unit making squeel"
type textarea "x"
type textarea "cold well condensing unit making squeeli"
type textarea "x"
type textarea "cold well condensing unit making squeelin"
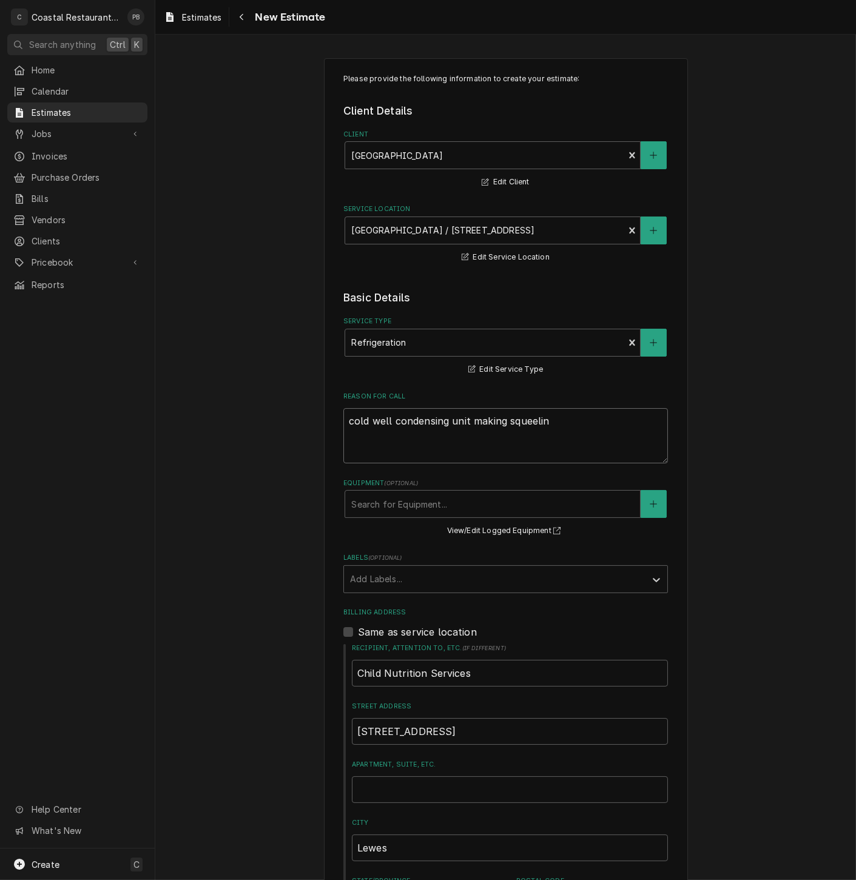
type textarea "x"
type textarea "cold well condensing unit making squeeling"
type textarea "x"
type textarea "cold well condensing unit making squeeling s"
type textarea "x"
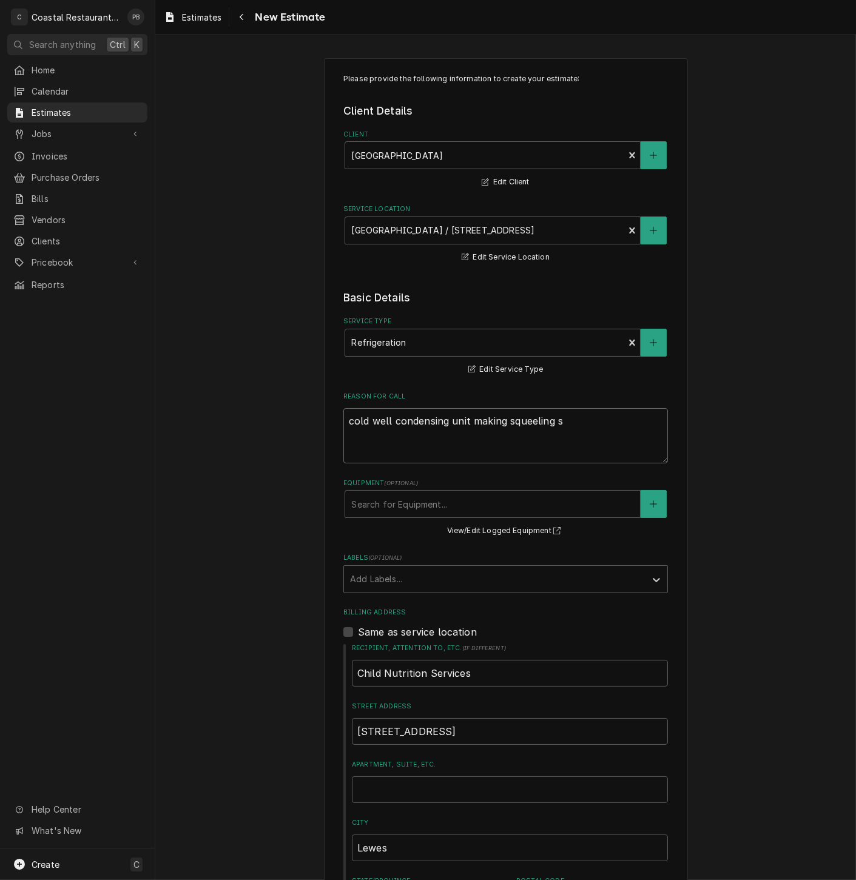
type textarea "cold well condensing unit making squeeling so"
type textarea "x"
type textarea "cold well condensing unit making squeeling sou"
type textarea "x"
type textarea "cold well condensing unit making squeeling soun"
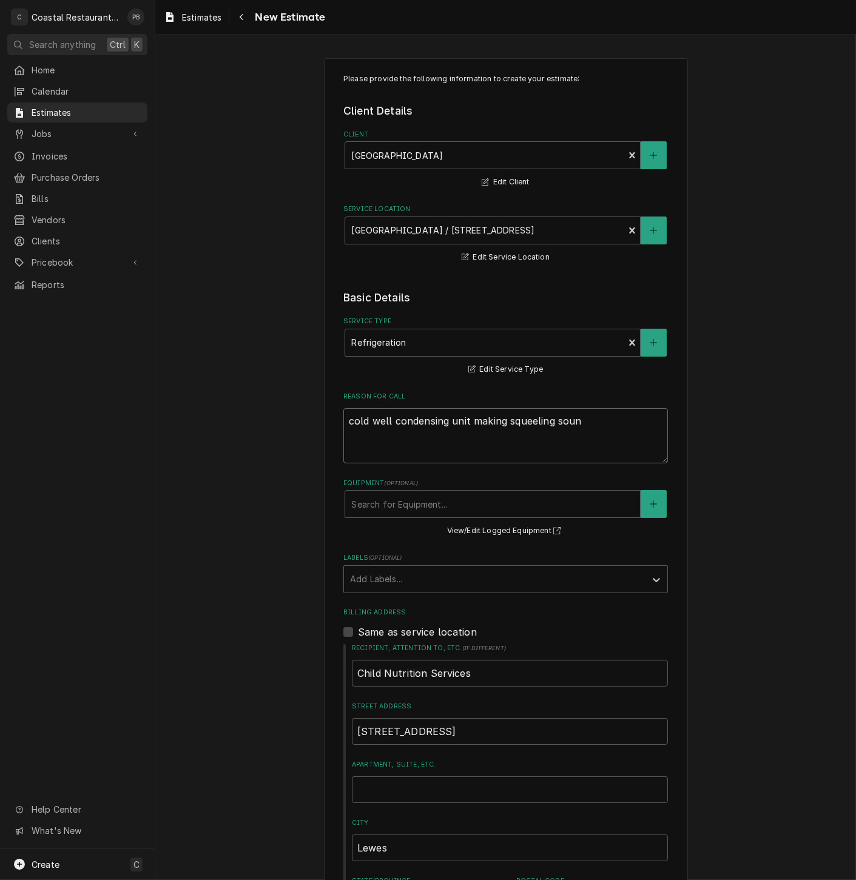
type textarea "x"
type textarea "cold well condensing unit making squeeling sound"
type textarea "x"
type textarea "cold well condensing unit making squeeling sound"
type textarea "x"
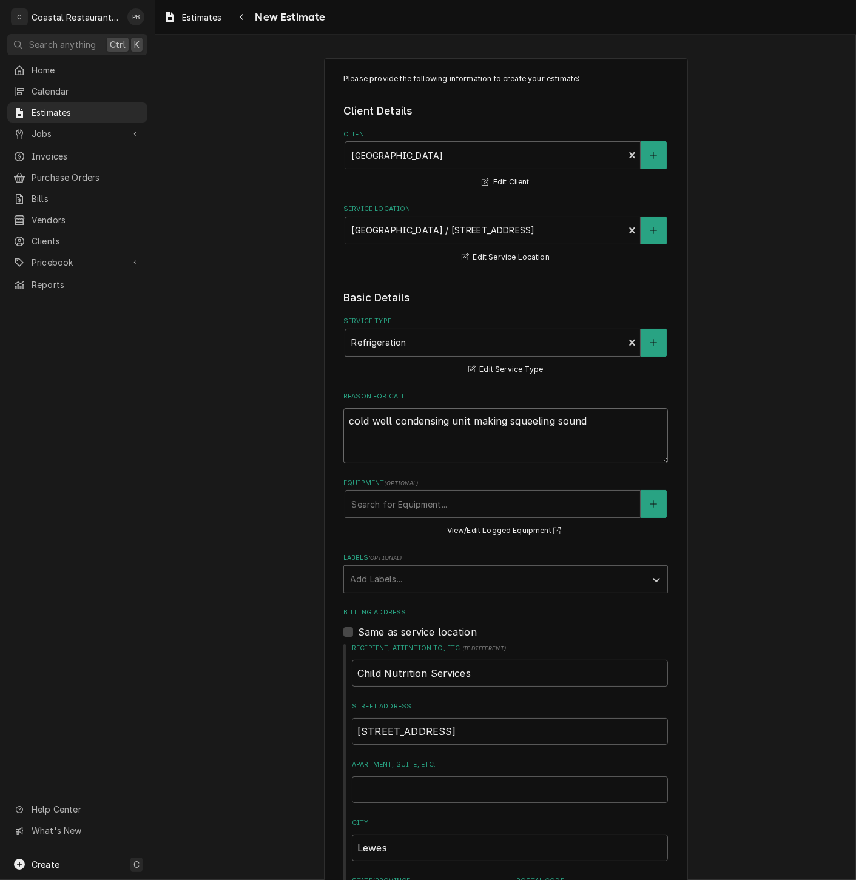
type textarea "cold well condensing unit making squeeling sound w"
type textarea "x"
type textarea "cold well condensing unit making squeeling sound wh"
type textarea "x"
type textarea "cold well condensing unit making squeeling sound whi"
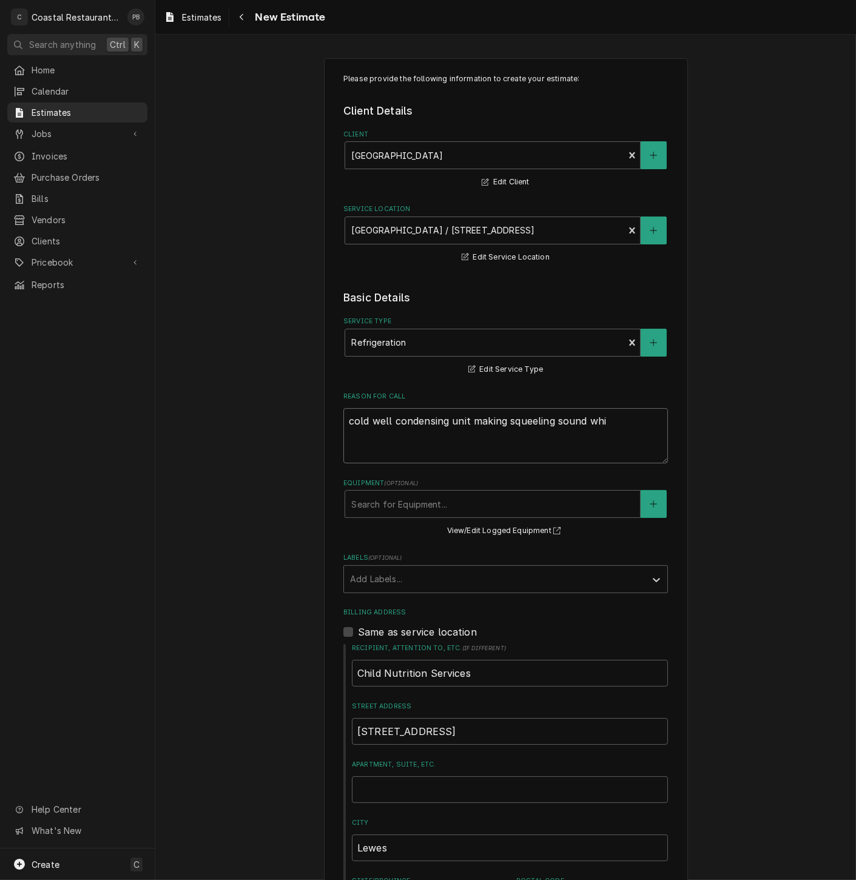
type textarea "x"
type textarea "cold well condensing unit making squeeling sound whil"
type textarea "x"
type textarea "cold well condensing unit making squeeling sound whi"
type textarea "x"
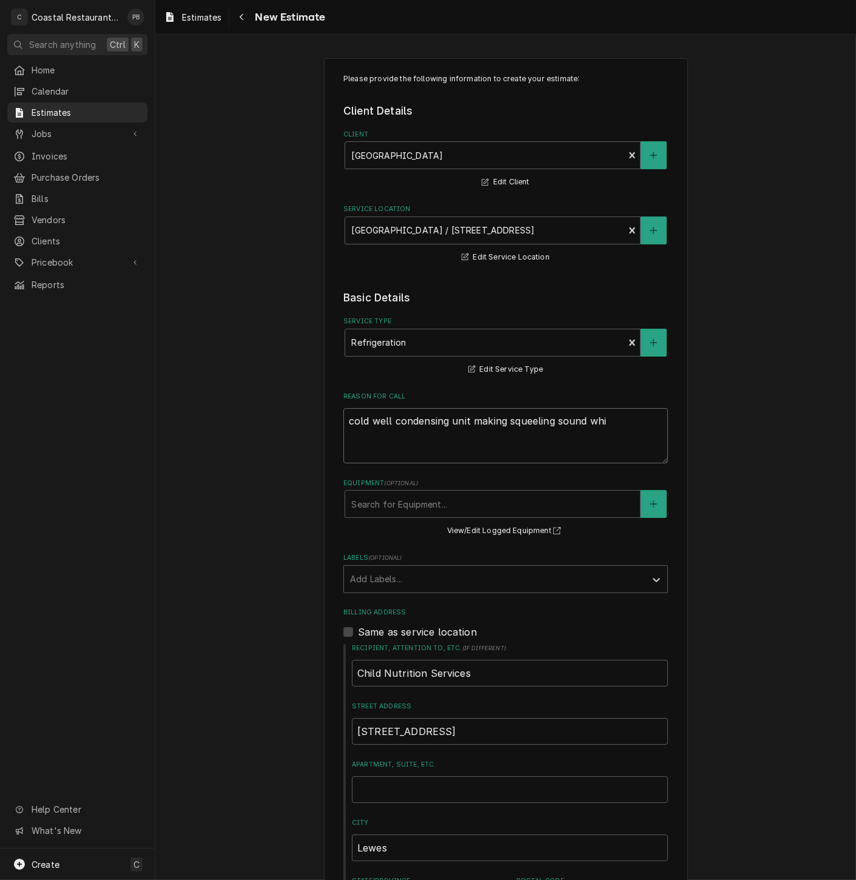
type textarea "cold well condensing unit making squeeling sound wh"
type textarea "x"
type textarea "cold well condensing unit making squeeling sound w"
type textarea "x"
type textarea "cold well condensing unit making squeeling sound"
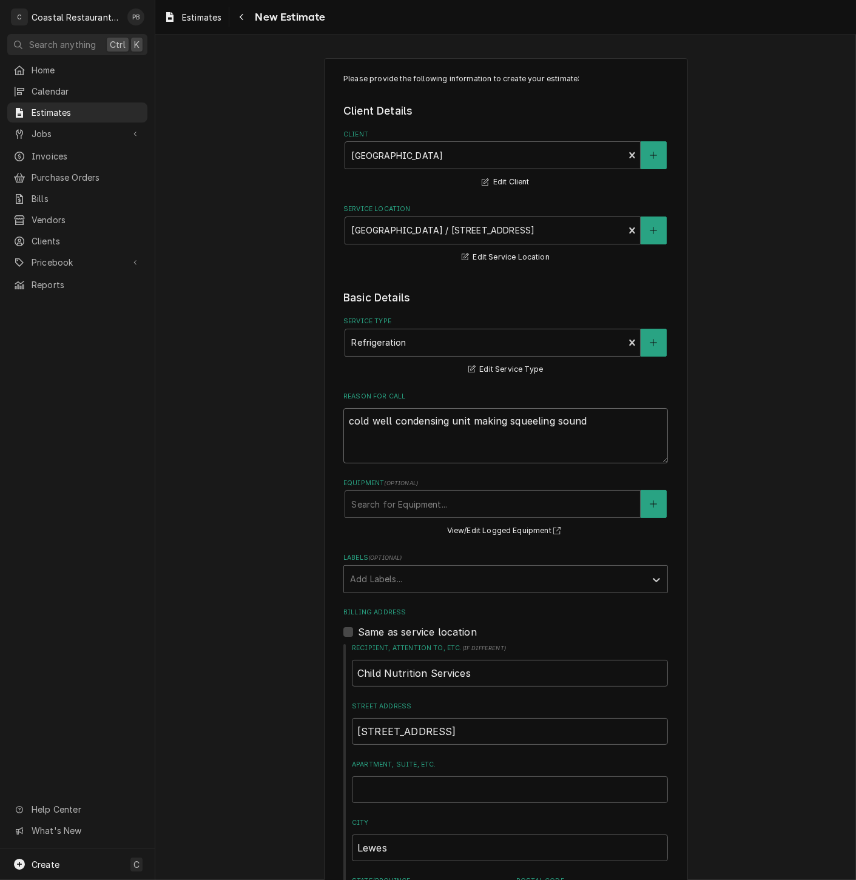
type textarea "x"
type textarea "cold well condensing unit making squeeling sound"
type textarea "x"
type textarea "cold well condensing unit making squeeling soun"
type textarea "x"
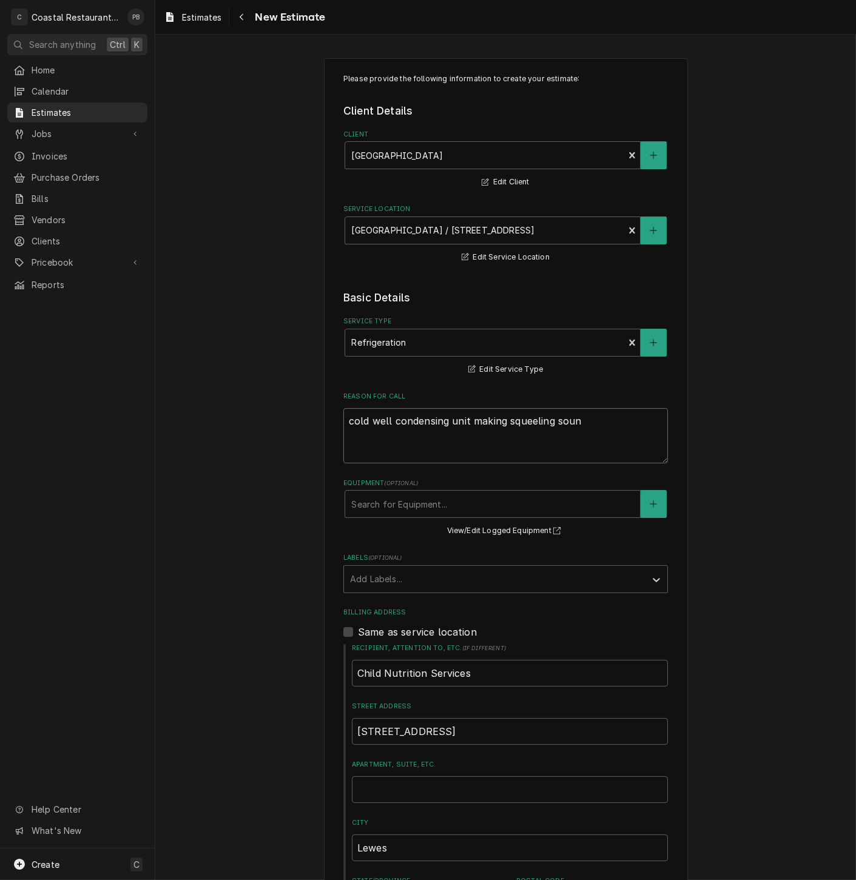
type textarea "cold well condensing unit making squeeling sou"
type textarea "x"
type textarea "cold well condensing unit making squeeling so"
type textarea "x"
type textarea "cold well condensing unit making squeeling s"
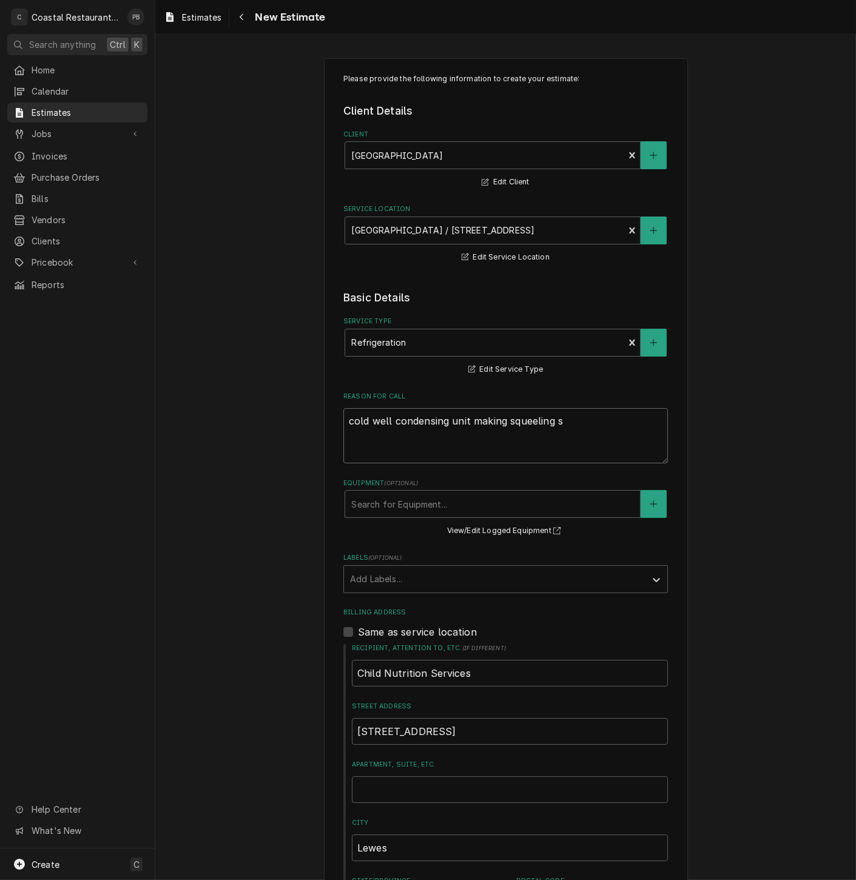
type textarea "x"
type textarea "cold well condensing unit making squeeling"
type textarea "x"
type textarea "cold well condensing unit making squeeling"
type textarea "x"
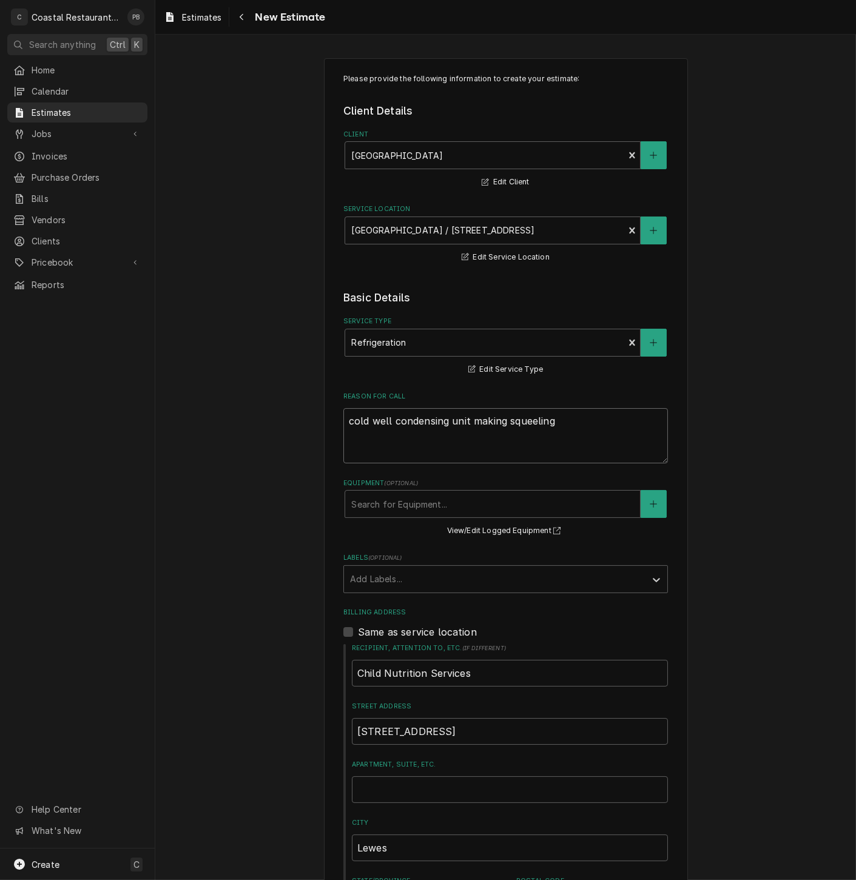
type textarea "cold well condensing unit making squeelin"
type textarea "x"
type textarea "cold well condensing unit making squeeli"
type textarea "x"
type textarea "cold well condensing unit making squee"
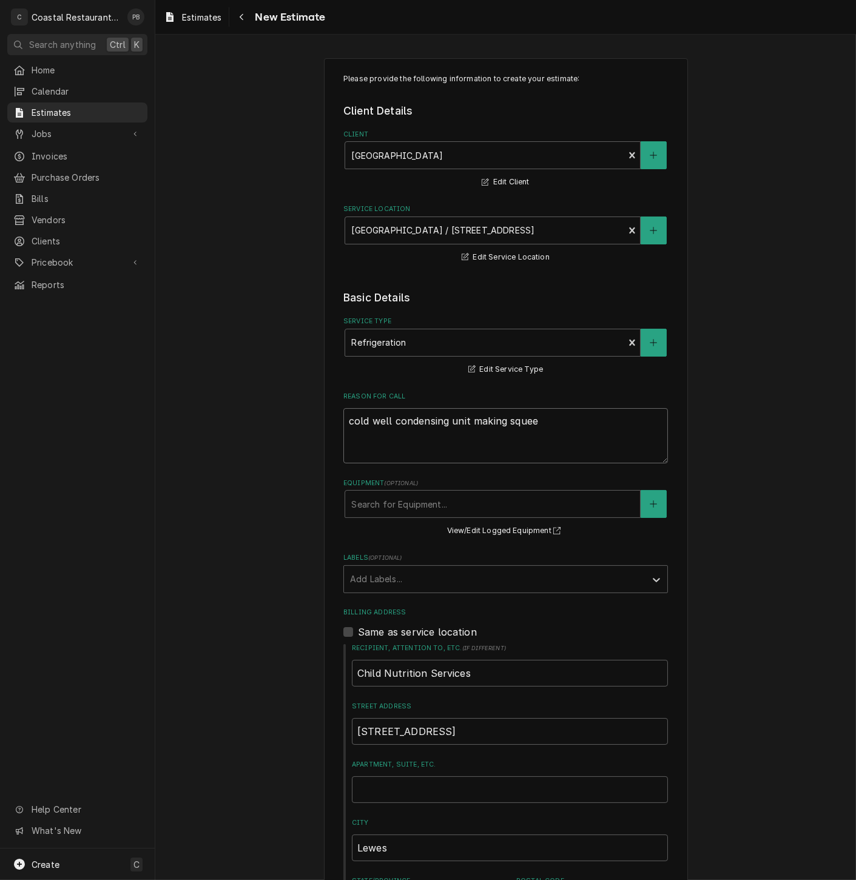
type textarea "x"
type textarea "cold well condensing unit making sque"
type textarea "x"
type textarea "cold well condensing unit making squea"
type textarea "x"
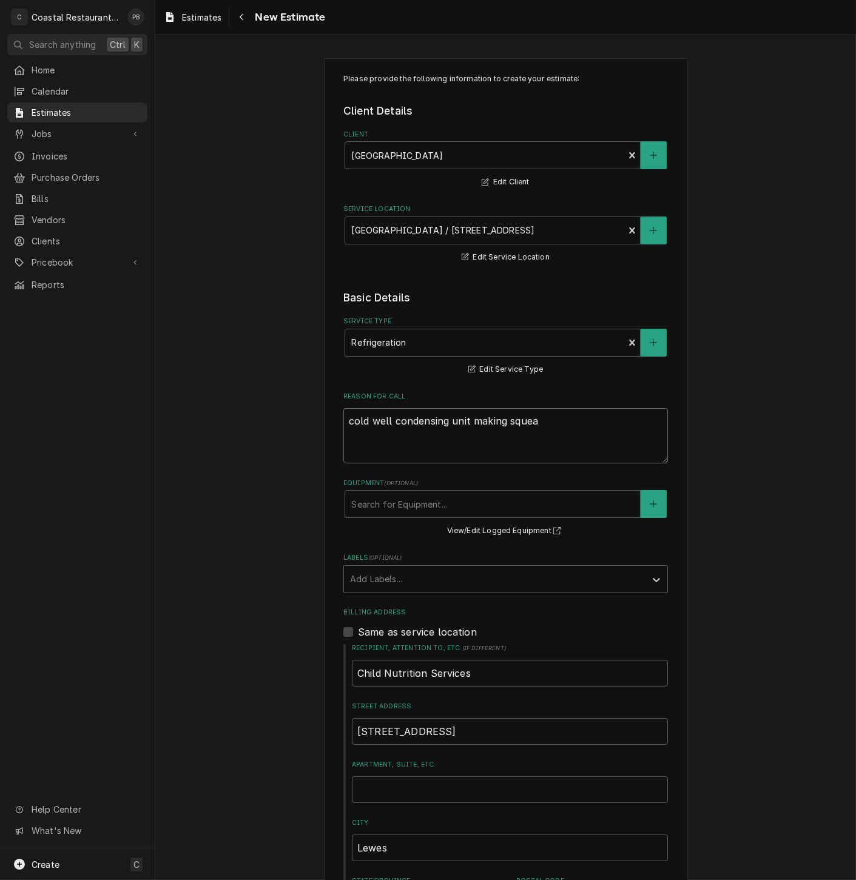
type textarea "cold well condensing unit making squeal"
type textarea "x"
type textarea "cold well condensing unit making squeali"
type textarea "x"
type textarea "cold well condensing unit making squealin"
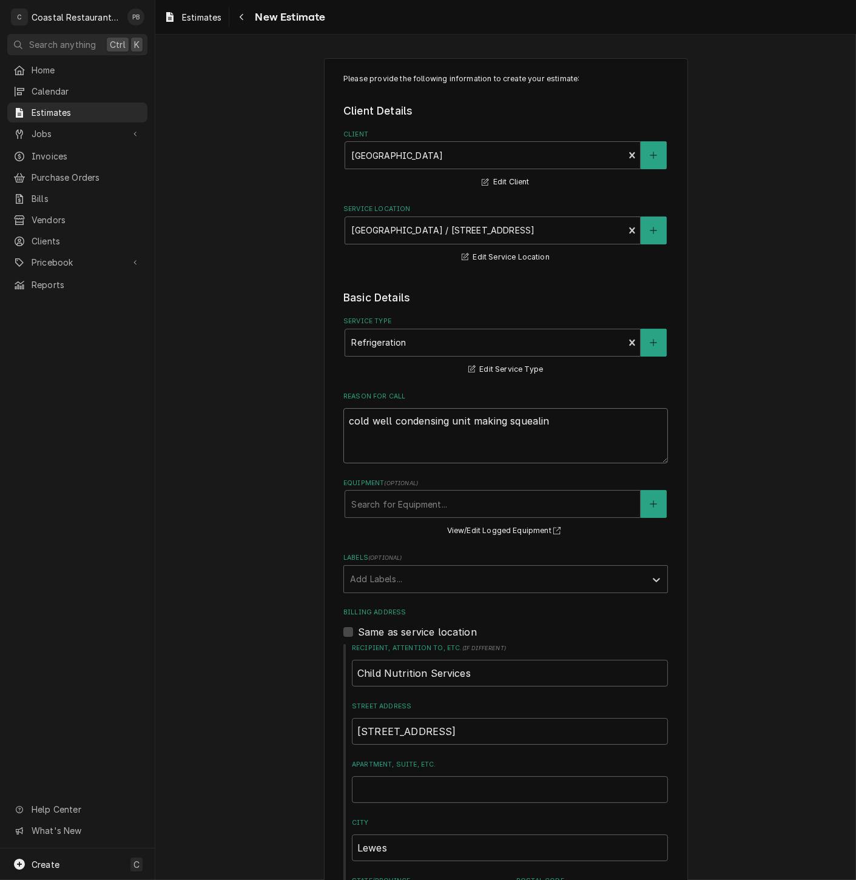
type textarea "x"
type textarea "cold well condensing unit making squealing"
type textarea "x"
type textarea "cold well condensing unit making squealing s"
type textarea "x"
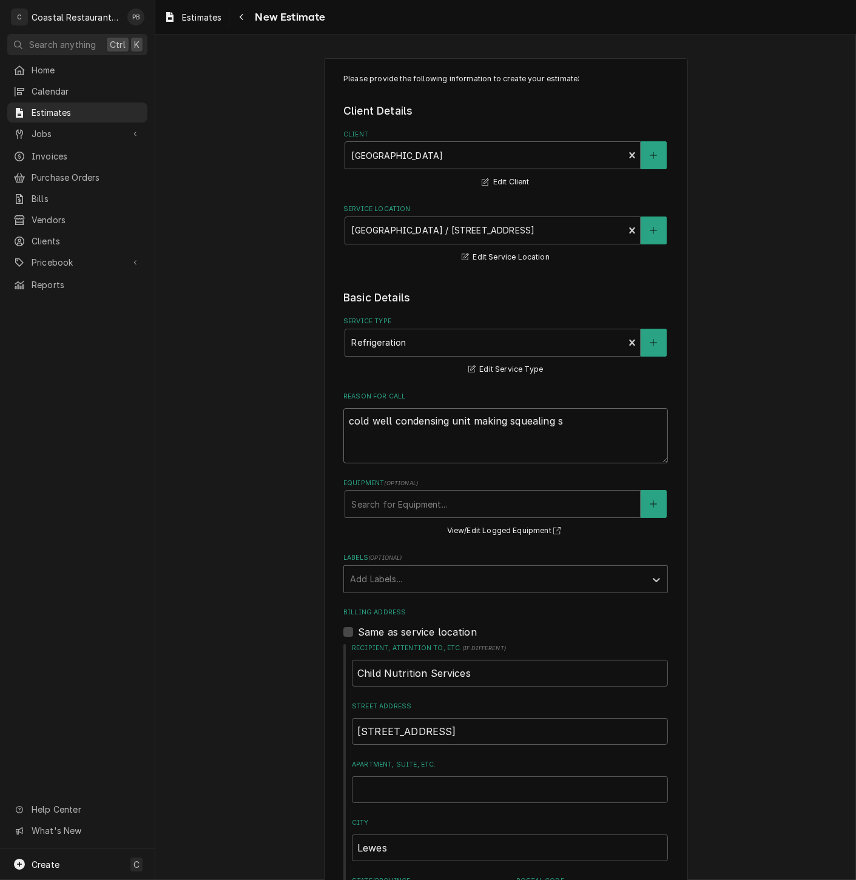
type textarea "cold well condensing unit making squealing so"
type textarea "x"
type textarea "cold well condensing unit making squealing sou"
type textarea "x"
type textarea "cold well condensing unit making squealing soun"
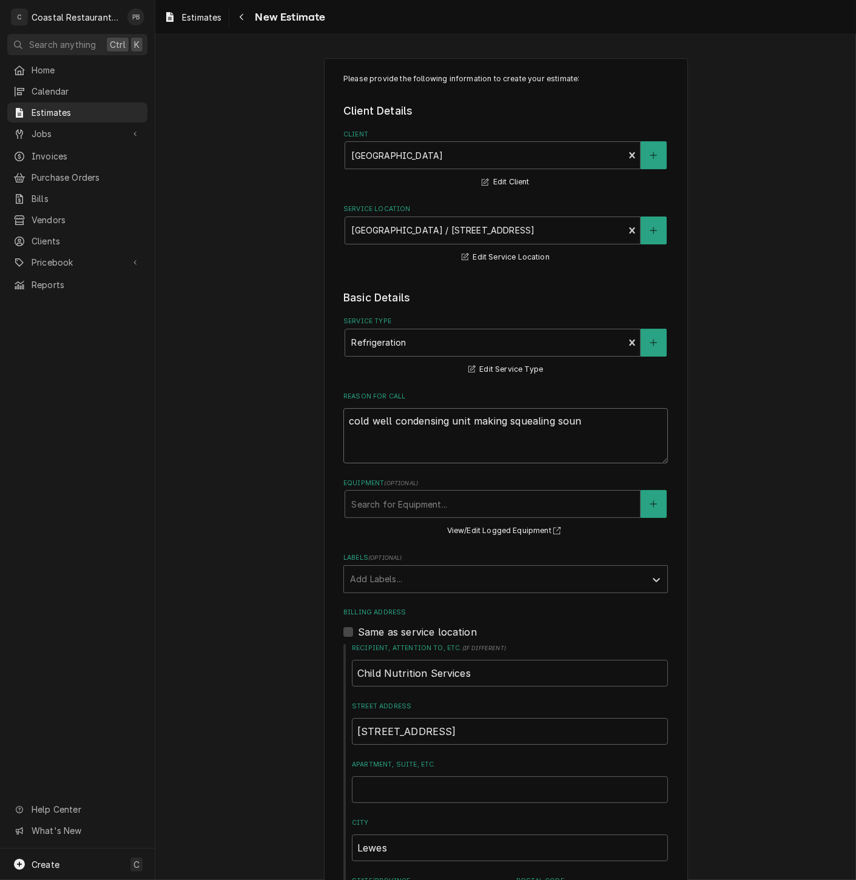
type textarea "x"
type textarea "cold well condensing unit making squealing sound"
type textarea "x"
type textarea "cold well condensing unit making squealing sound w"
type textarea "x"
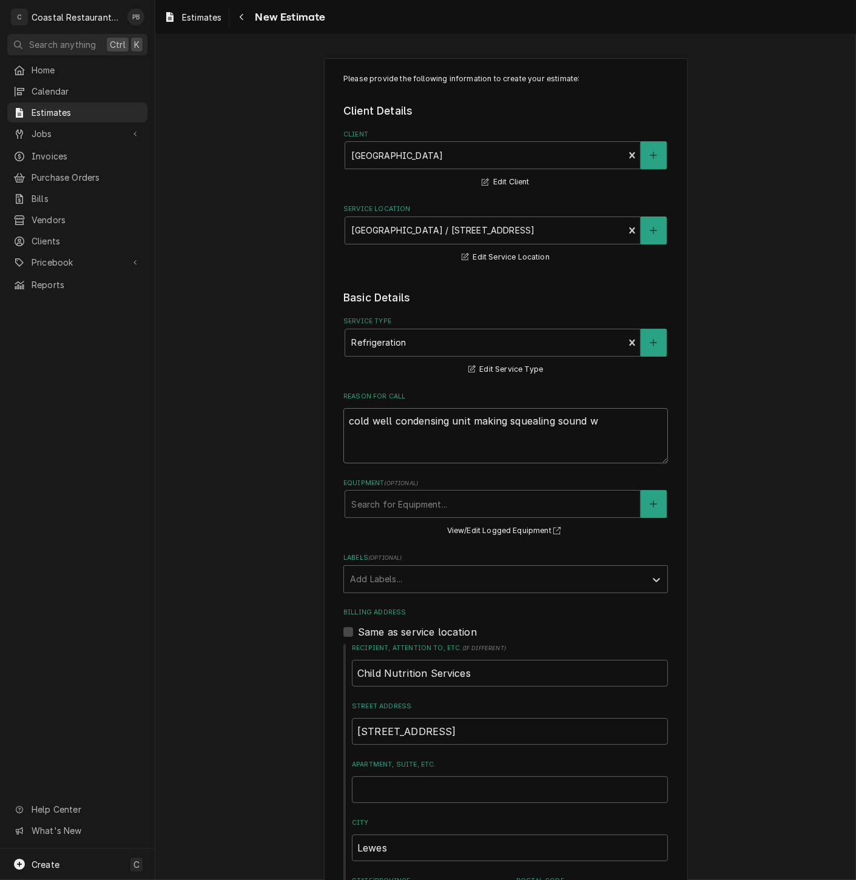
type textarea "cold well condensing unit making squealing sound wh"
type textarea "x"
type textarea "cold well condensing unit making squealing sound whi"
type textarea "x"
type textarea "cold well condensing unit making squealing sound while"
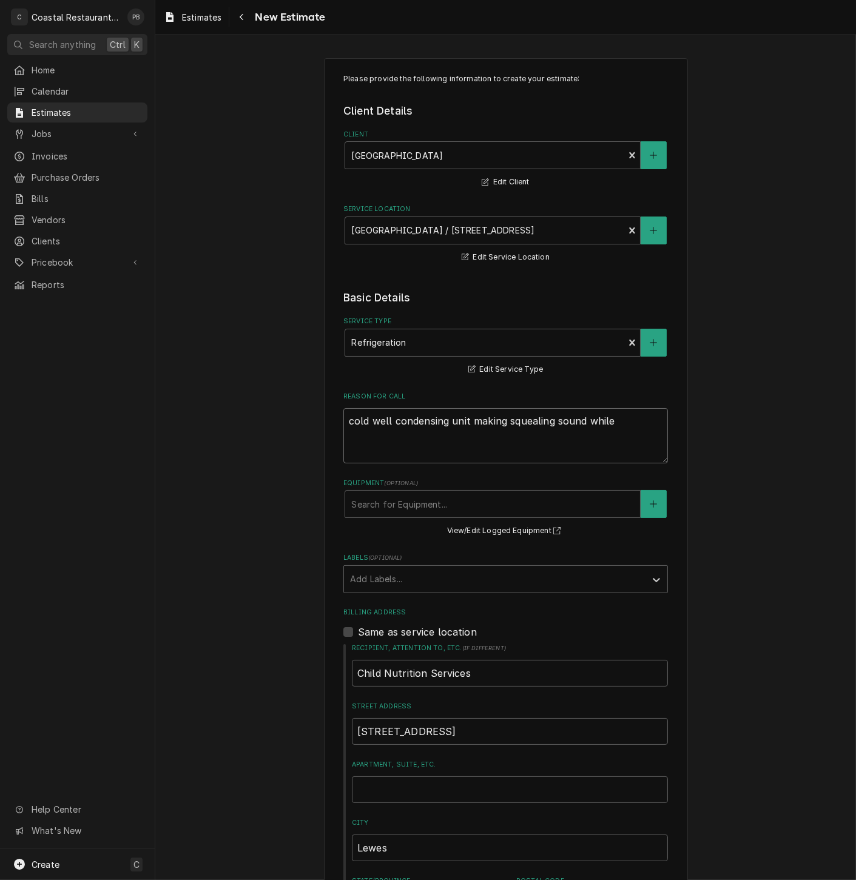
type textarea "x"
type textarea "cold well condensing unit making squealing sound while"
type textarea "x"
type textarea "cold well condensing unit making squealing sound while r"
type textarea "x"
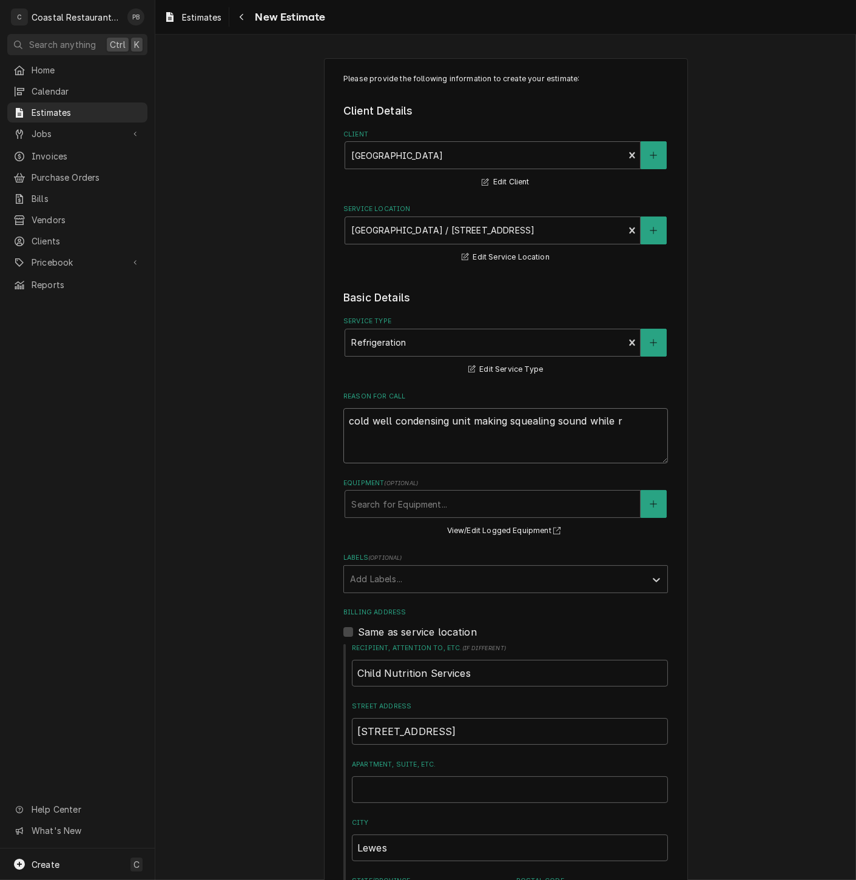
type textarea "cold well condensing unit making squealing sound while ru"
type textarea "x"
type textarea "cold well condensing unit making squealing sound while run"
type textarea "x"
type textarea "cold well condensing unit making squealing sound while runn"
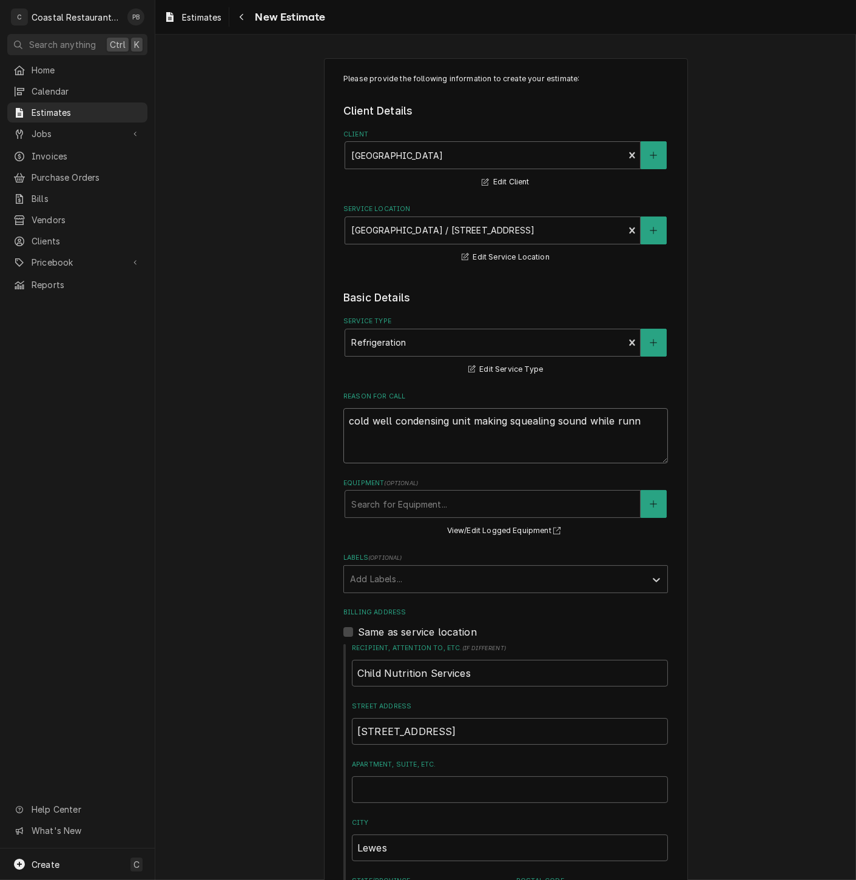
type textarea "x"
type textarea "cold well condensing unit making squealing sound while runni"
type textarea "x"
type textarea "cold well condensing unit making squealing sound while runnin"
type textarea "x"
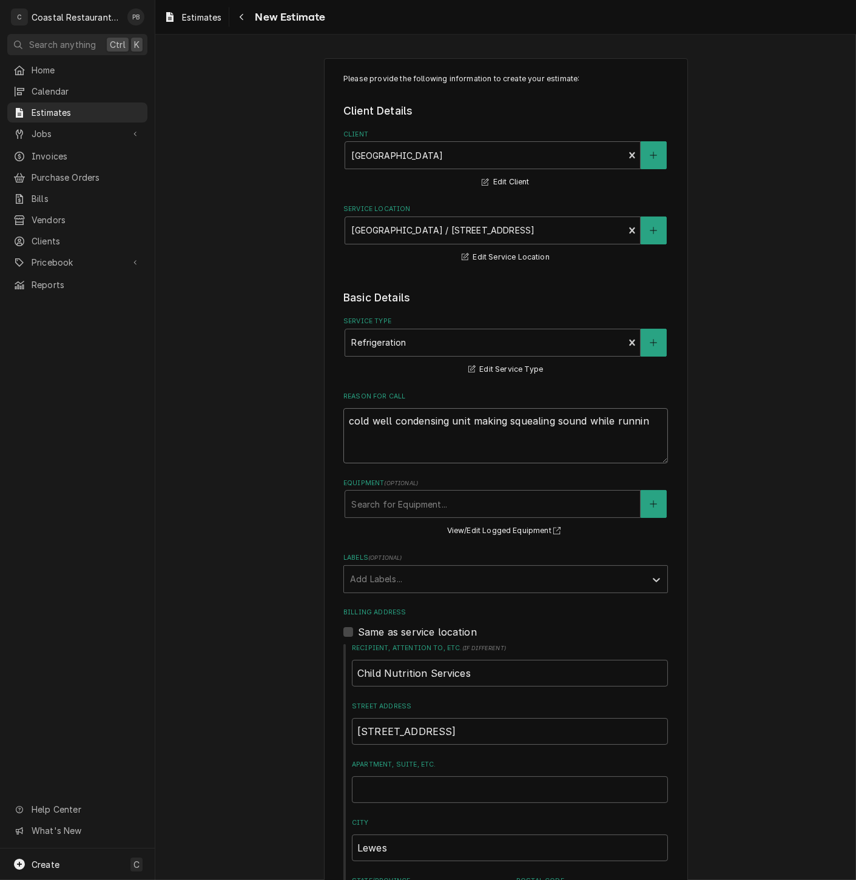
type textarea "cold well condensing unit making squealing sound while running"
type textarea "x"
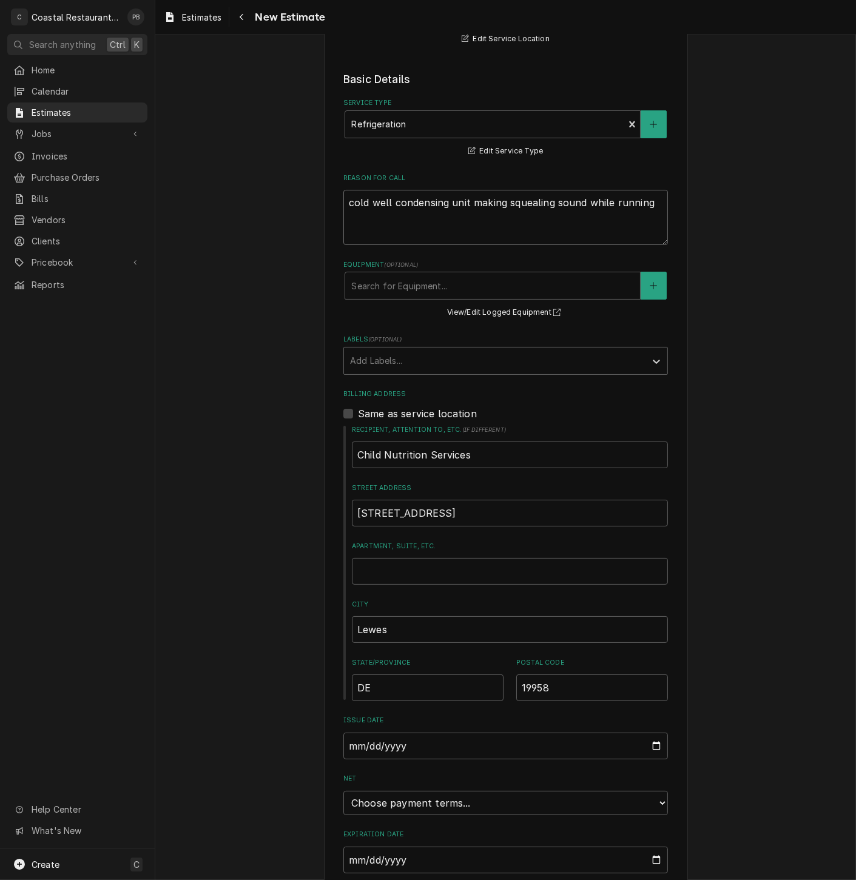
scroll to position [311, 0]
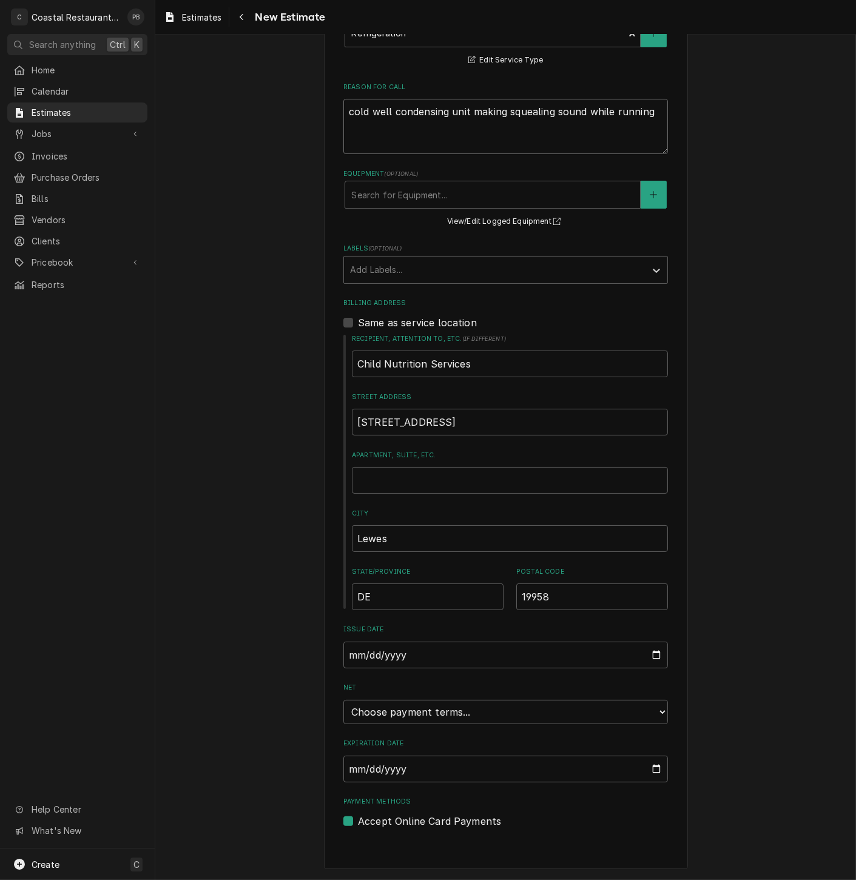
type textarea "cold well condensing unit making squealing sound while running"
click at [811, 380] on div "Please provide the following information to create your estimate: Client Detail…" at bounding box center [505, 309] width 701 height 1142
click at [467, 772] on input "Expiration Date" at bounding box center [505, 769] width 325 height 27
click at [652, 715] on select "Choose payment terms... Same Day Net 7 Net 14 Net 21 Net 30 Net 45 Net 60 Net 90" at bounding box center [505, 712] width 325 height 24
type textarea "x"
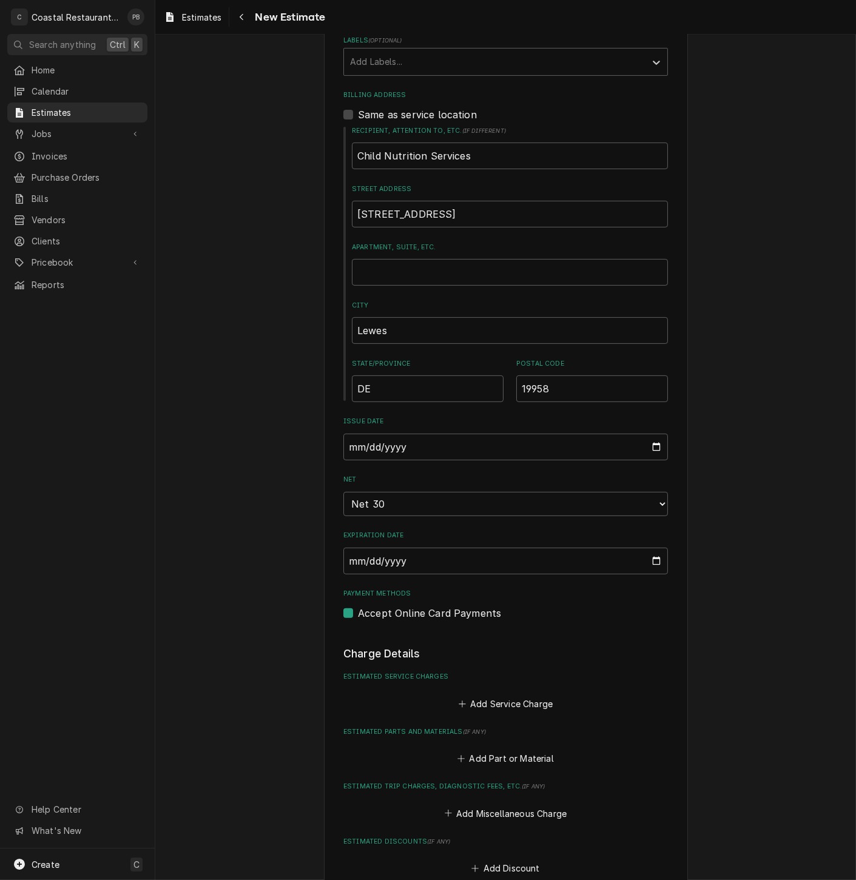
scroll to position [648, 0]
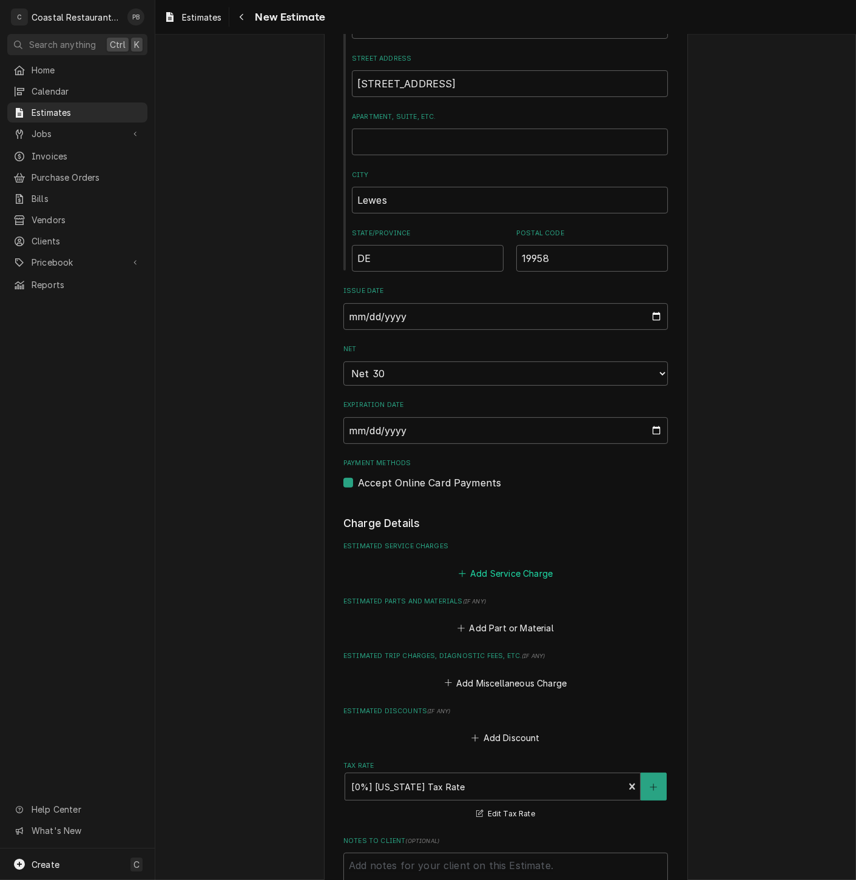
click at [508, 573] on button "Add Service Charge" at bounding box center [505, 573] width 98 height 17
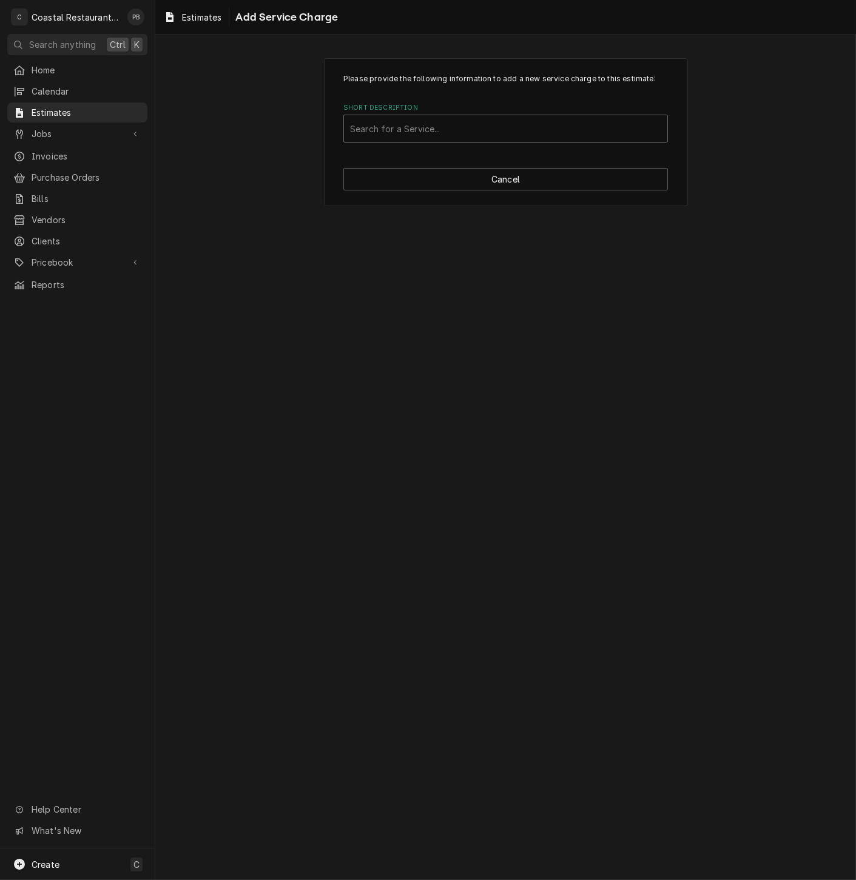
click at [485, 132] on div "Short Description" at bounding box center [505, 129] width 311 height 22
type input "ref"
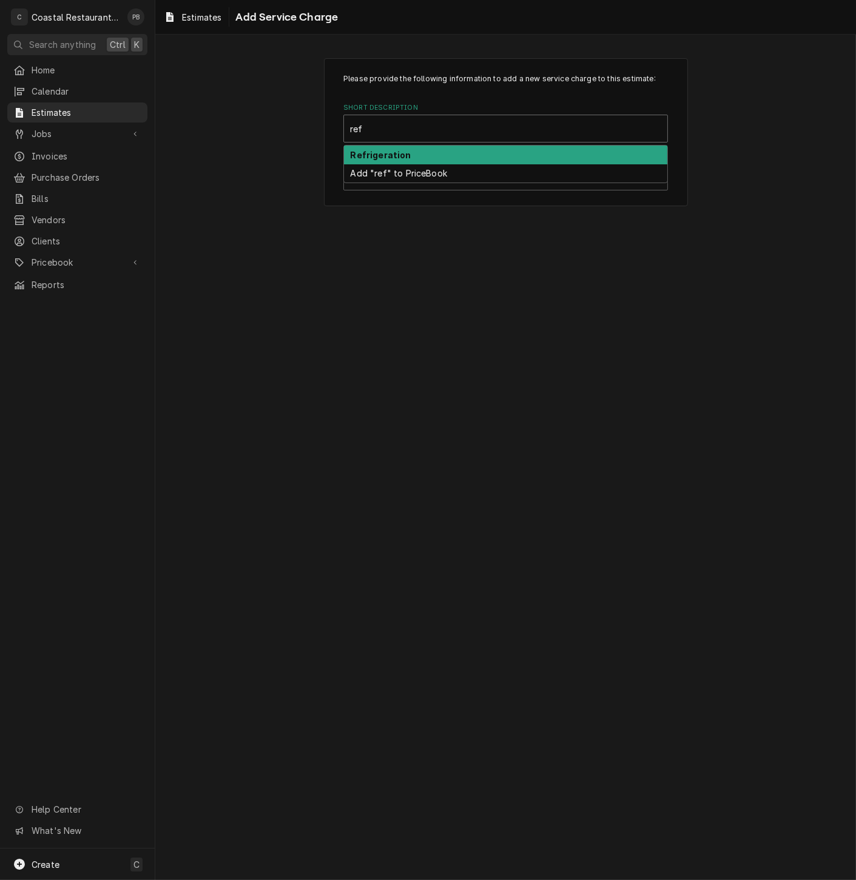
click at [463, 152] on div "Refrigeration" at bounding box center [505, 155] width 323 height 19
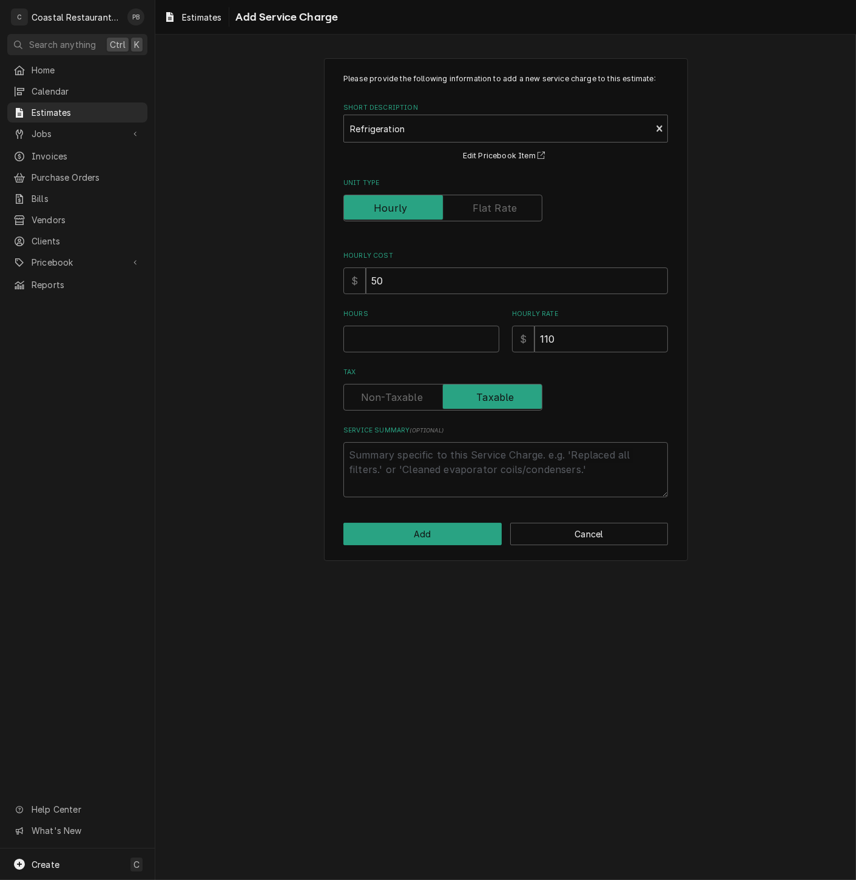
click at [423, 354] on div "Please provide the following information to add a new service charge to this es…" at bounding box center [505, 285] width 325 height 424
click at [421, 334] on input "Hours" at bounding box center [421, 339] width 156 height 27
type textarea "x"
type input "3"
type textarea "x"
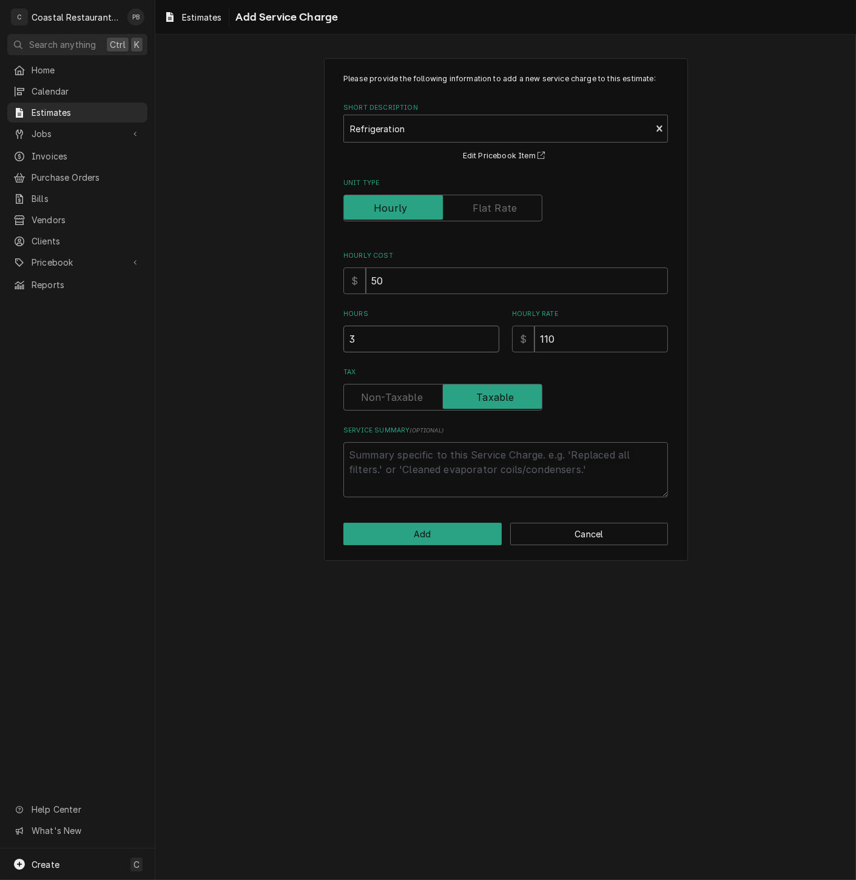
type input "3"
click at [451, 465] on textarea "Service Summary ( optional )" at bounding box center [505, 469] width 325 height 55
type textarea "x"
type textarea "r"
type textarea "x"
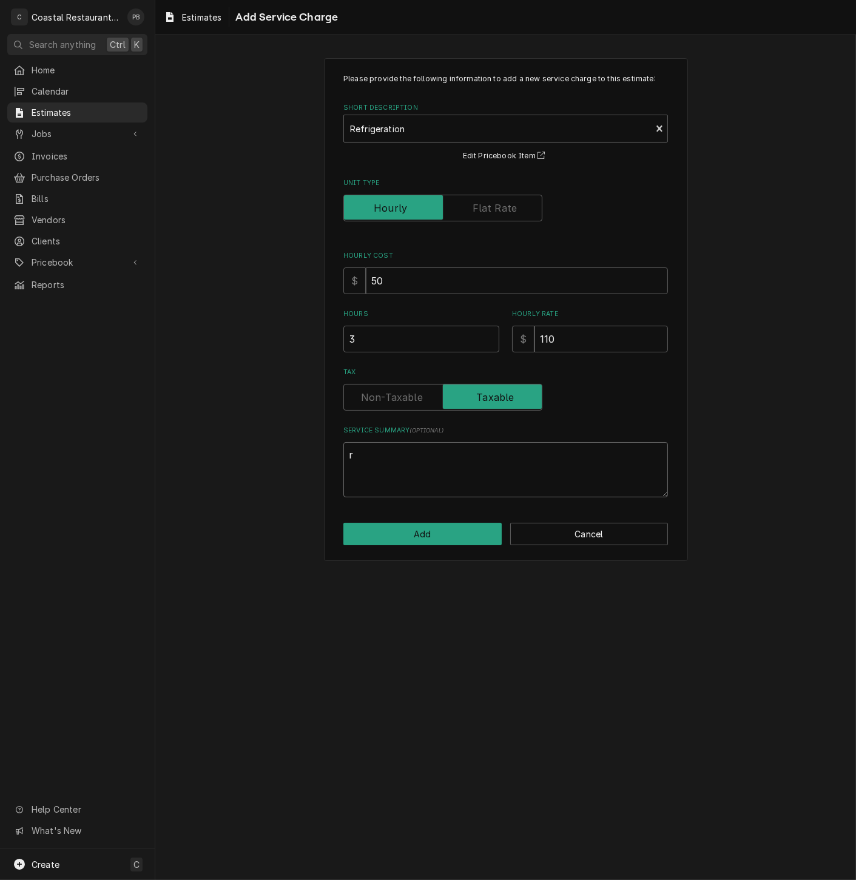
type textarea "re"
type textarea "x"
type textarea "rem"
type textarea "x"
type textarea "remo"
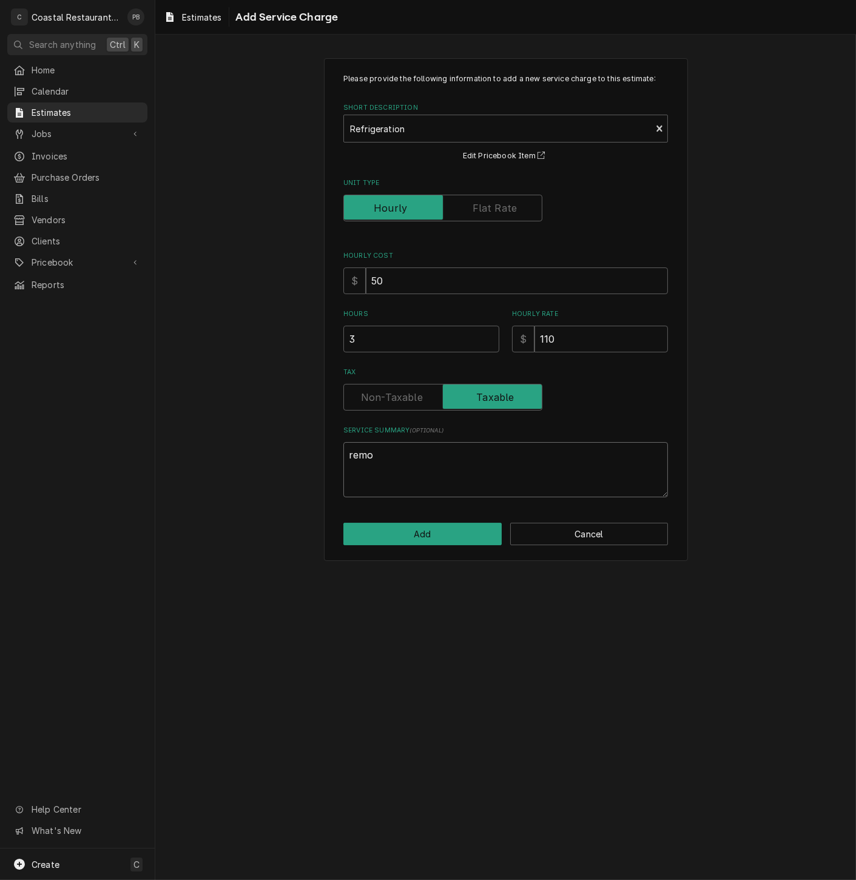
type textarea "x"
type textarea "remov"
type textarea "x"
type textarea "remove"
type textarea "x"
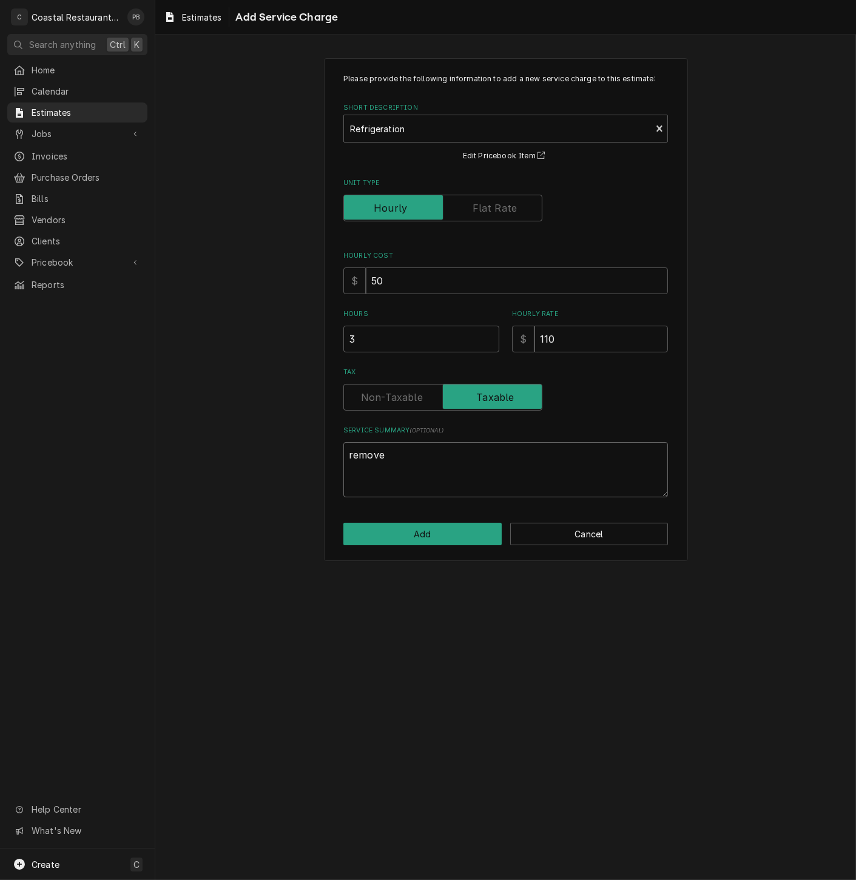
type textarea "remove"
click at [453, 540] on button "Add" at bounding box center [422, 534] width 158 height 22
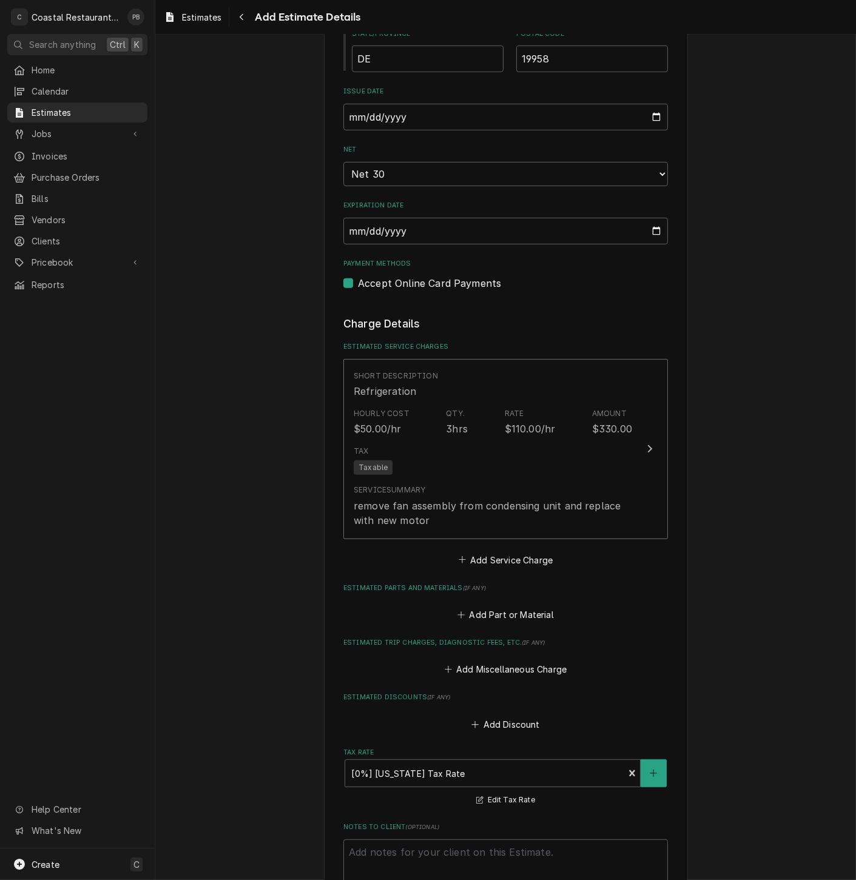
scroll to position [1039, 0]
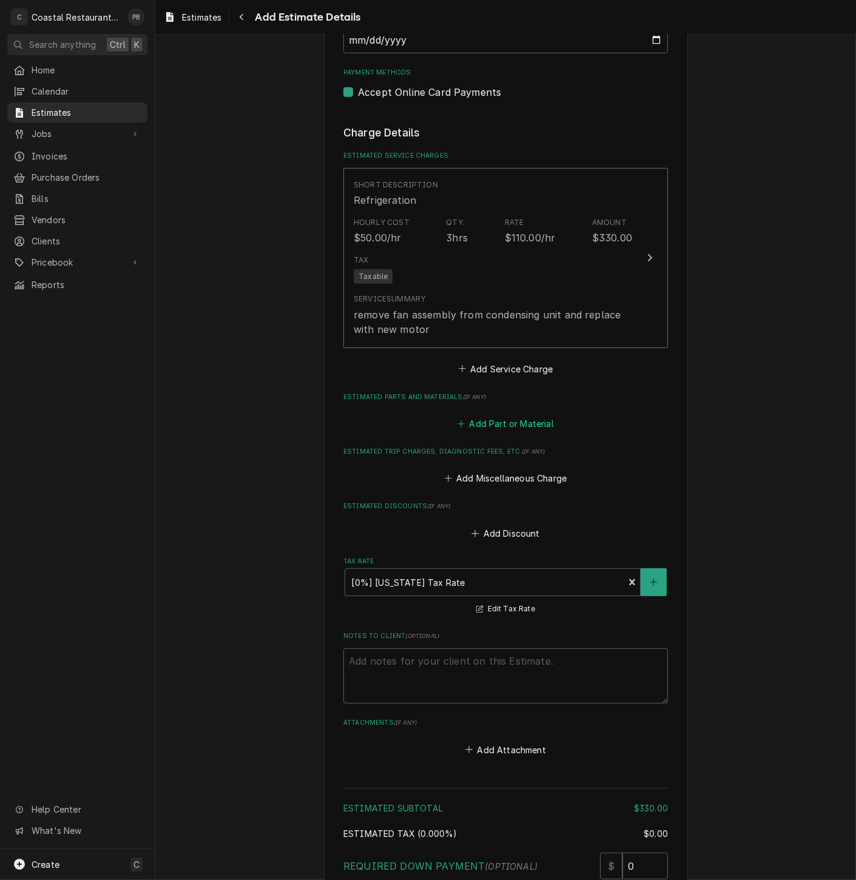
click at [497, 423] on button "Add Part or Material" at bounding box center [506, 423] width 100 height 17
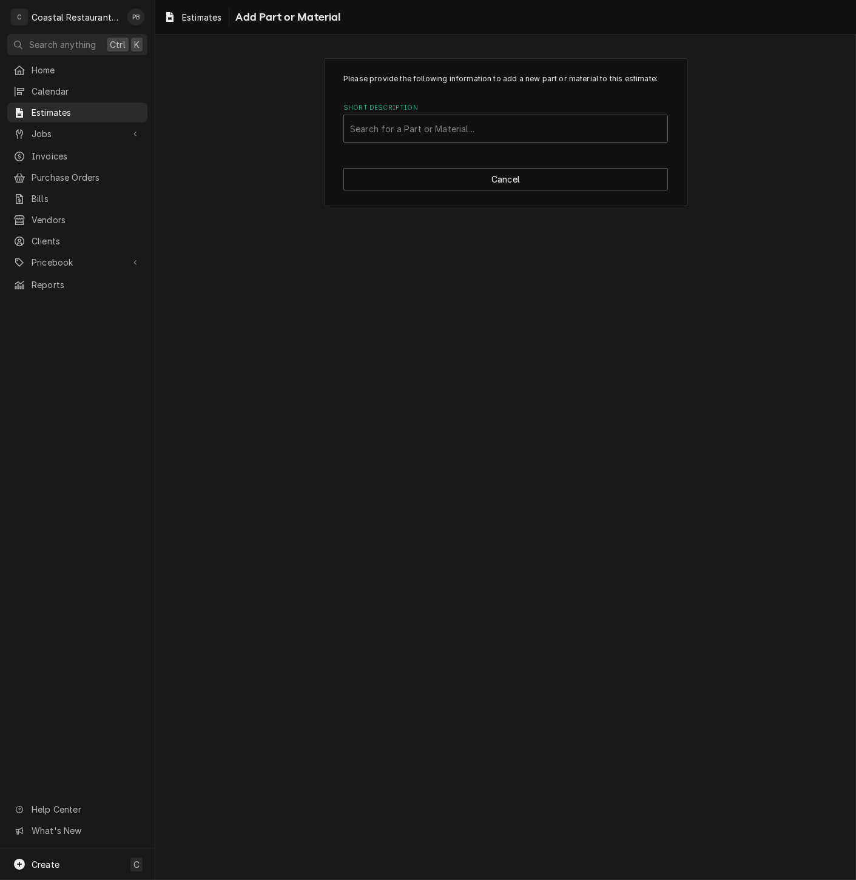
click at [456, 135] on div "Short Description" at bounding box center [505, 129] width 311 height 22
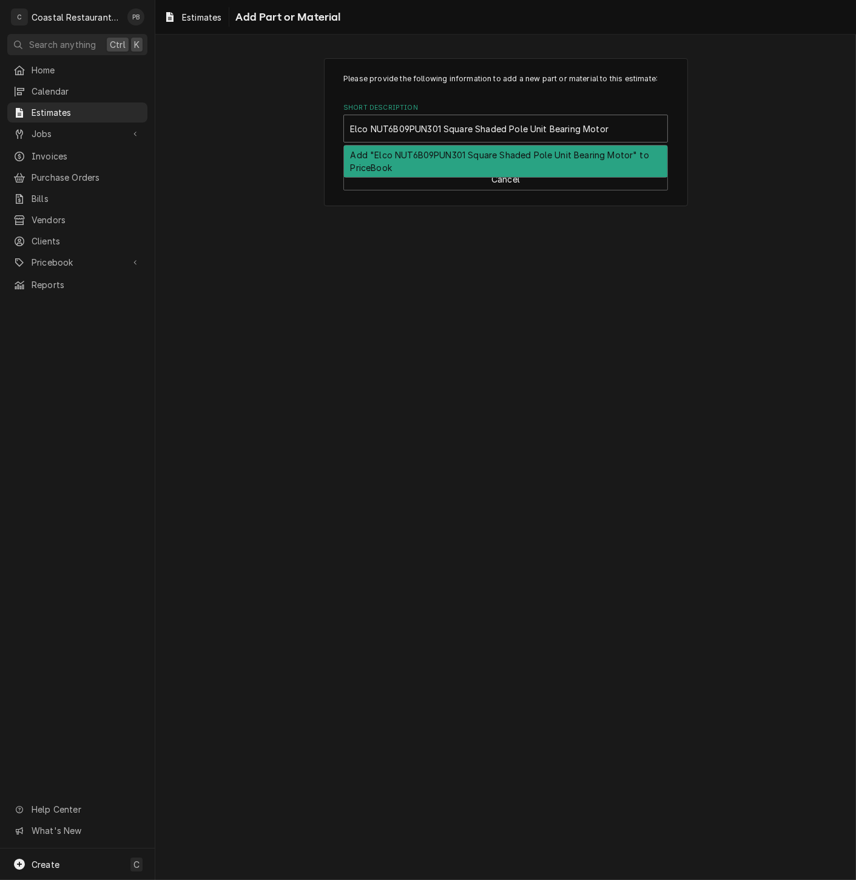
click at [460, 175] on div "Add "Elco NUT6B09PUN301 Square Shaded Pole Unit Bearing Motor" to PriceBook" at bounding box center [505, 162] width 323 height 32
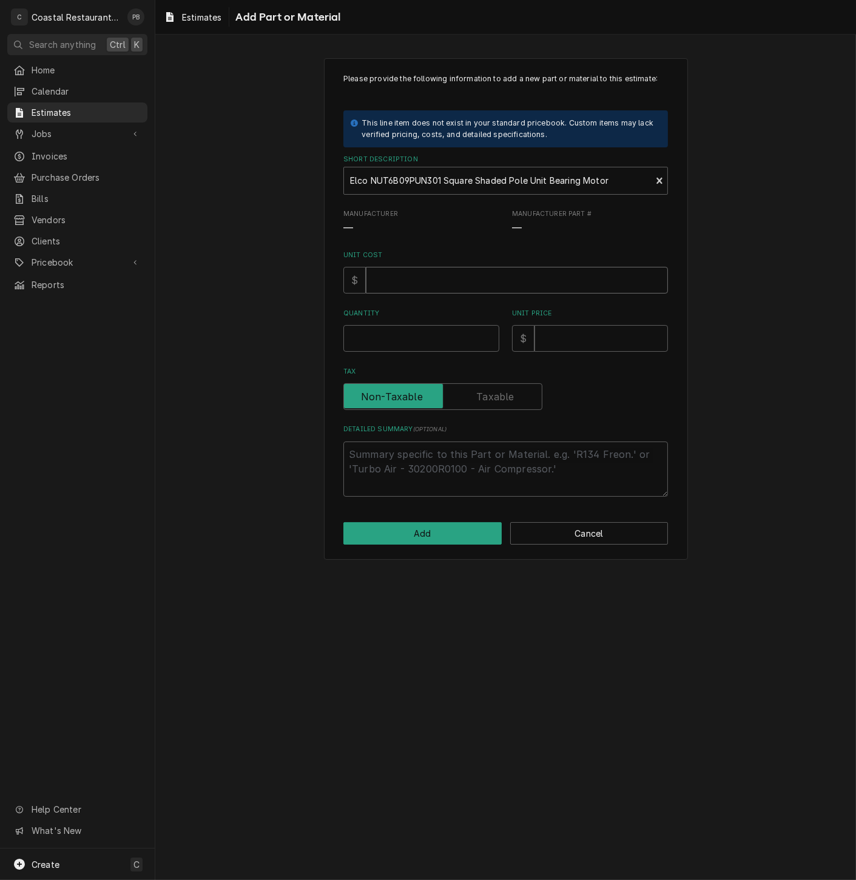
click at [426, 288] on input "Unit Cost" at bounding box center [517, 280] width 302 height 27
click at [422, 340] on input "Quantity" at bounding box center [421, 338] width 156 height 27
click at [606, 340] on input "Unit Price" at bounding box center [600, 338] width 133 height 27
click at [591, 343] on input "Unit Price" at bounding box center [600, 338] width 133 height 27
click at [446, 472] on textarea "Detailed Summary ( optional )" at bounding box center [505, 469] width 325 height 55
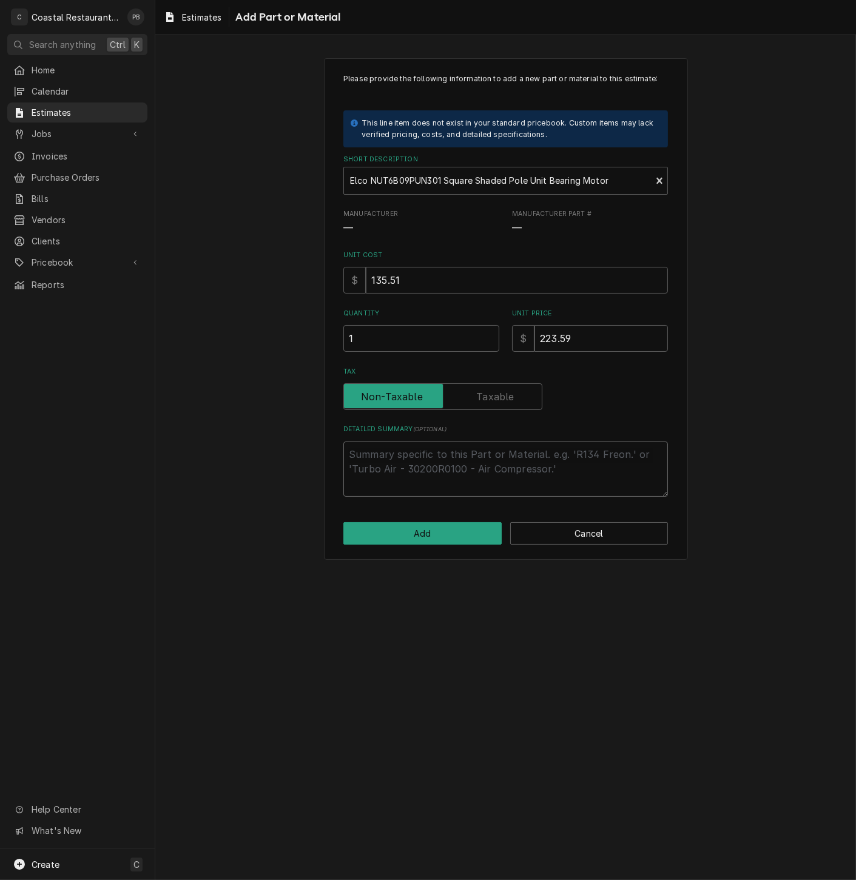
click at [436, 467] on textarea "Detailed Summary ( optional )" at bounding box center [505, 469] width 325 height 55
click at [437, 533] on button "Add" at bounding box center [422, 533] width 158 height 22
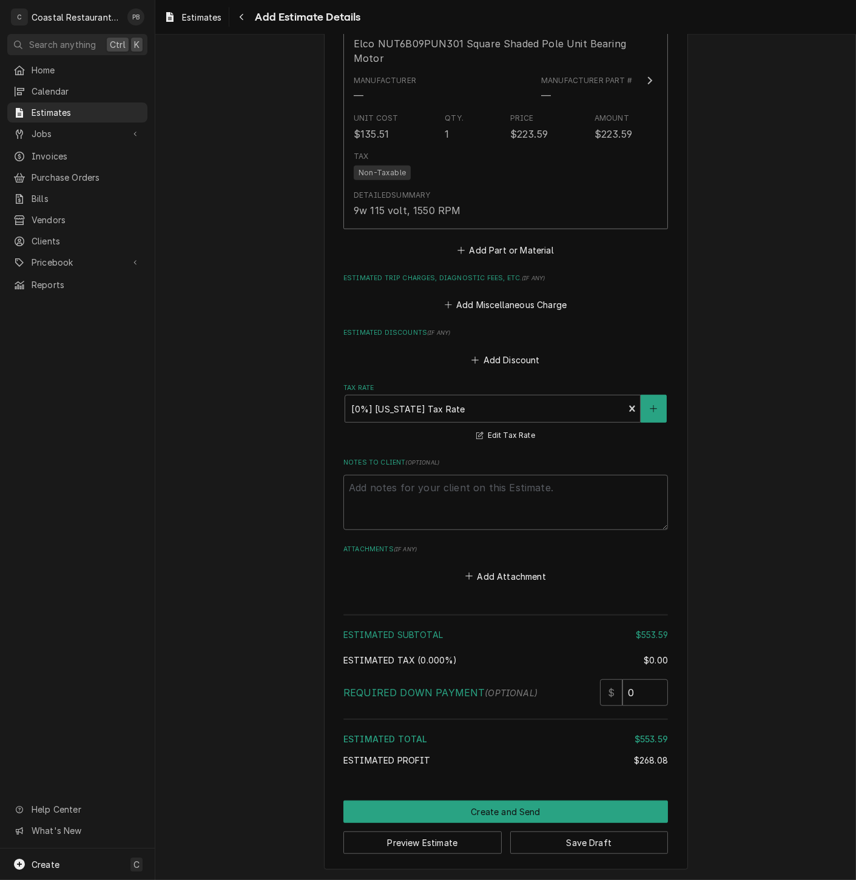
scroll to position [1520, 0]
click at [491, 810] on button "Create and Send" at bounding box center [505, 812] width 325 height 22
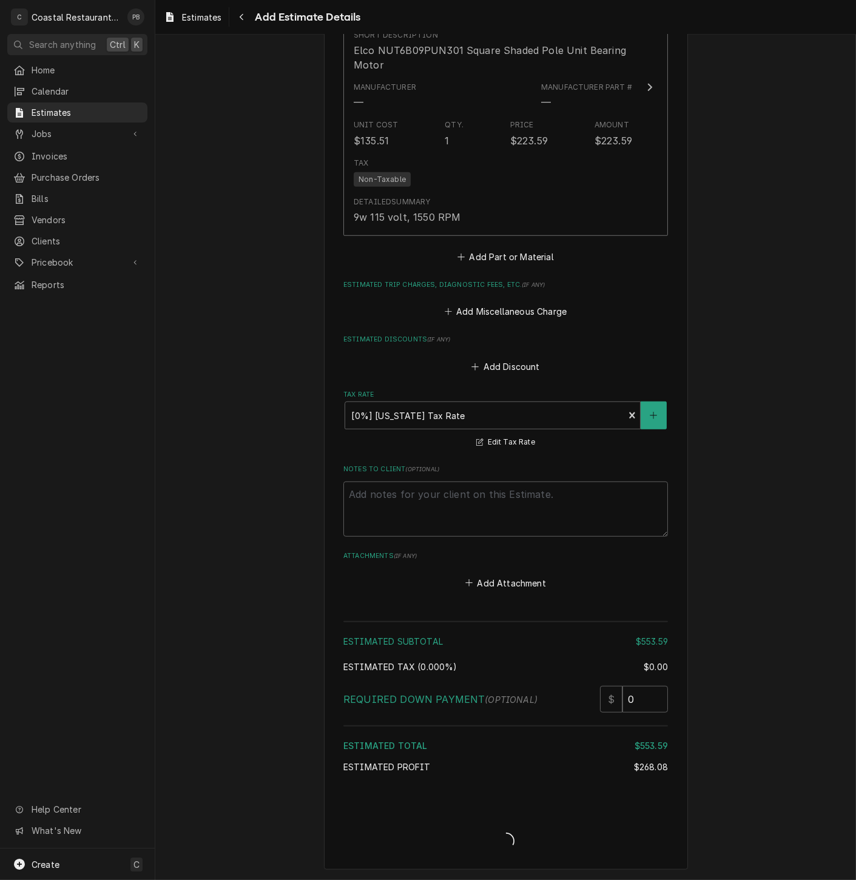
scroll to position [1512, 0]
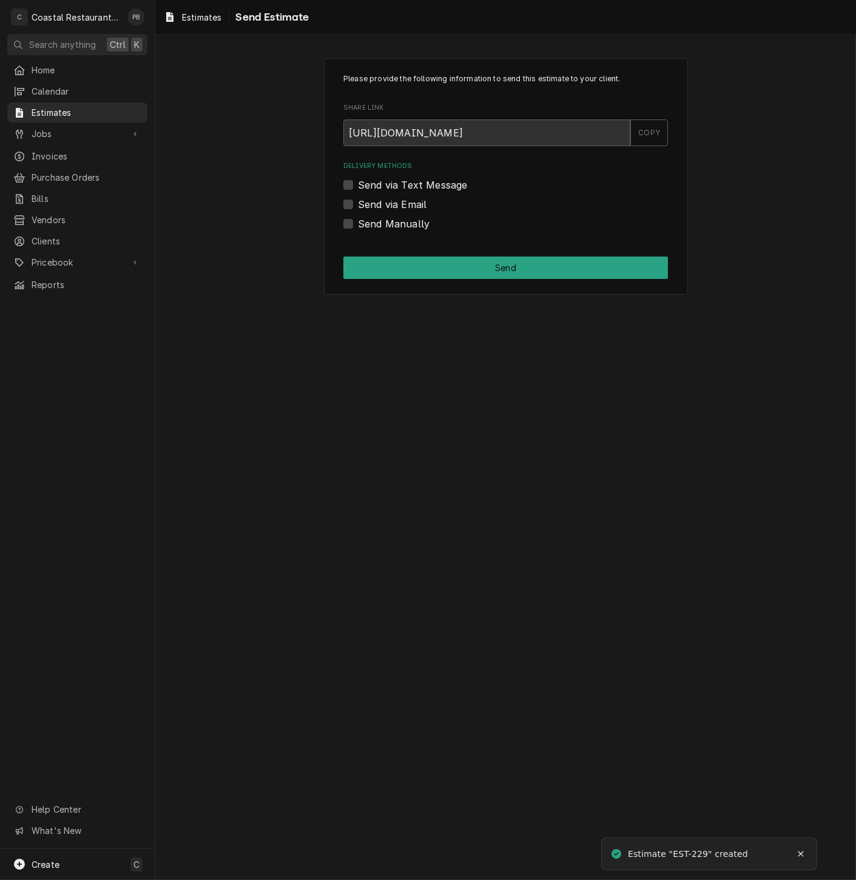
click at [358, 201] on label "Send via Email" at bounding box center [392, 204] width 69 height 15
click at [358, 201] on input "Send via Email" at bounding box center [520, 210] width 325 height 27
checkbox input "true"
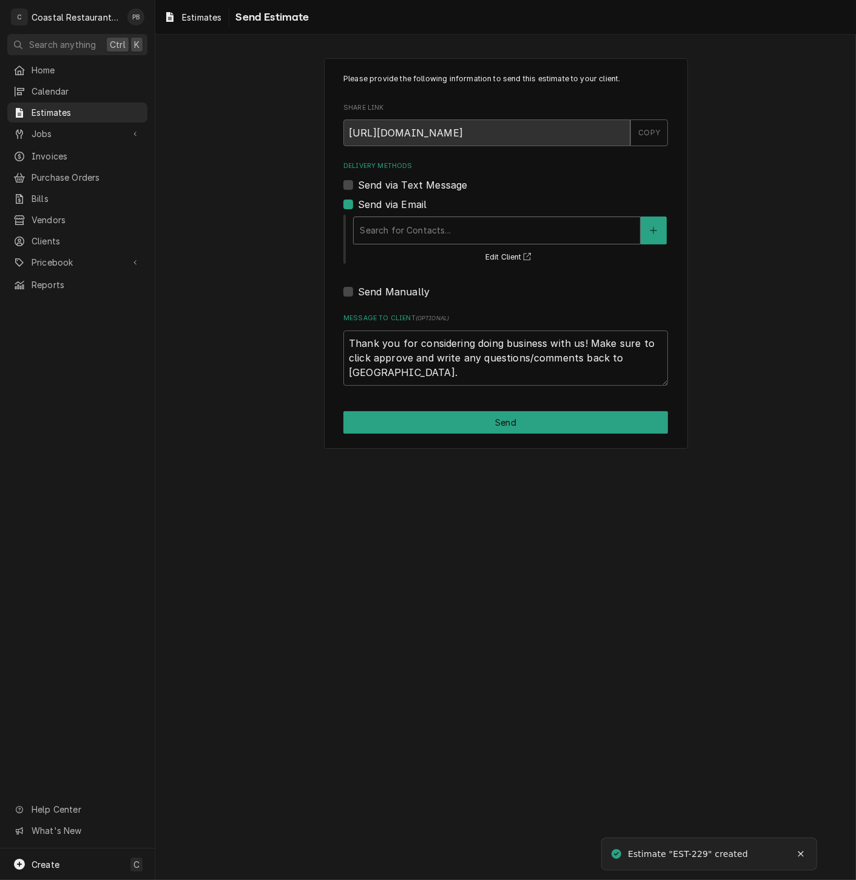
click at [416, 233] on div "Delivery Methods" at bounding box center [497, 231] width 274 height 22
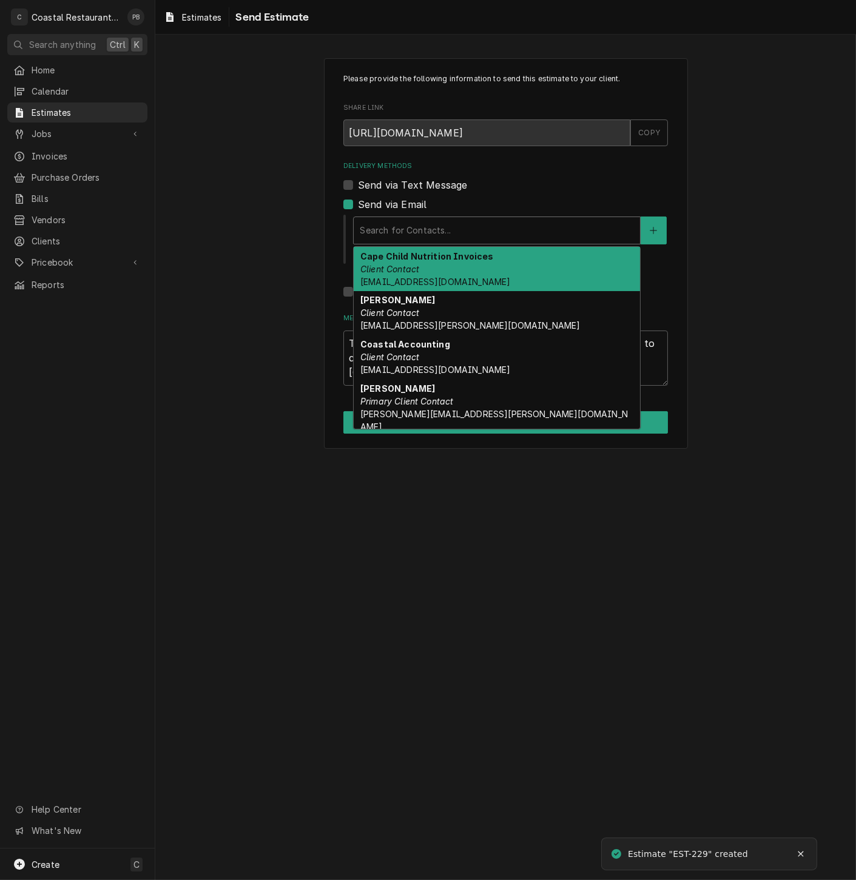
click at [446, 266] on div "Cape Child Nutrition Invoices Client Contact childnutritionservices@cape.k12.de…" at bounding box center [497, 269] width 286 height 44
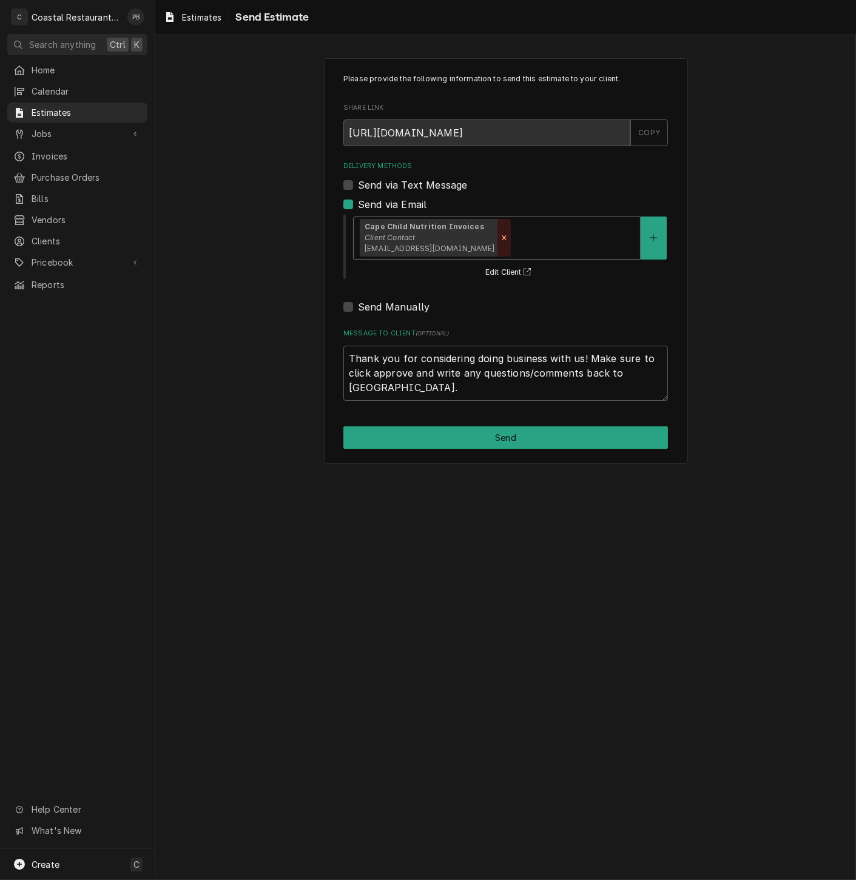
click at [506, 237] on icon "Remove [object Object]" at bounding box center [504, 237] width 4 height 4
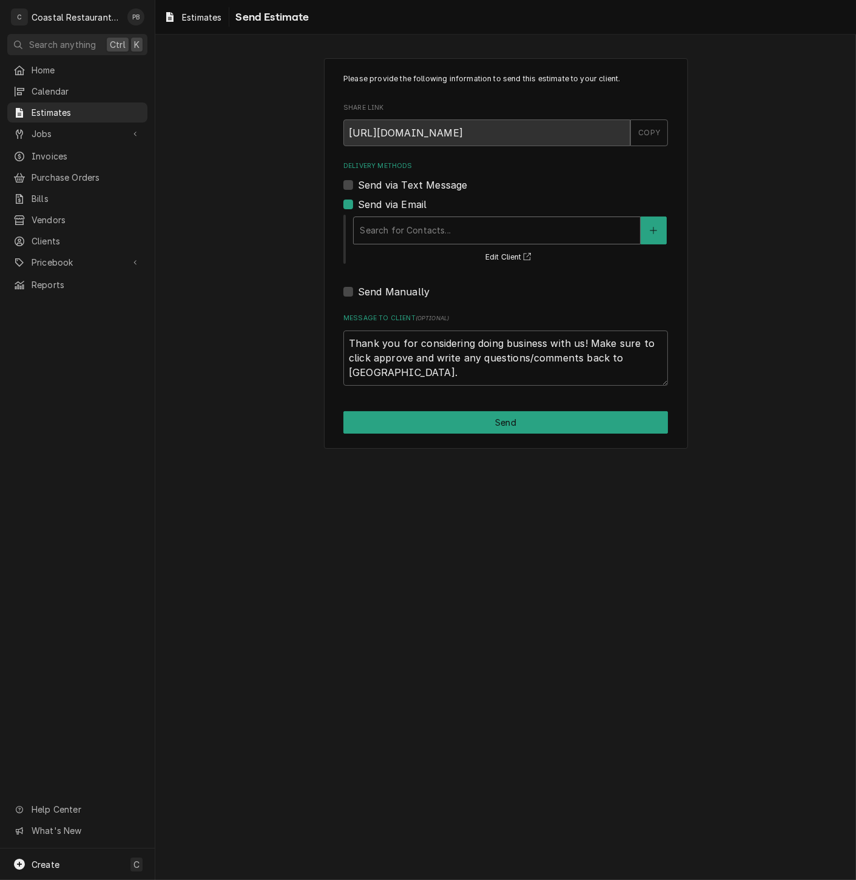
click at [433, 226] on div "Delivery Methods" at bounding box center [497, 231] width 274 height 22
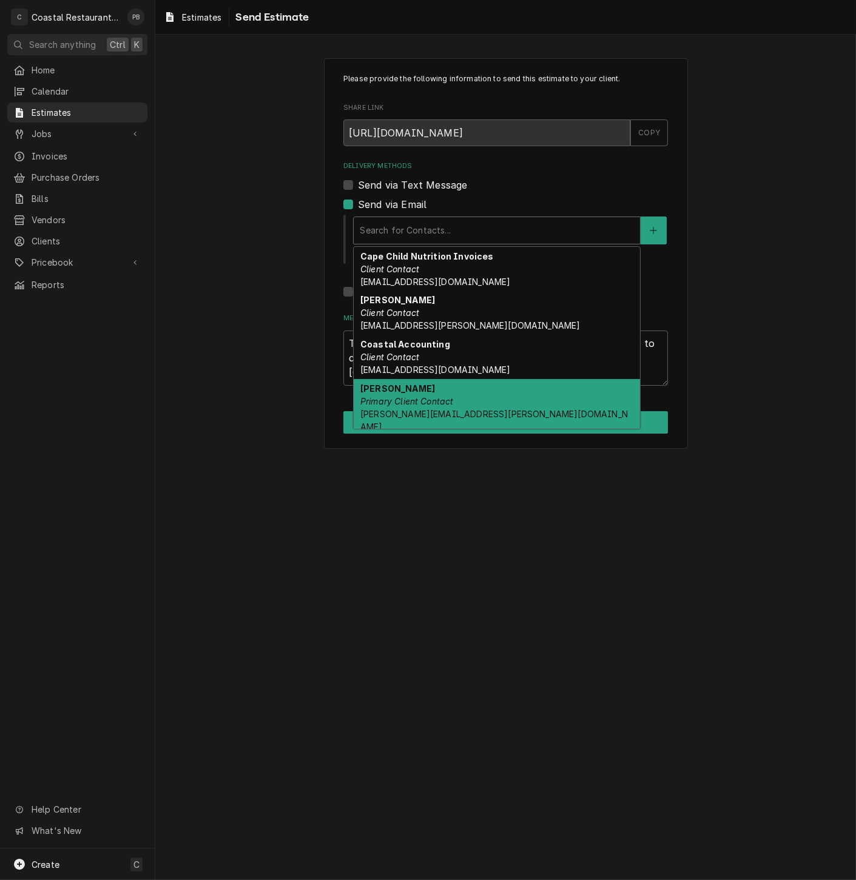
click at [426, 397] on em "Primary Client Contact" at bounding box center [406, 401] width 93 height 10
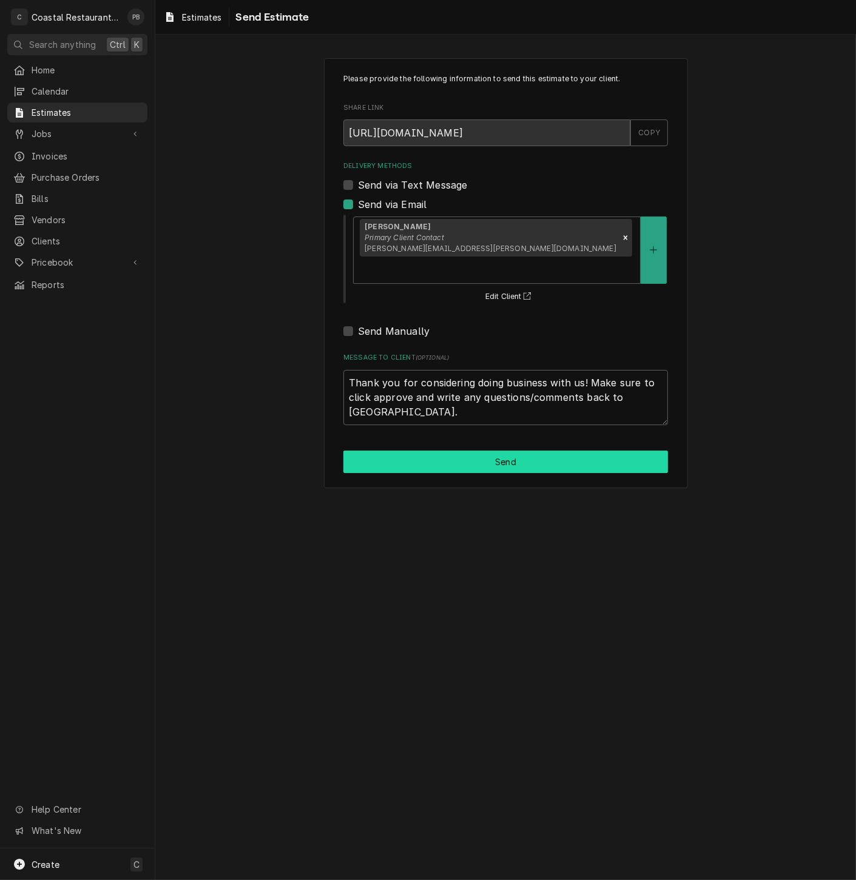
click at [524, 451] on button "Send" at bounding box center [505, 462] width 325 height 22
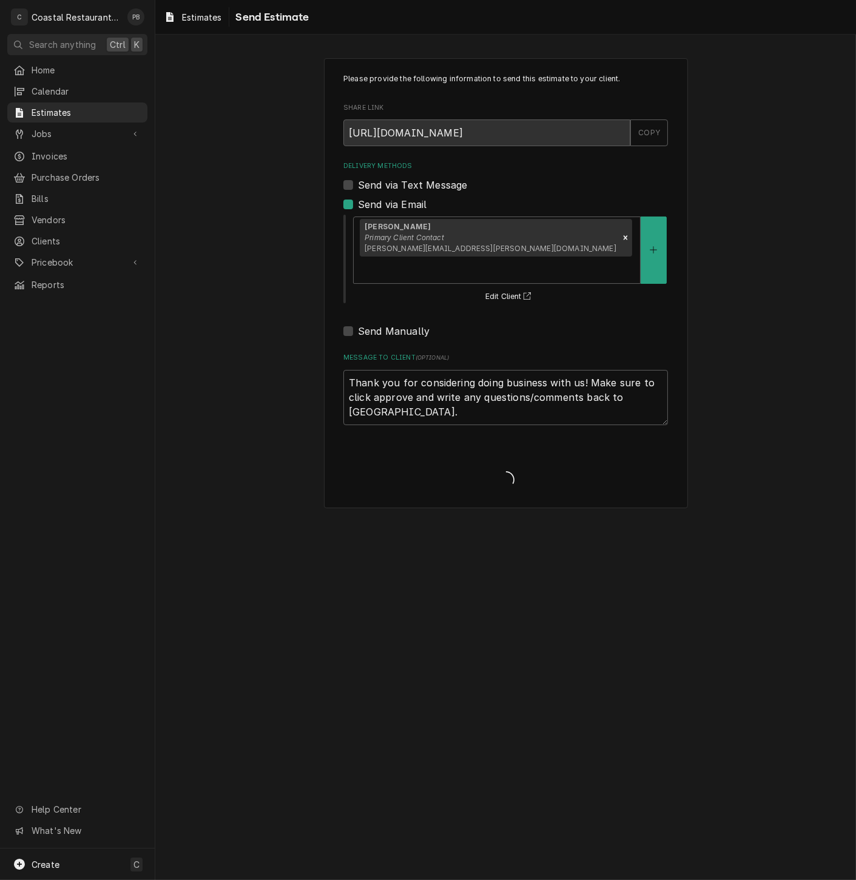
type textarea "x"
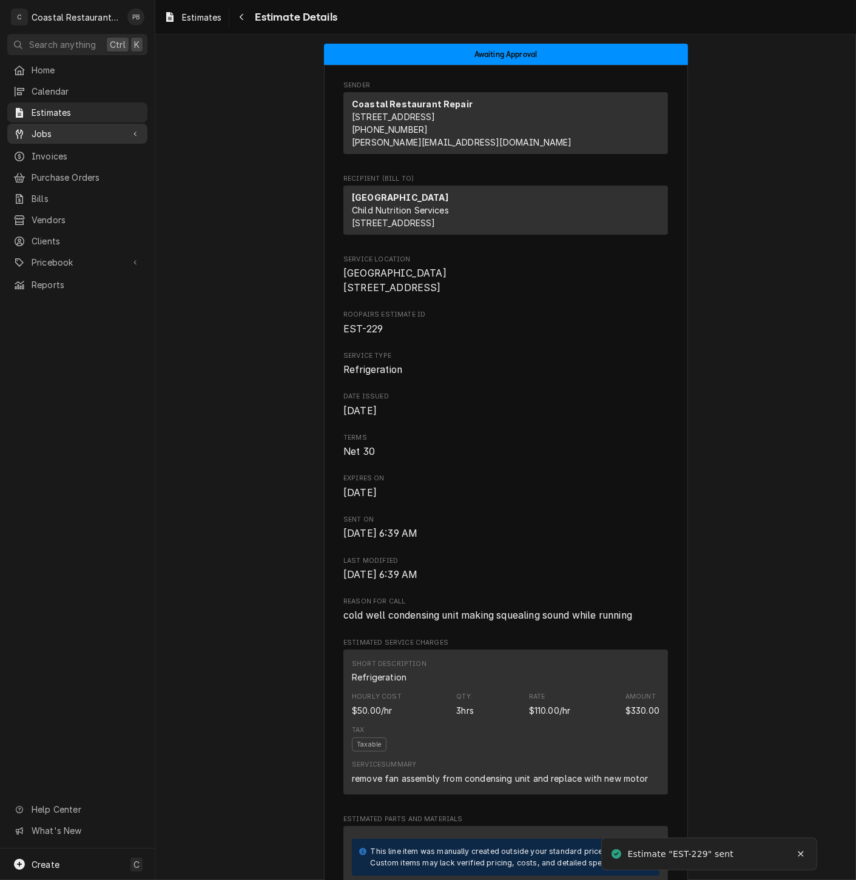
click at [49, 127] on span "Jobs" at bounding box center [78, 133] width 92 height 13
click at [53, 149] on span "Jobs" at bounding box center [87, 155] width 110 height 13
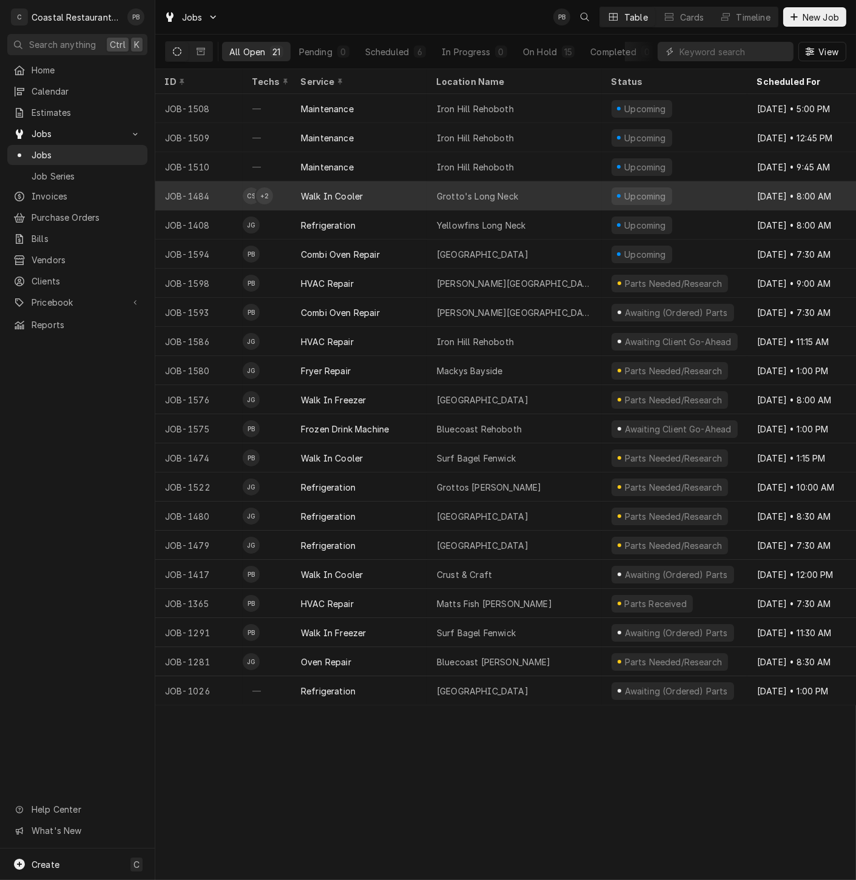
click at [474, 190] on div "Grotto's Long Neck" at bounding box center [477, 196] width 81 height 13
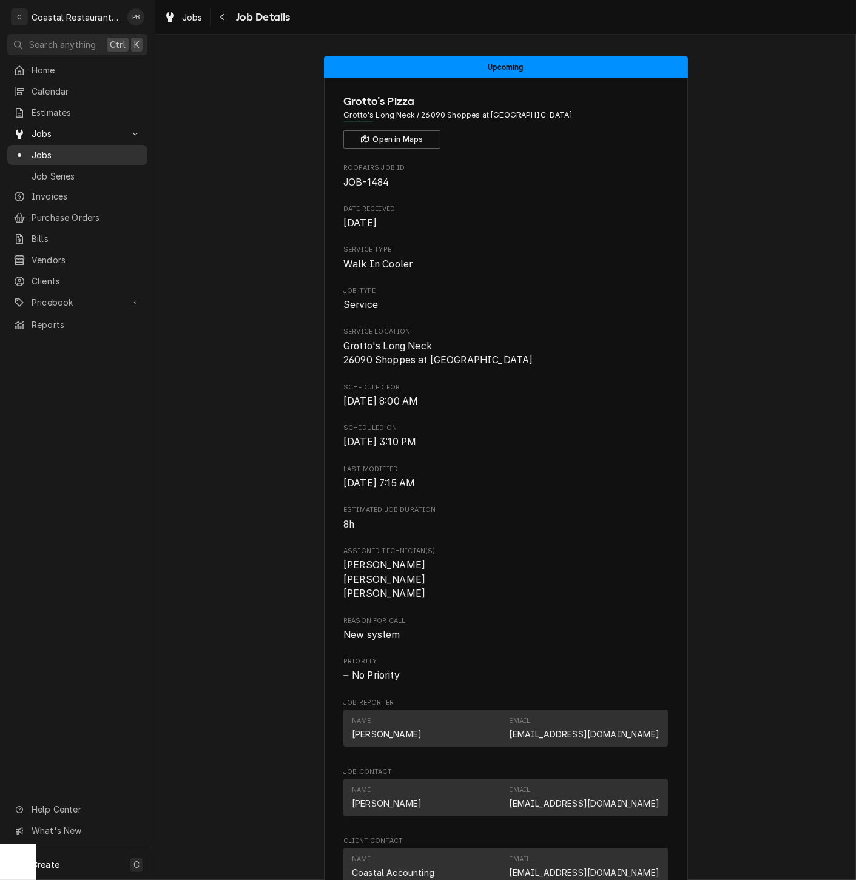
click at [39, 149] on span "Jobs" at bounding box center [87, 155] width 110 height 13
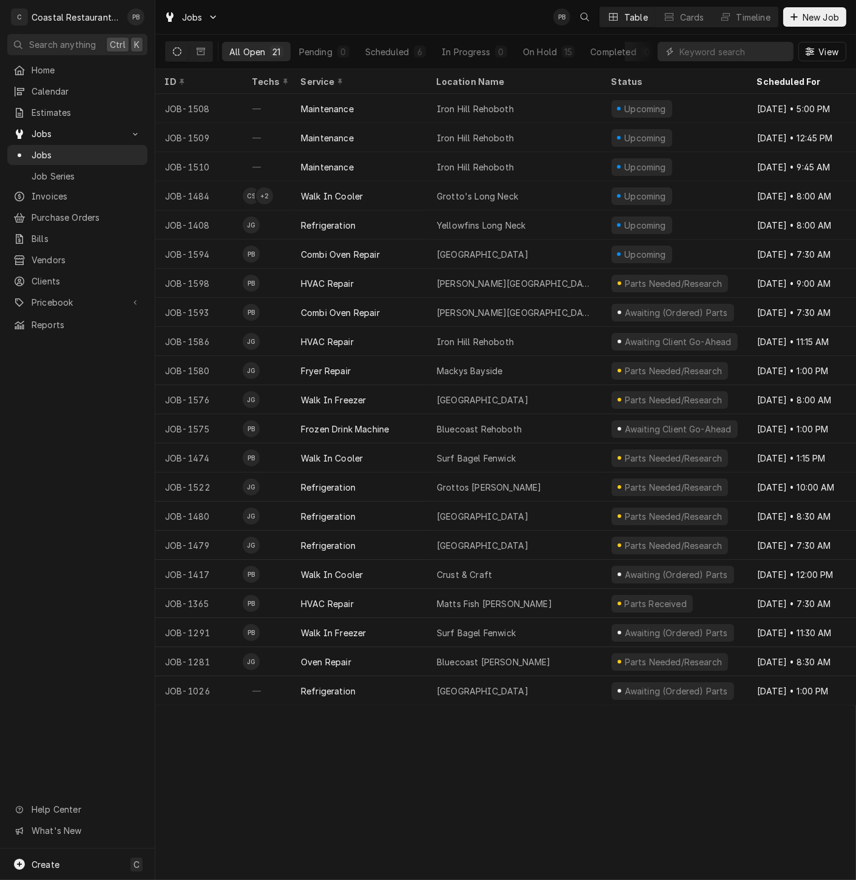
click at [394, 12] on div "Jobs PB Table Cards Timeline New Job" at bounding box center [505, 17] width 701 height 34
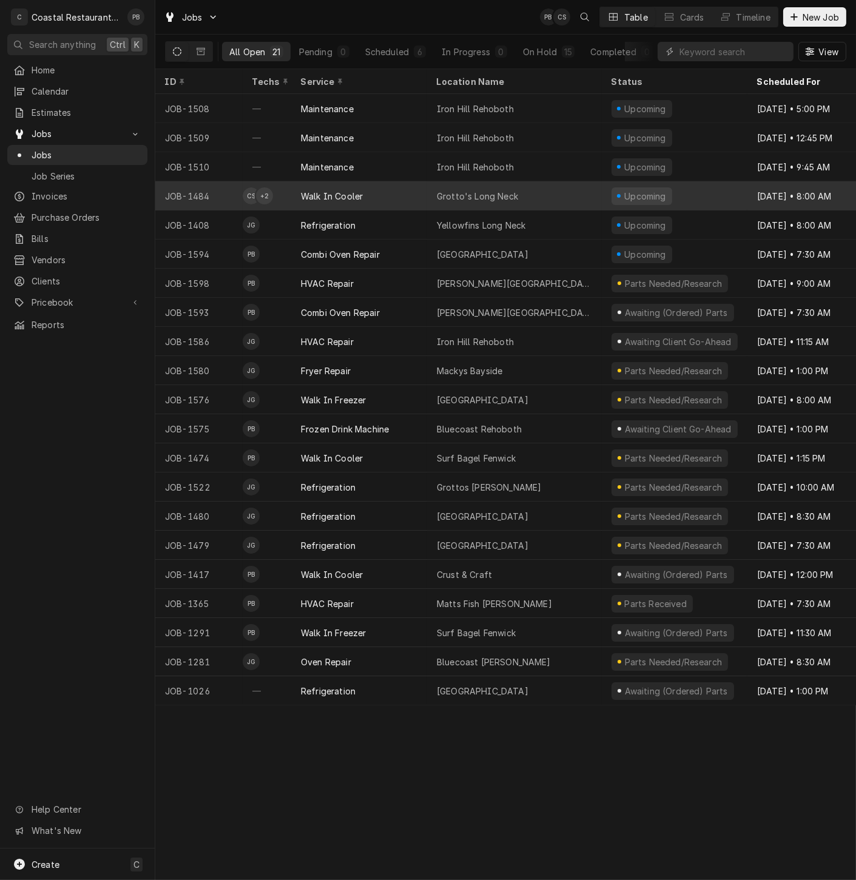
click at [397, 190] on div "Walk In Cooler" at bounding box center [359, 195] width 136 height 29
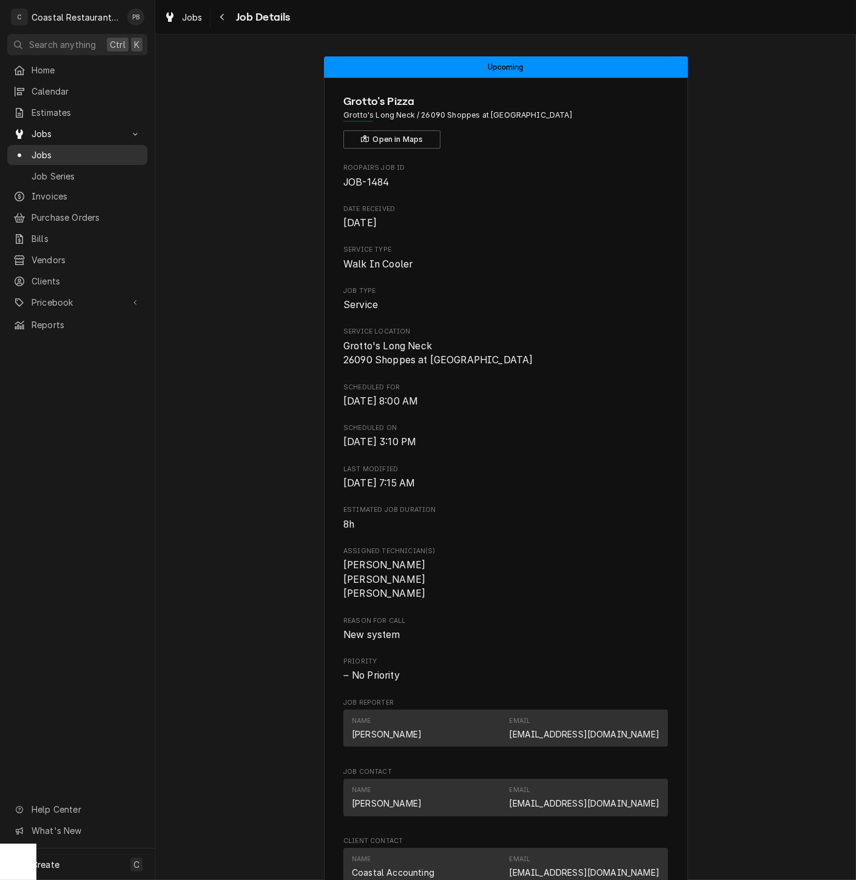
click at [47, 149] on span "Jobs" at bounding box center [87, 155] width 110 height 13
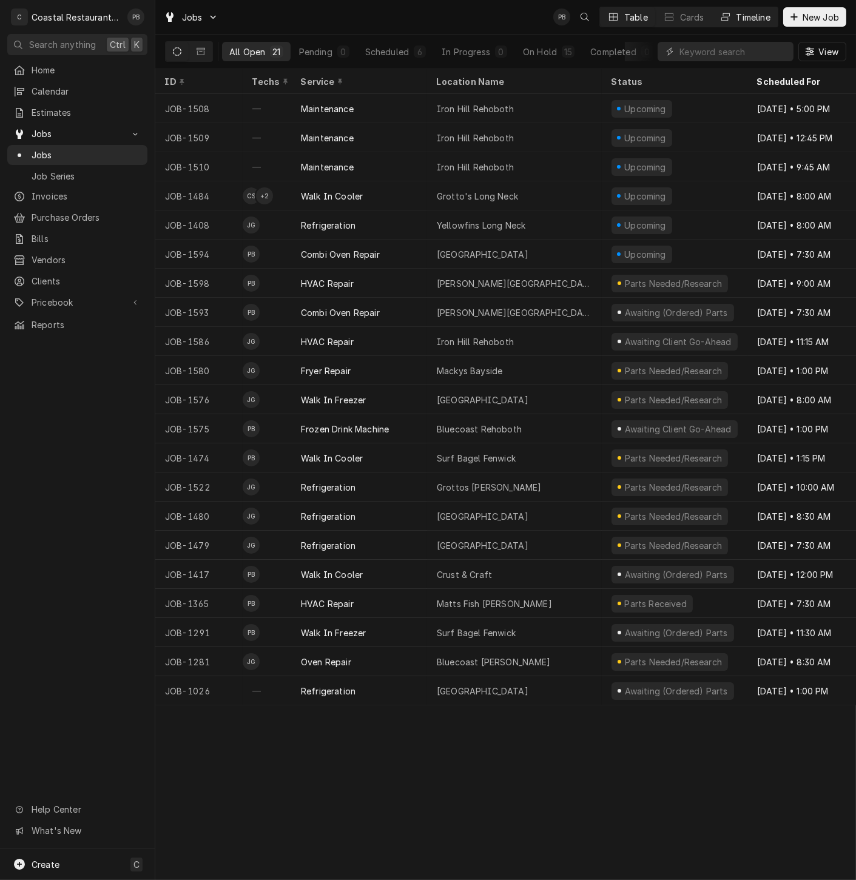
click at [755, 9] on button "Timeline" at bounding box center [745, 16] width 66 height 19
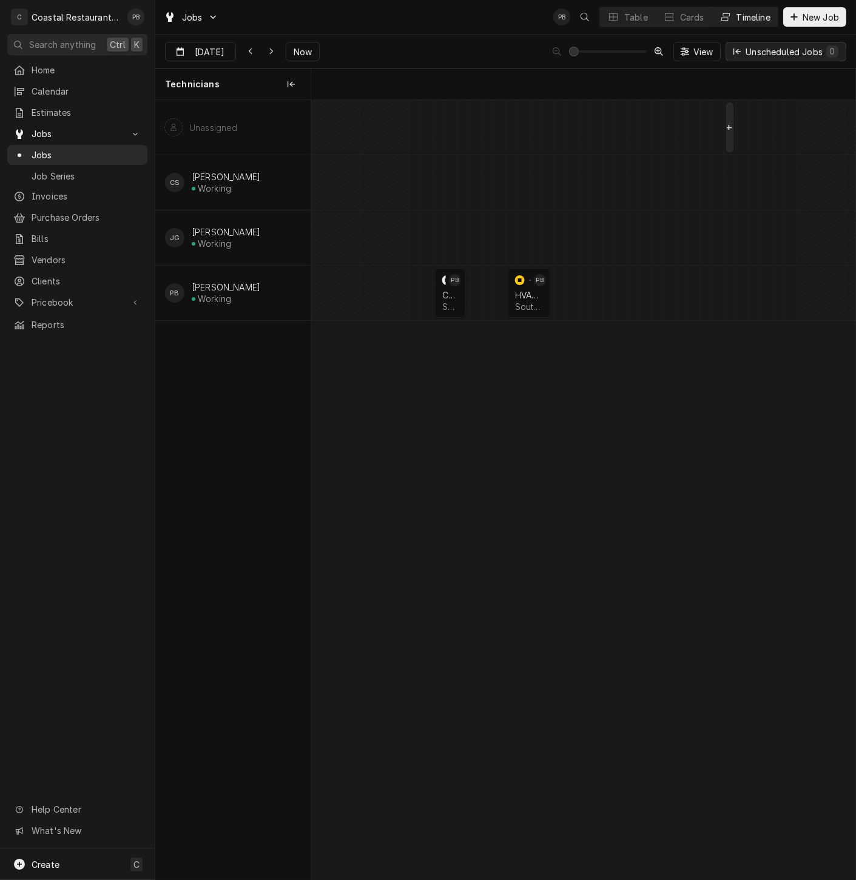
scroll to position [0, 10786]
click at [313, 53] on span "Now" at bounding box center [302, 51] width 23 height 13
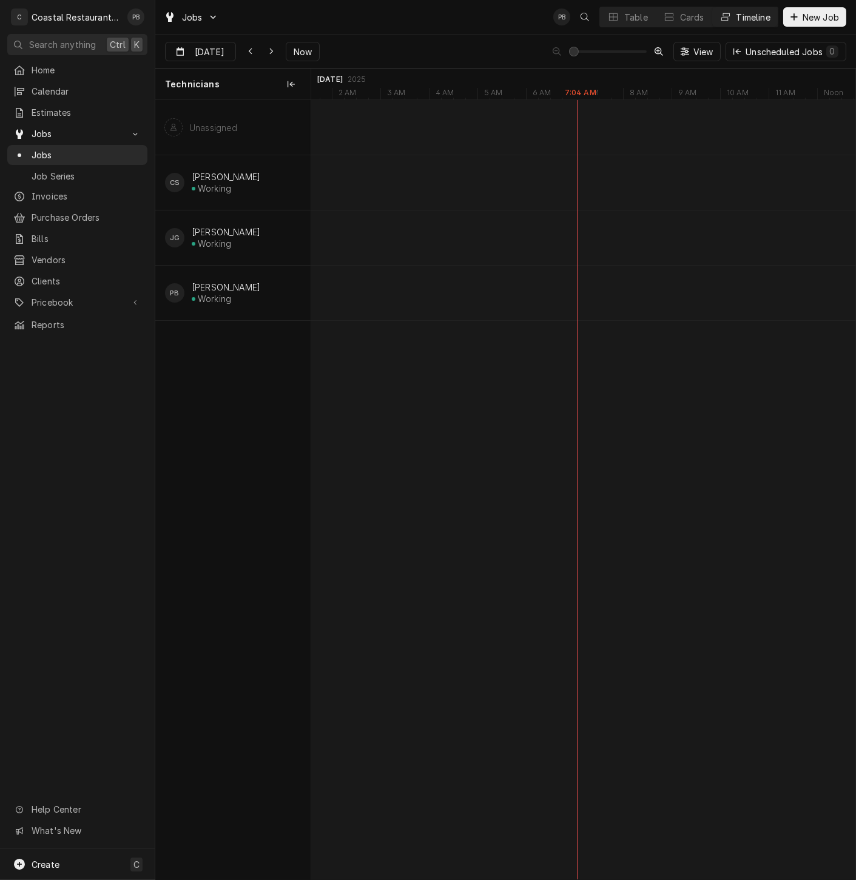
type input "[DATE]"
click at [464, 27] on div "Jobs PB Table Cards Timeline New Job" at bounding box center [505, 17] width 701 height 34
